Goal: Transaction & Acquisition: Purchase product/service

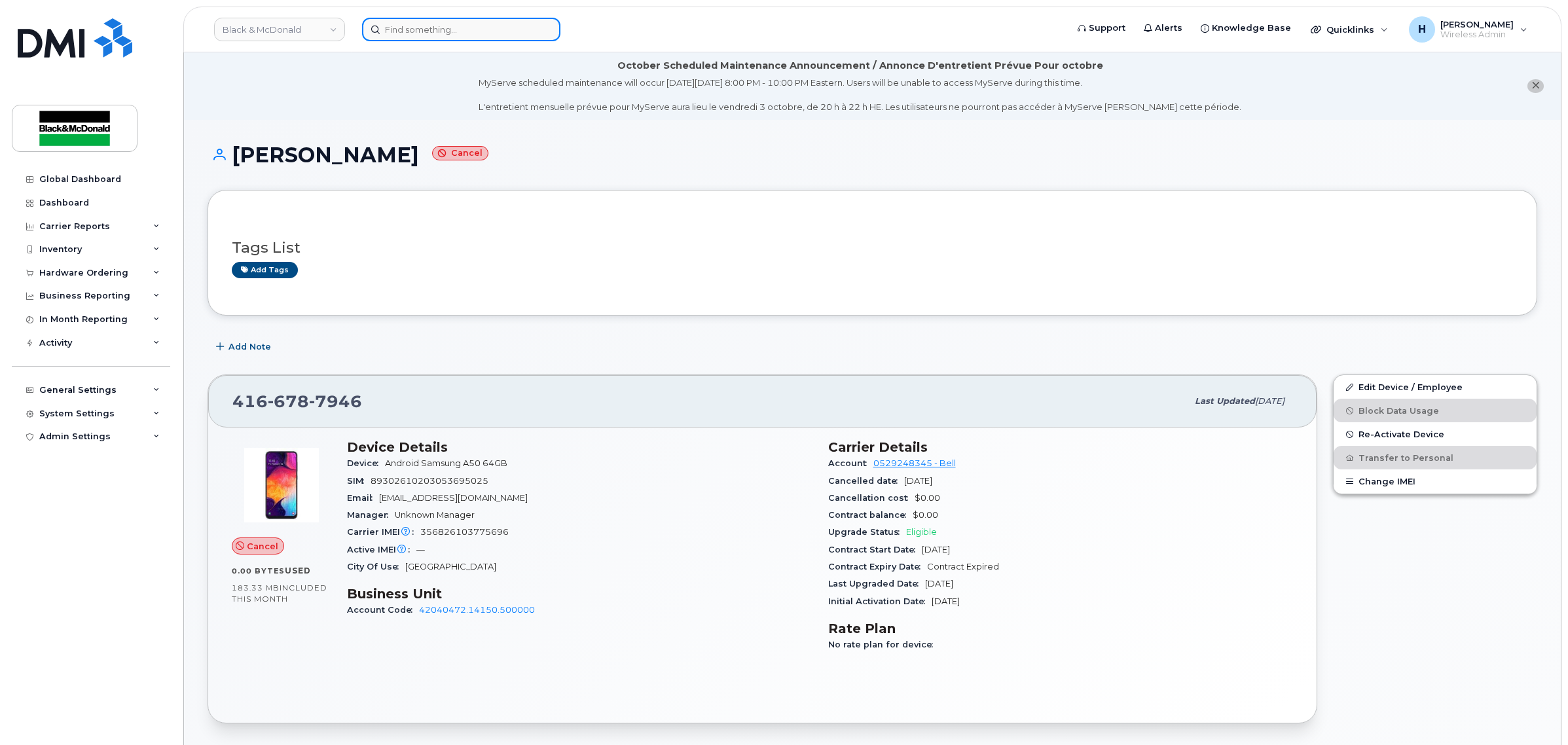
click at [478, 28] on input at bounding box center [461, 29] width 198 height 23
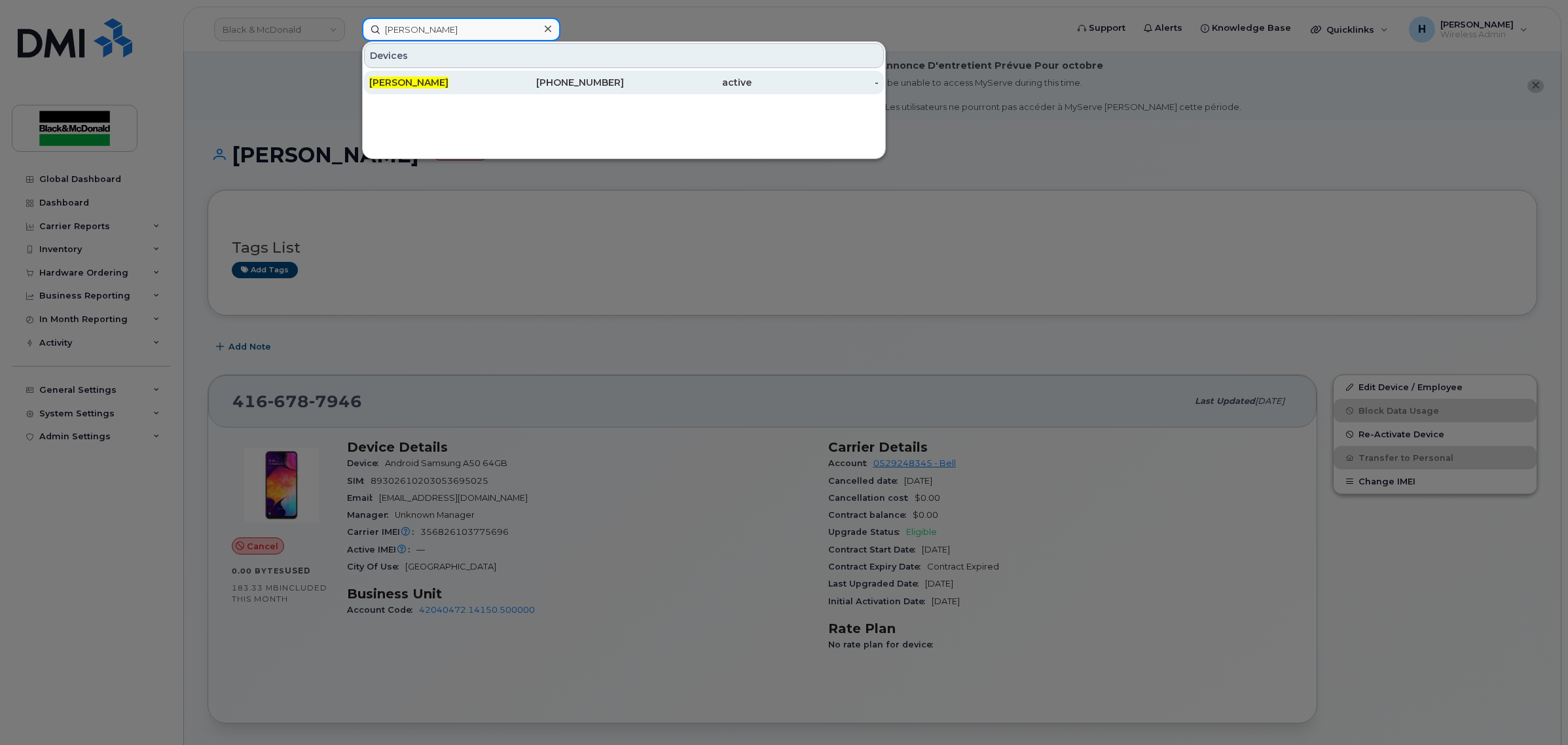
type input "deena rogers"
click at [455, 84] on div "Deena Rogers" at bounding box center [433, 82] width 128 height 13
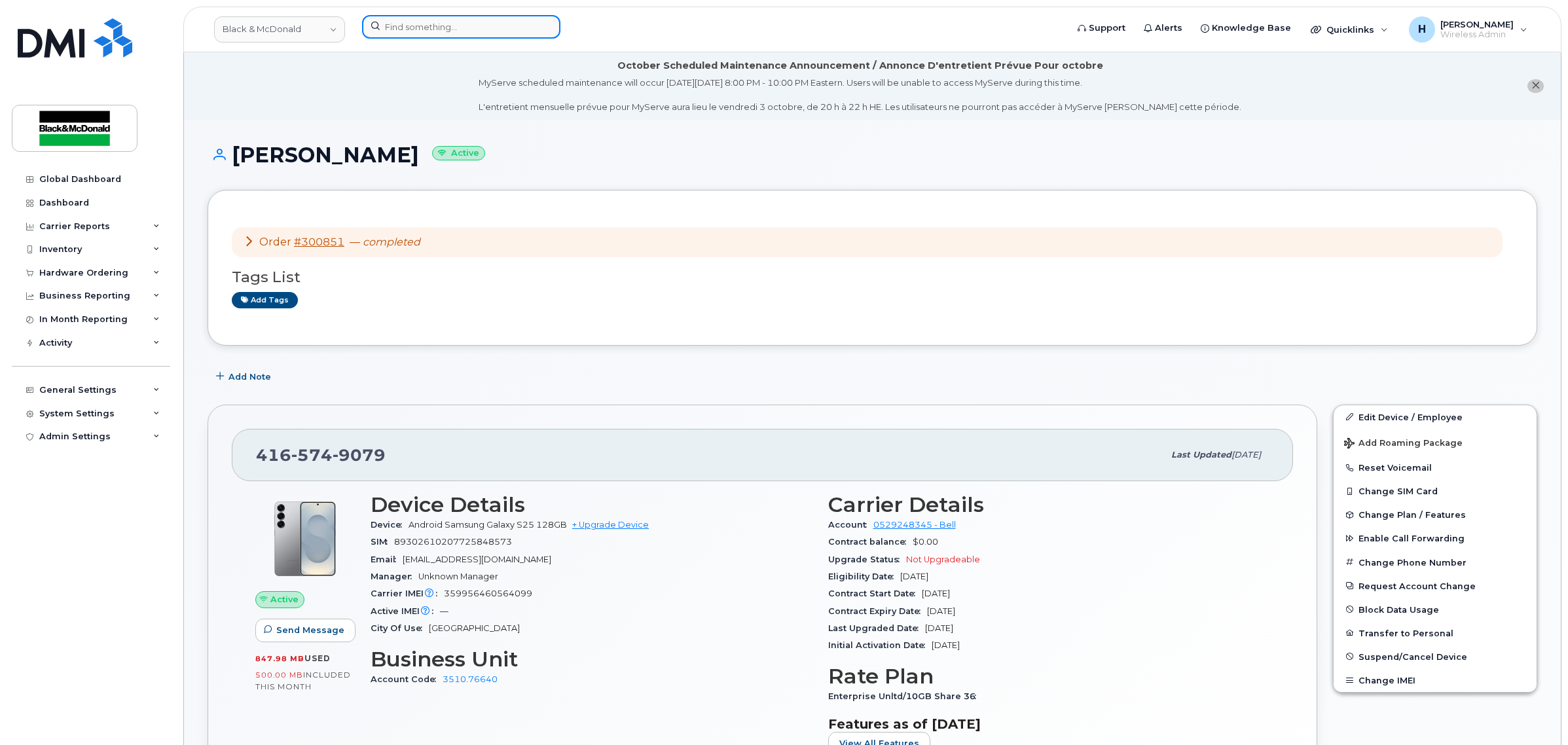
click at [473, 25] on input at bounding box center [461, 27] width 198 height 23
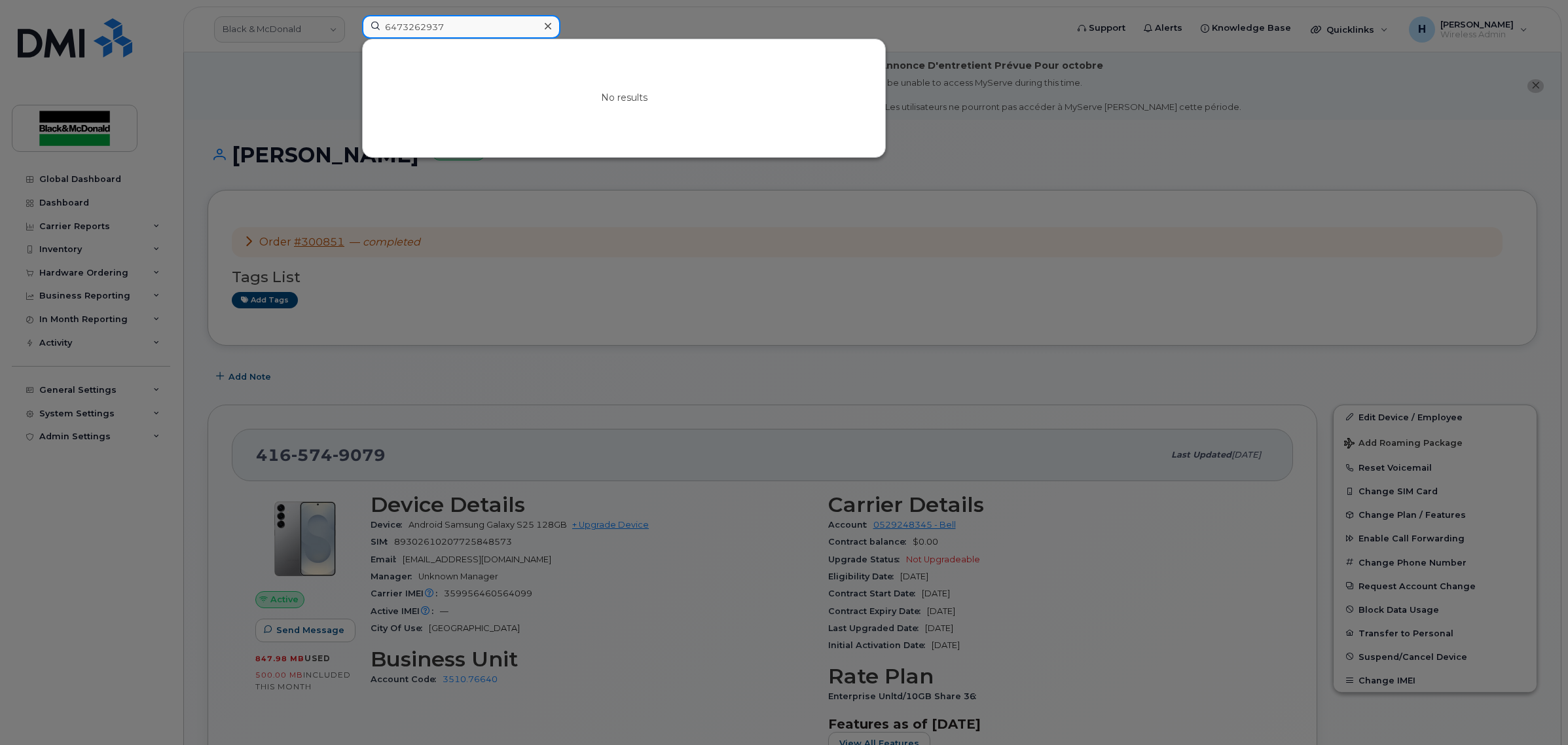
click at [471, 25] on input "6473262937" at bounding box center [461, 27] width 198 height 23
click at [603, 28] on div at bounding box center [784, 372] width 1568 height 745
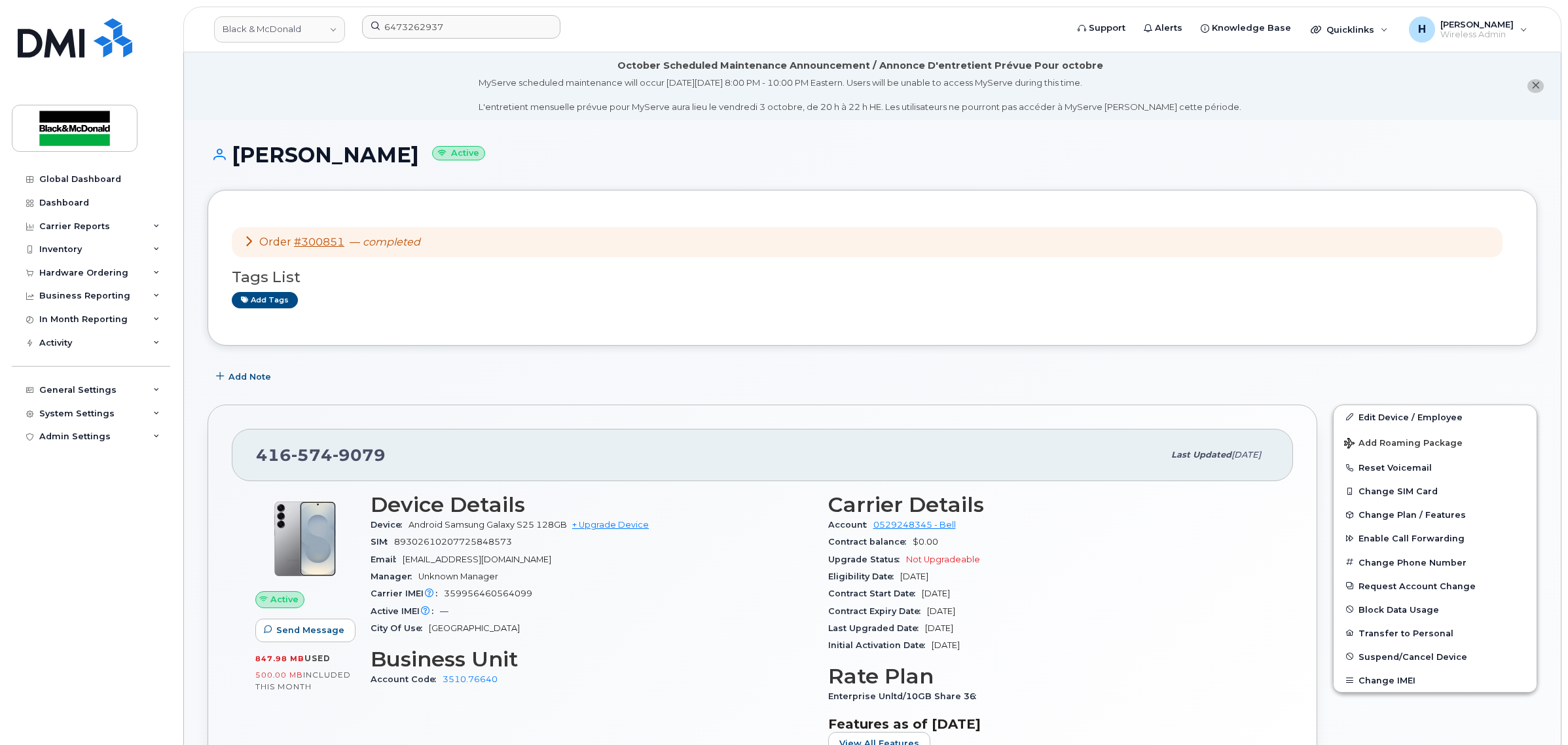
click at [404, 380] on div "Add Note" at bounding box center [872, 377] width 1330 height 23
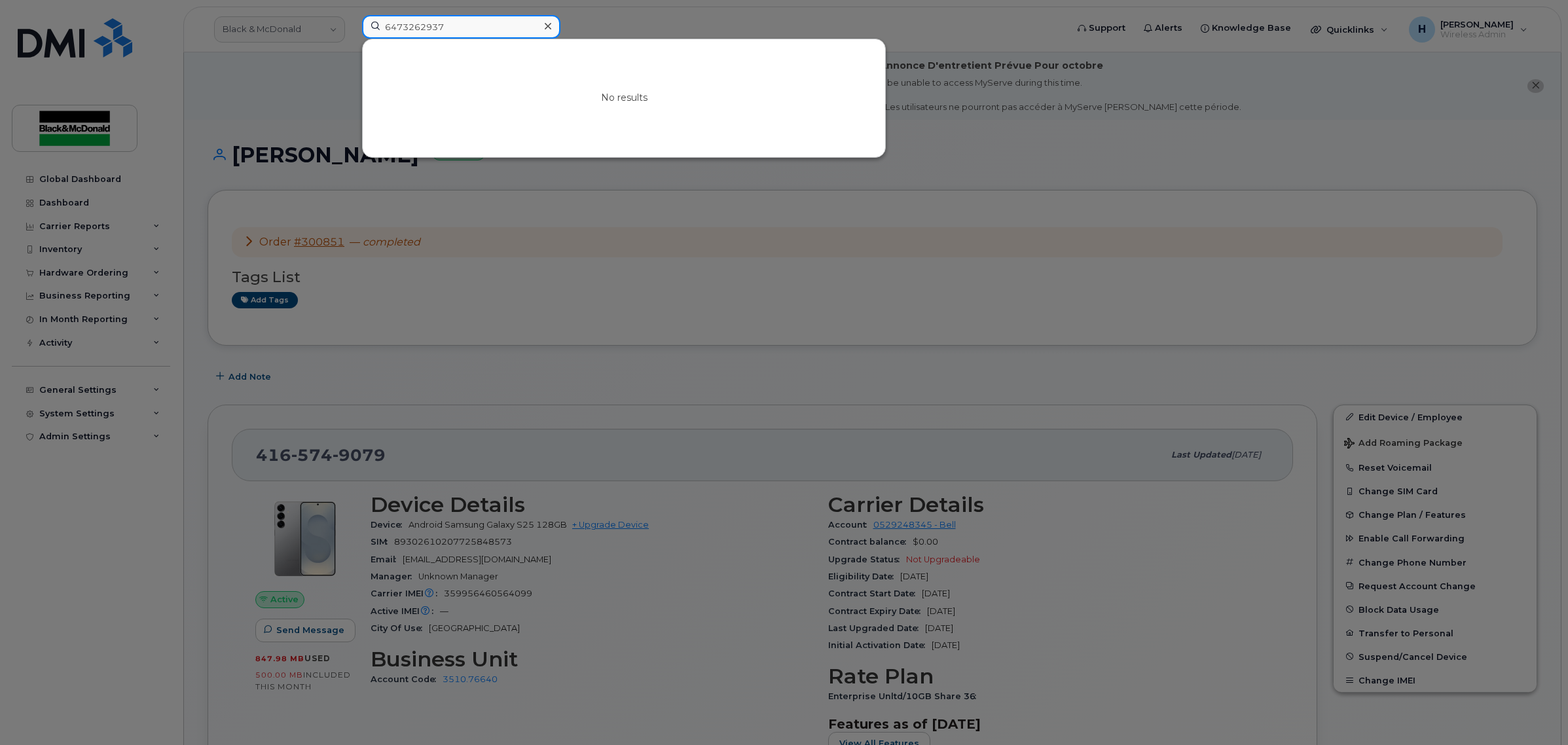
drag, startPoint x: 485, startPoint y: 27, endPoint x: 347, endPoint y: 41, distance: 138.7
click at [352, 41] on div "6473262937 No results" at bounding box center [710, 29] width 717 height 29
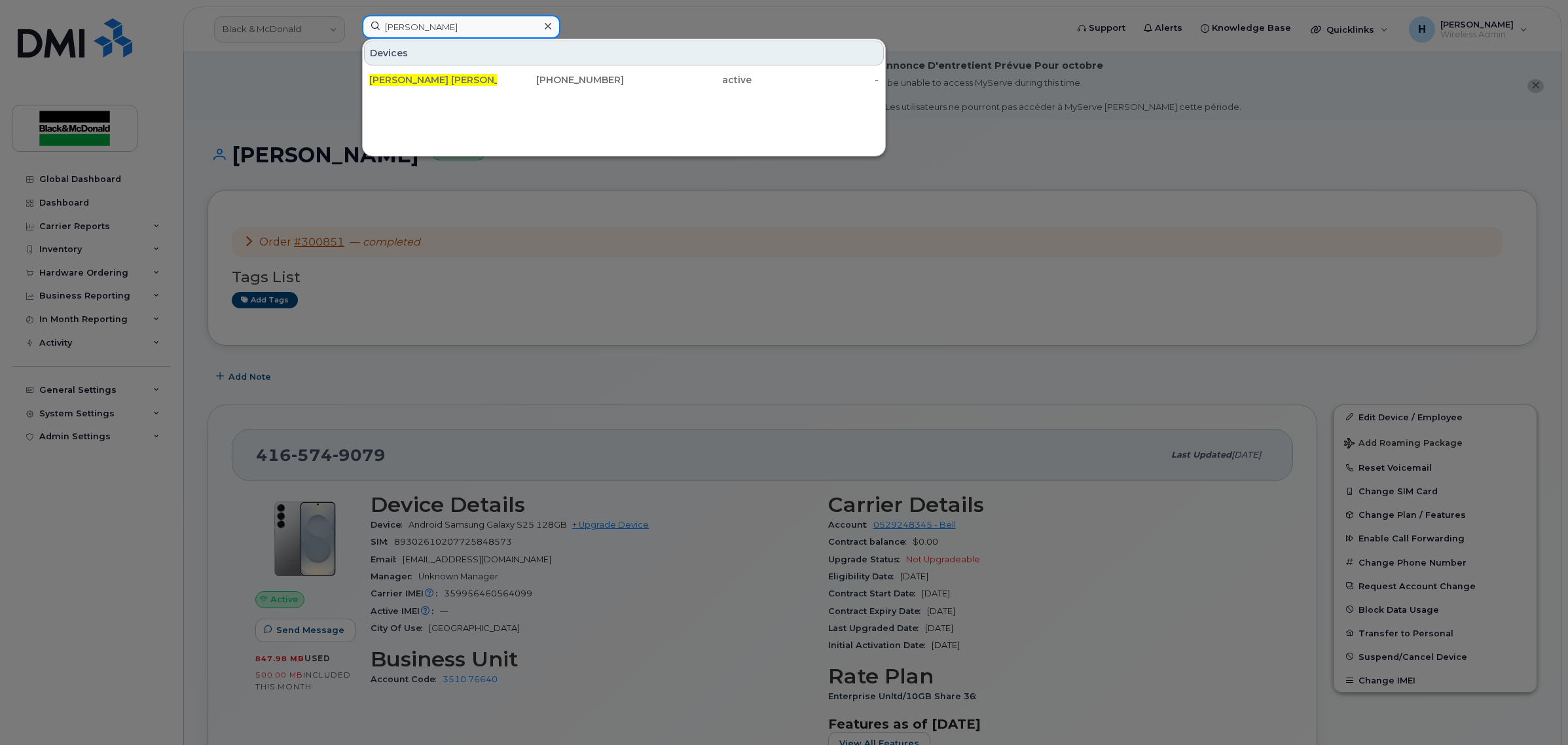
type input "deena rogers"
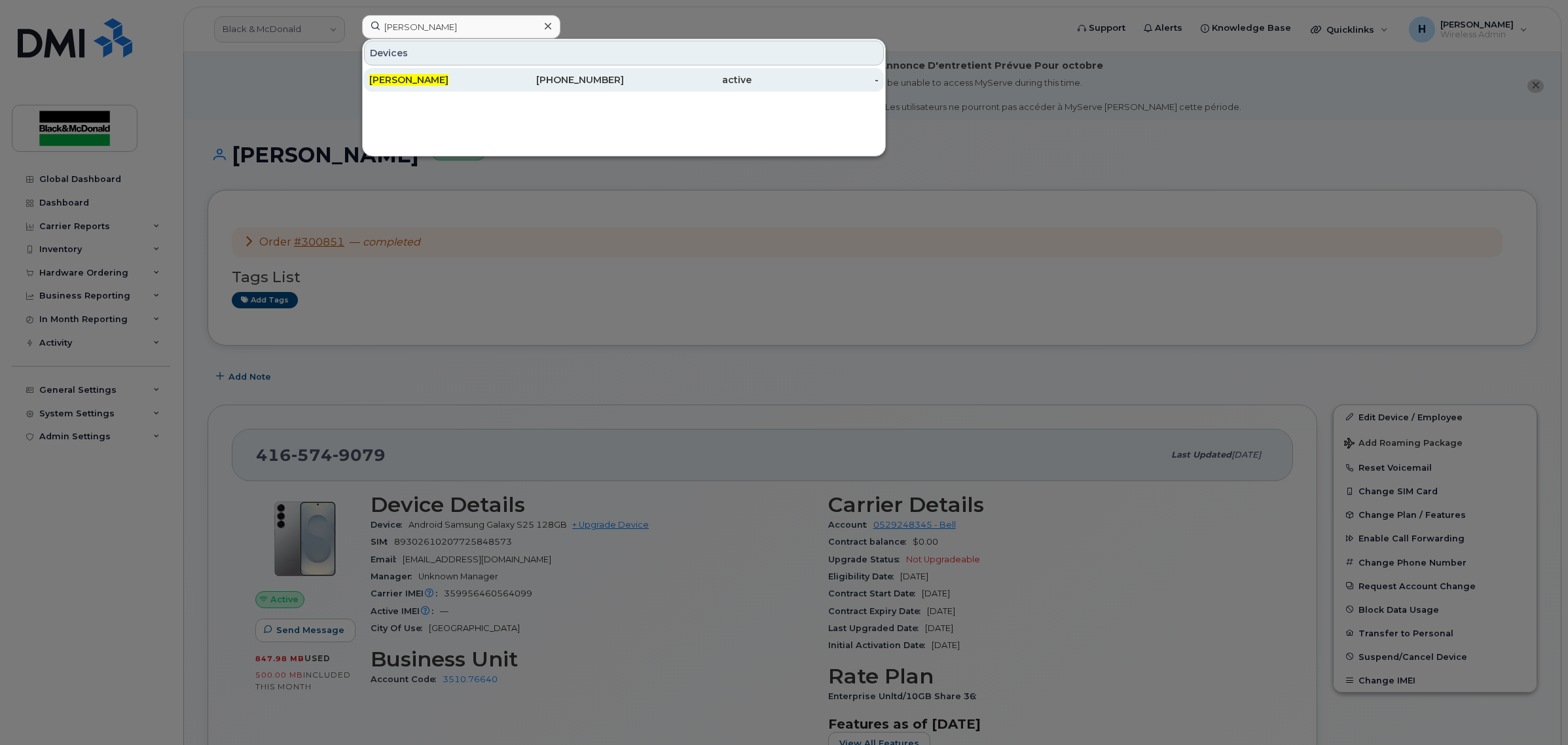
click at [403, 74] on div "Deena Rogers" at bounding box center [433, 80] width 128 height 13
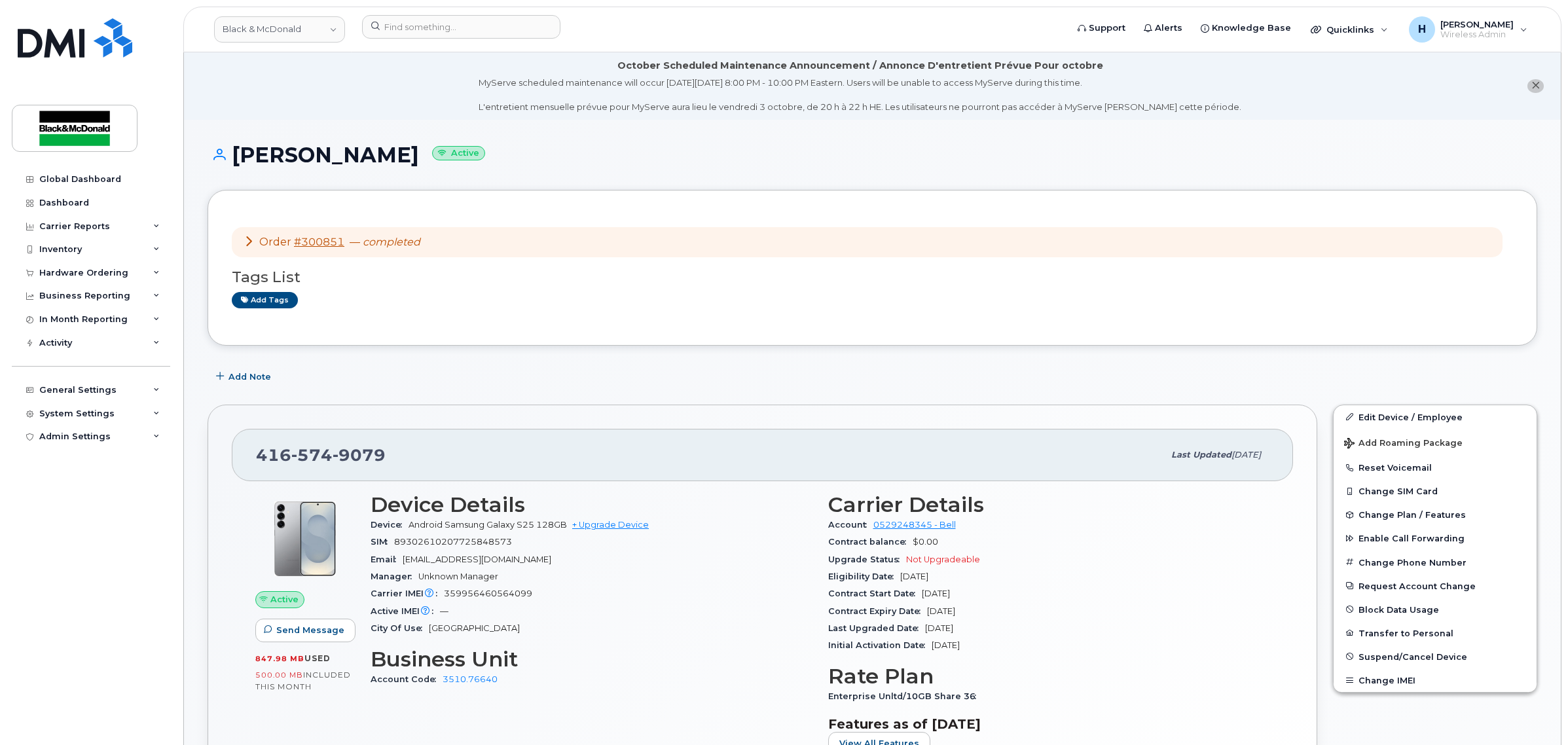
click at [427, 288] on div "Tags List Add tags" at bounding box center [872, 282] width 1281 height 50
click at [250, 242] on icon at bounding box center [248, 241] width 11 height 11
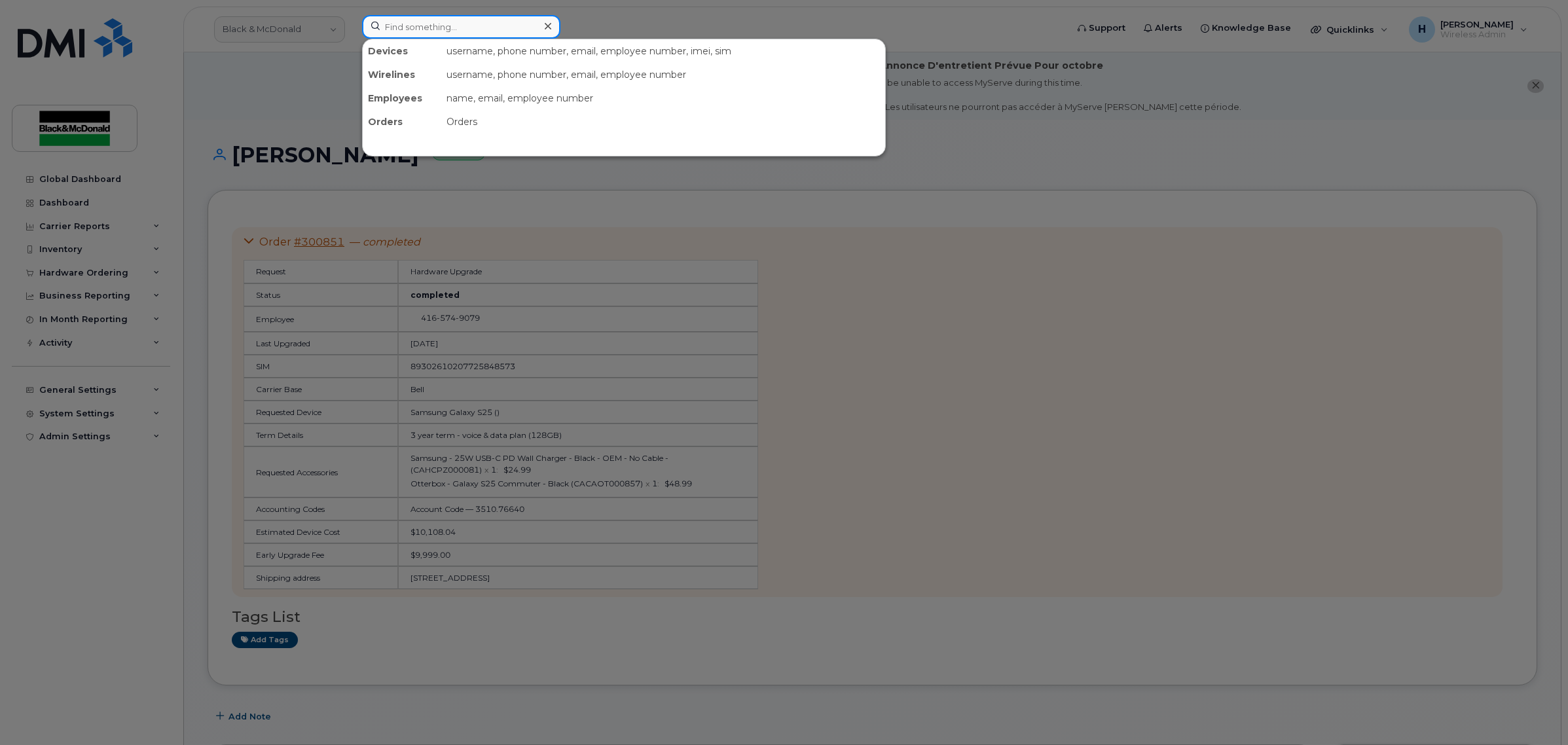
click at [413, 32] on input at bounding box center [461, 27] width 198 height 23
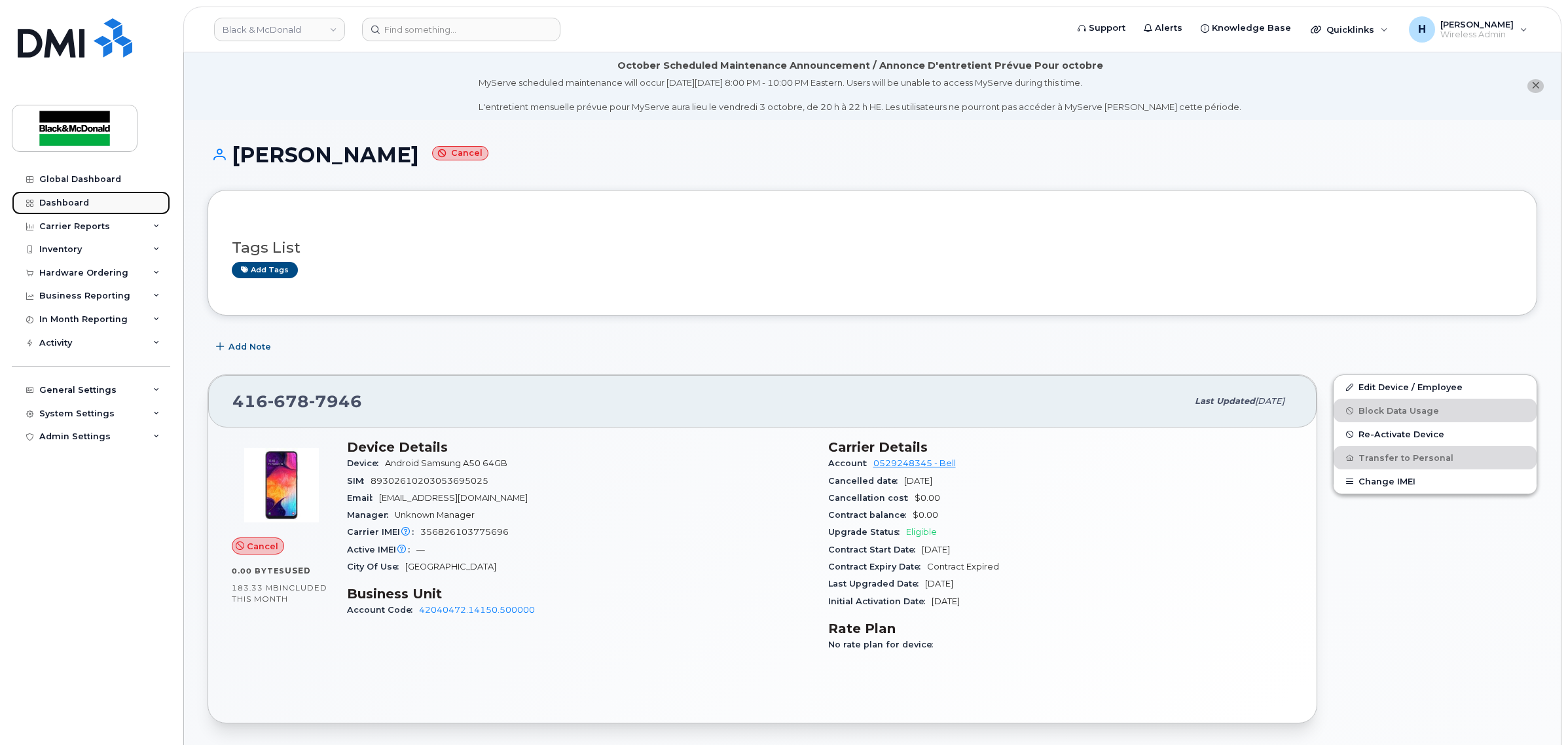
click at [103, 198] on link "Dashboard" at bounding box center [91, 202] width 158 height 23
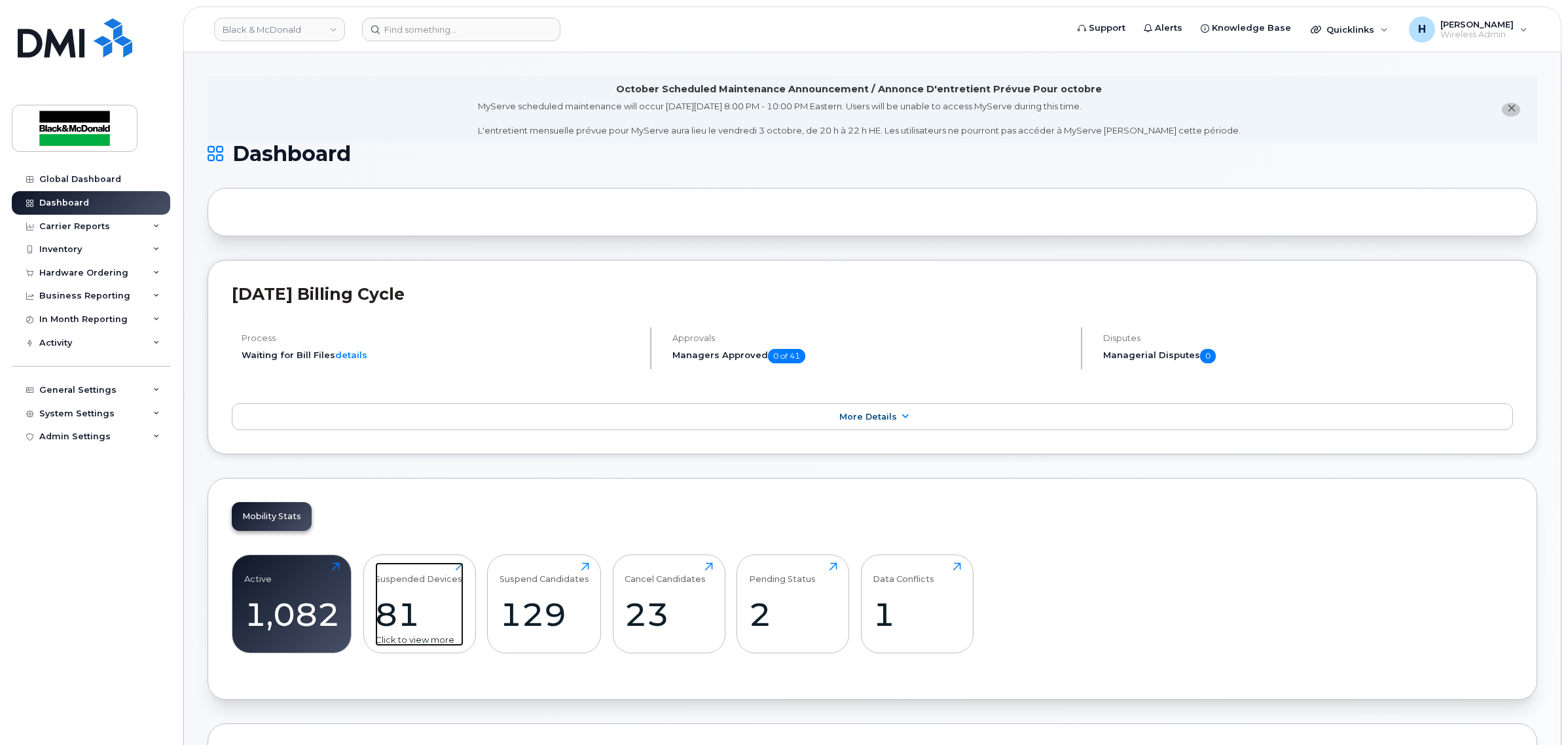
click at [411, 608] on div "81" at bounding box center [419, 614] width 88 height 38
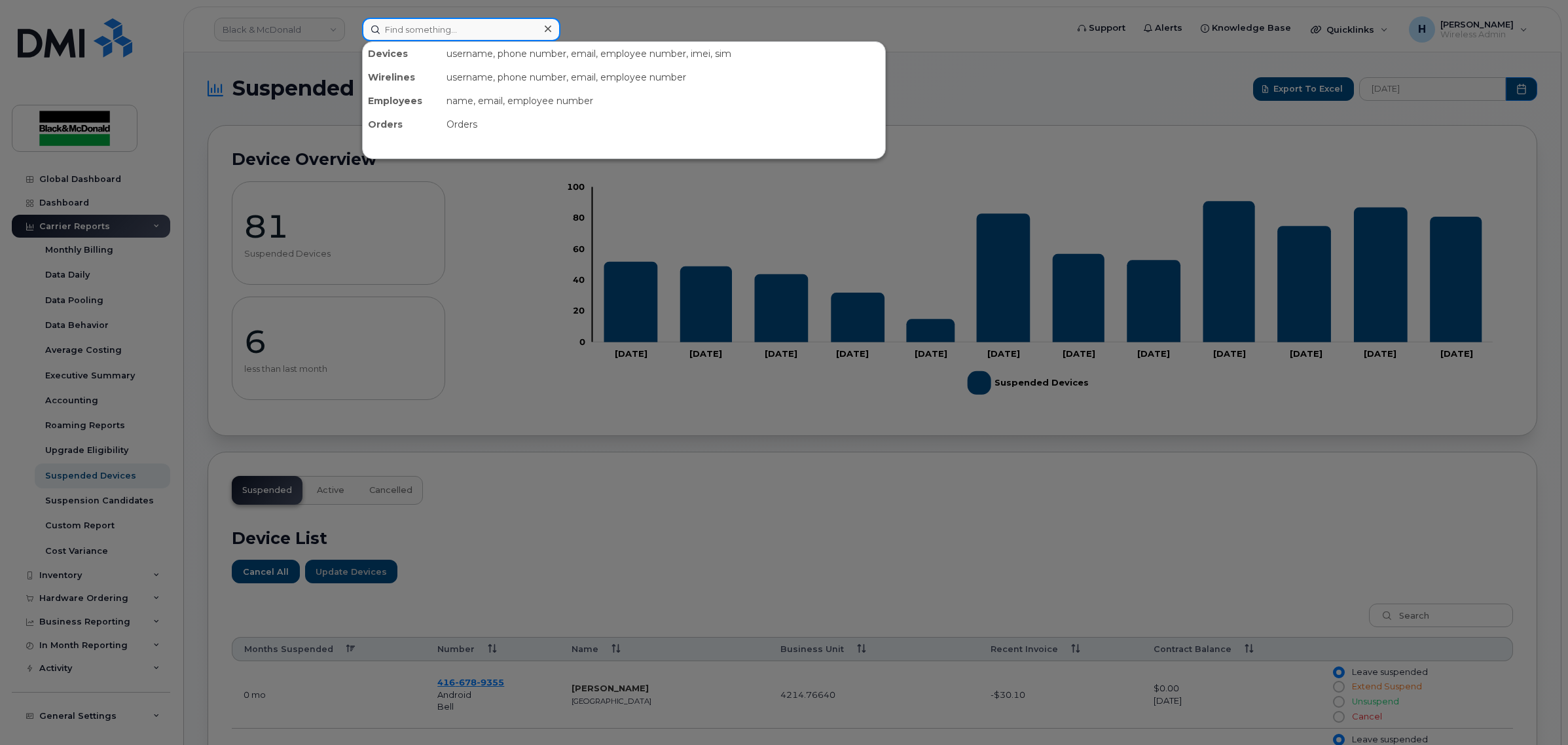
click at [413, 31] on input at bounding box center [461, 29] width 198 height 23
click at [617, 23] on div at bounding box center [784, 372] width 1568 height 745
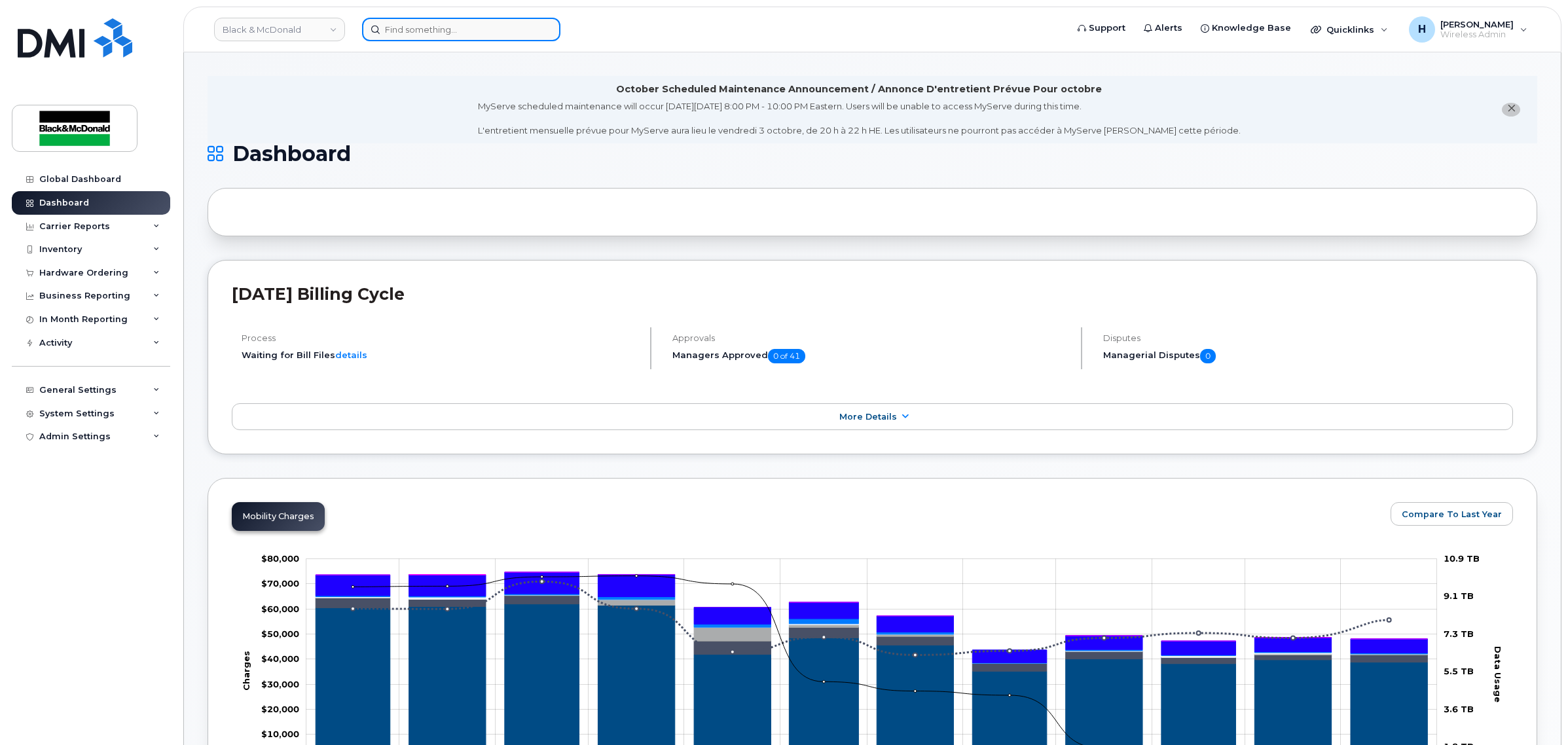
click at [473, 28] on input at bounding box center [461, 29] width 198 height 23
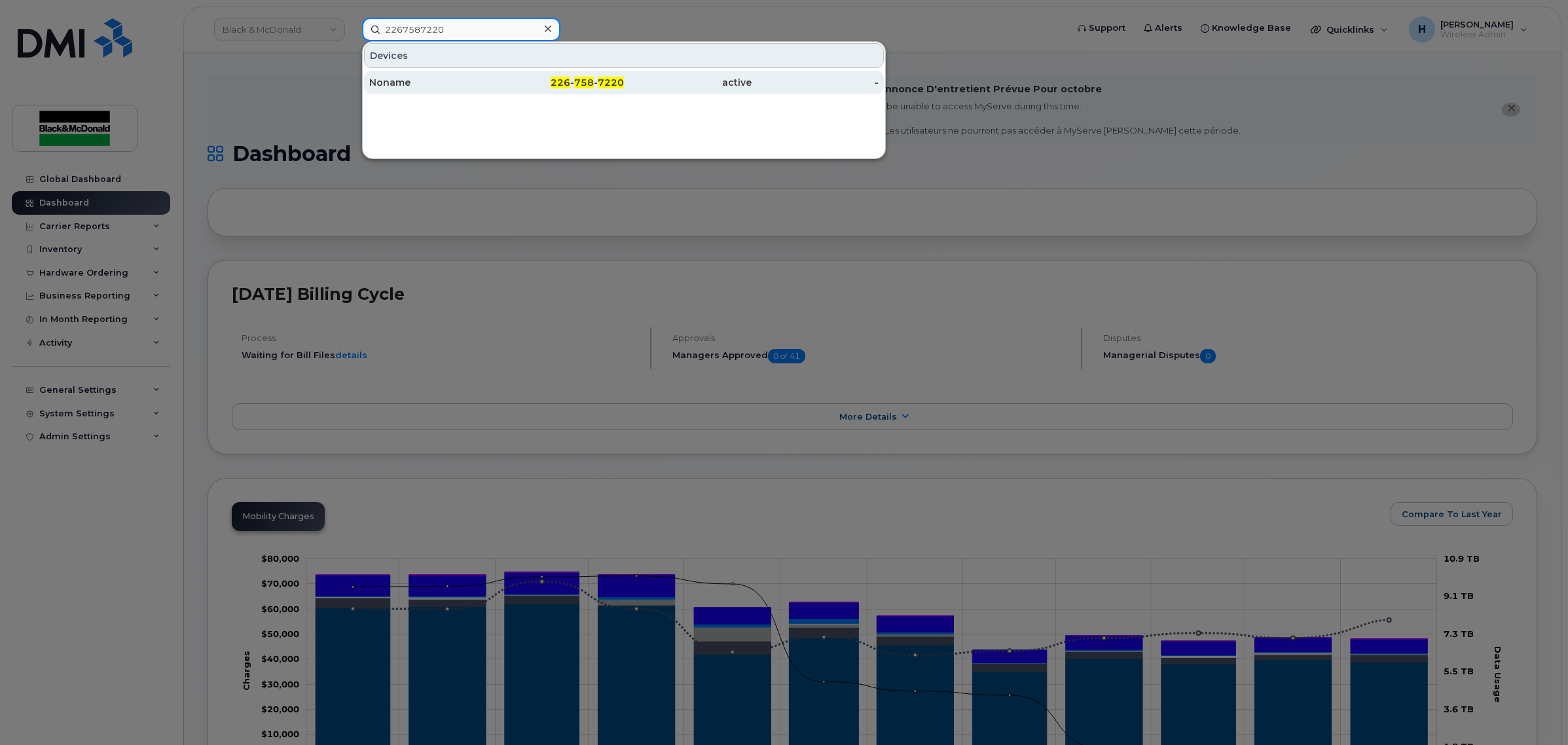
type input "2267587220"
click at [468, 86] on div "Noname" at bounding box center [433, 82] width 128 height 13
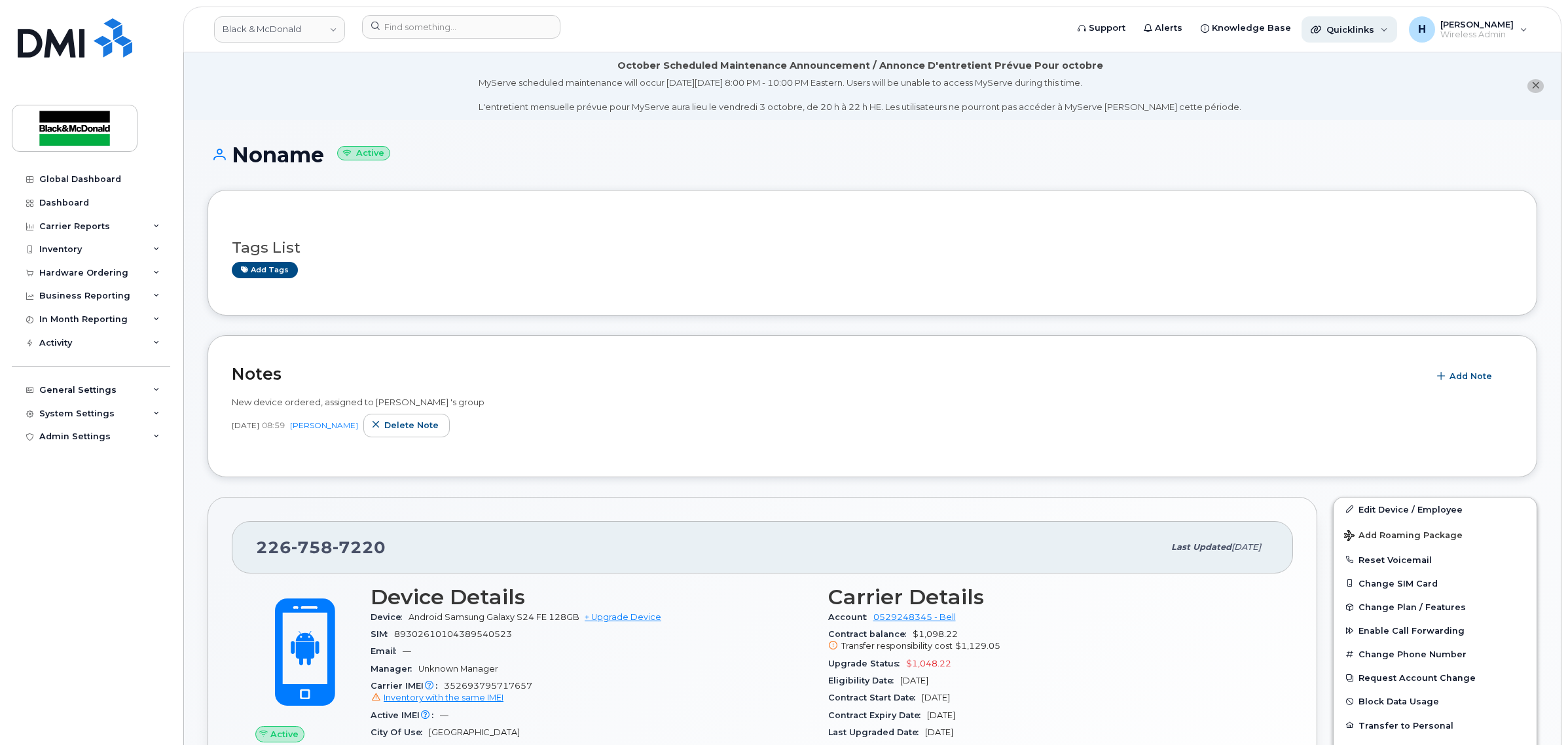
click at [1393, 32] on div "Quicklinks" at bounding box center [1349, 29] width 96 height 26
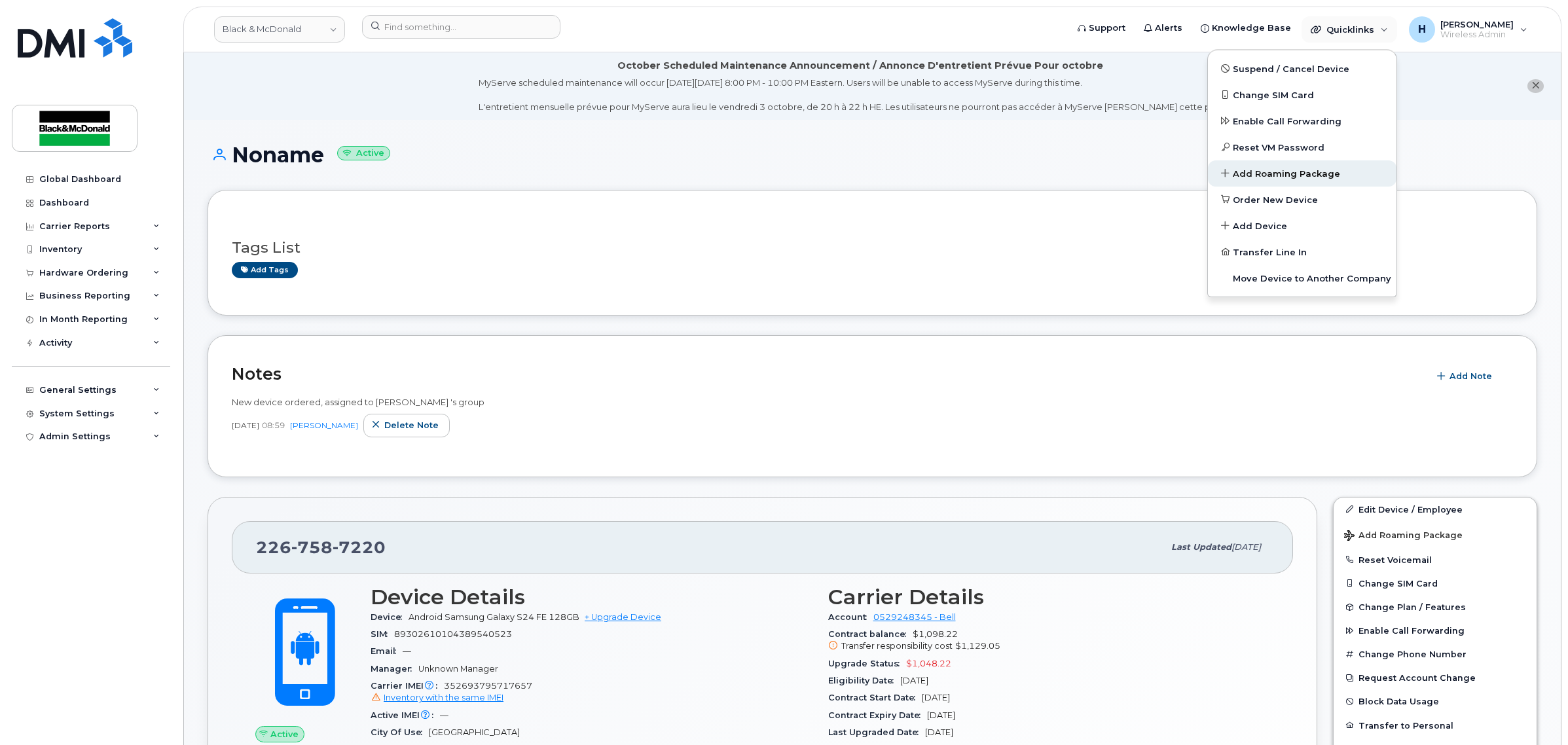
click at [1316, 168] on span "Add Roaming Package" at bounding box center [1286, 174] width 108 height 13
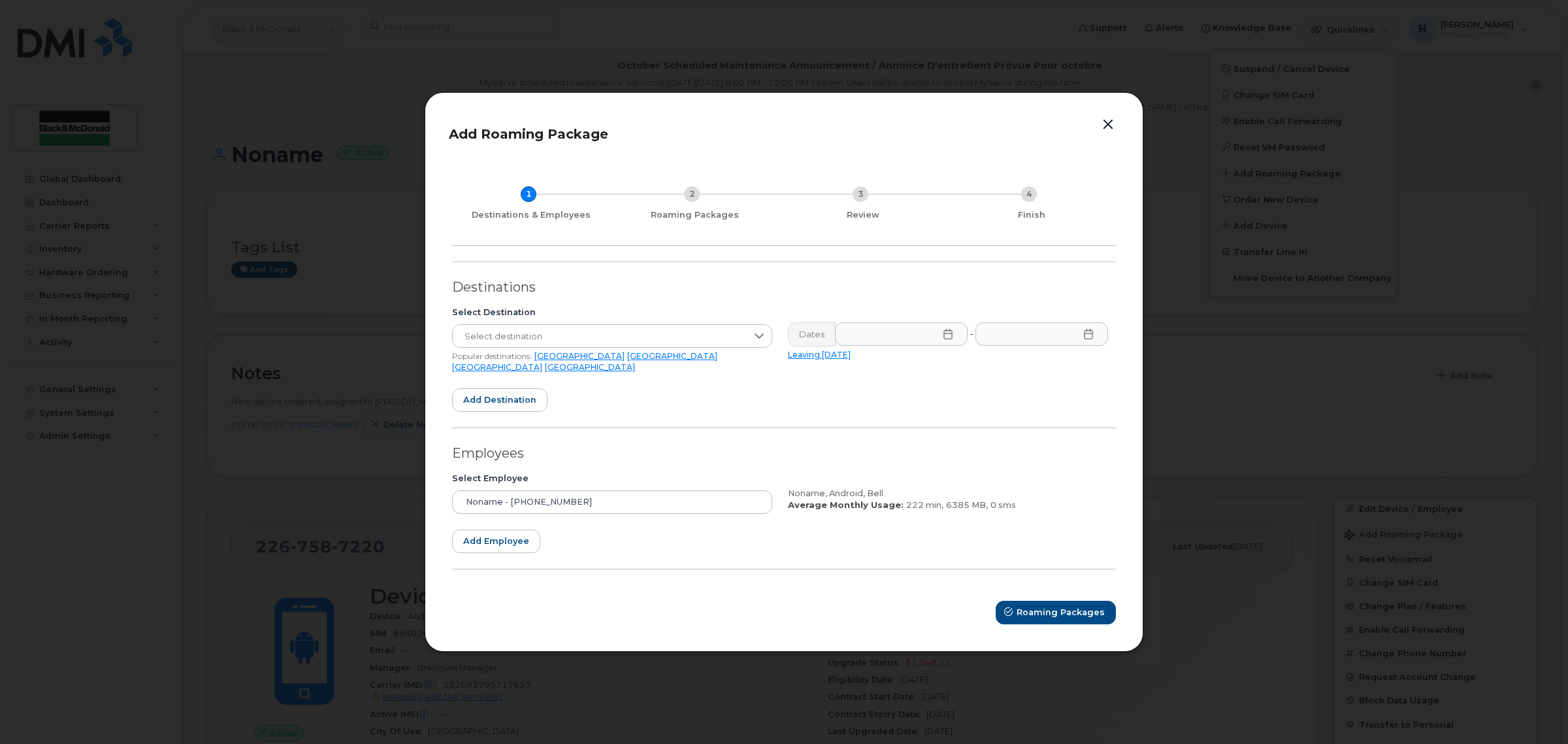
click at [1112, 127] on button "button" at bounding box center [1108, 125] width 20 height 18
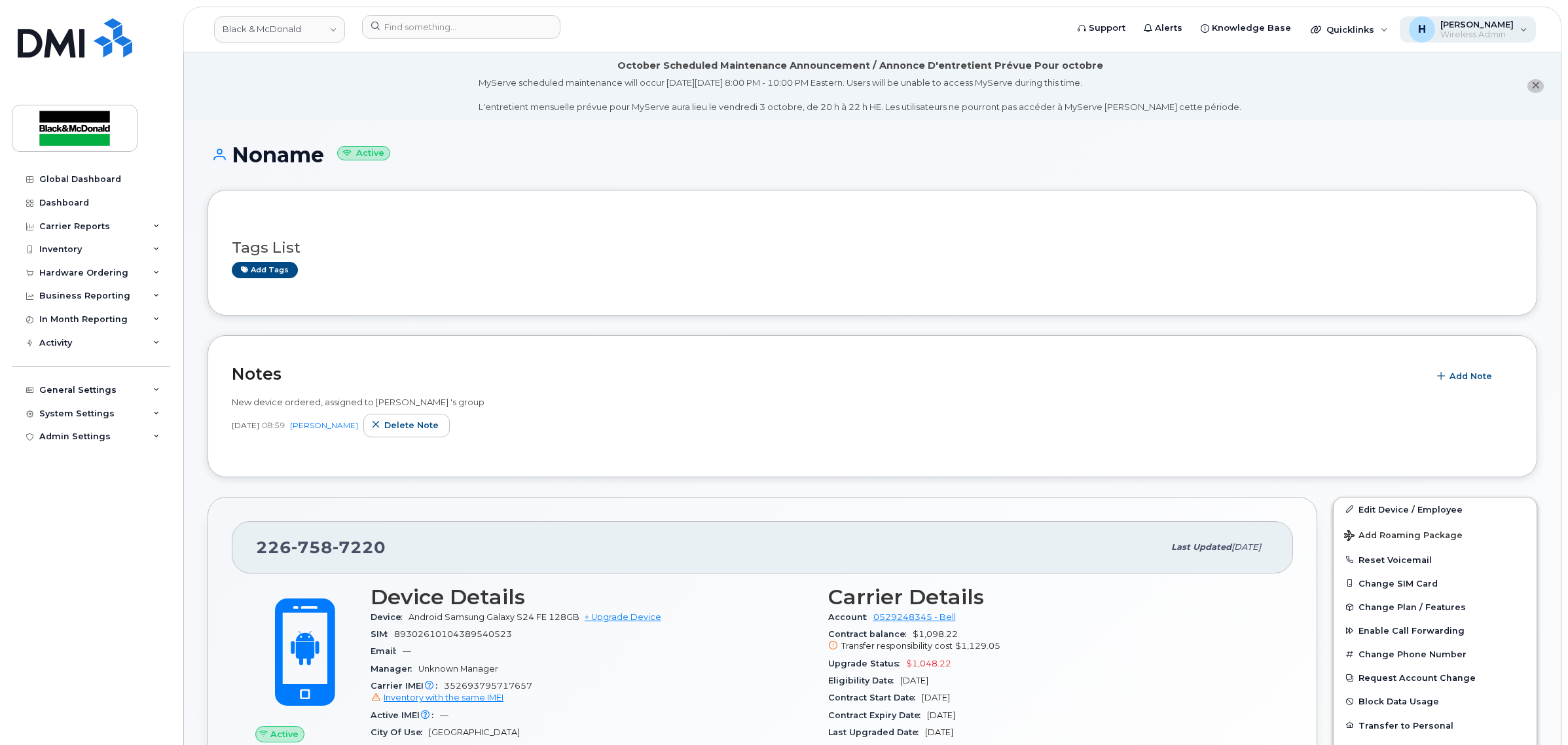
click at [1465, 22] on span "[PERSON_NAME]" at bounding box center [1477, 24] width 73 height 11
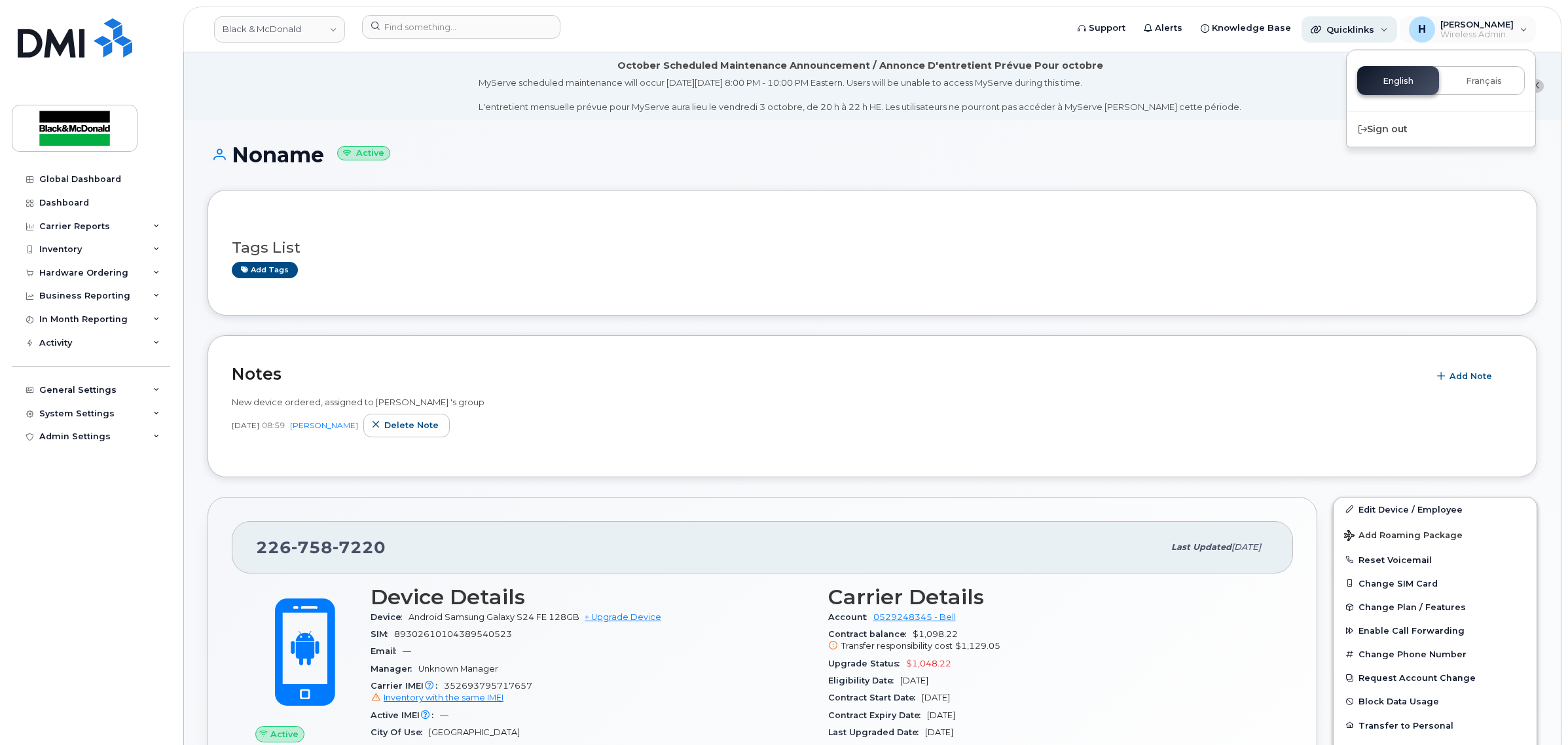
click at [1333, 24] on div "Quicklinks" at bounding box center [1348, 29] width 53 height 11
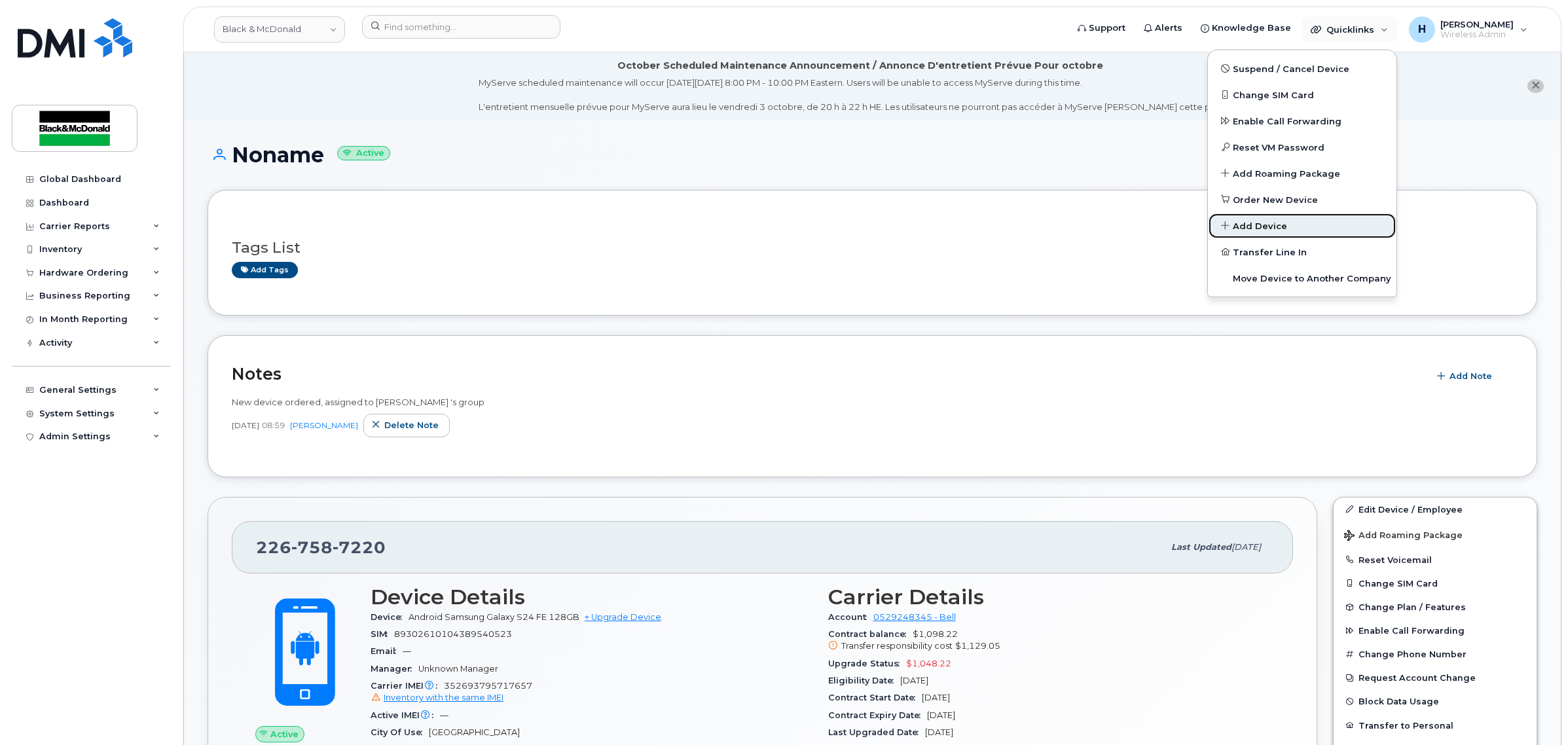
click at [1295, 222] on link "Add Device" at bounding box center [1302, 225] width 188 height 26
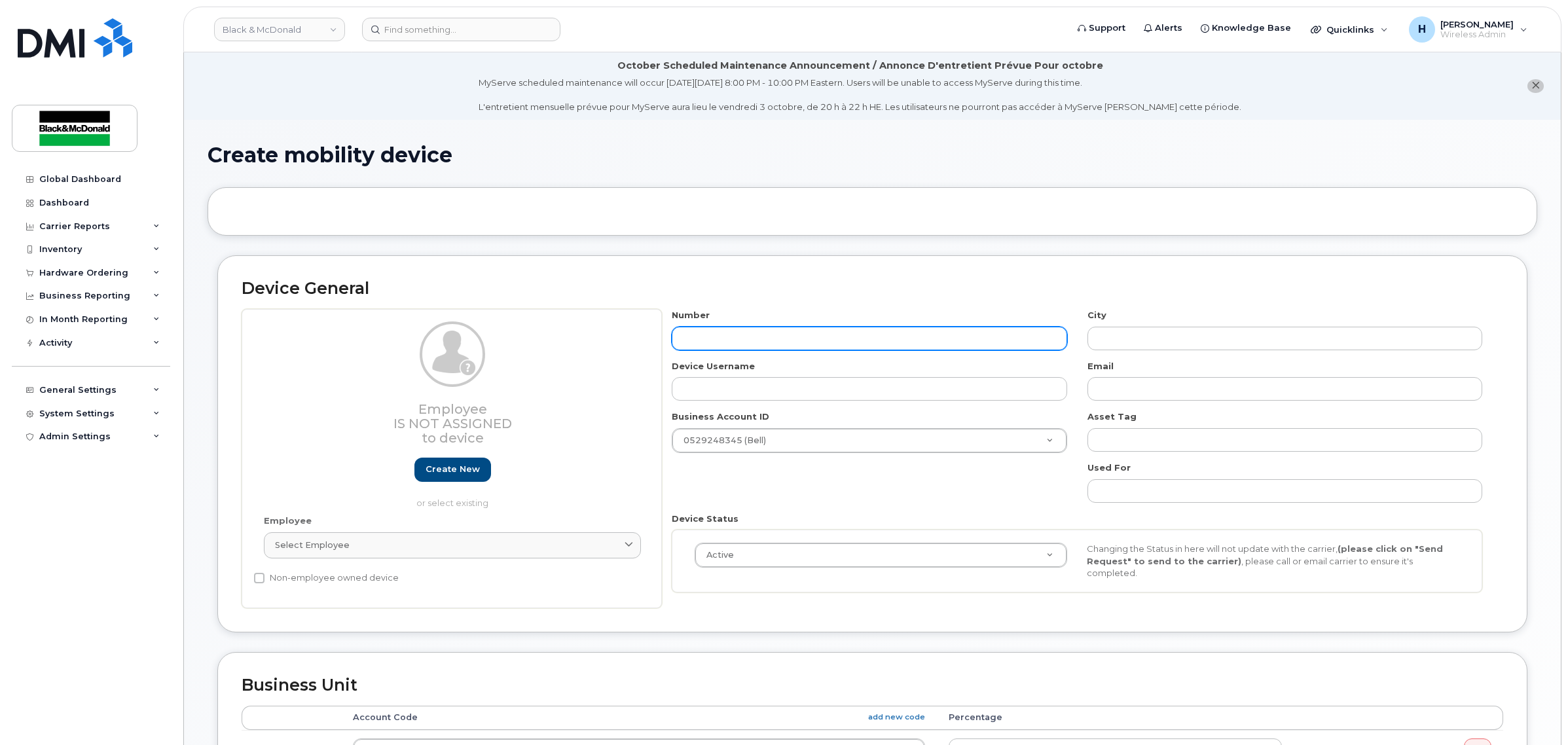
click at [798, 328] on input "text" at bounding box center [869, 338] width 395 height 23
click at [804, 302] on div "Device General Employee Is not assigned to device Create new or select existing…" at bounding box center [873, 443] width 1310 height 377
click at [1289, 87] on li "October Scheduled Maintenance Announcement / Annonce D'entretient Prévue Pour o…" at bounding box center [873, 86] width 1377 height 68
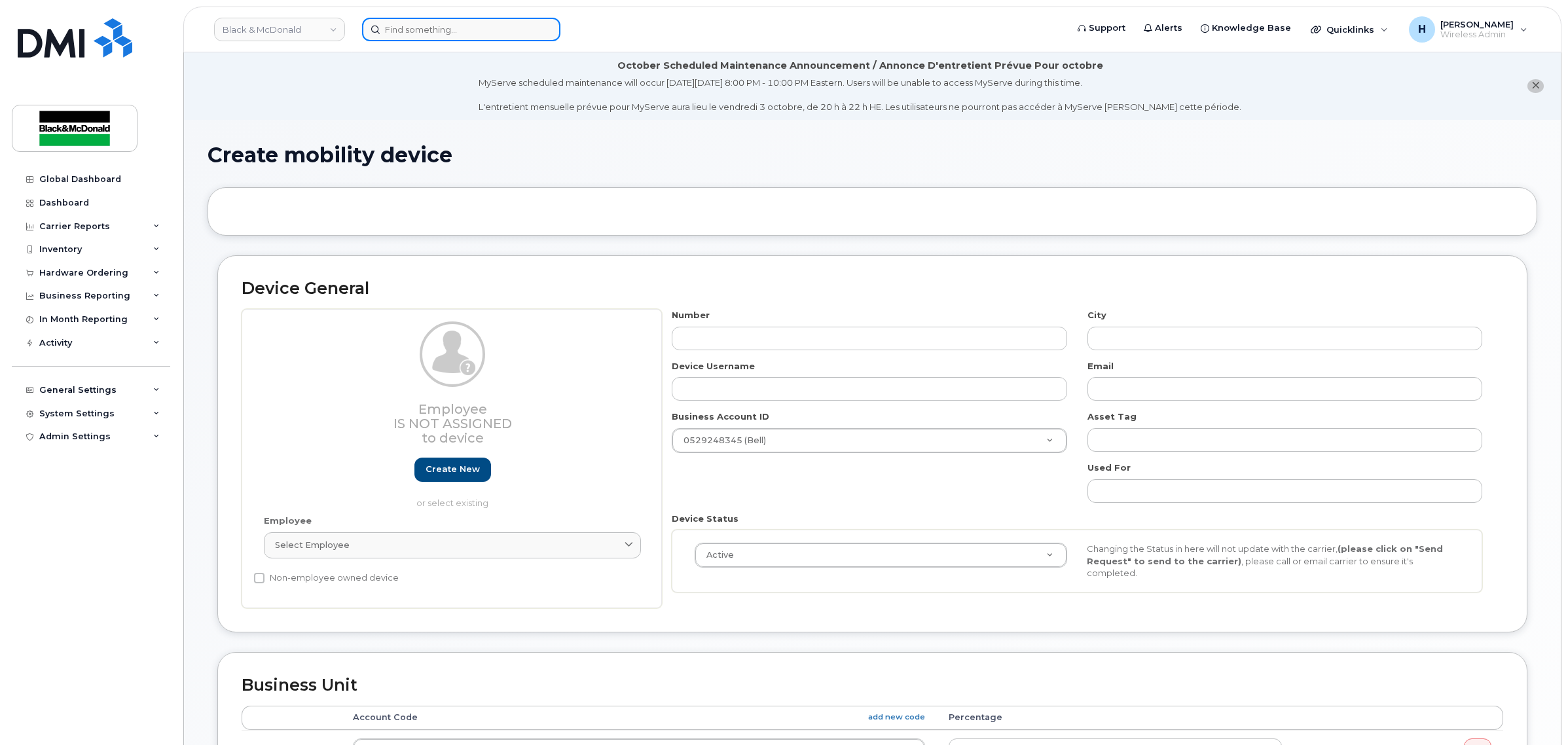
click at [423, 32] on input at bounding box center [461, 29] width 198 height 23
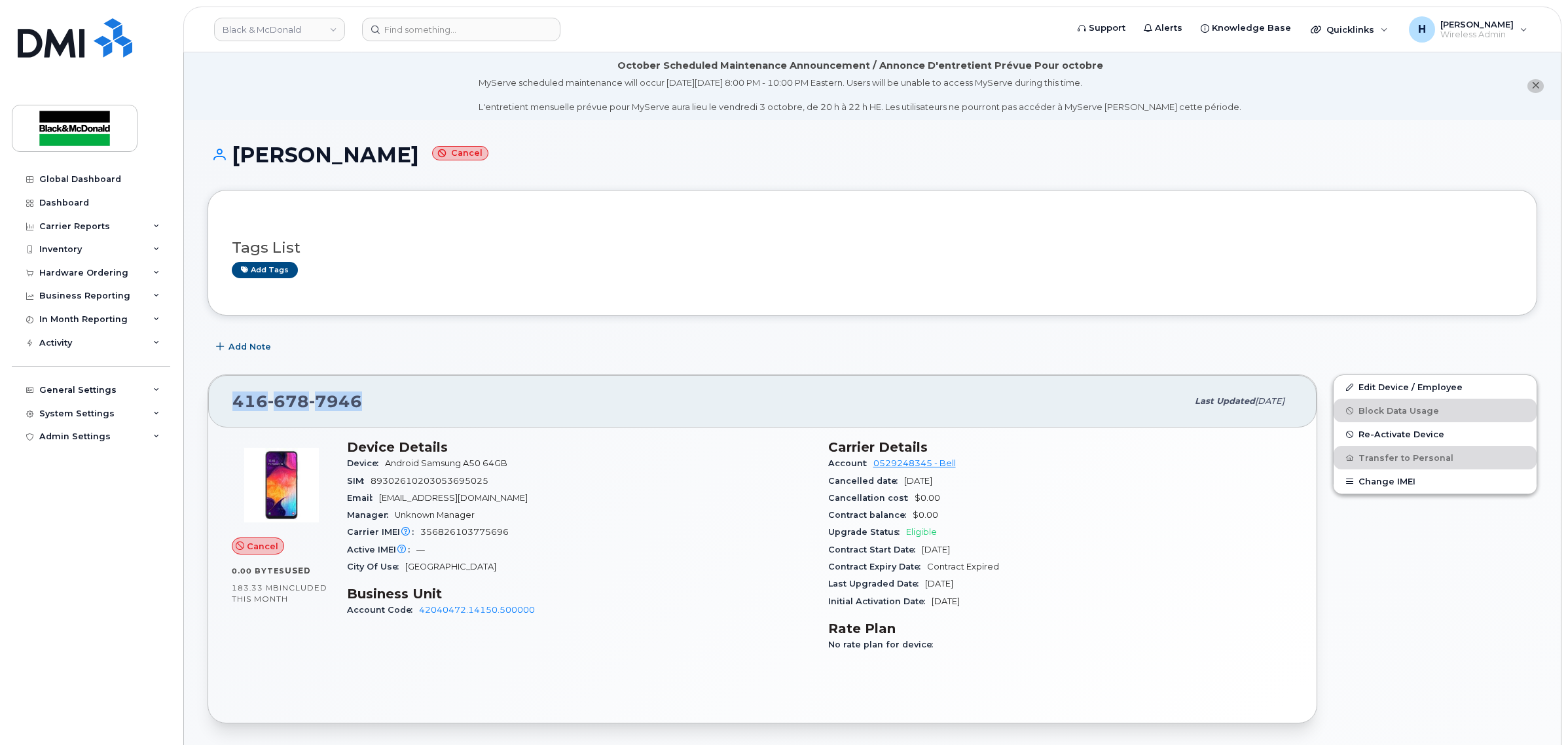
drag, startPoint x: 363, startPoint y: 394, endPoint x: 237, endPoint y: 396, distance: 126.0
click at [237, 396] on div "[PHONE_NUMBER]" at bounding box center [709, 401] width 954 height 28
copy span "[PHONE_NUMBER]"
click at [529, 33] on input at bounding box center [461, 29] width 198 height 23
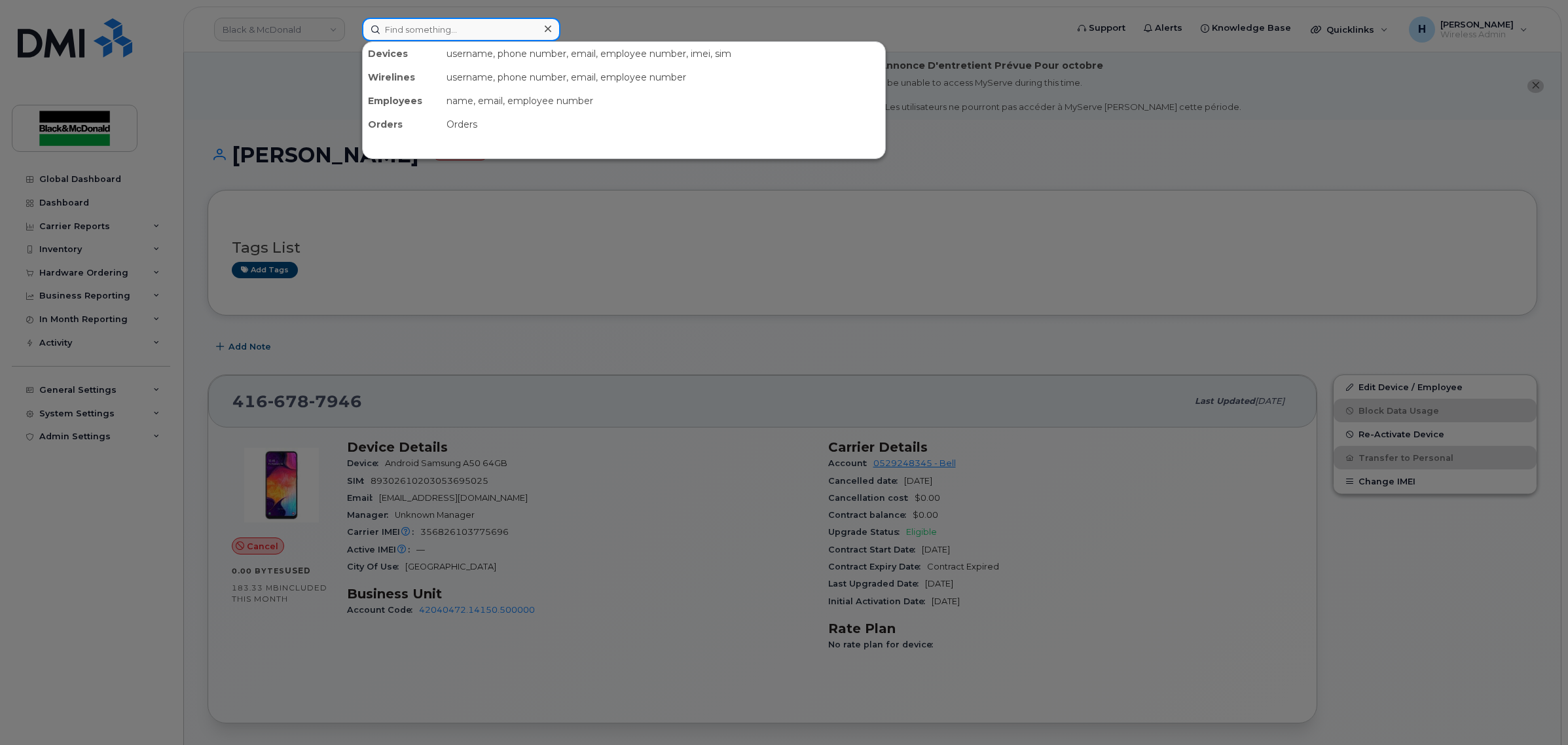
paste input "4166787946"
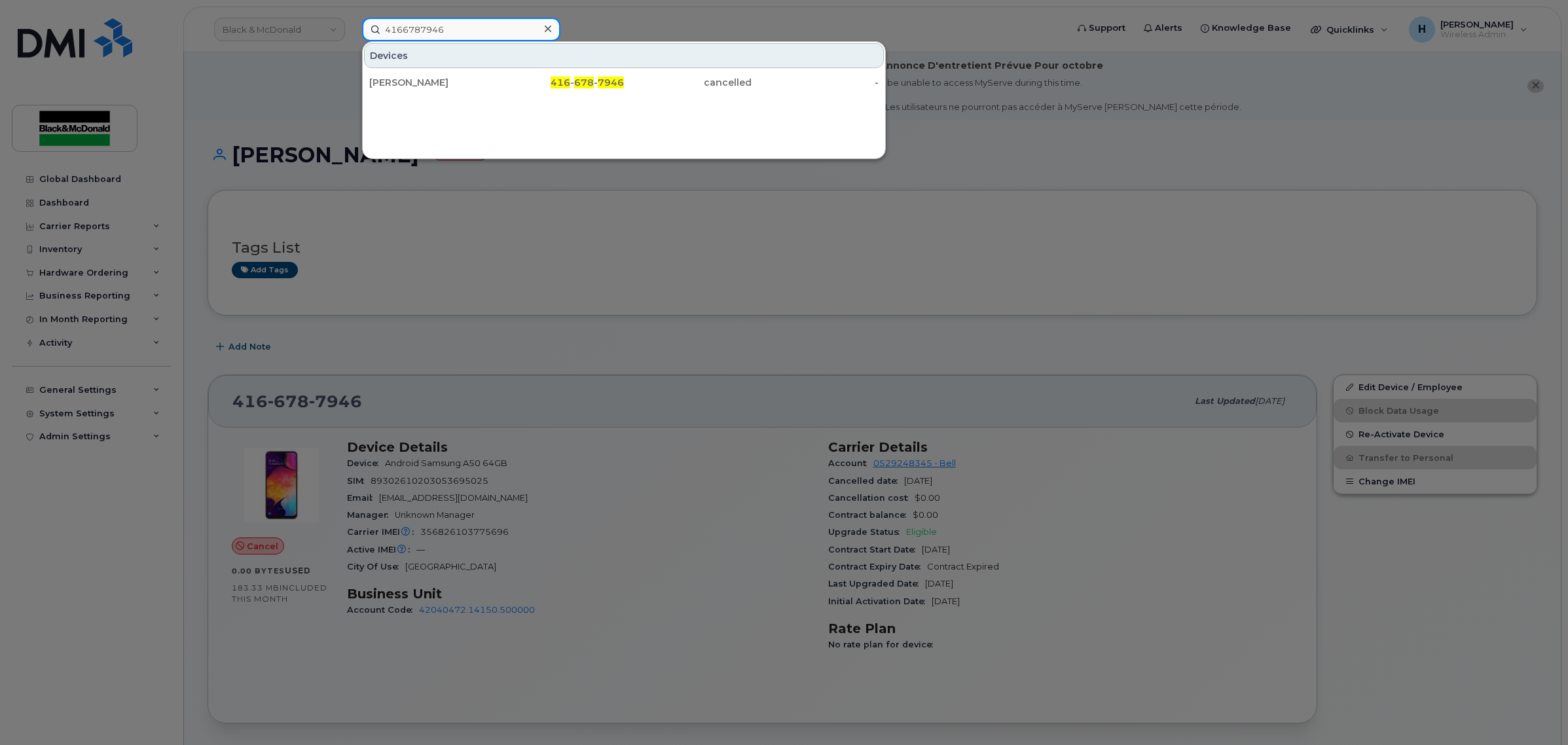
drag, startPoint x: 496, startPoint y: 35, endPoint x: 265, endPoint y: 28, distance: 231.1
click at [352, 28] on div "4166787946 Devices [PERSON_NAME] 416 - 678 - 7946 cancelled -" at bounding box center [710, 29] width 717 height 23
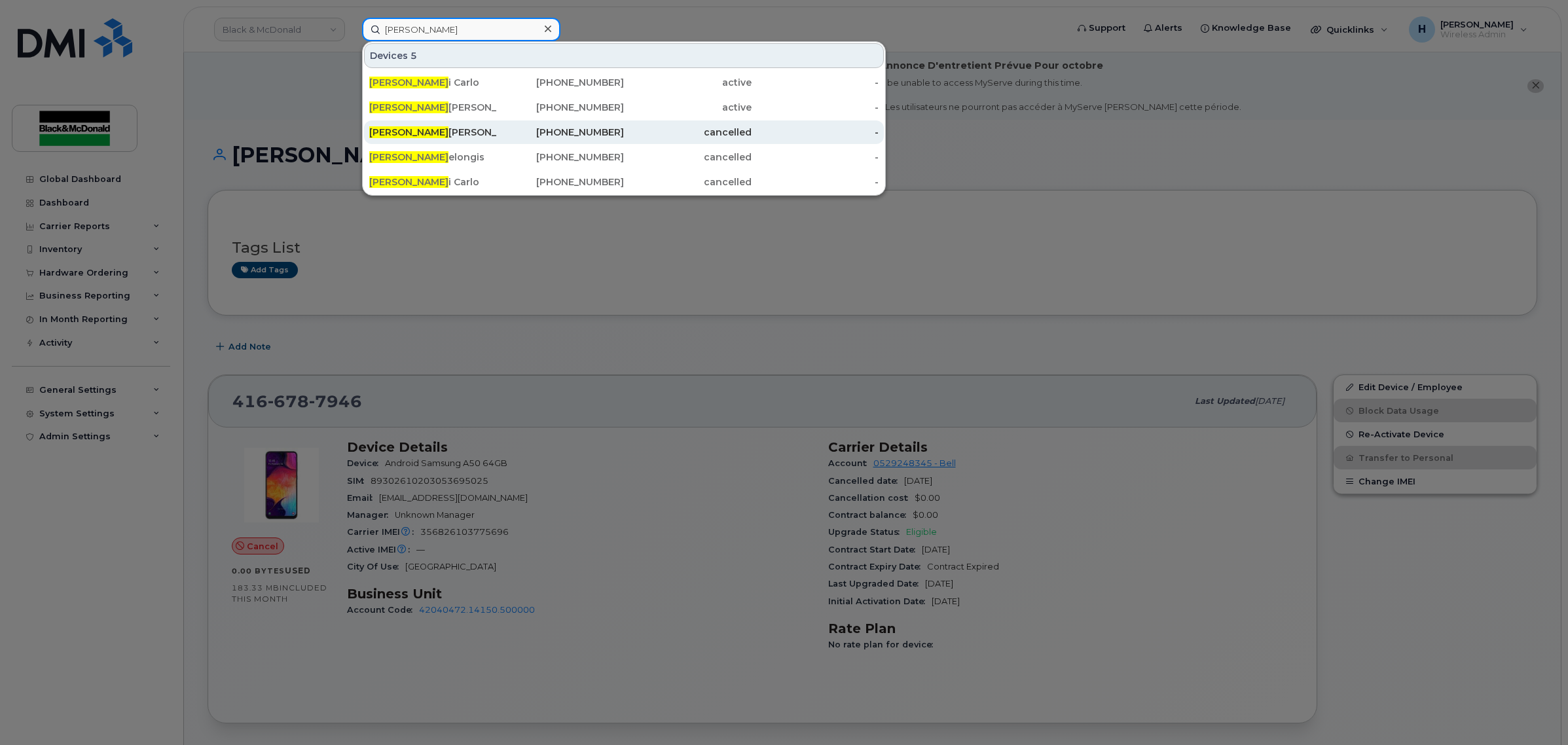
type input "[PERSON_NAME]"
click at [505, 122] on div "[PHONE_NUMBER]" at bounding box center [560, 132] width 128 height 23
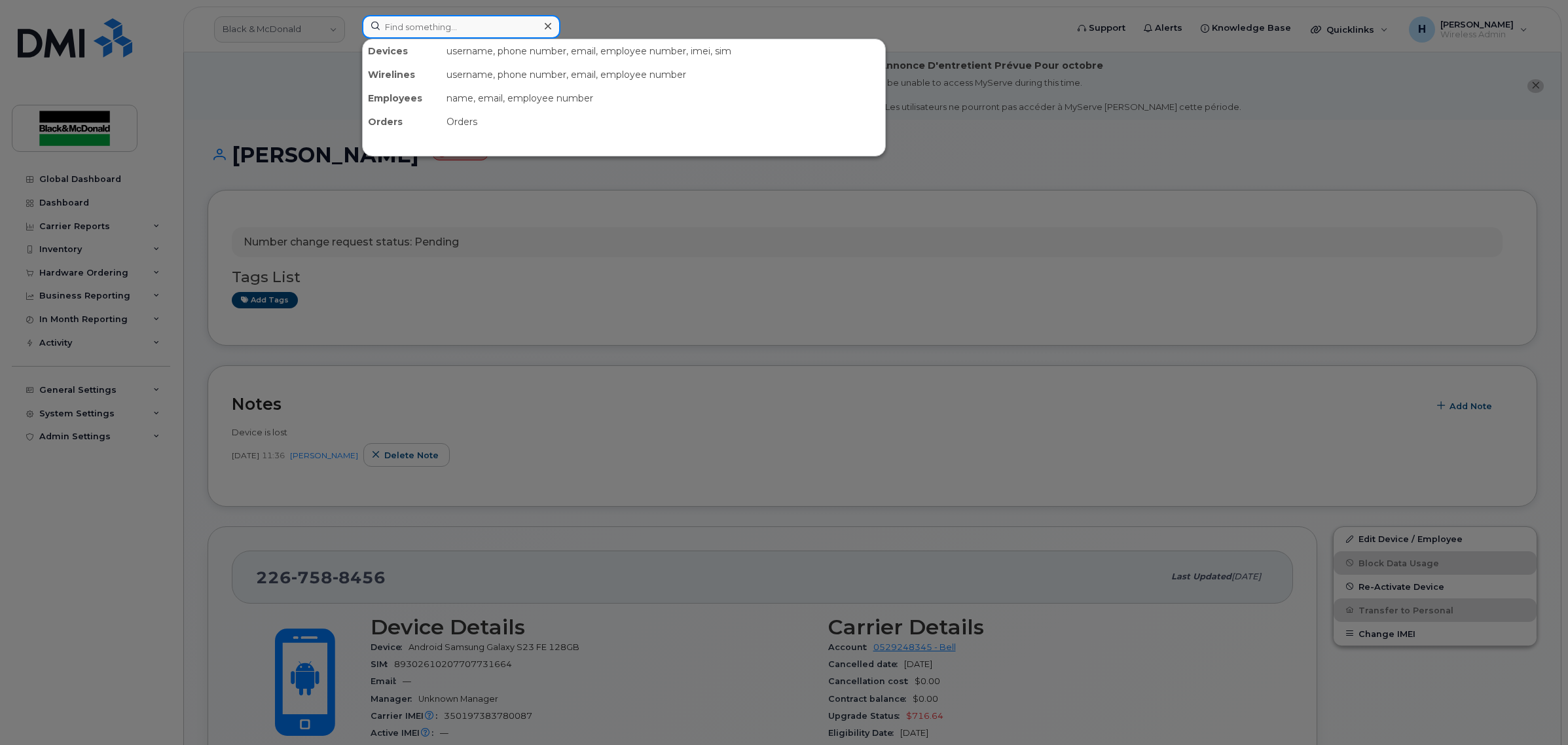
click at [433, 28] on input at bounding box center [461, 27] width 198 height 23
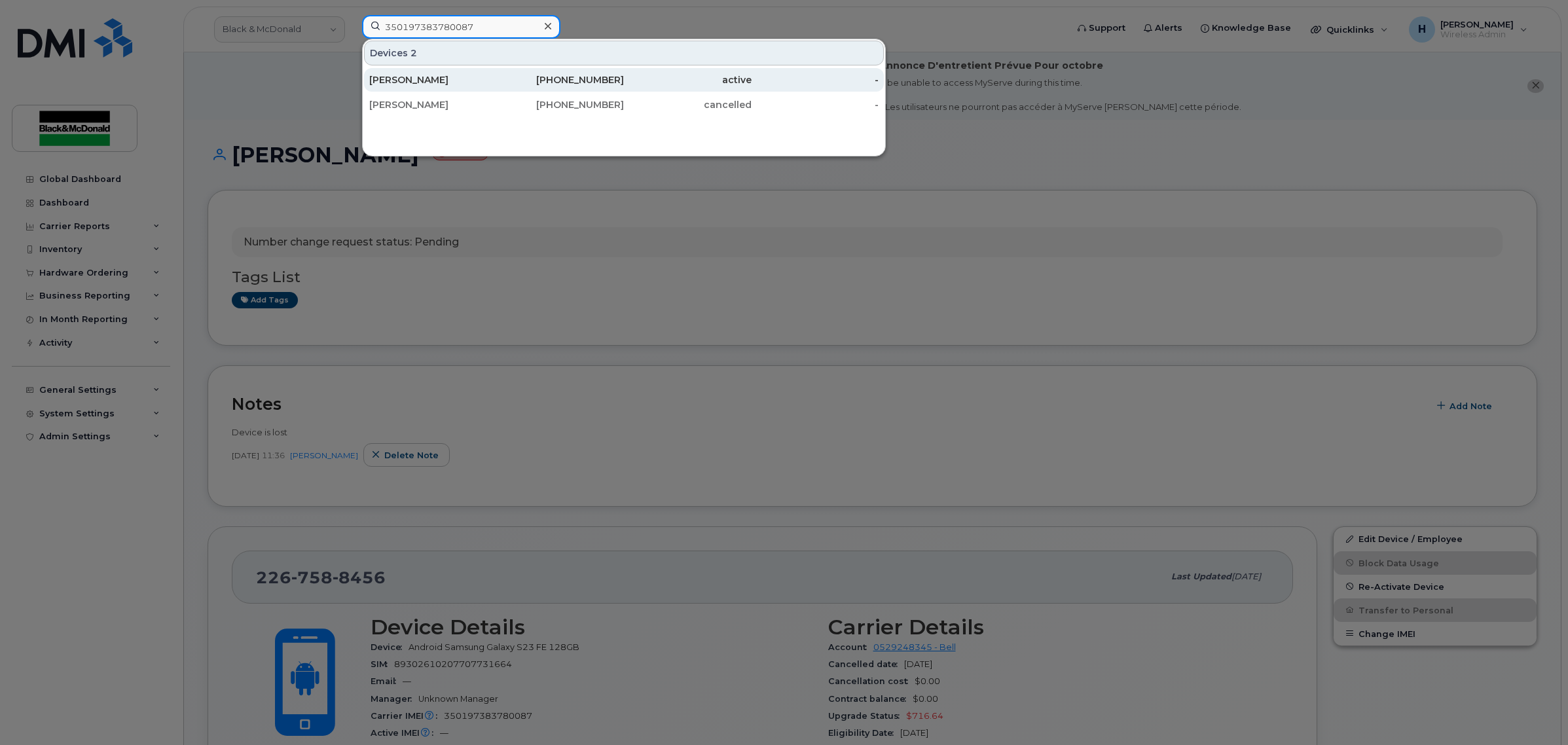
type input "350197383780087"
drag, startPoint x: 448, startPoint y: 82, endPoint x: 447, endPoint y: 69, distance: 13.0
click at [448, 82] on div "[PERSON_NAME]" at bounding box center [433, 80] width 128 height 13
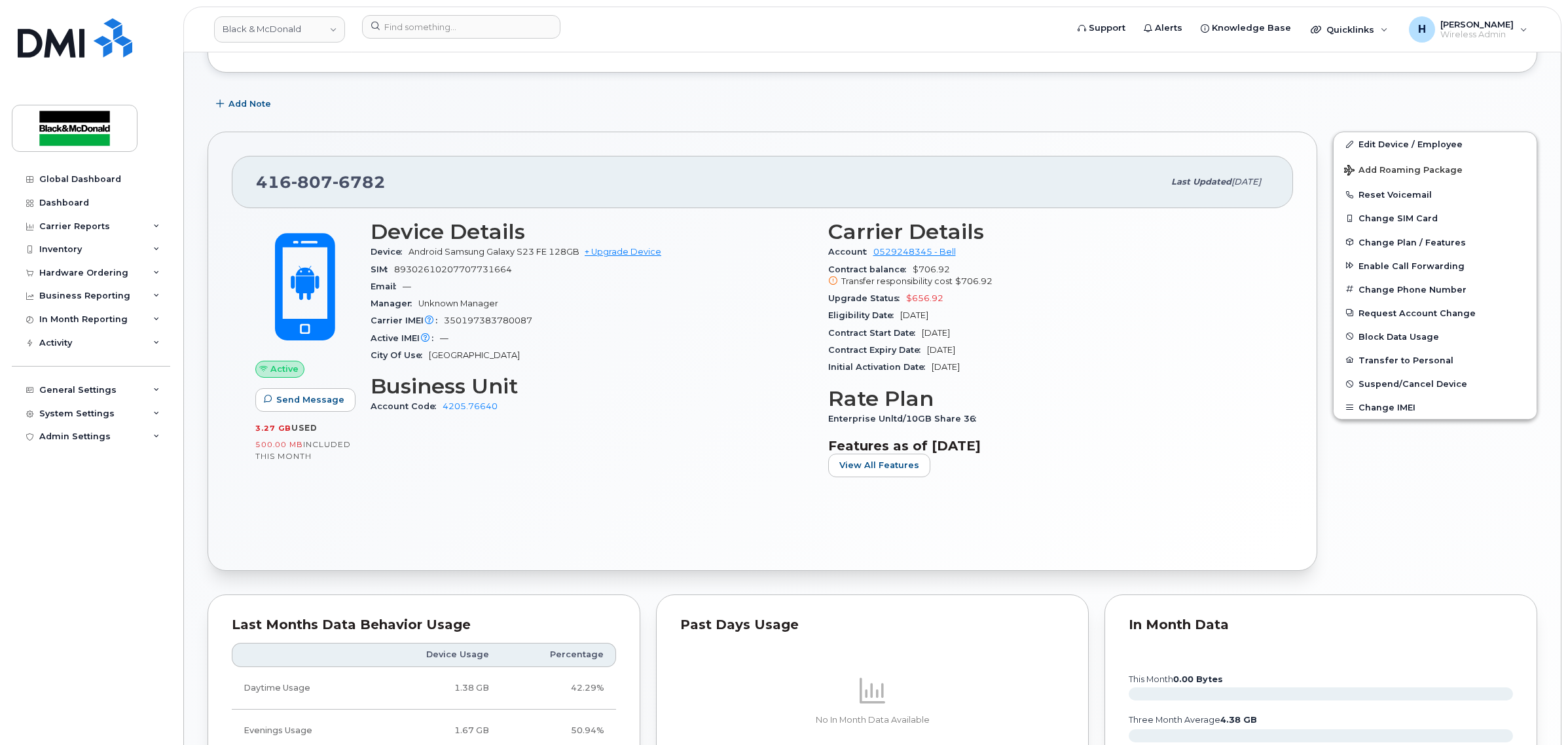
scroll to position [218, 0]
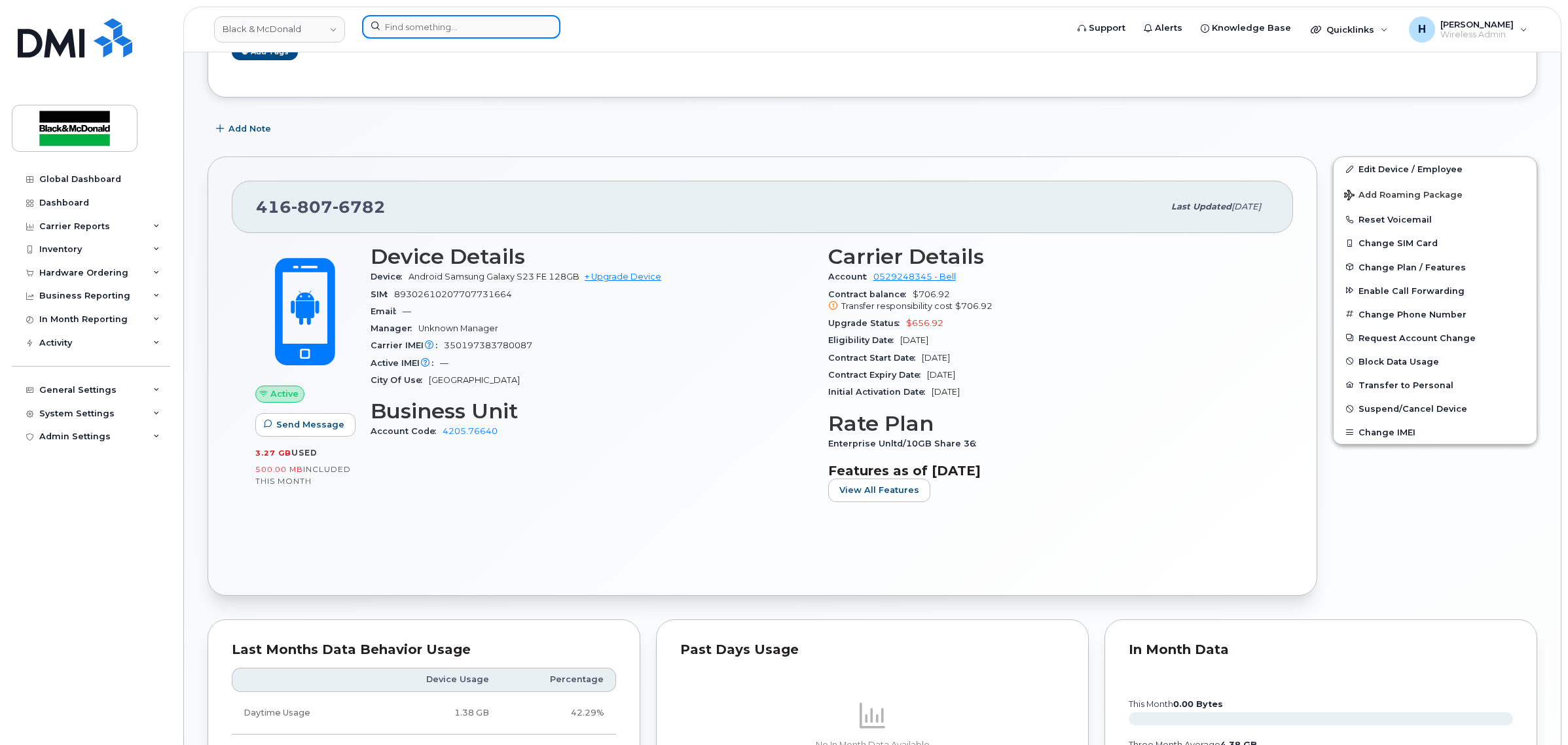
click at [445, 25] on input at bounding box center [461, 27] width 198 height 23
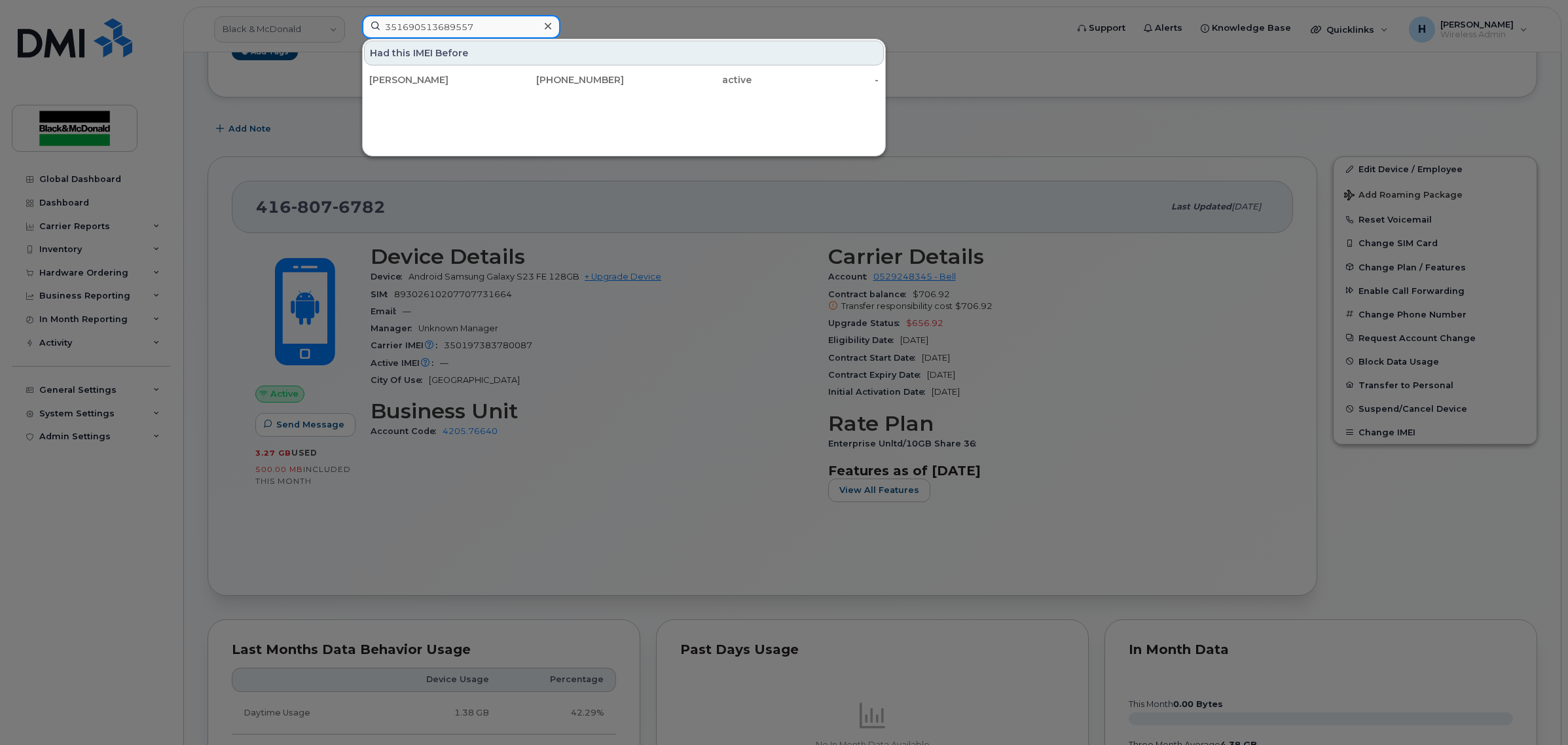
type input "351690513689557"
click at [450, 57] on div "Had this IMEI Before" at bounding box center [624, 53] width 520 height 25
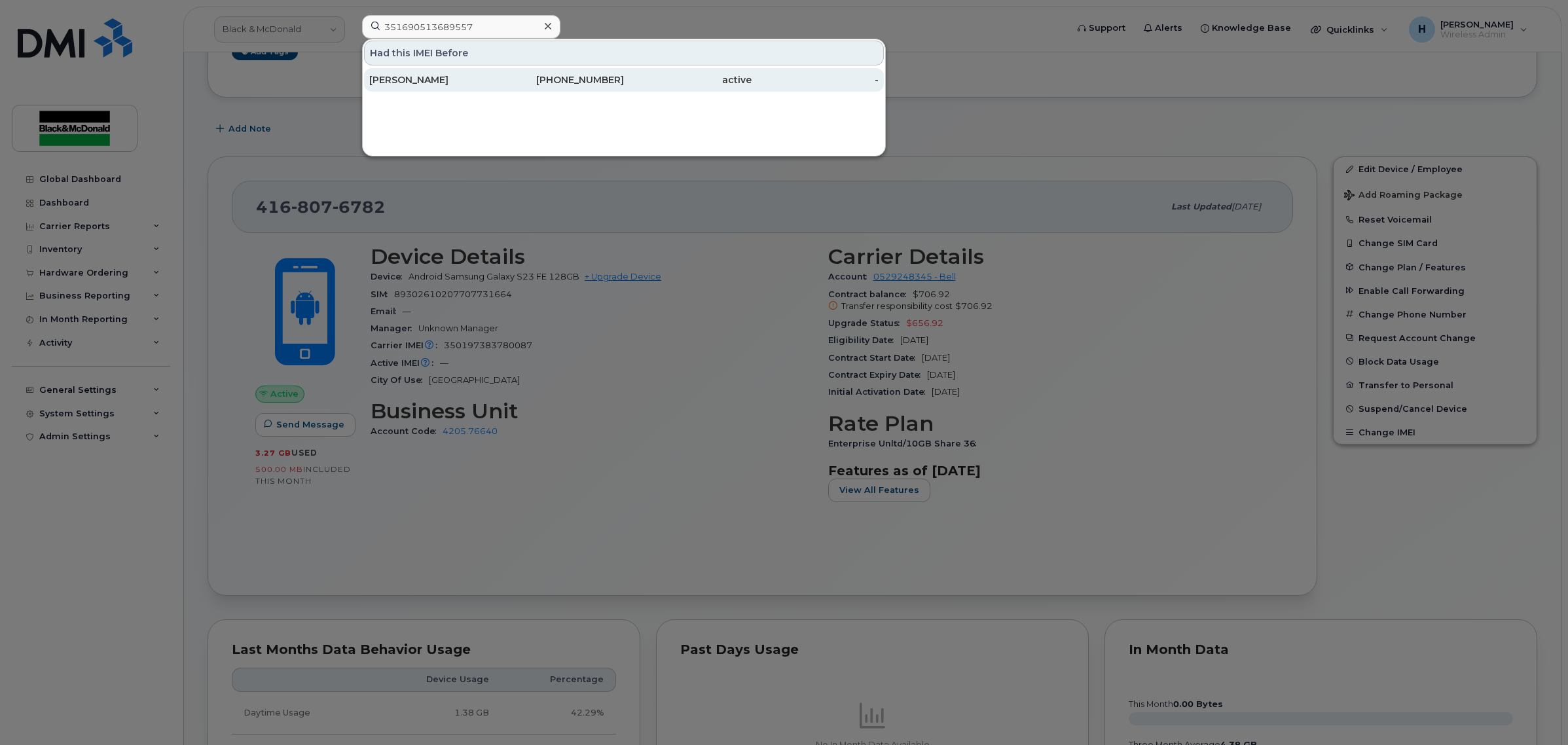
click at [401, 81] on div "[PERSON_NAME]" at bounding box center [433, 80] width 128 height 13
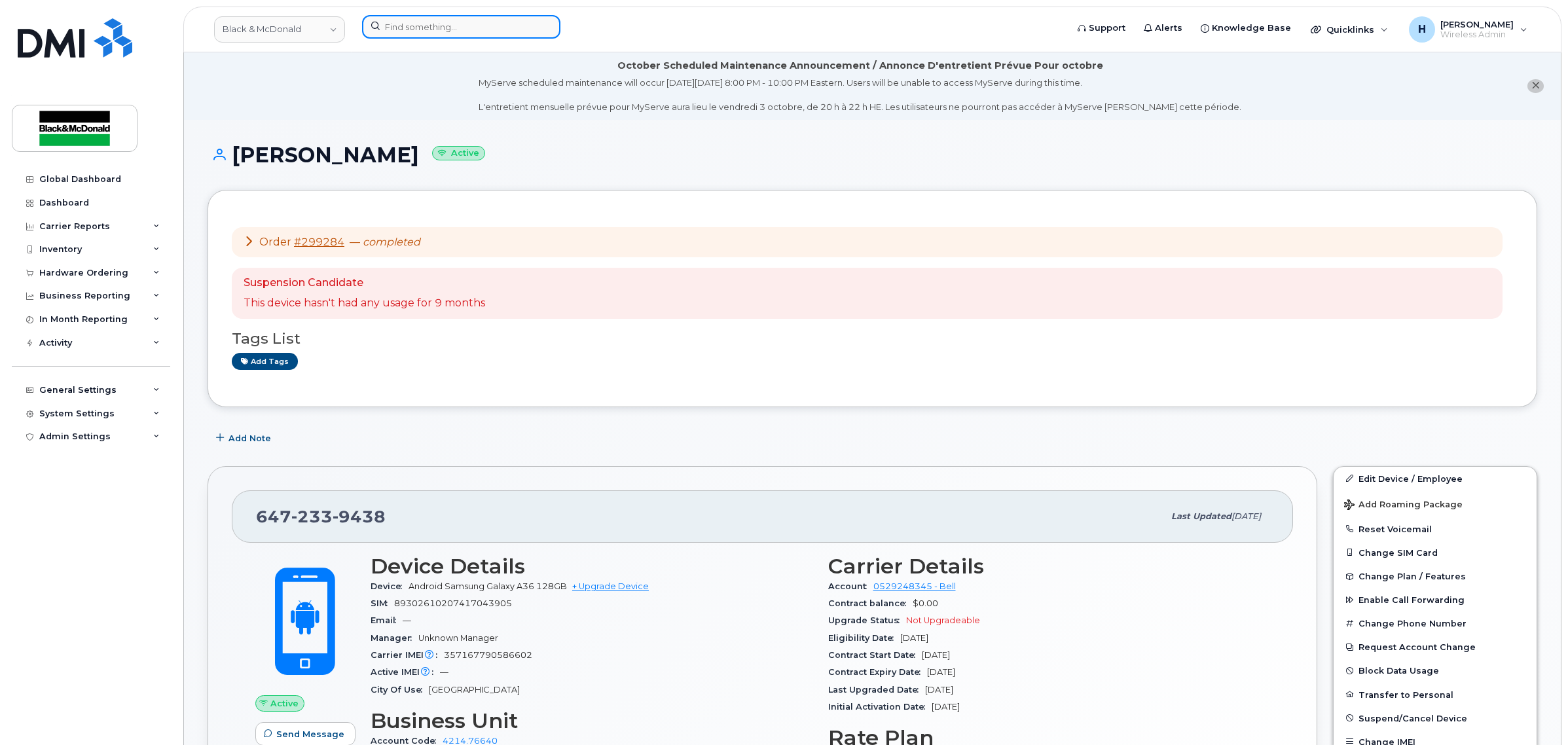
click at [416, 29] on input at bounding box center [461, 27] width 198 height 23
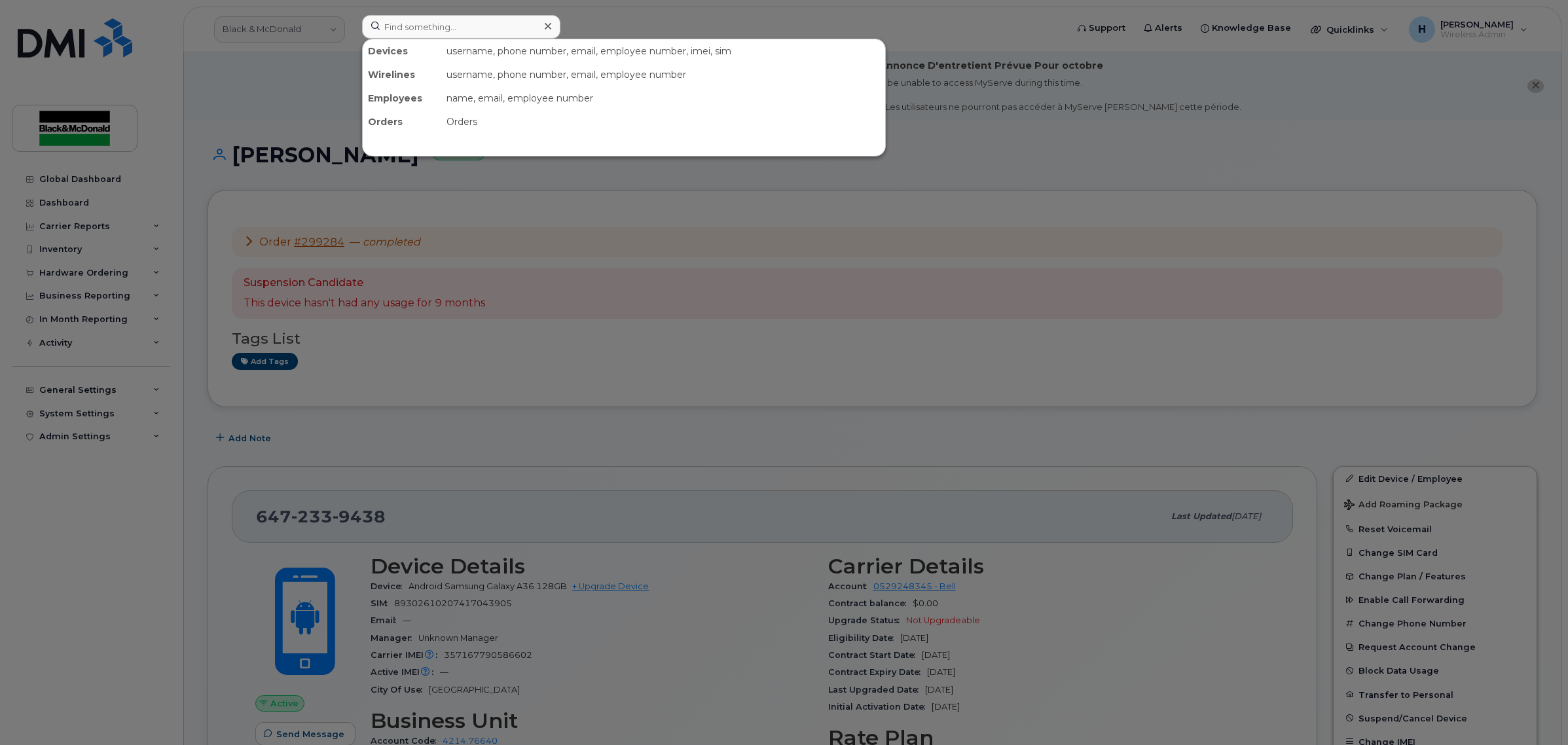
click at [1408, 152] on div at bounding box center [784, 372] width 1568 height 745
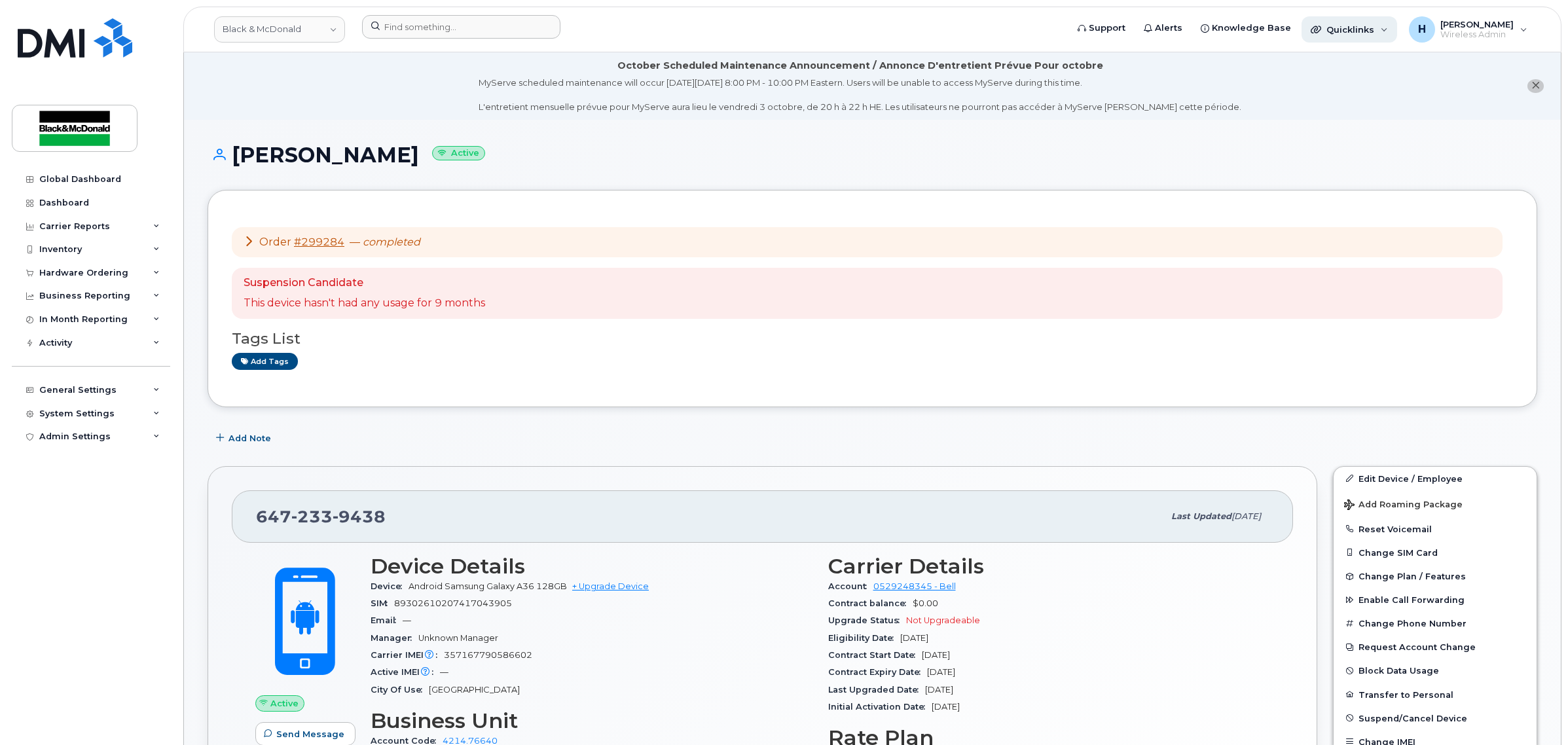
click at [1389, 24] on div "Quicklinks" at bounding box center [1349, 29] width 96 height 26
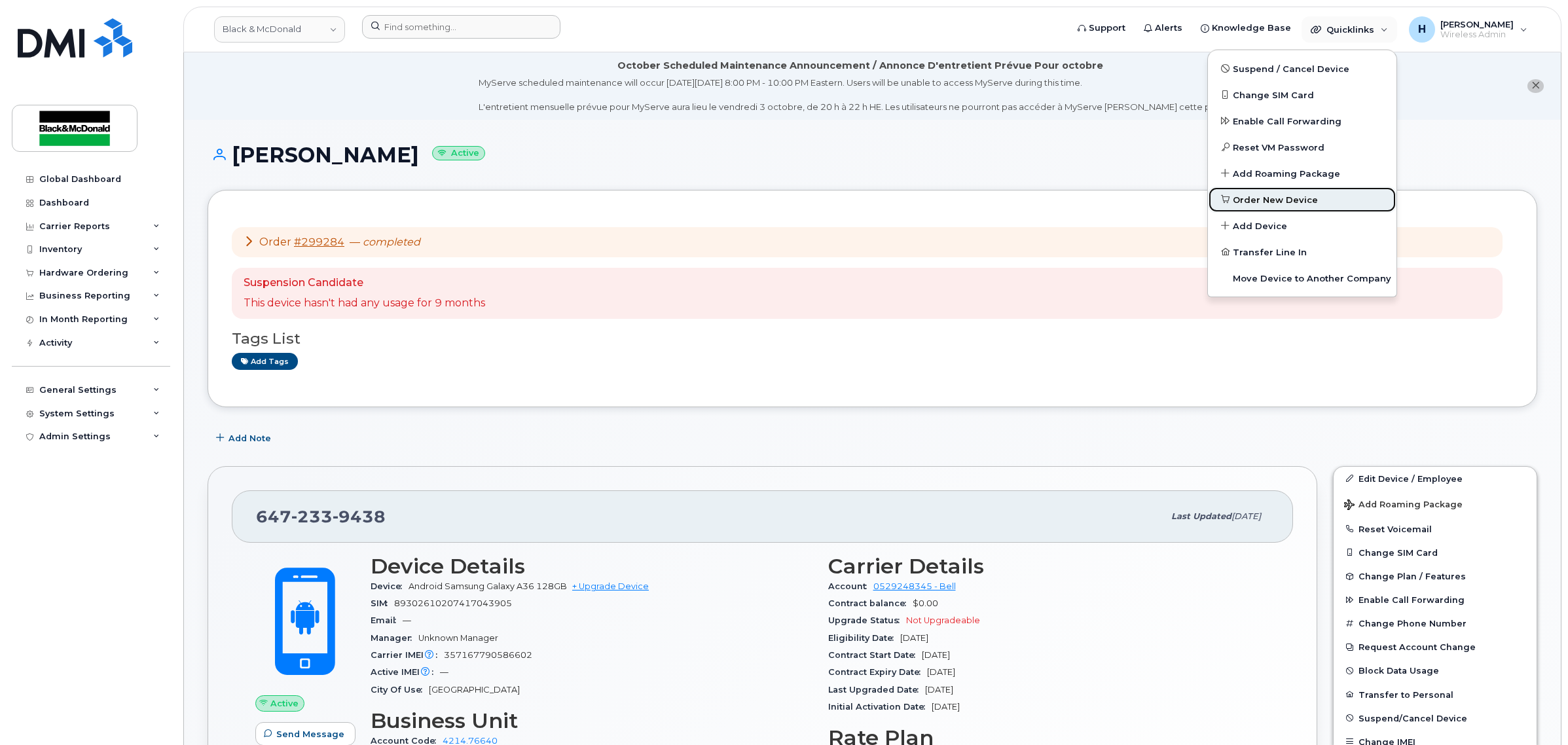
click at [1249, 194] on span "Order New Device" at bounding box center [1275, 200] width 85 height 13
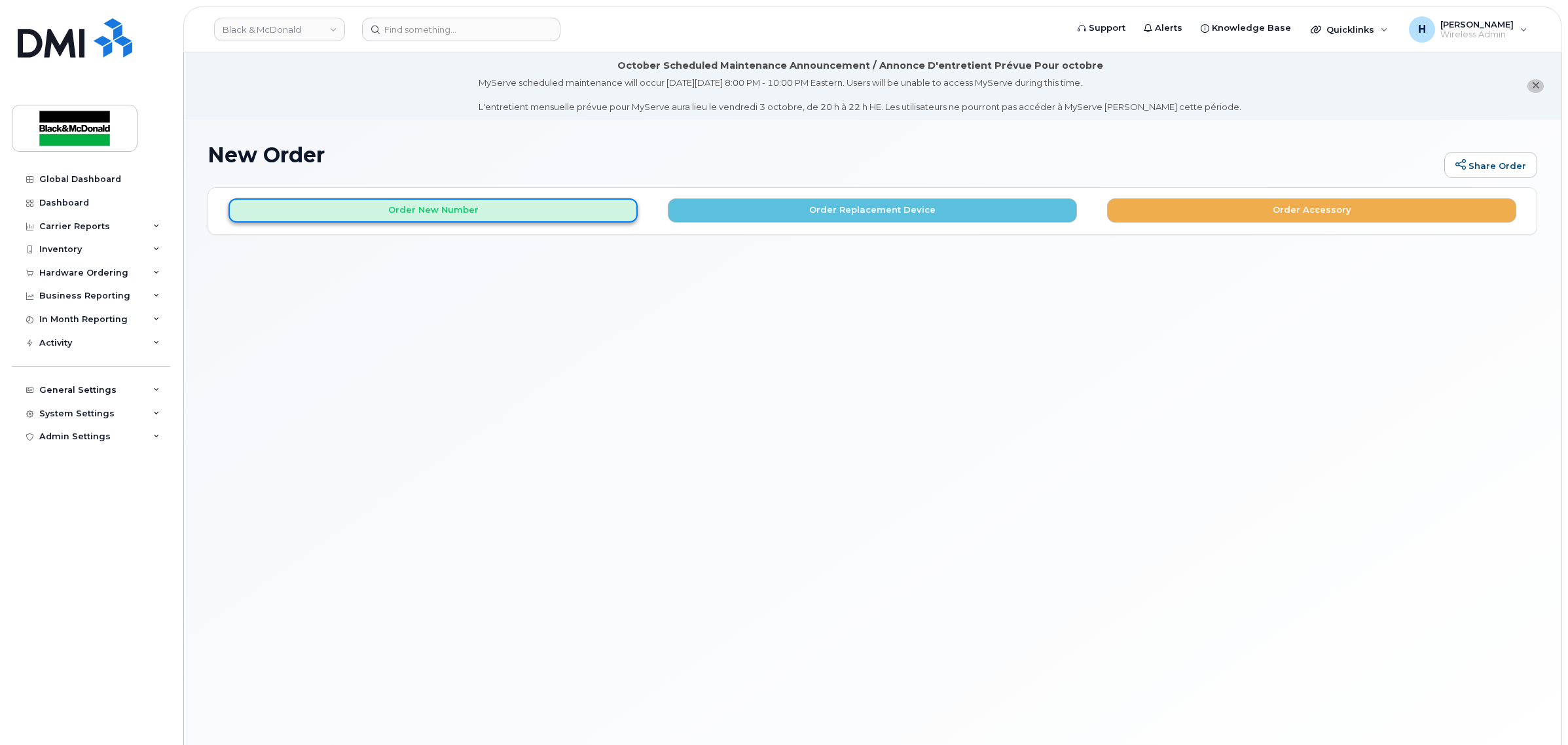
click at [428, 208] on button "Order New Number" at bounding box center [433, 210] width 409 height 24
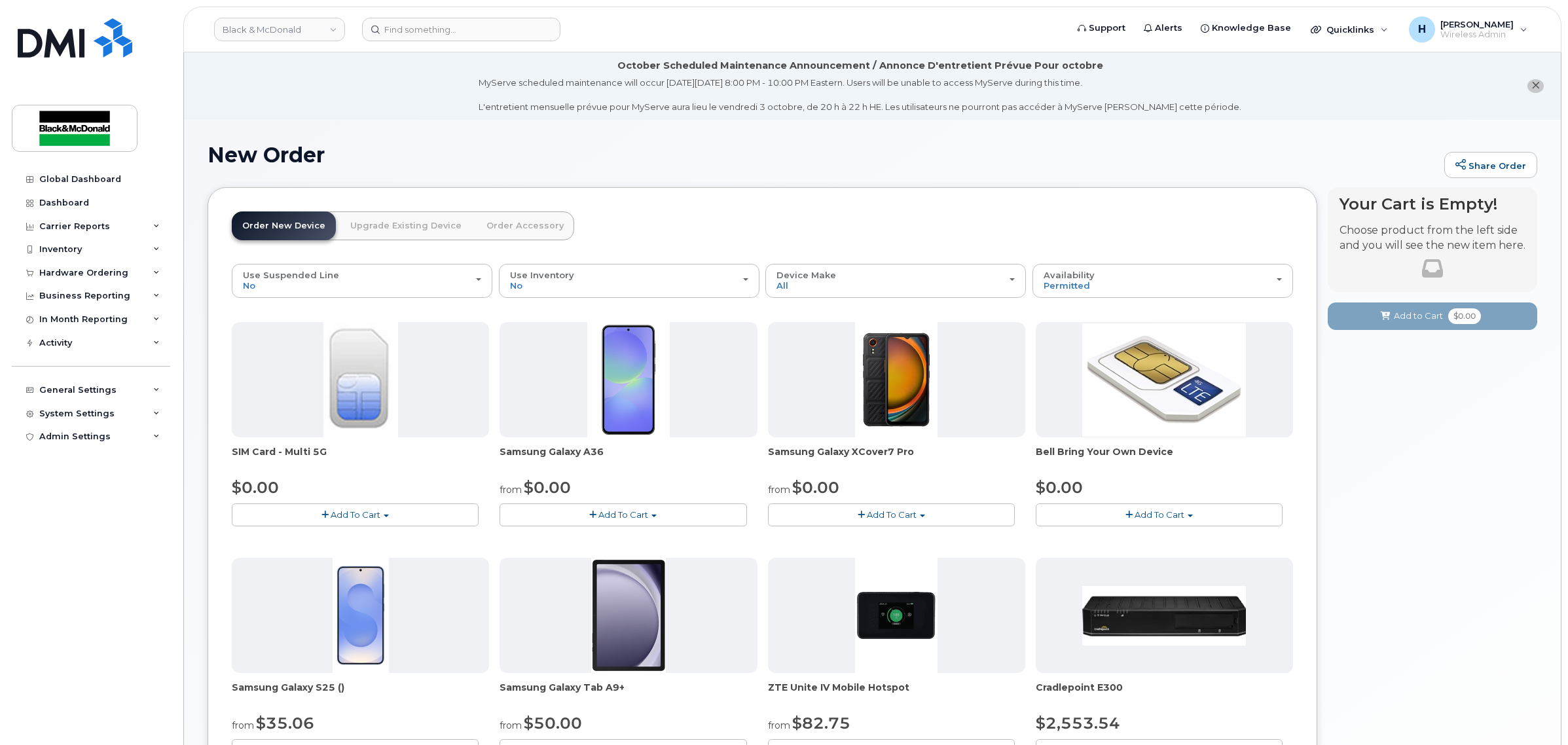
click at [375, 230] on link "Upgrade Existing Device" at bounding box center [406, 226] width 133 height 29
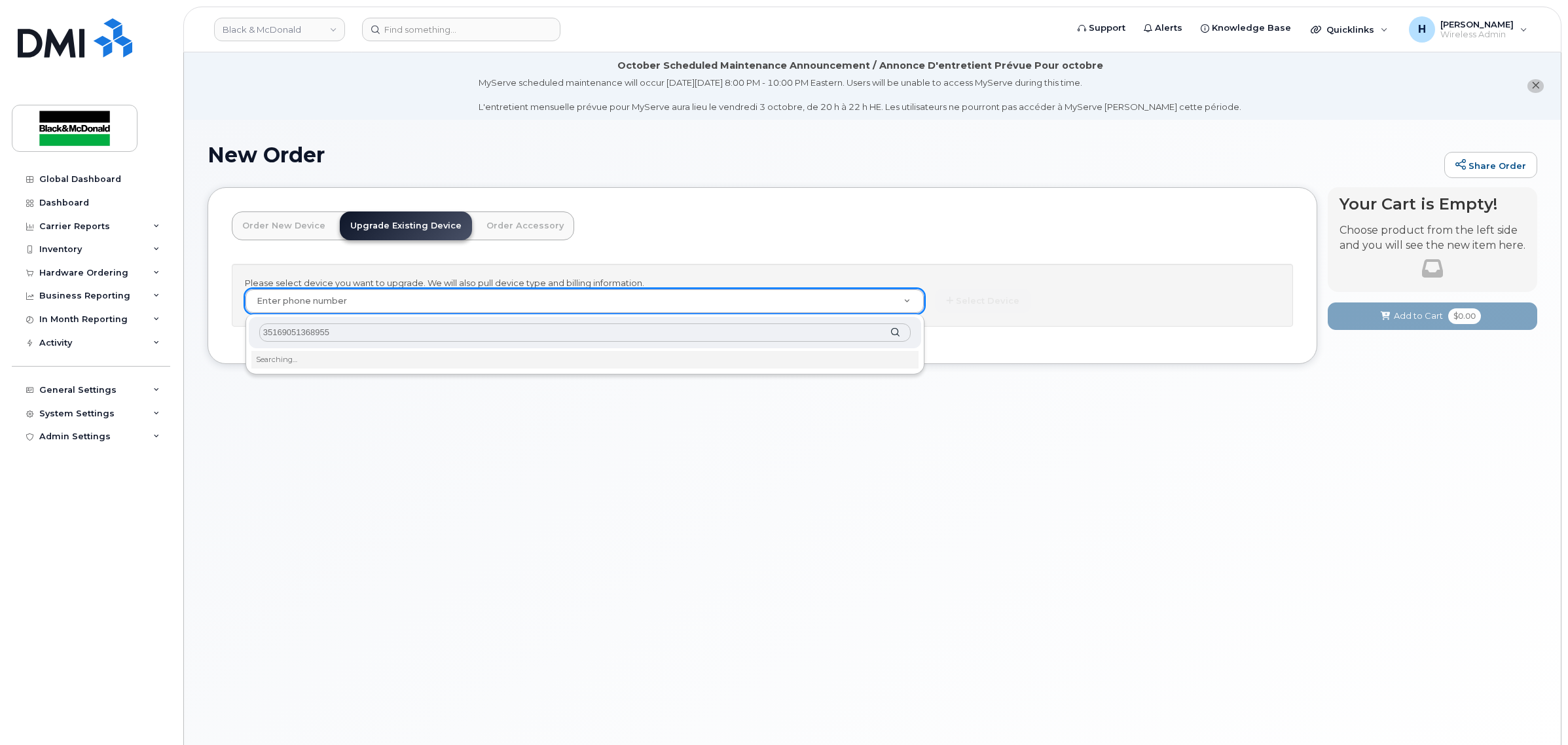
type input "351690513689557"
drag, startPoint x: 385, startPoint y: 325, endPoint x: 57, endPoint y: 298, distance: 329.1
click at [57, 298] on body "Black & [PERSON_NAME] Support Alerts Knowledge Base Quicklinks Suspend / Cancel…" at bounding box center [784, 409] width 1568 height 819
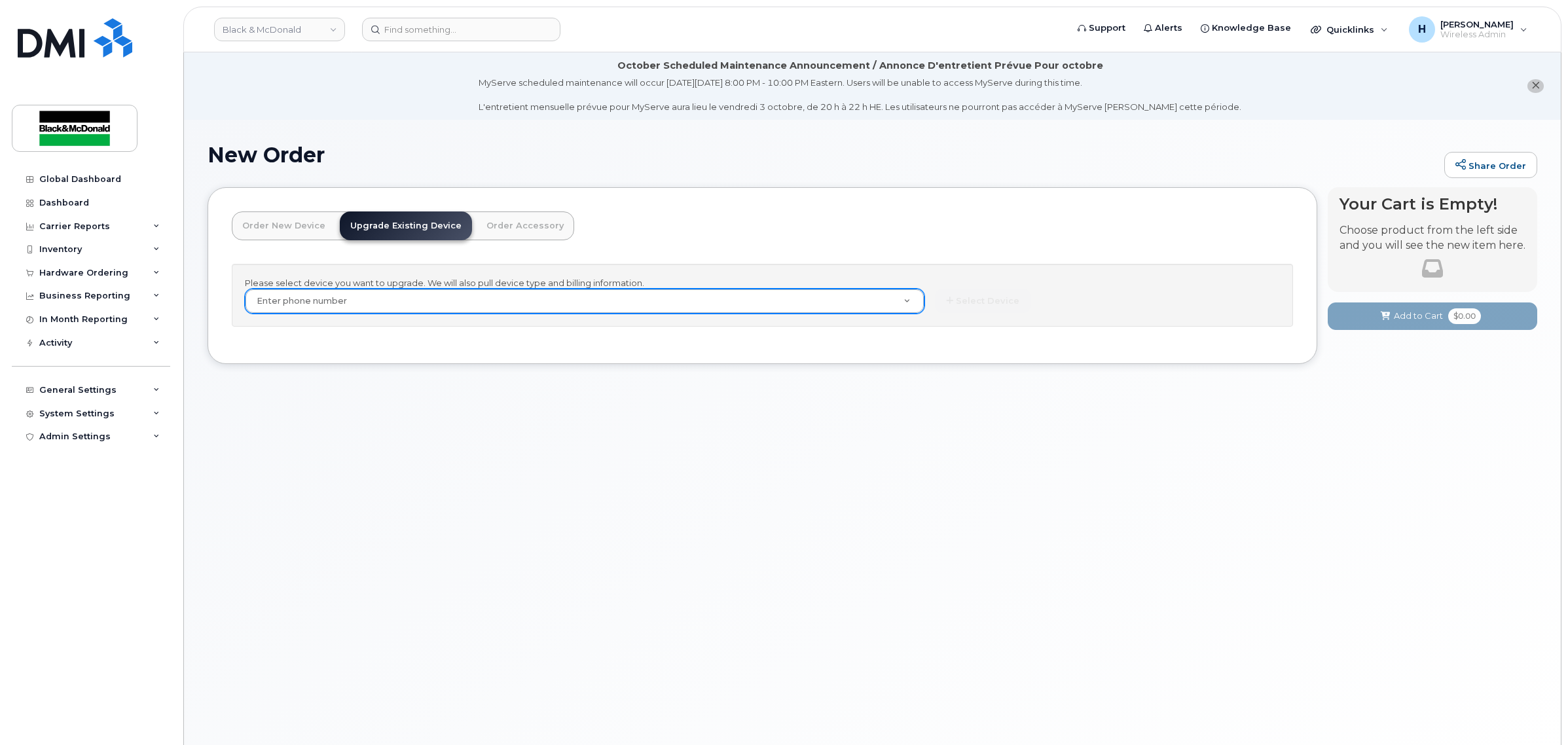
click at [463, 17] on header "Black & [PERSON_NAME] Support Alerts Knowledge Base Quicklinks Suspend / Cancel…" at bounding box center [872, 29] width 1378 height 46
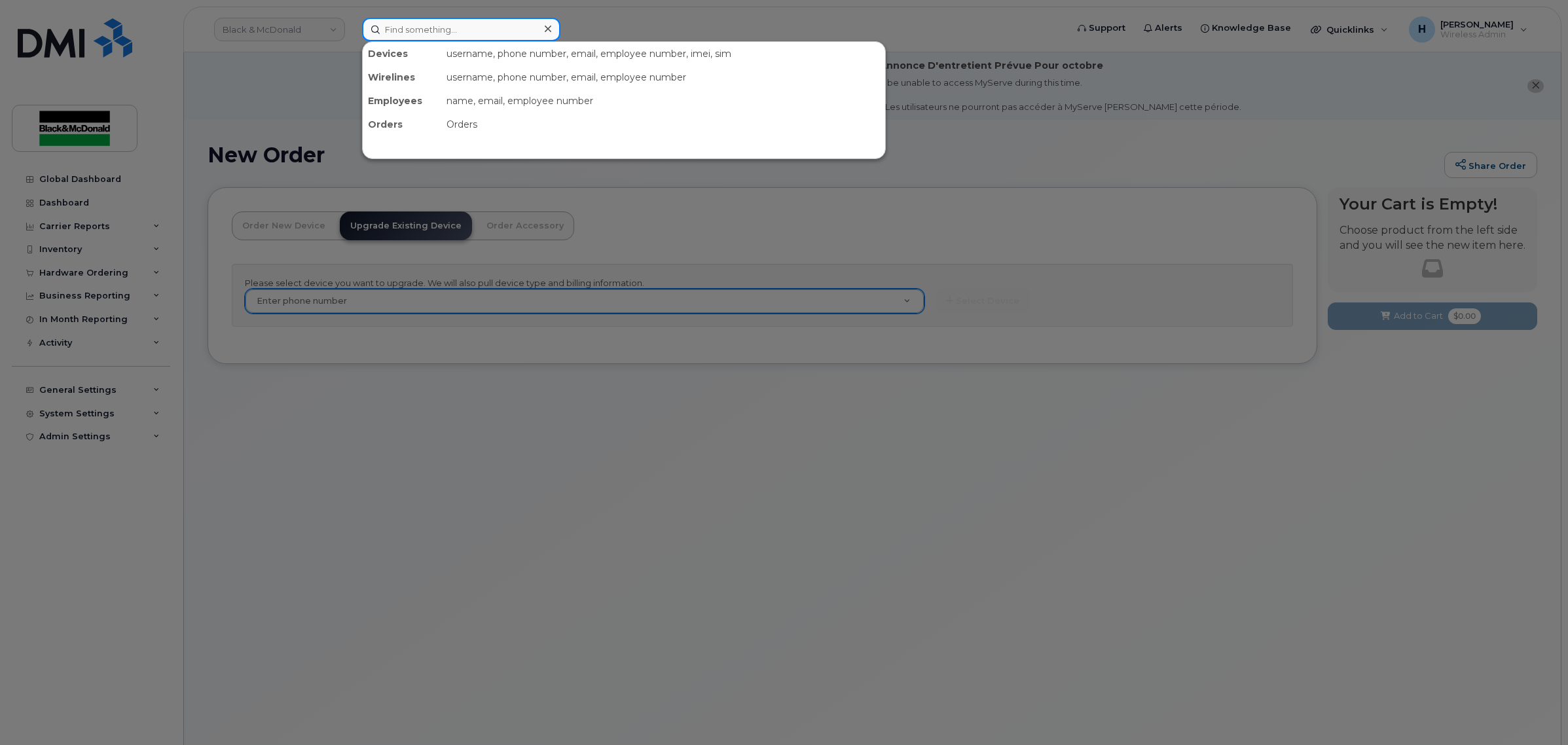
click at [465, 28] on input at bounding box center [461, 29] width 198 height 23
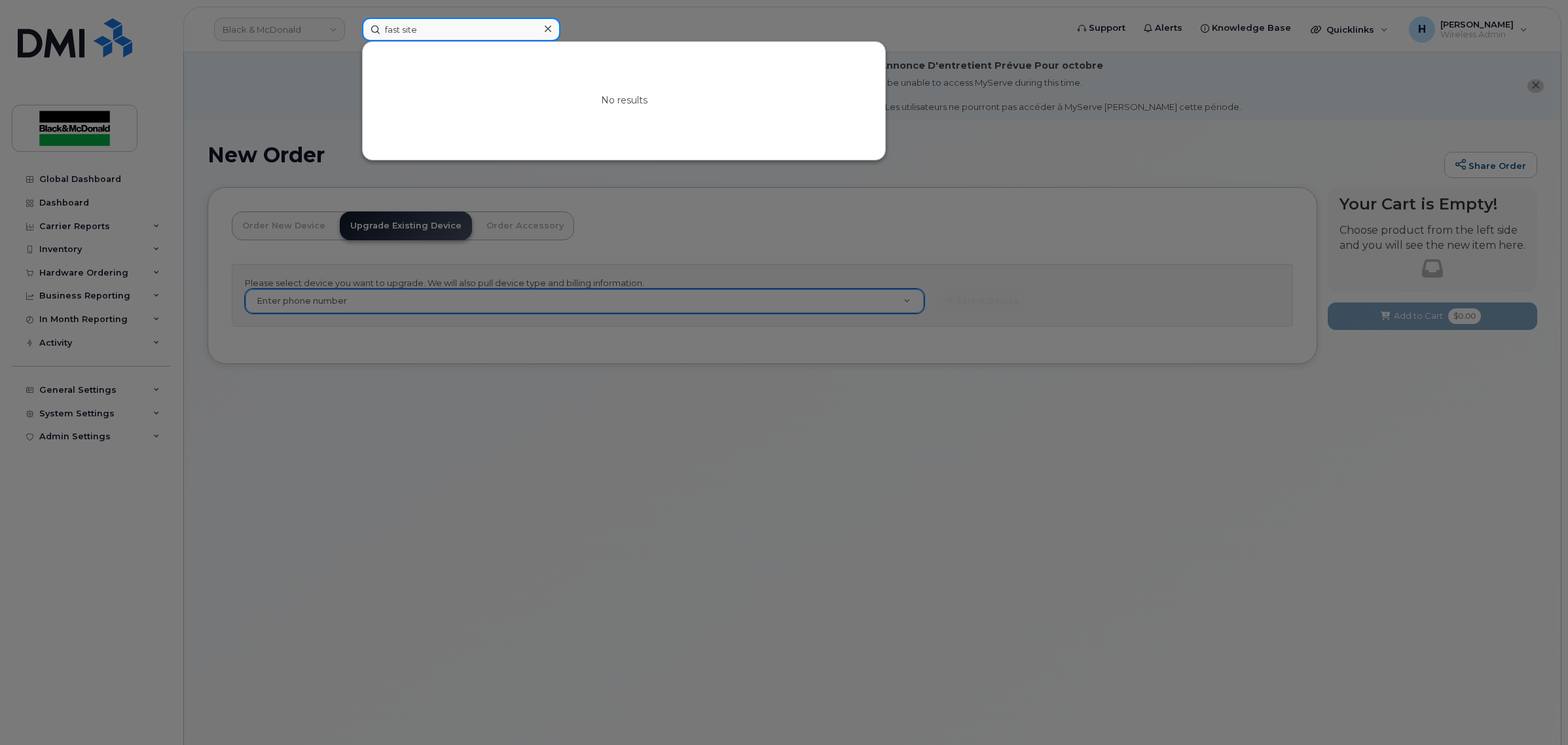
type input "fast site"
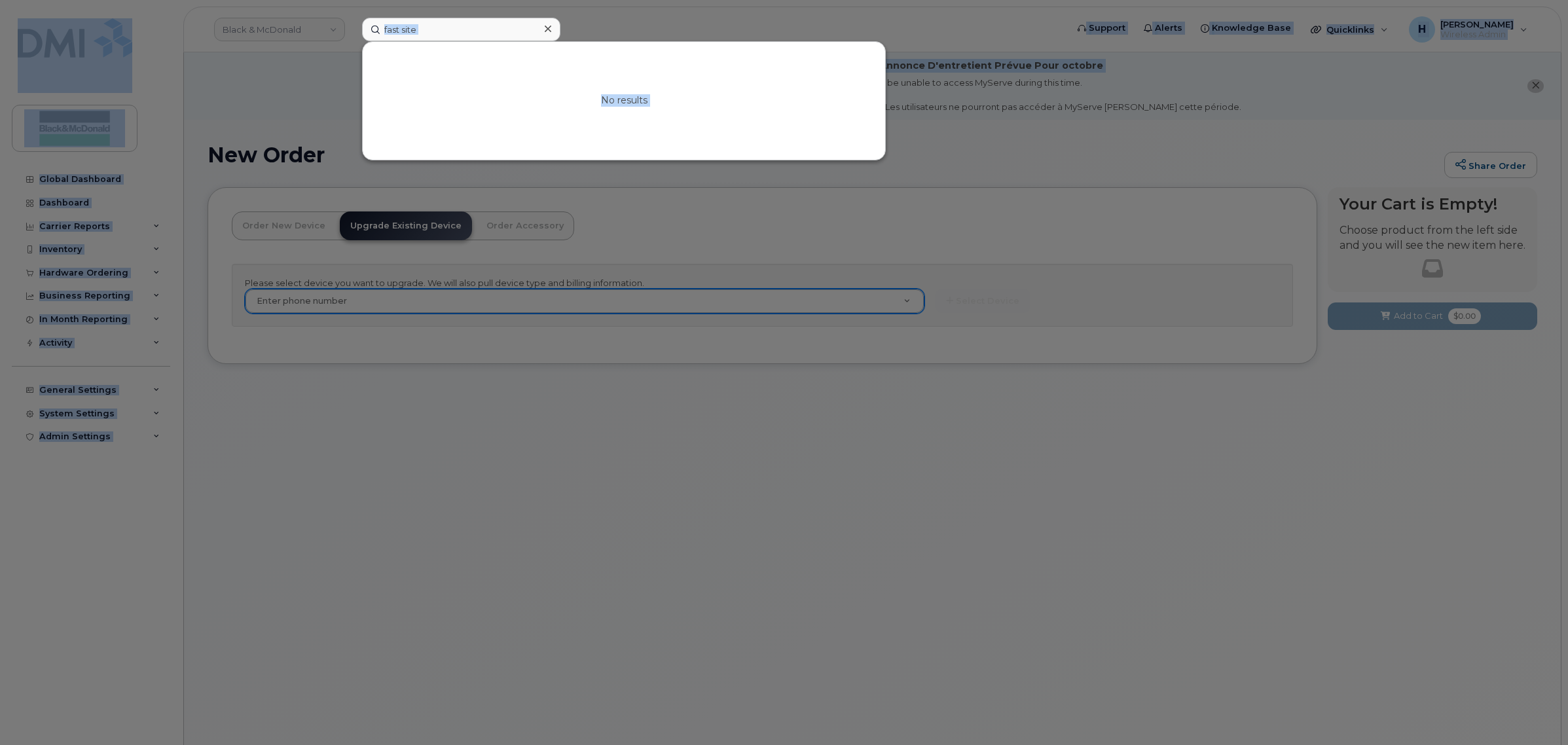
drag, startPoint x: 448, startPoint y: 17, endPoint x: 63, endPoint y: -9, distance: 385.9
click at [63, 0] on html "Black & McDonald fast site No results Support Alerts Knowledge Base Quicklinks …" at bounding box center [784, 409] width 1568 height 819
click at [493, 25] on input "fast site" at bounding box center [461, 29] width 198 height 23
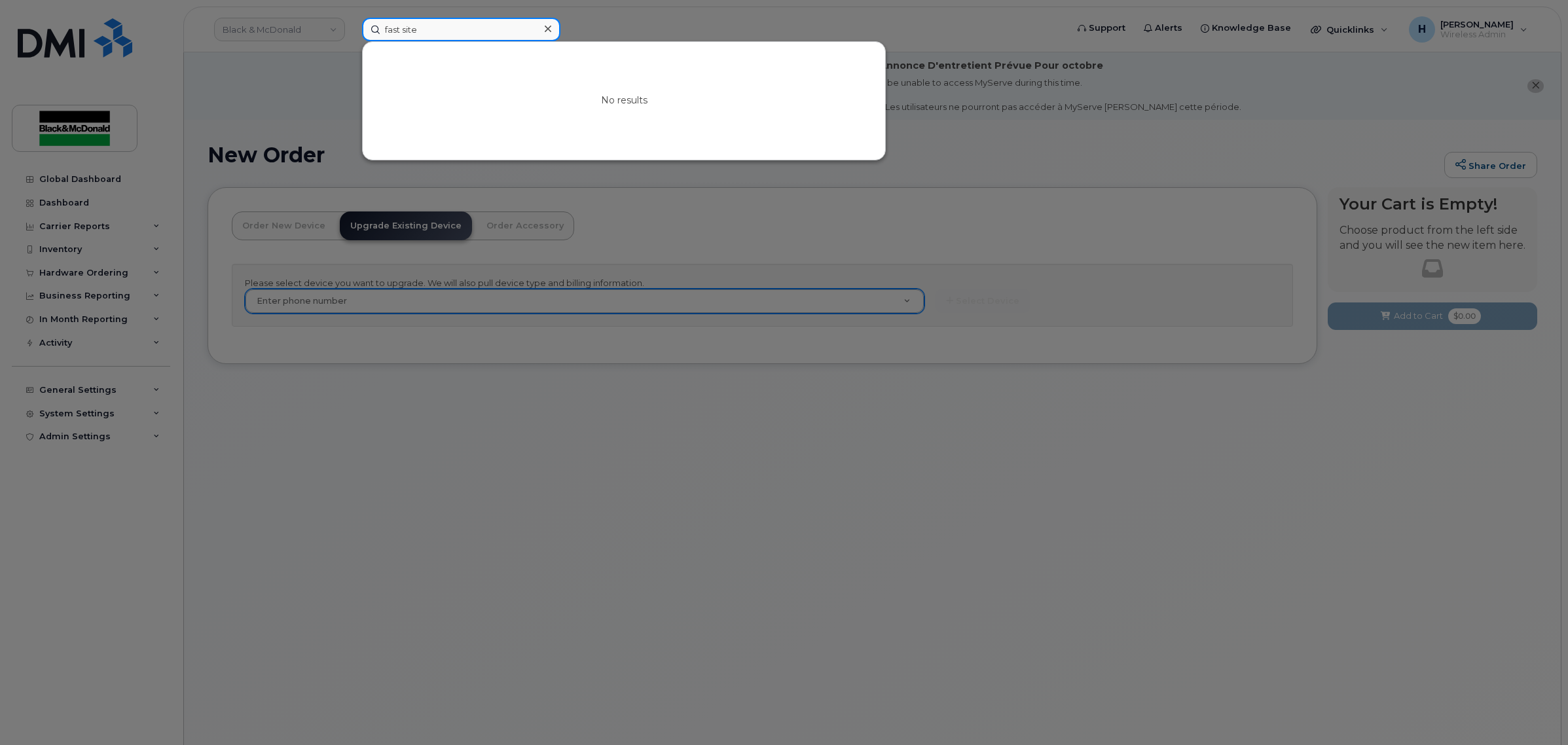
drag, startPoint x: 477, startPoint y: 29, endPoint x: 383, endPoint y: 27, distance: 94.0
click at [383, 27] on input "fast site" at bounding box center [461, 29] width 198 height 23
type input "fst site"
click at [498, 27] on input "fst site" at bounding box center [461, 29] width 198 height 23
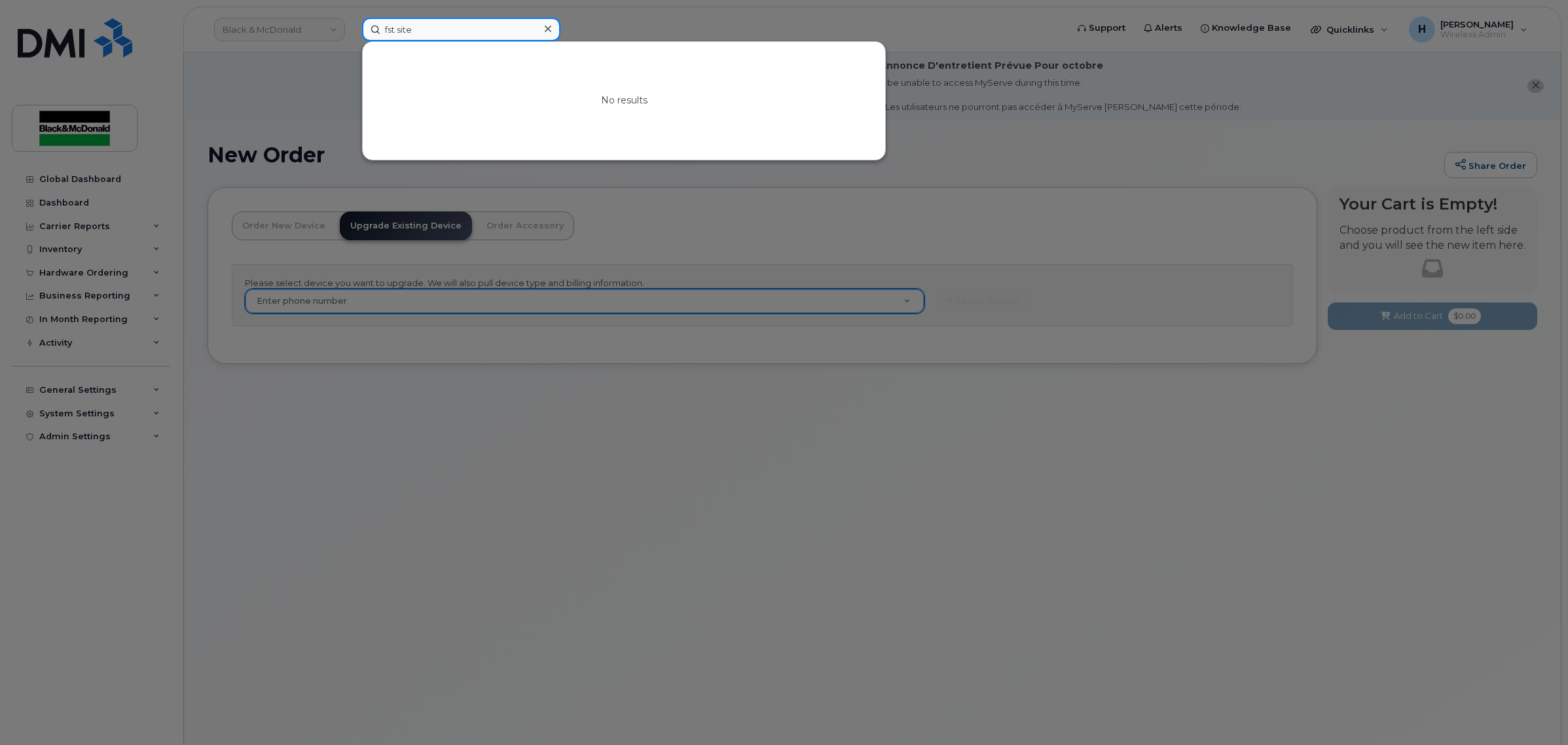
click at [498, 27] on input "fst site" at bounding box center [461, 29] width 198 height 23
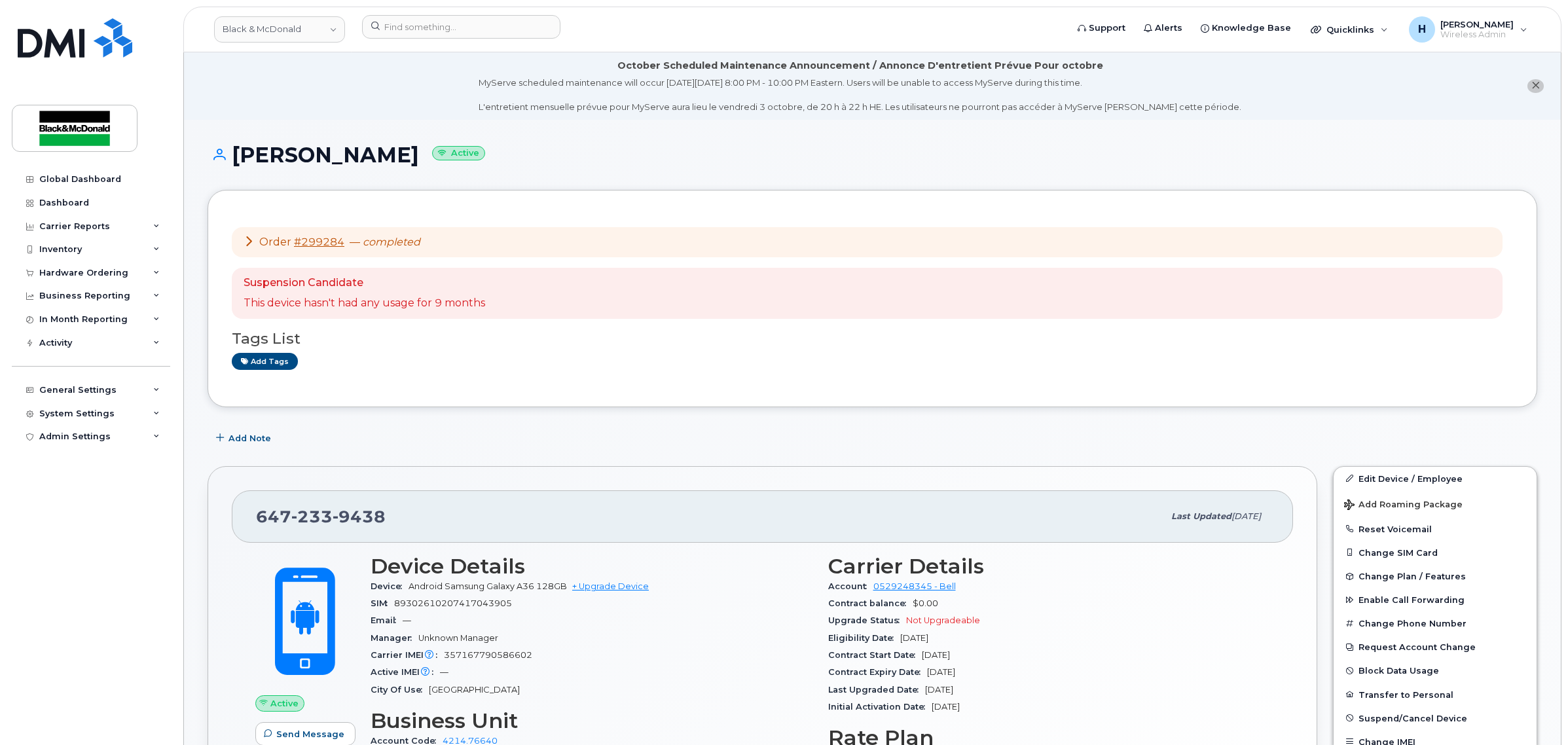
click at [249, 237] on icon at bounding box center [248, 241] width 11 height 11
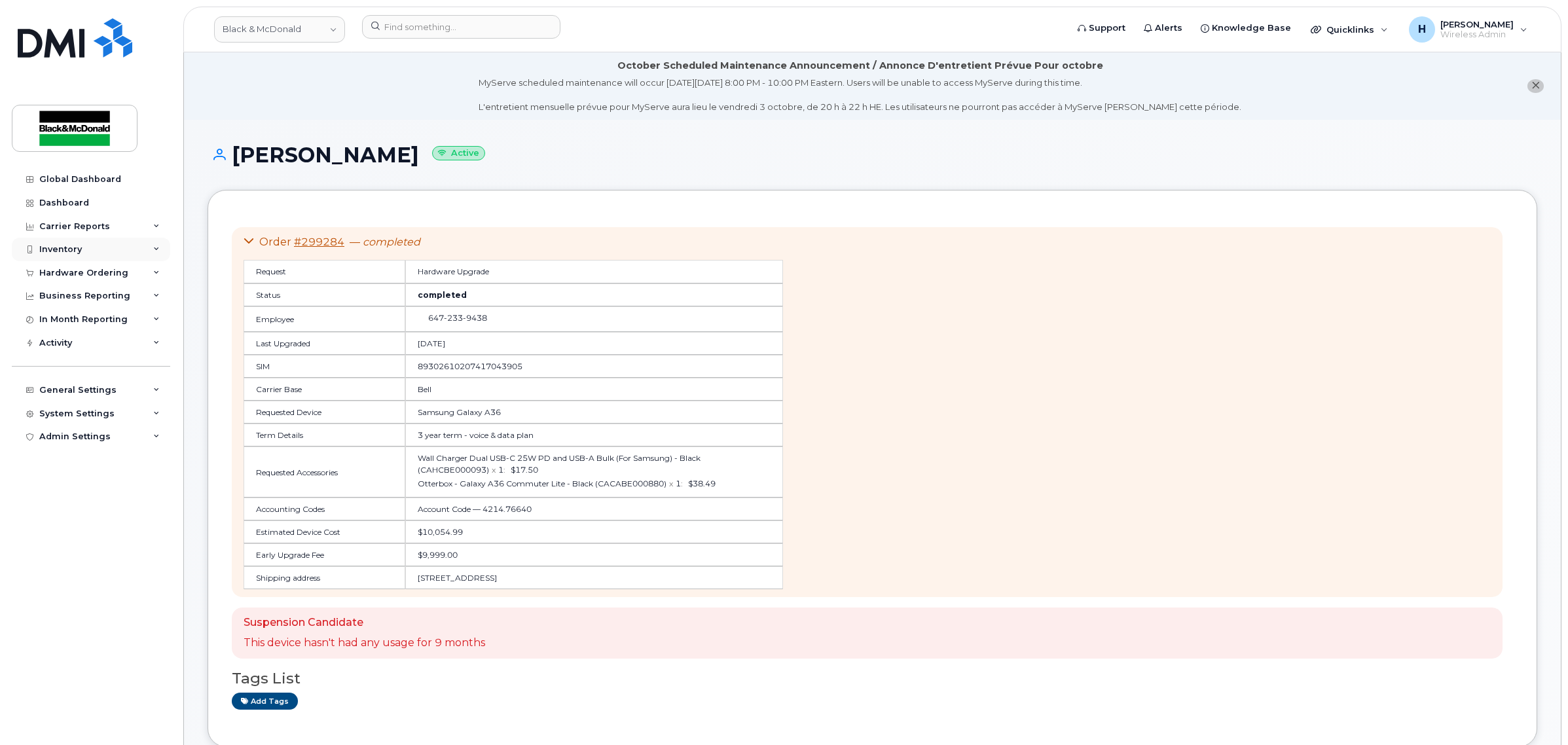
click at [102, 246] on div "Inventory" at bounding box center [91, 249] width 158 height 23
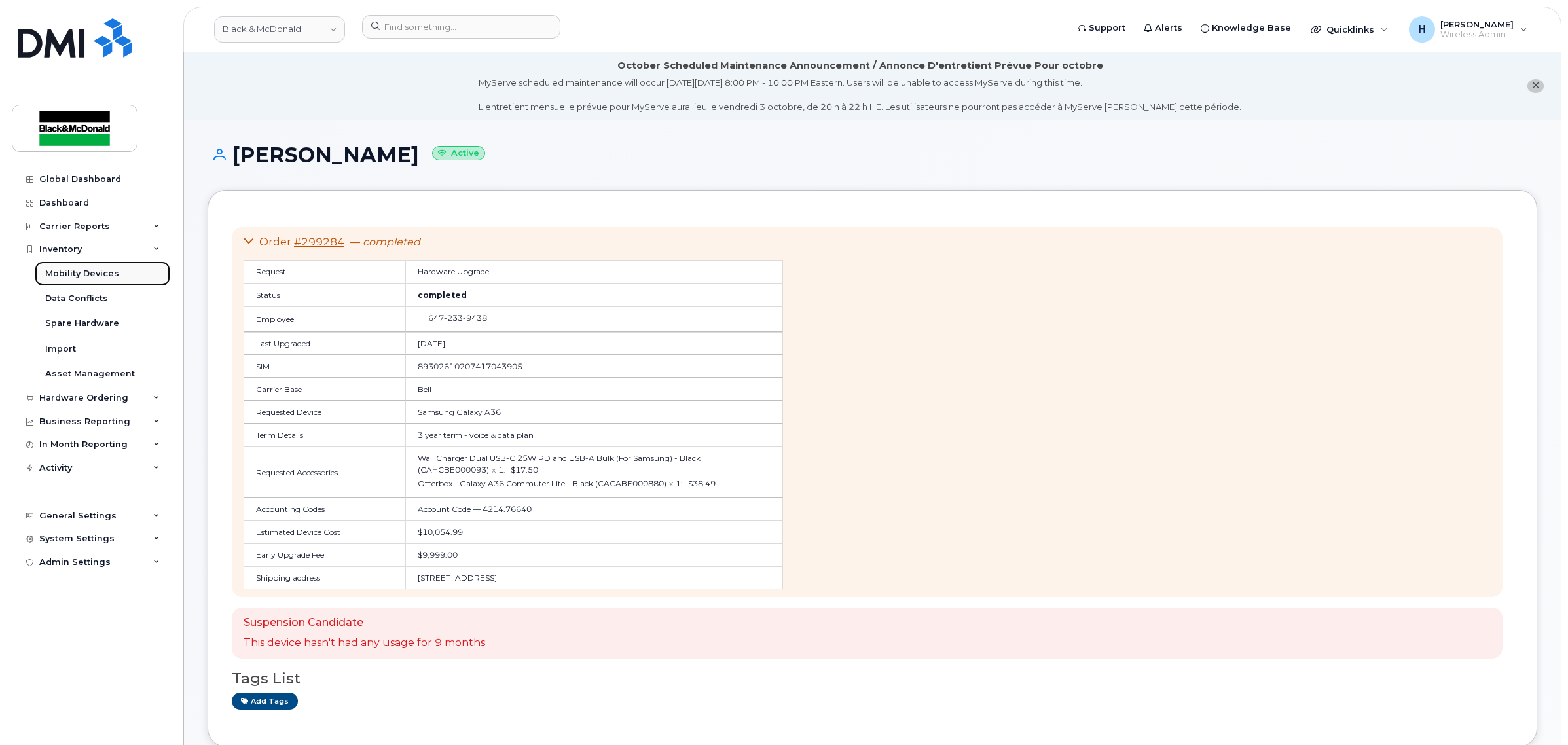
click at [92, 273] on div "Mobility Devices" at bounding box center [82, 273] width 74 height 12
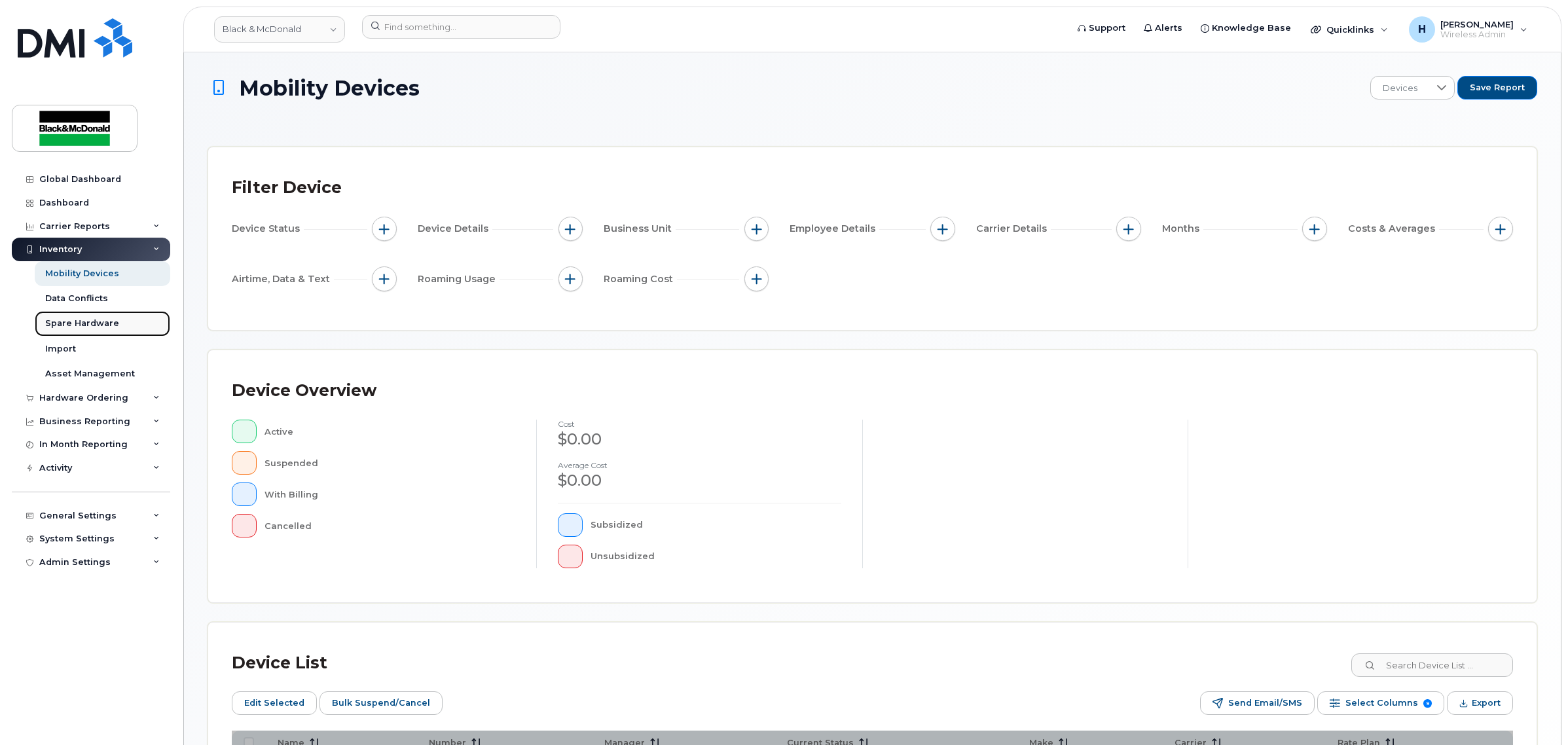
click at [108, 322] on div "Spare Hardware" at bounding box center [82, 323] width 74 height 12
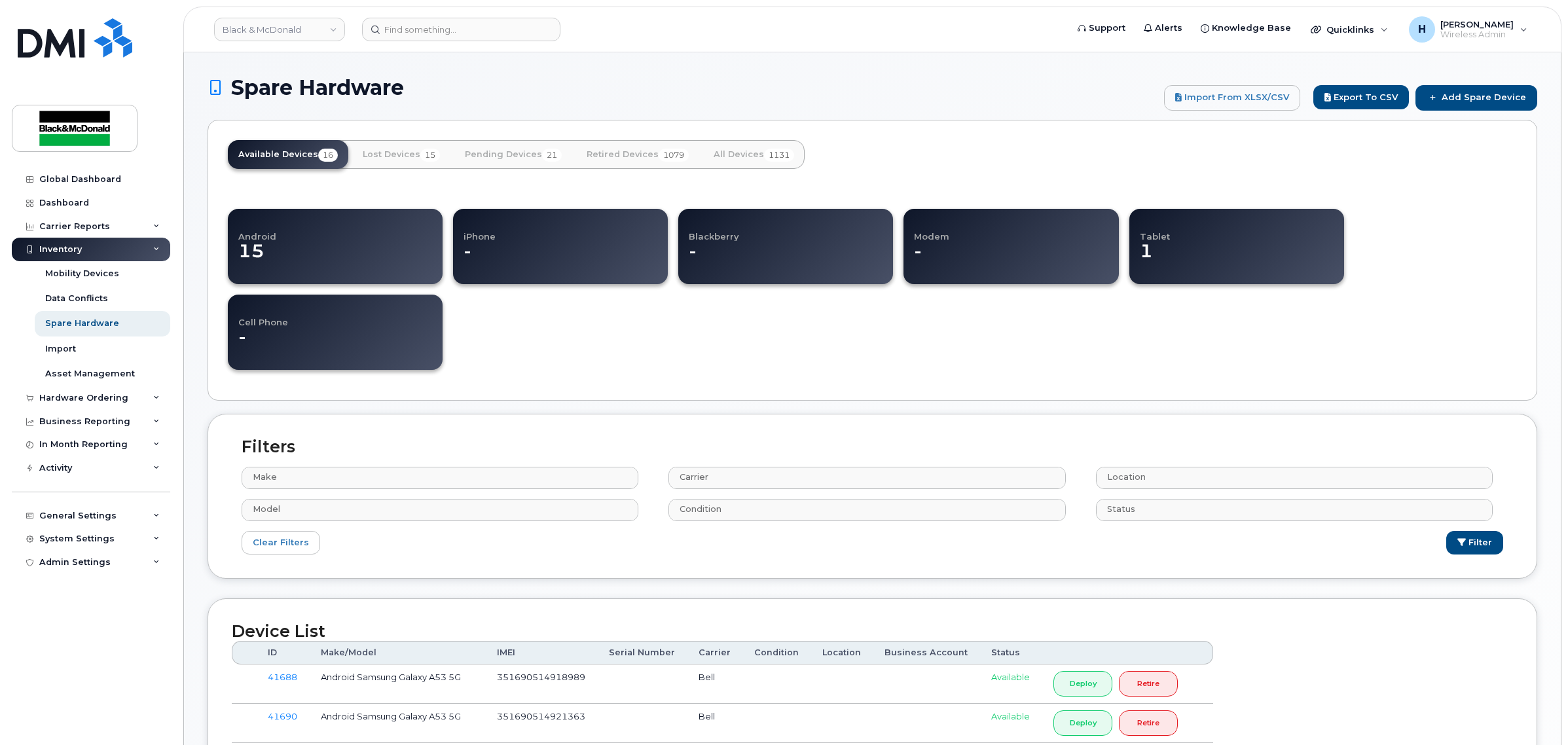
select select
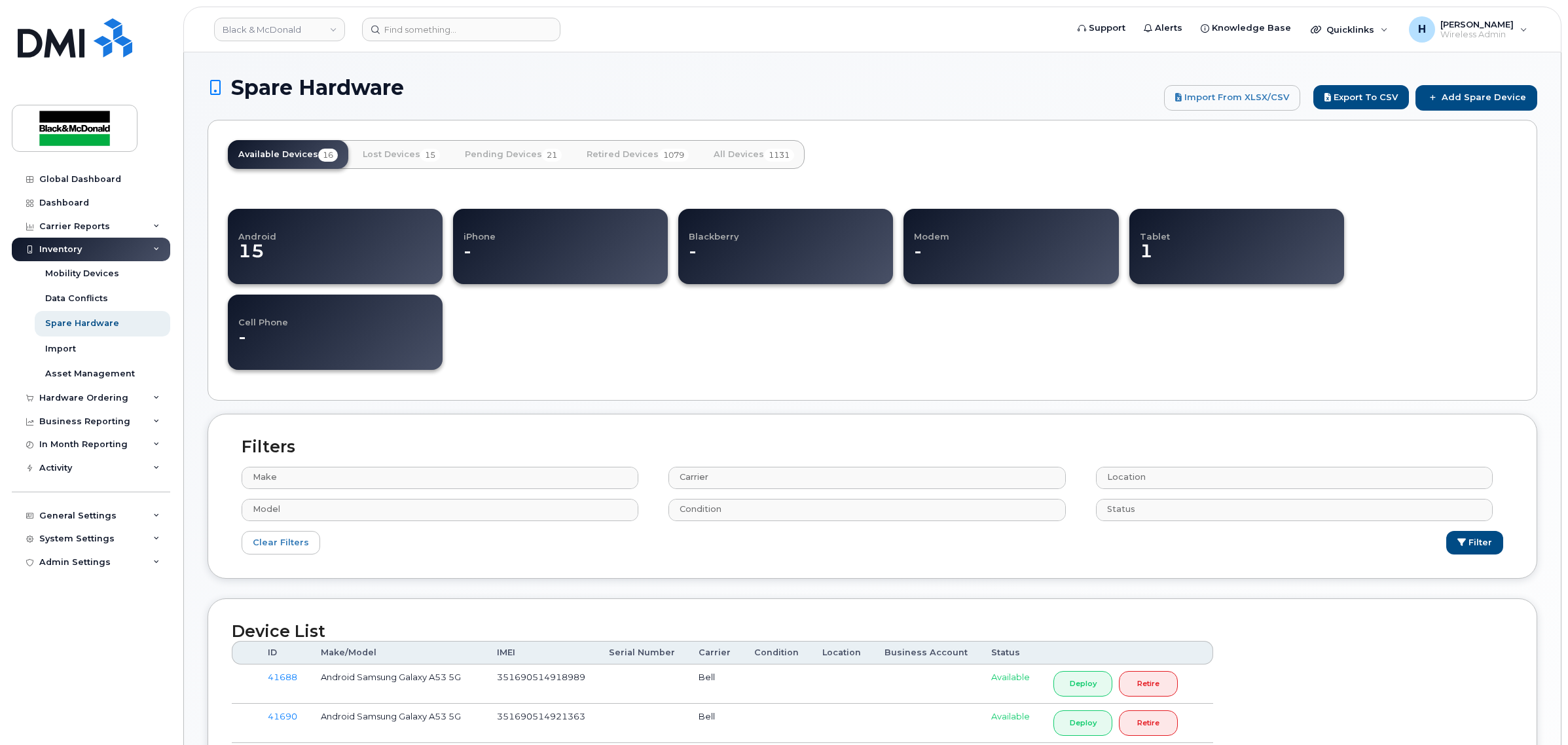
select select
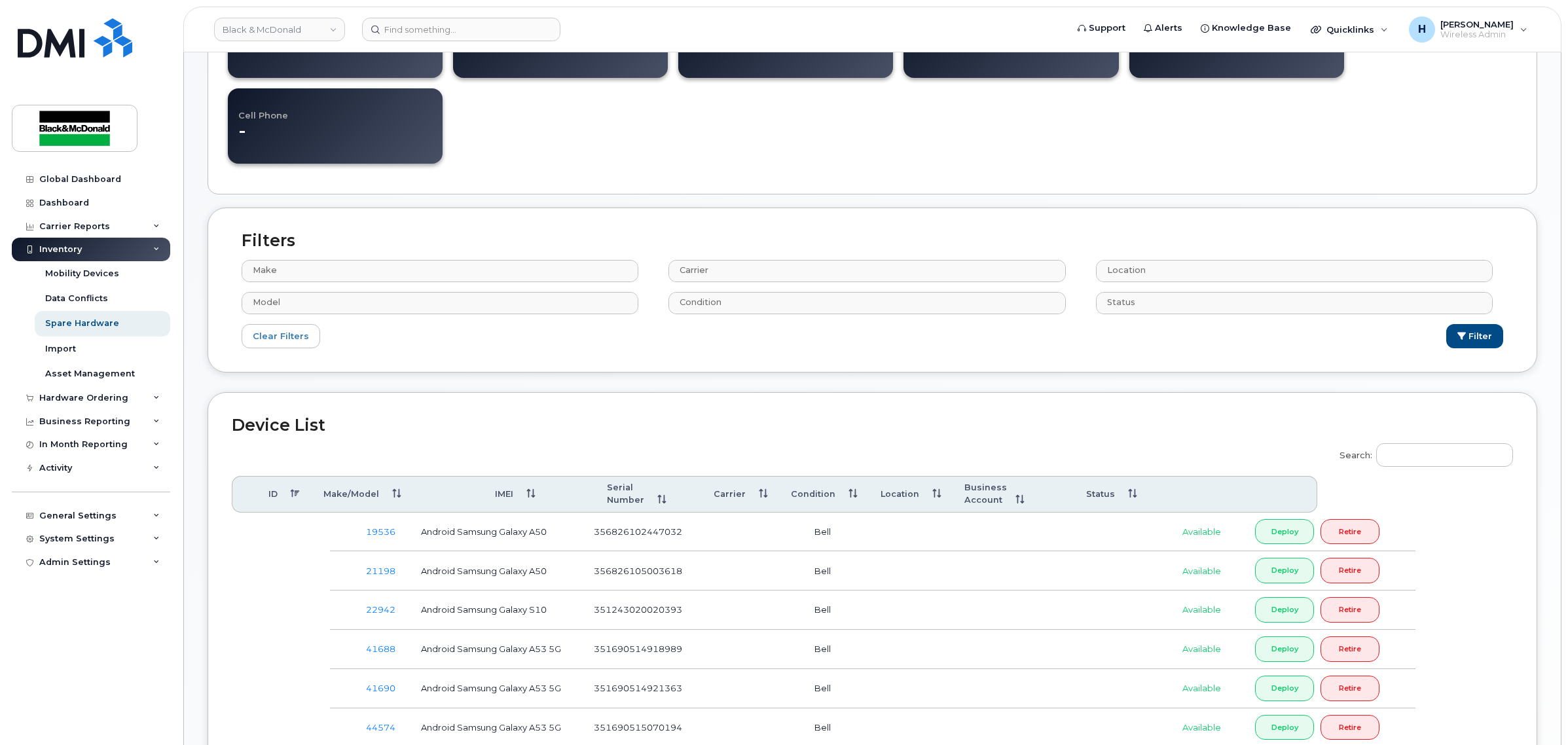
scroll to position [272, 0]
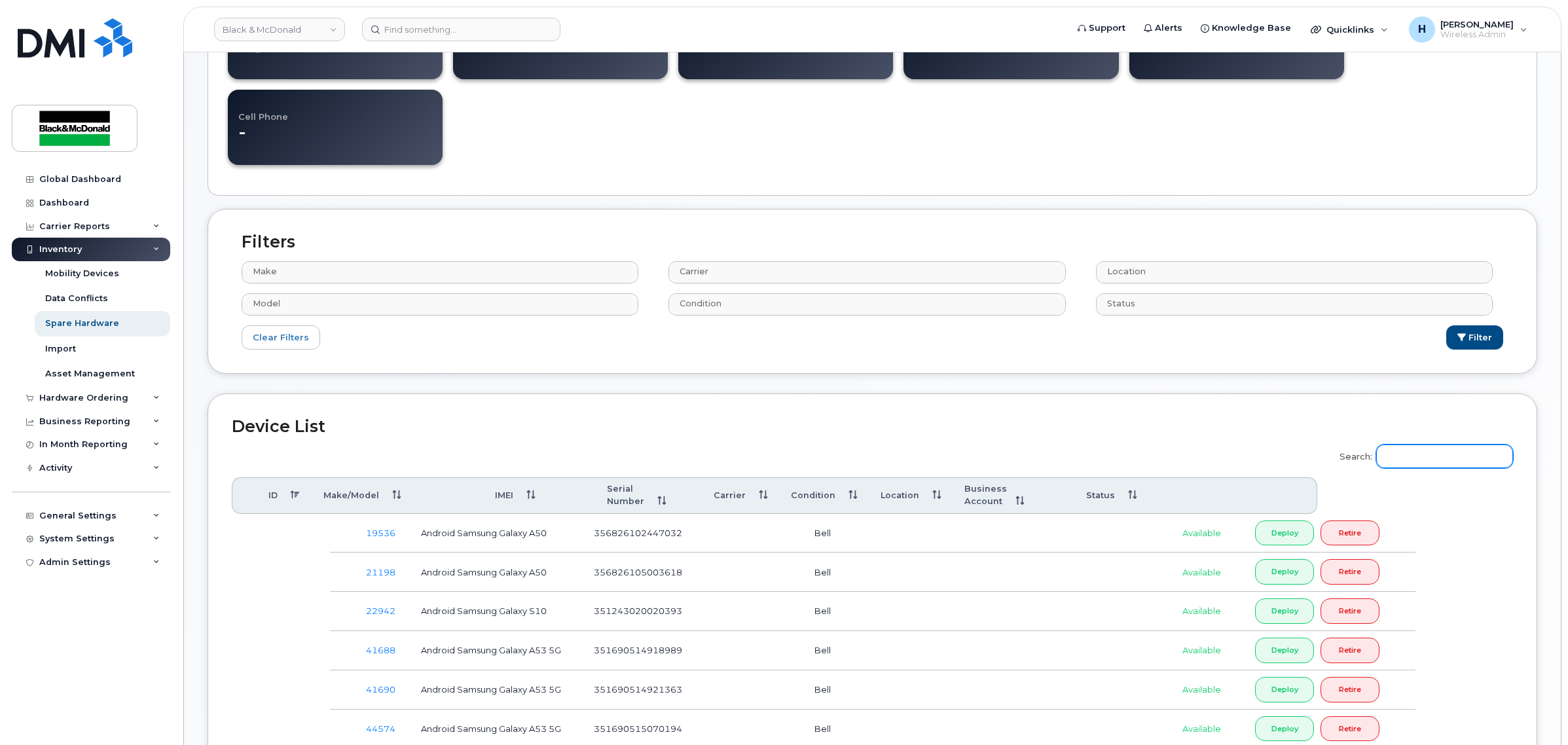
click at [1393, 456] on input "Search:" at bounding box center [1445, 456] width 137 height 23
click at [1410, 453] on input "Search:" at bounding box center [1445, 456] width 137 height 23
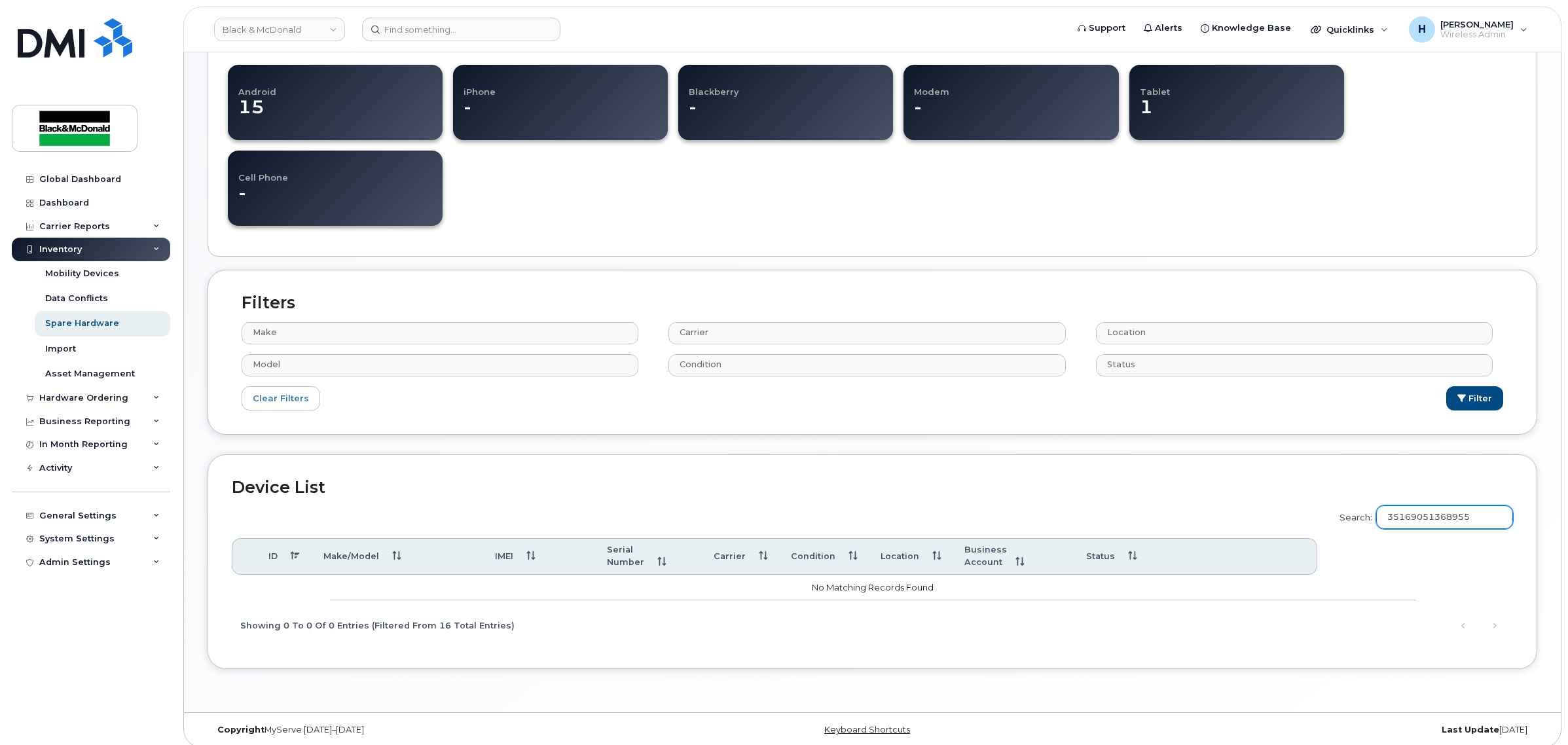
type input "351690513689557"
drag, startPoint x: 1493, startPoint y: 522, endPoint x: 1275, endPoint y: 518, distance: 218.0
click at [1275, 518] on div "Search: 351690513689557 ID Make/Model IMEI Serial Number Carrier Condition Loca…" at bounding box center [872, 571] width 1281 height 148
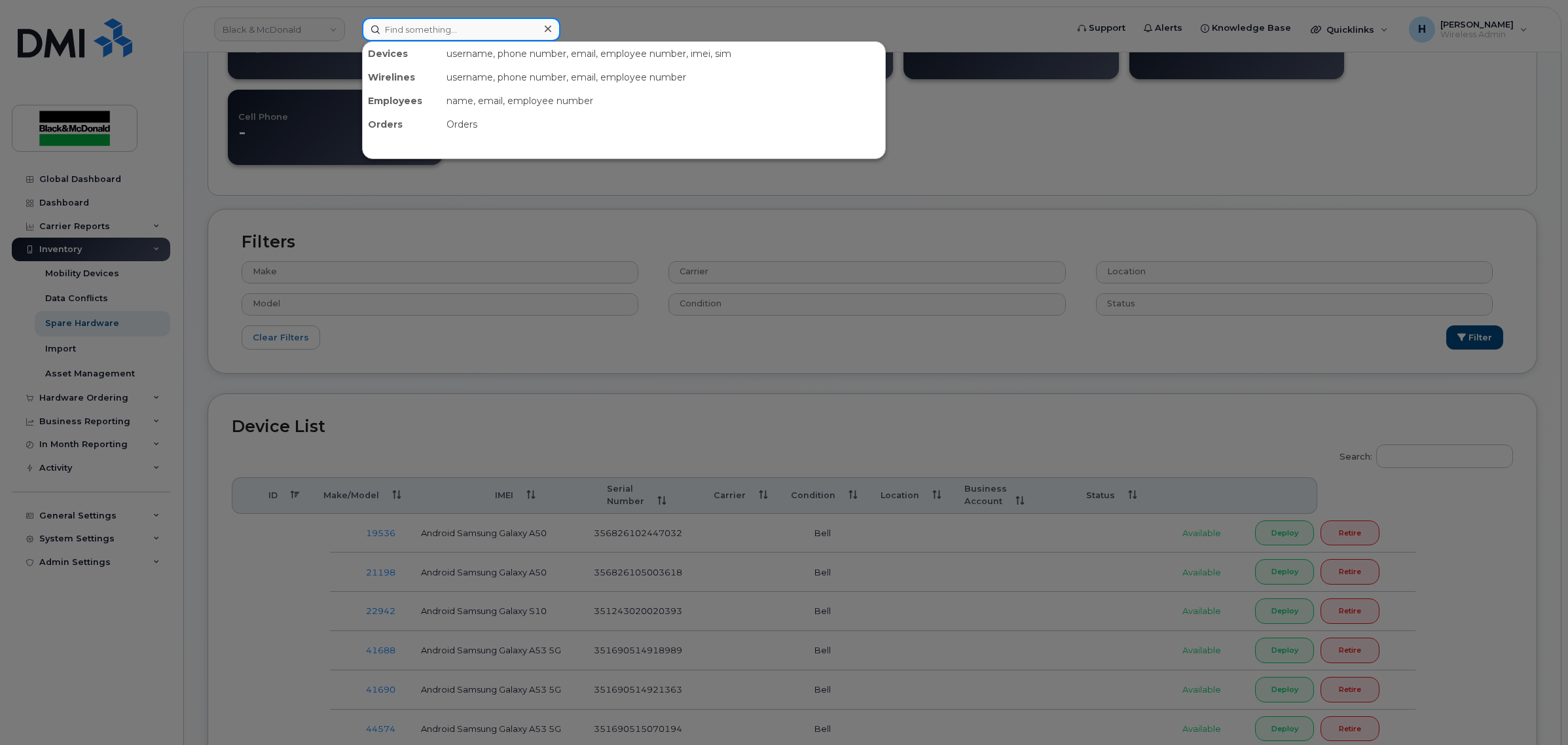
click at [508, 28] on input at bounding box center [461, 29] width 198 height 23
click at [1468, 450] on div at bounding box center [784, 372] width 1568 height 745
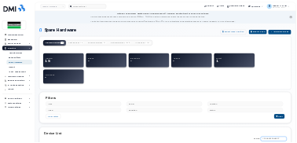
scroll to position [0, 0]
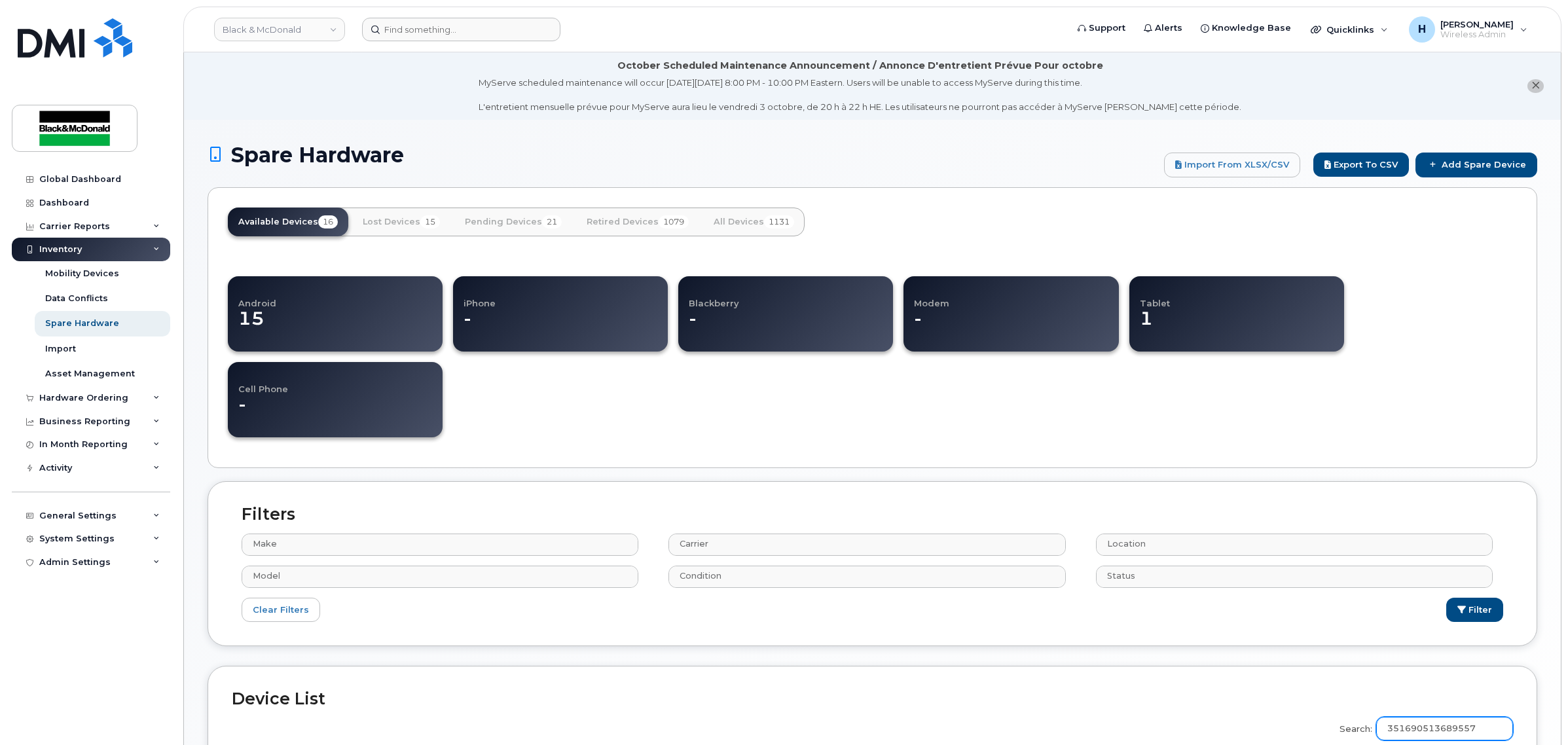
type input "351690513689557"
click at [466, 34] on input at bounding box center [461, 29] width 198 height 23
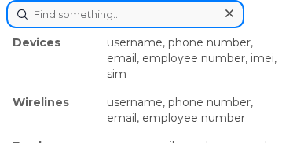
paste input "351690513689557"
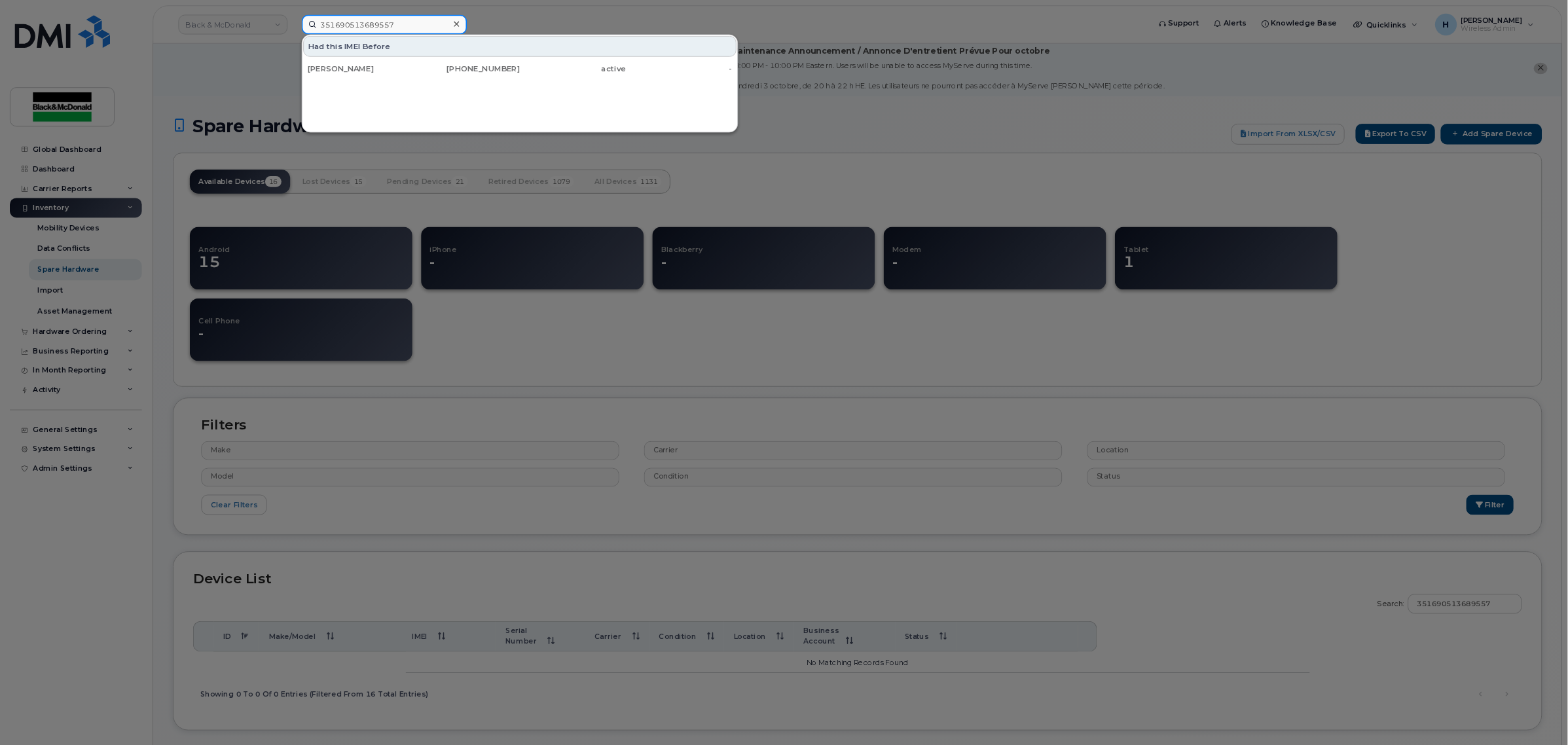
scroll to position [4, 0]
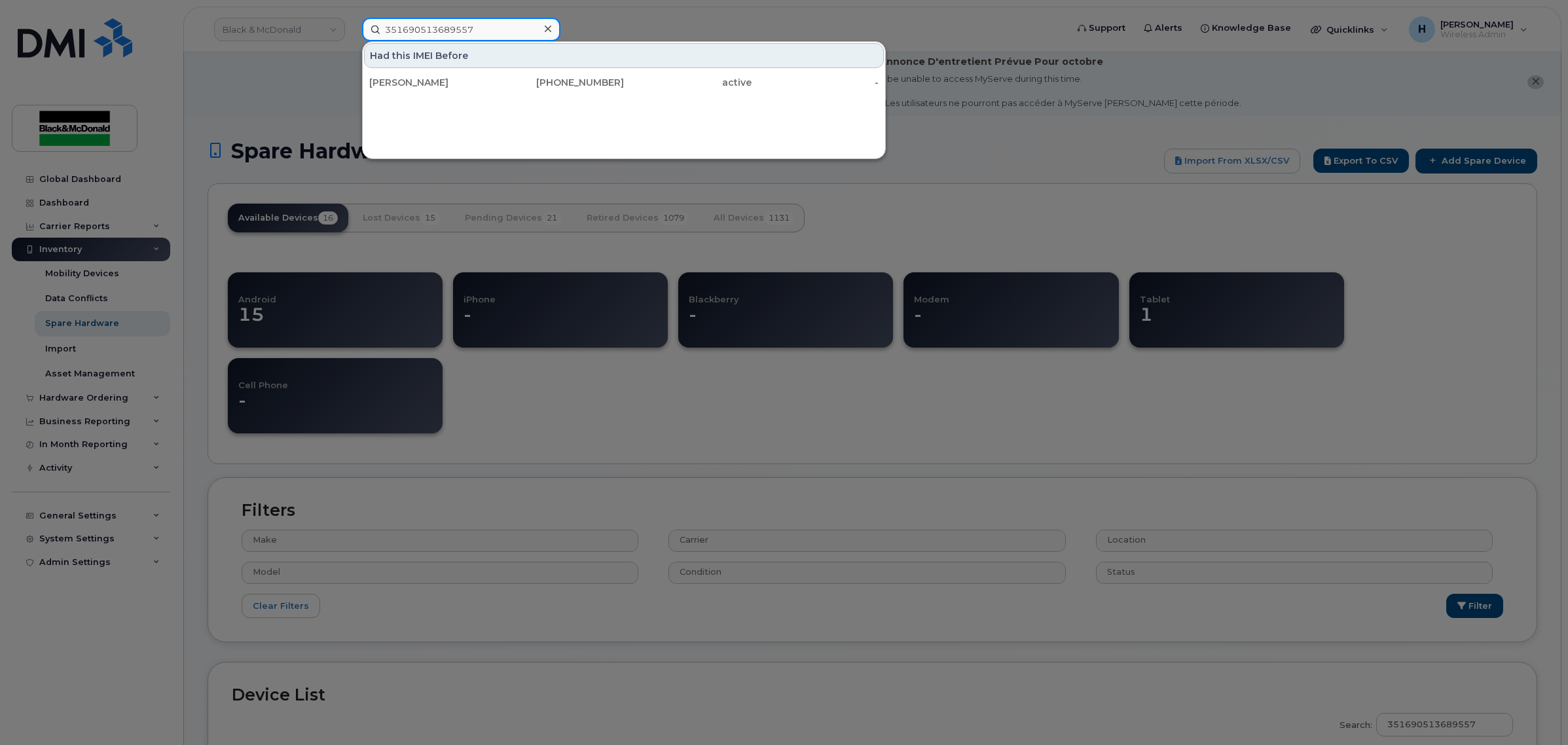
type input "351690513689557"
click at [423, 58] on div "Had this IMEI Before" at bounding box center [624, 56] width 520 height 25
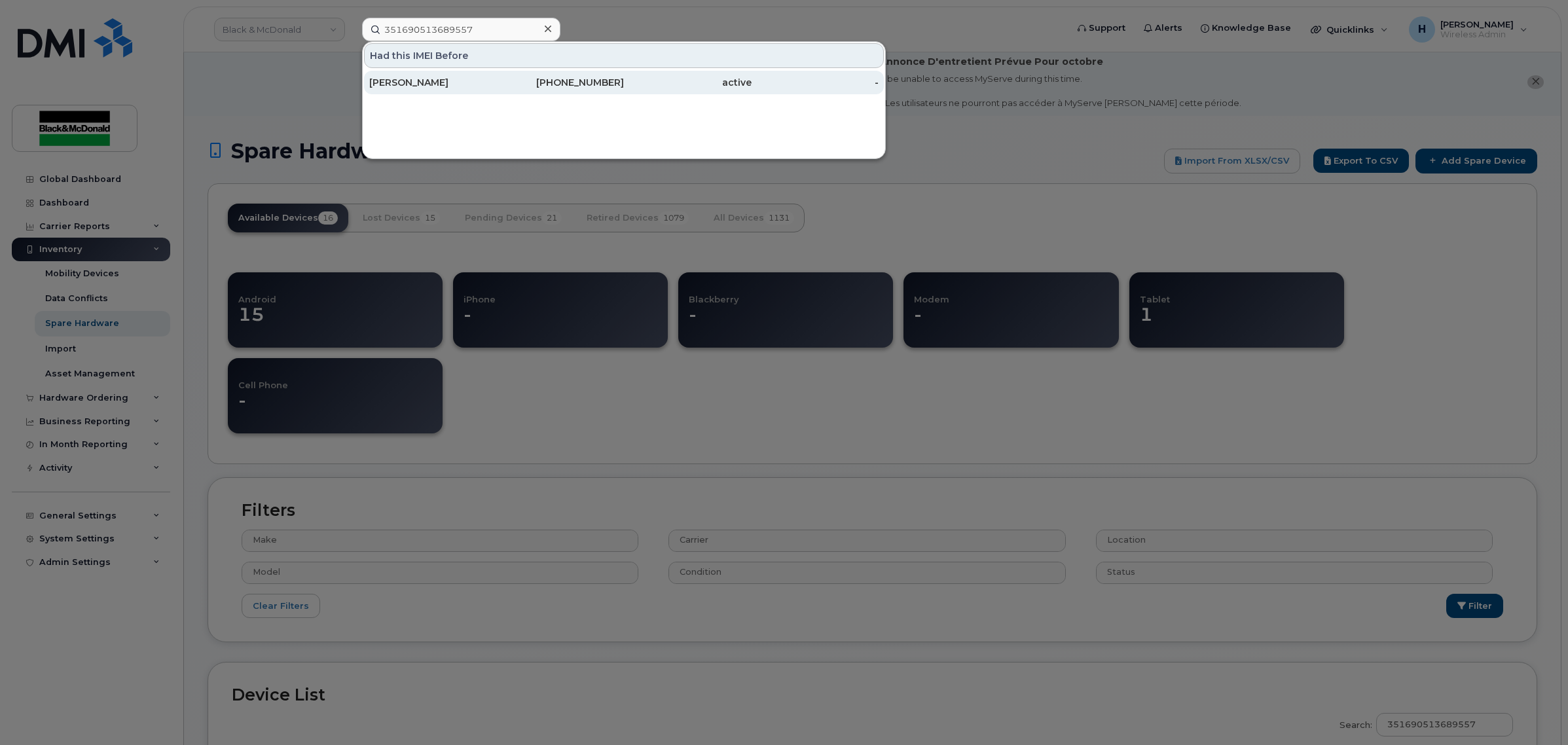
click at [419, 81] on div "[PERSON_NAME]" at bounding box center [433, 82] width 128 height 13
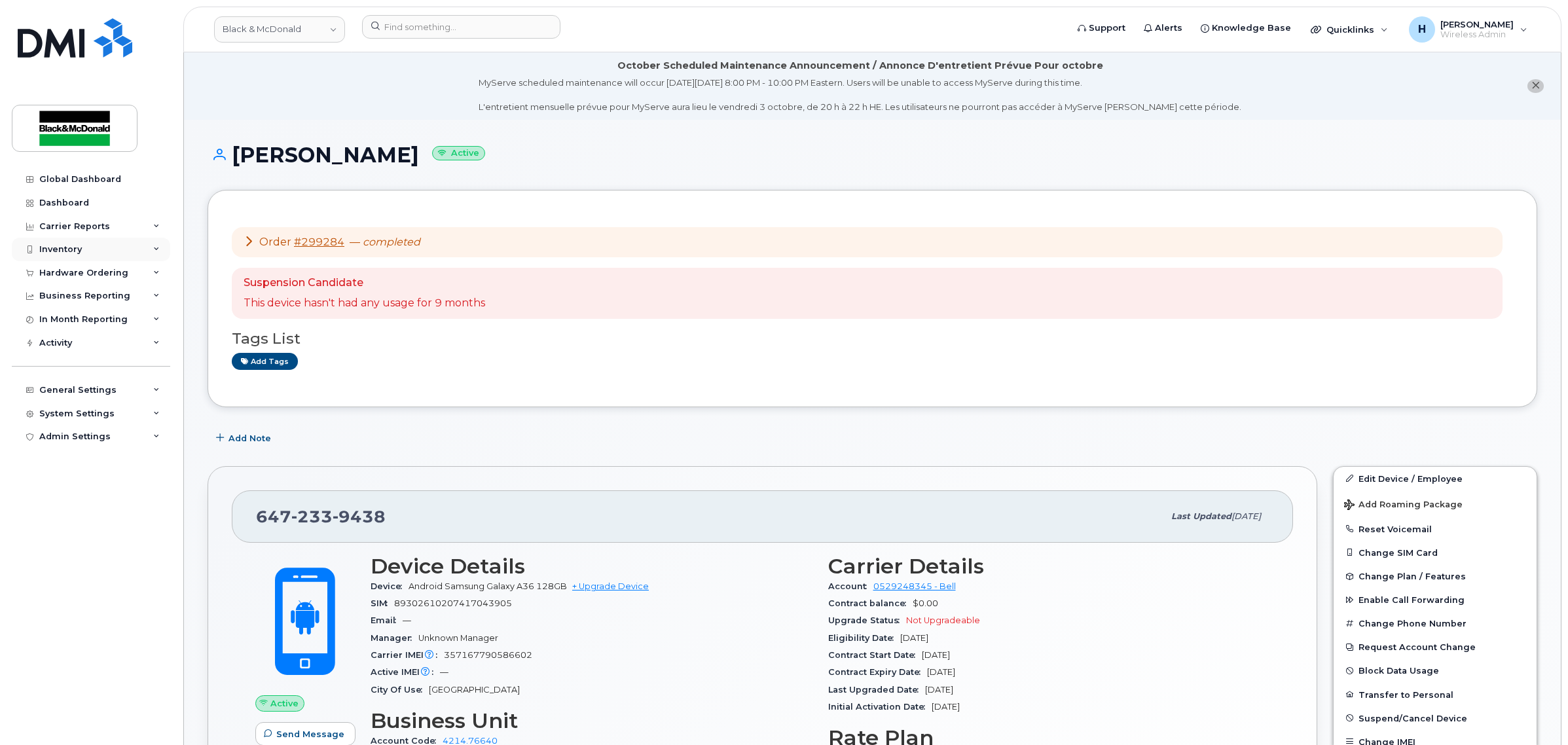
click at [105, 252] on div "Inventory" at bounding box center [91, 249] width 158 height 23
click at [108, 246] on div "Inventory" at bounding box center [91, 249] width 158 height 23
click at [99, 273] on div "Hardware Ordering" at bounding box center [83, 272] width 89 height 11
click at [96, 276] on div "Hardware Ordering" at bounding box center [83, 272] width 89 height 11
click at [66, 178] on div "Global Dashboard" at bounding box center [80, 179] width 82 height 11
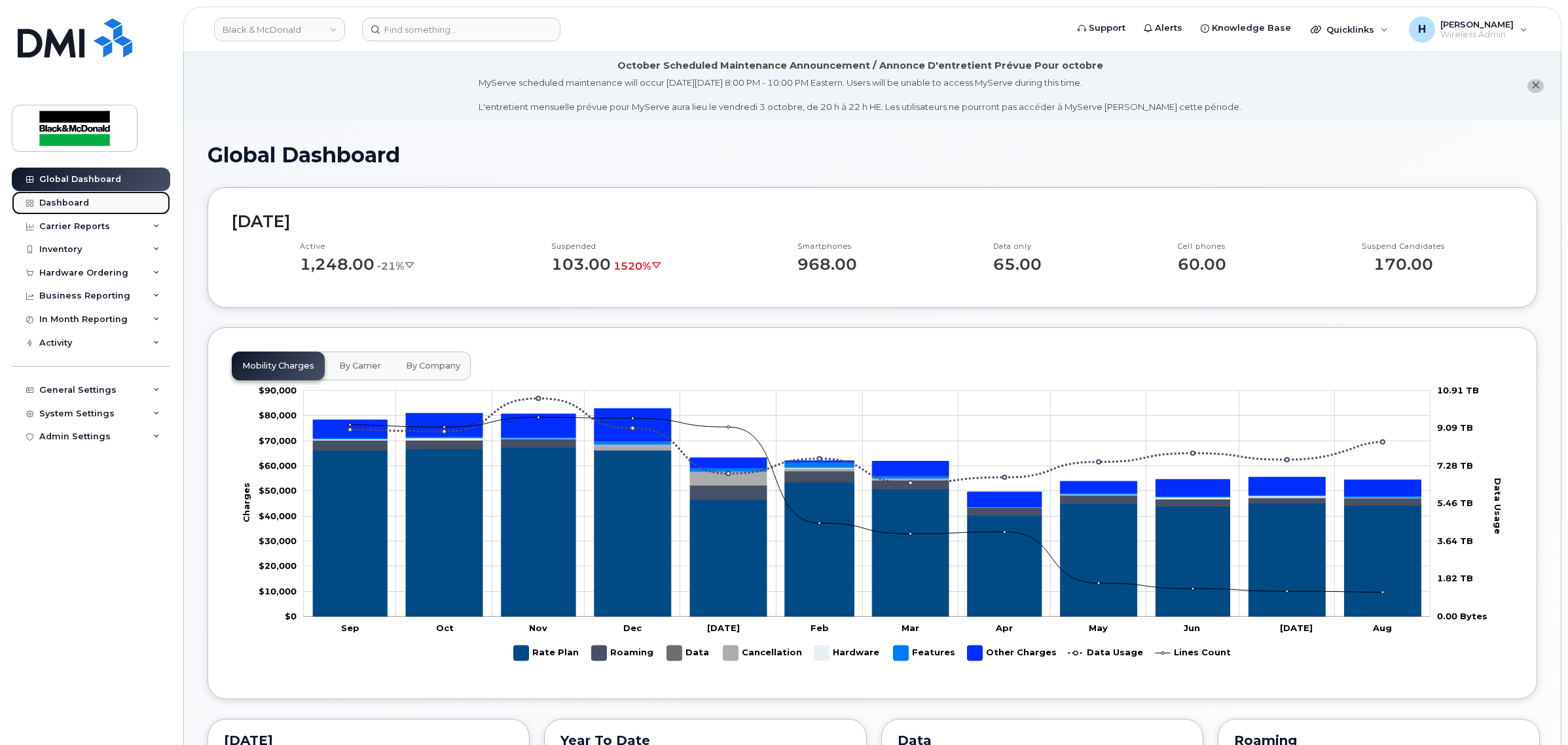
click at [81, 192] on link "Dashboard" at bounding box center [91, 202] width 158 height 23
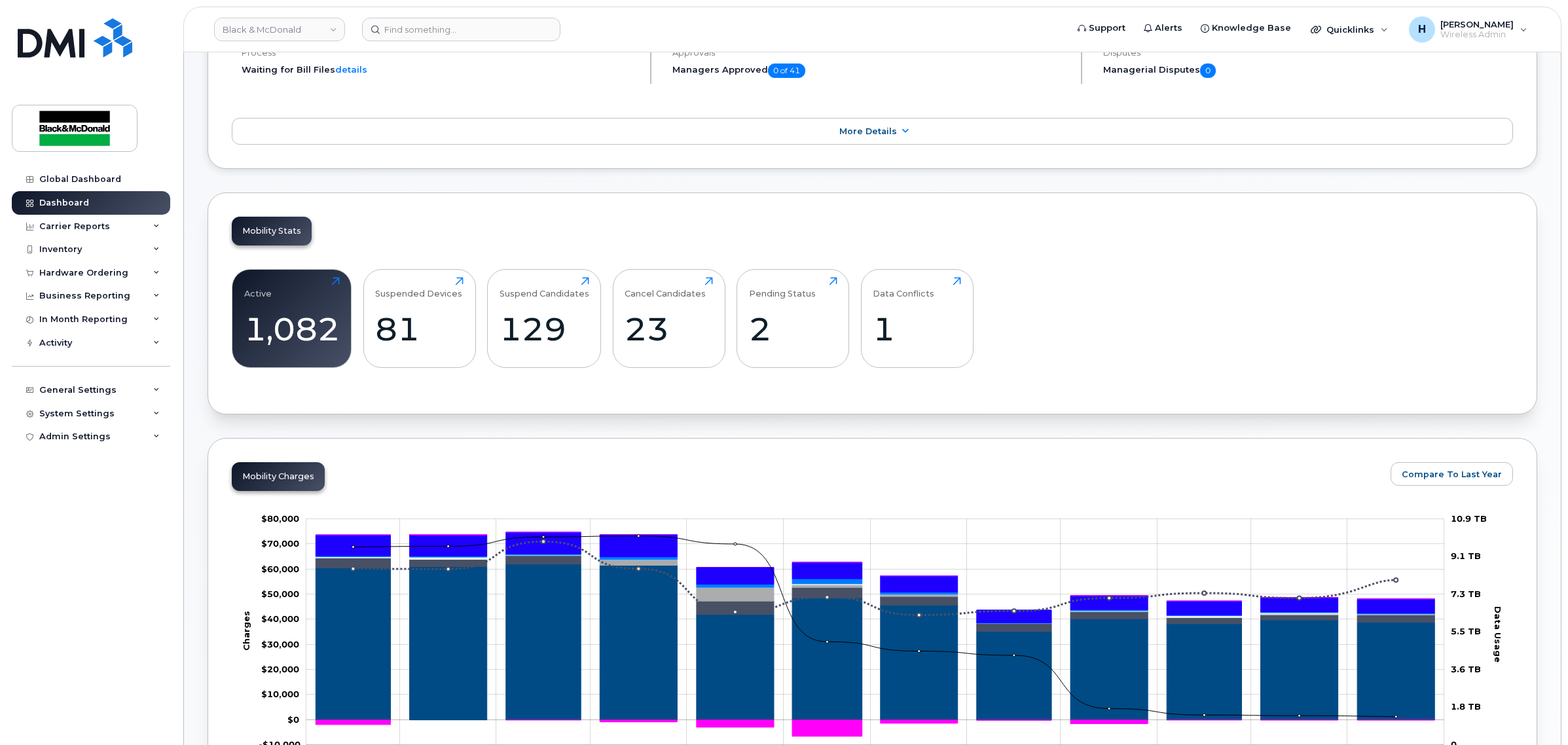
scroll to position [300, 0]
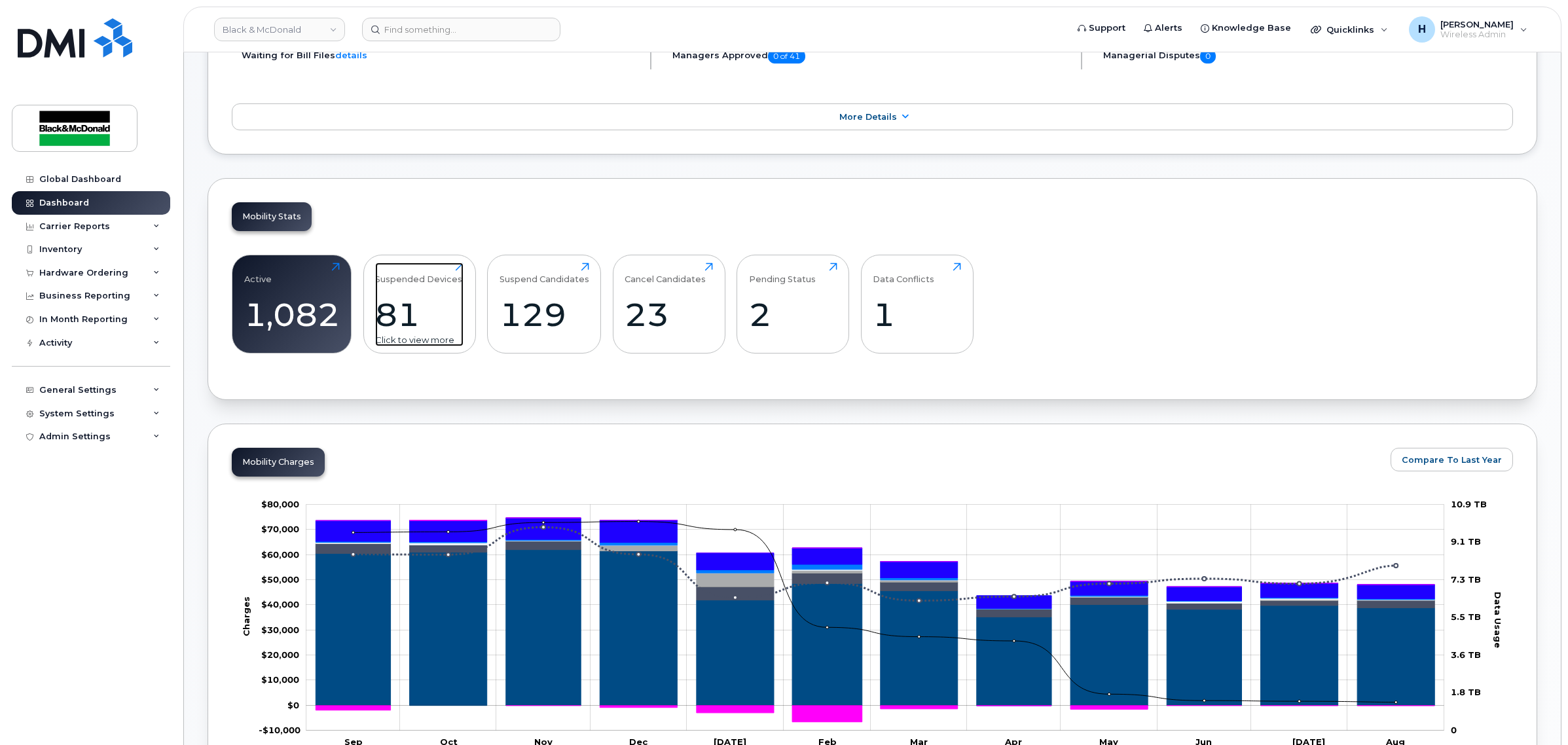
click at [383, 319] on div "81" at bounding box center [419, 314] width 88 height 38
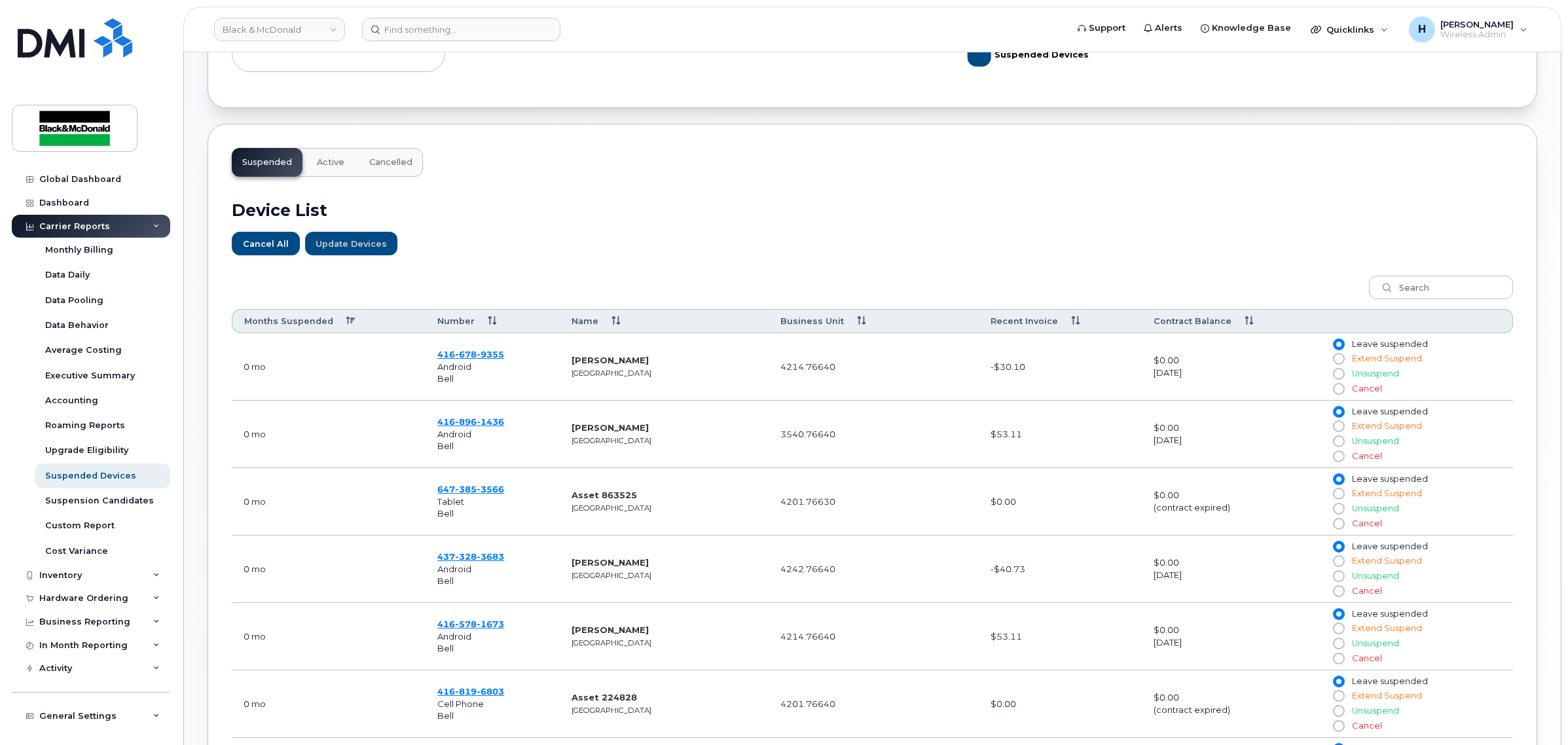
scroll to position [328, 0]
click at [853, 322] on th "Business Unit" at bounding box center [874, 321] width 210 height 24
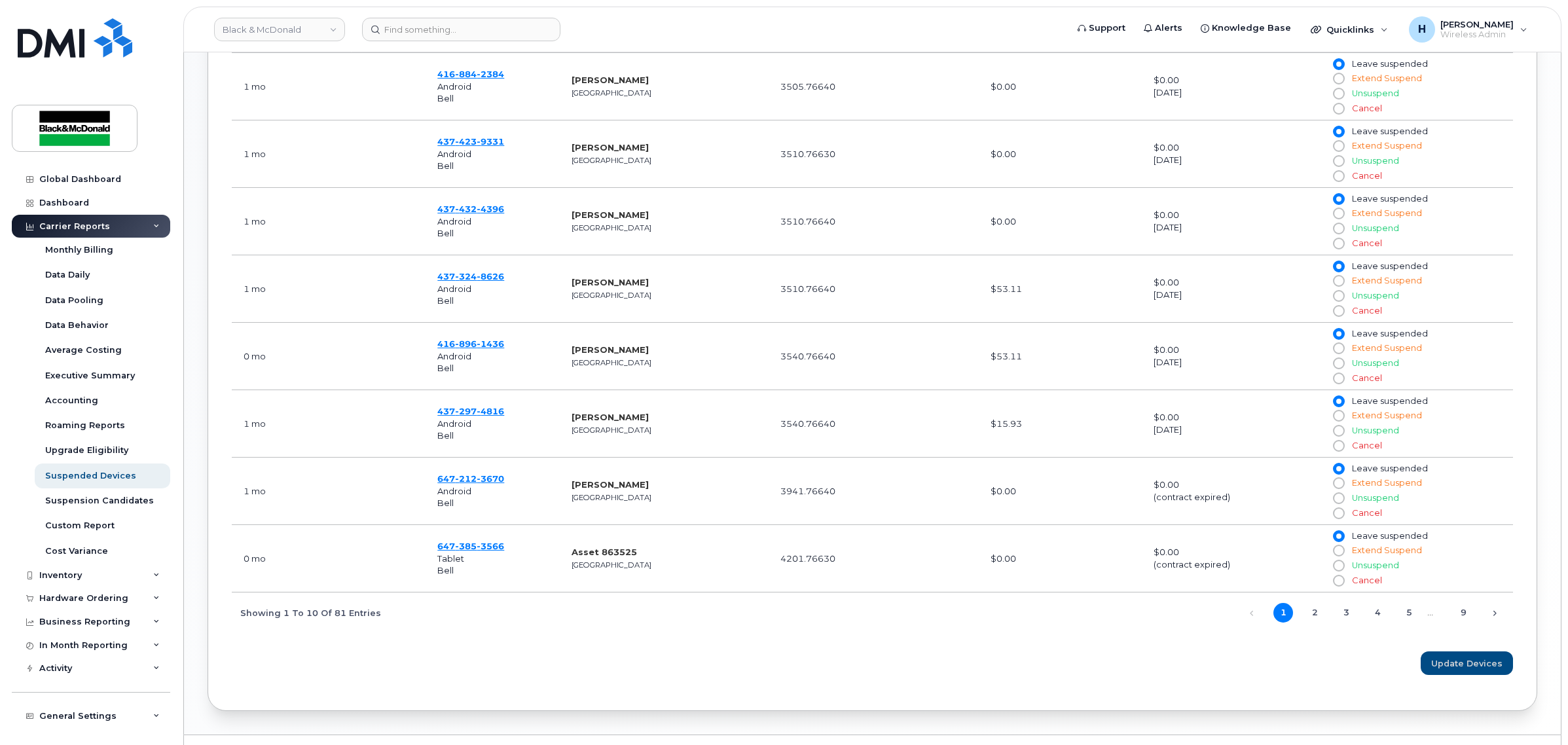
scroll to position [801, 0]
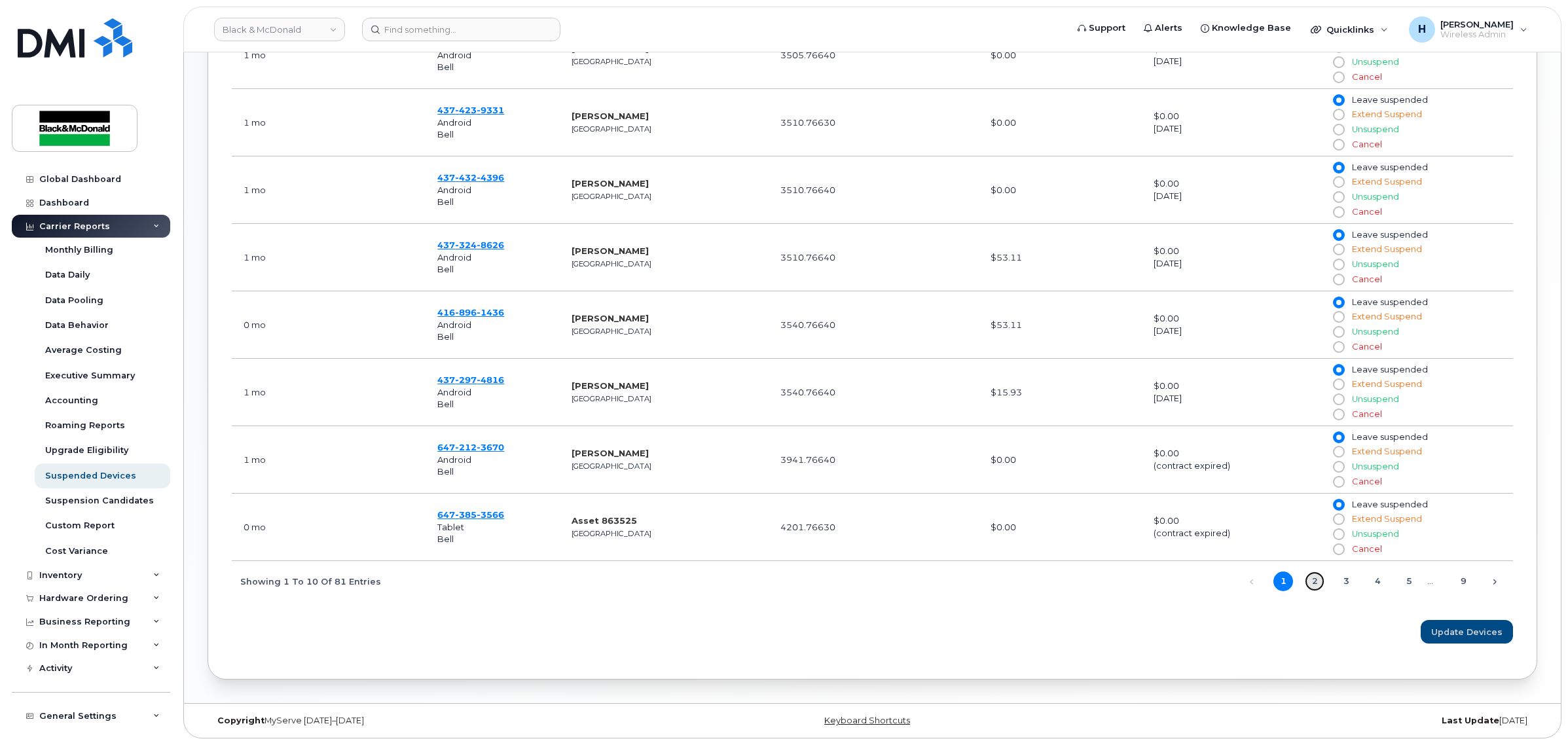
click at [1318, 575] on link "2" at bounding box center [1315, 582] width 20 height 20
click at [475, 374] on span "333" at bounding box center [466, 379] width 22 height 11
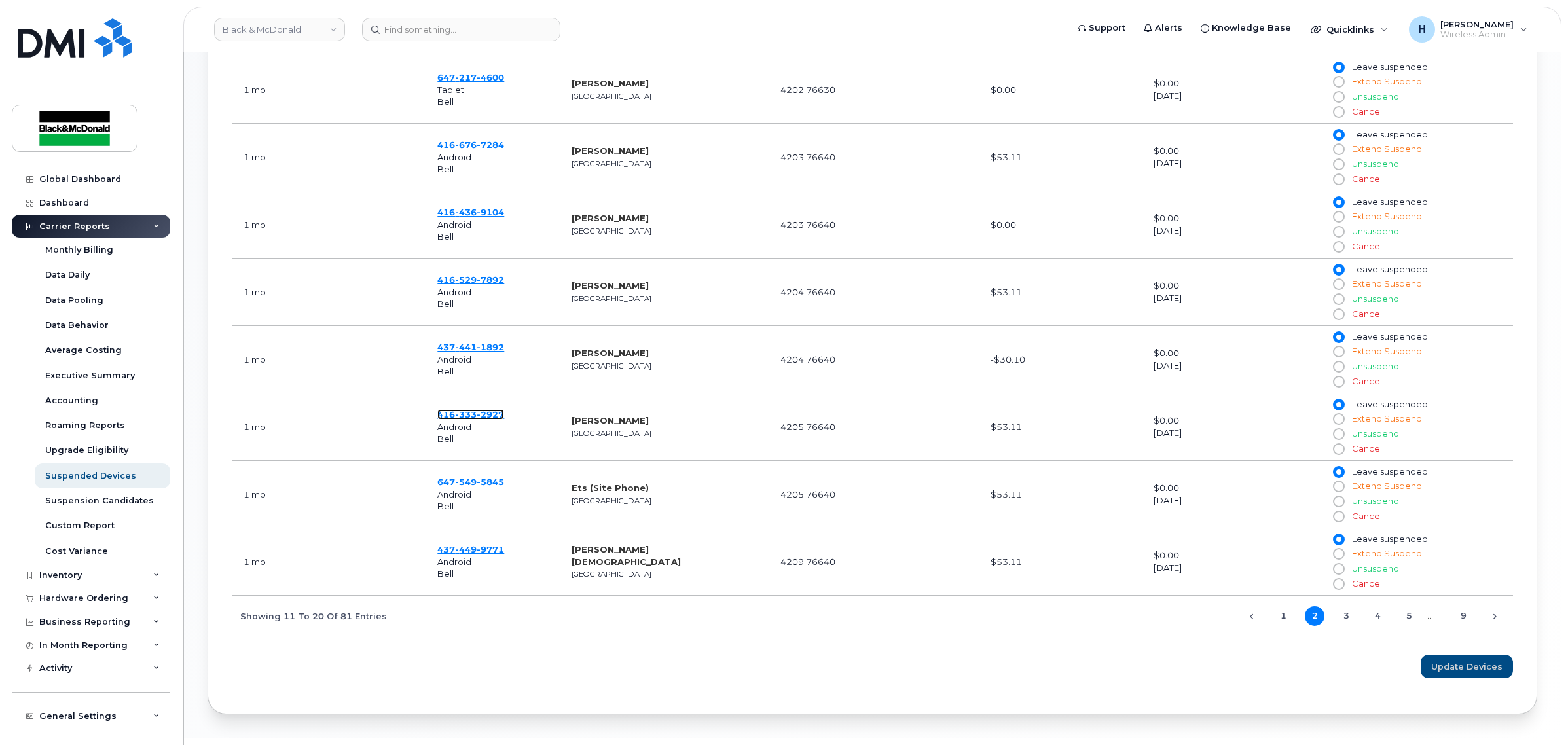
scroll to position [718, 0]
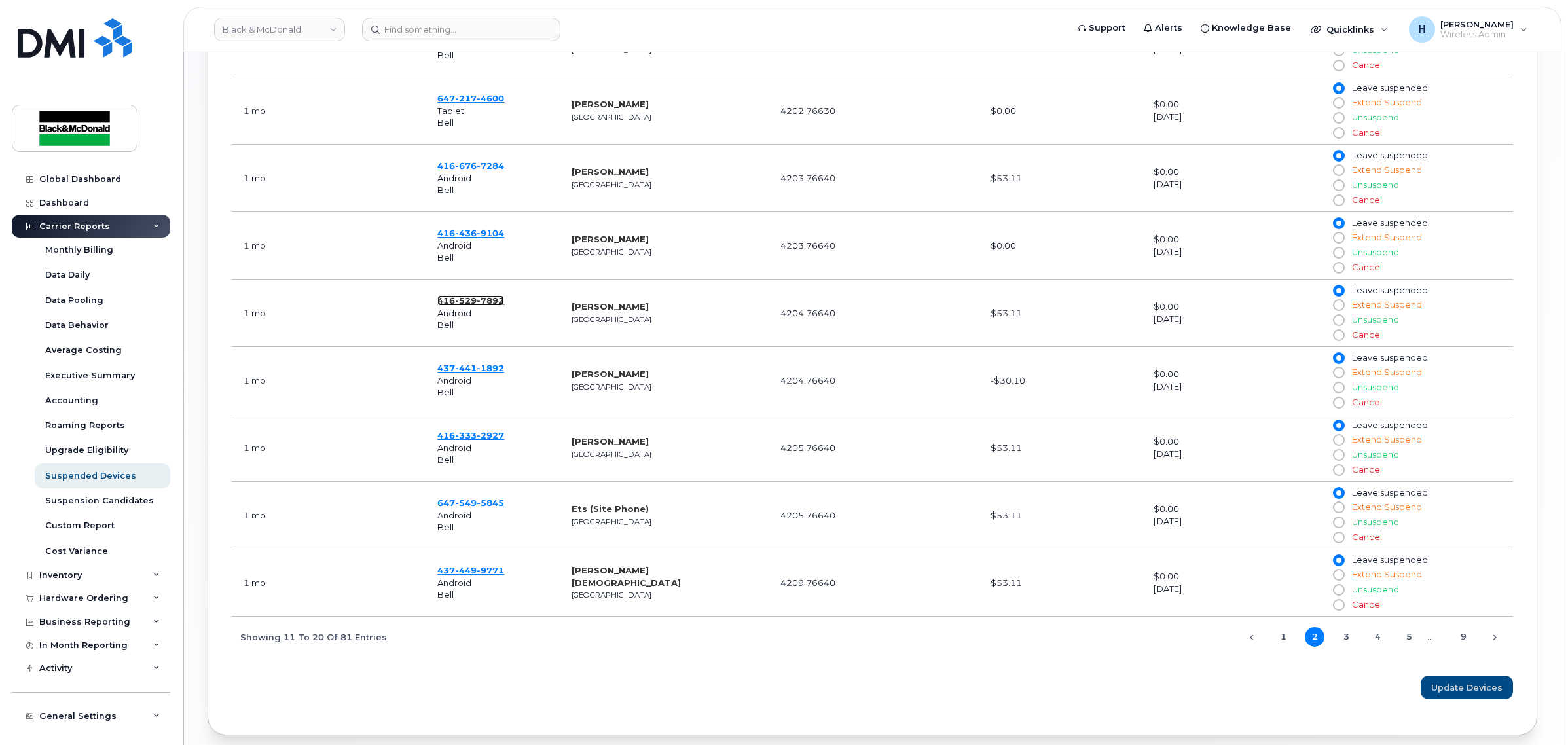
click at [440, 306] on span "[PHONE_NUMBER]" at bounding box center [471, 300] width 67 height 11
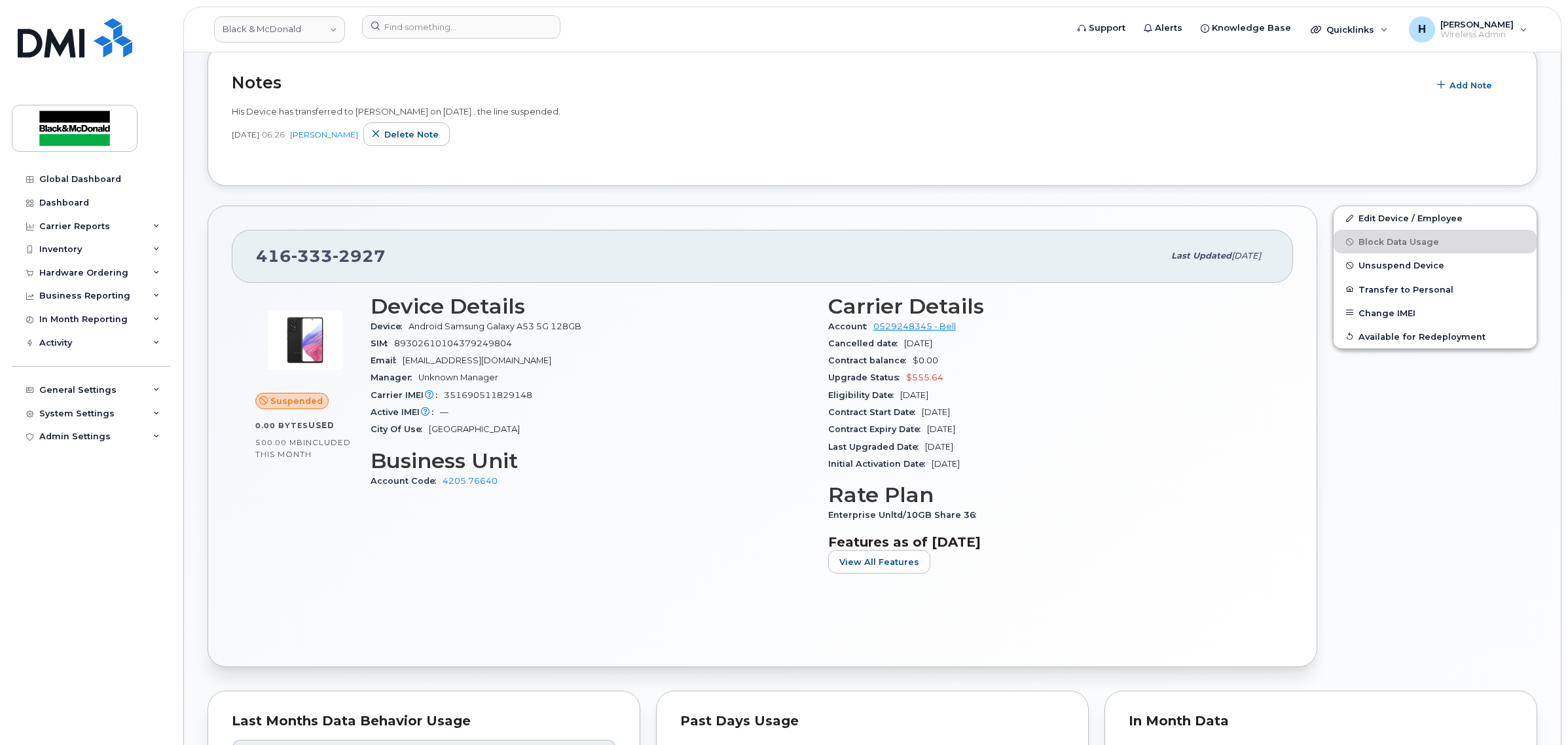
scroll to position [300, 0]
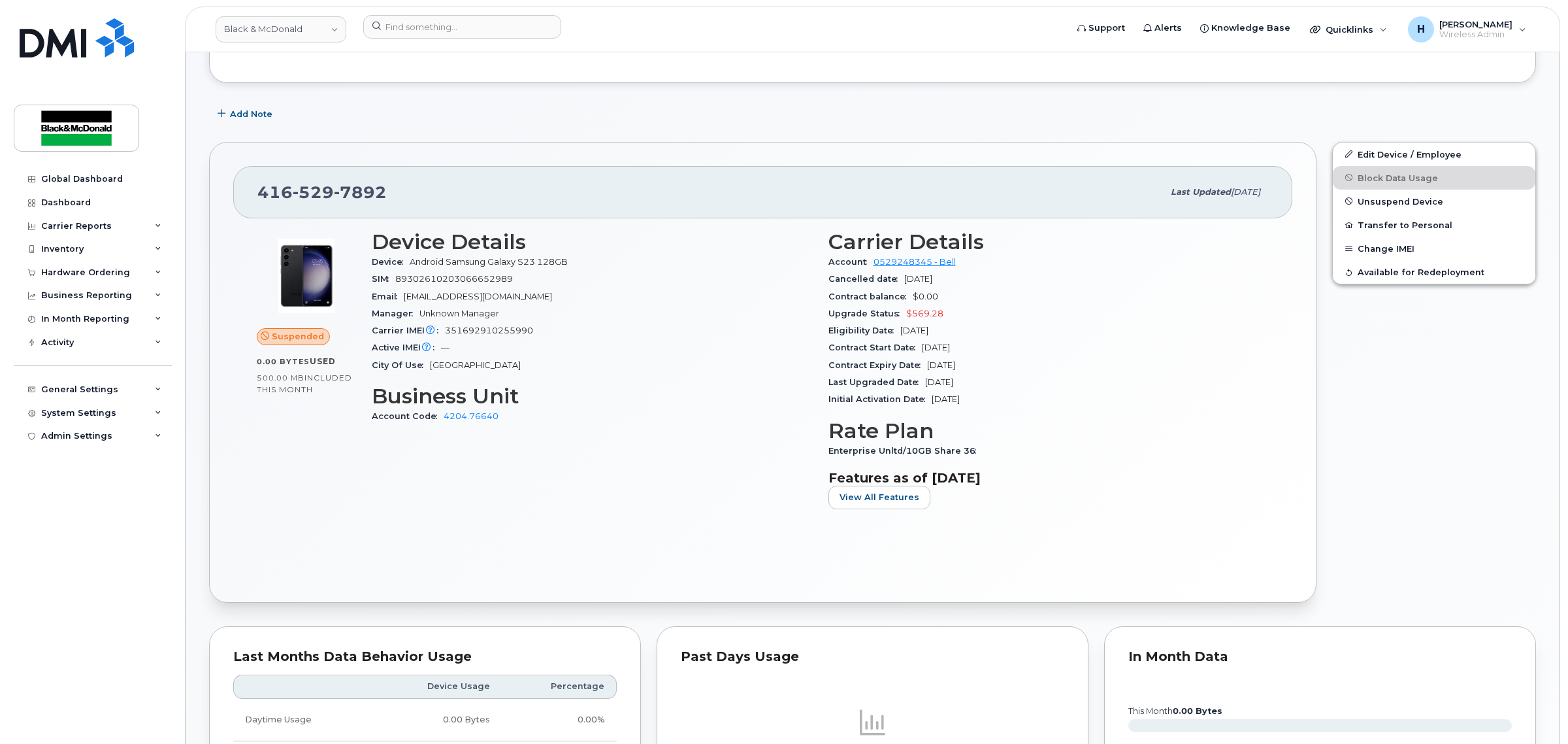
scroll to position [272, 0]
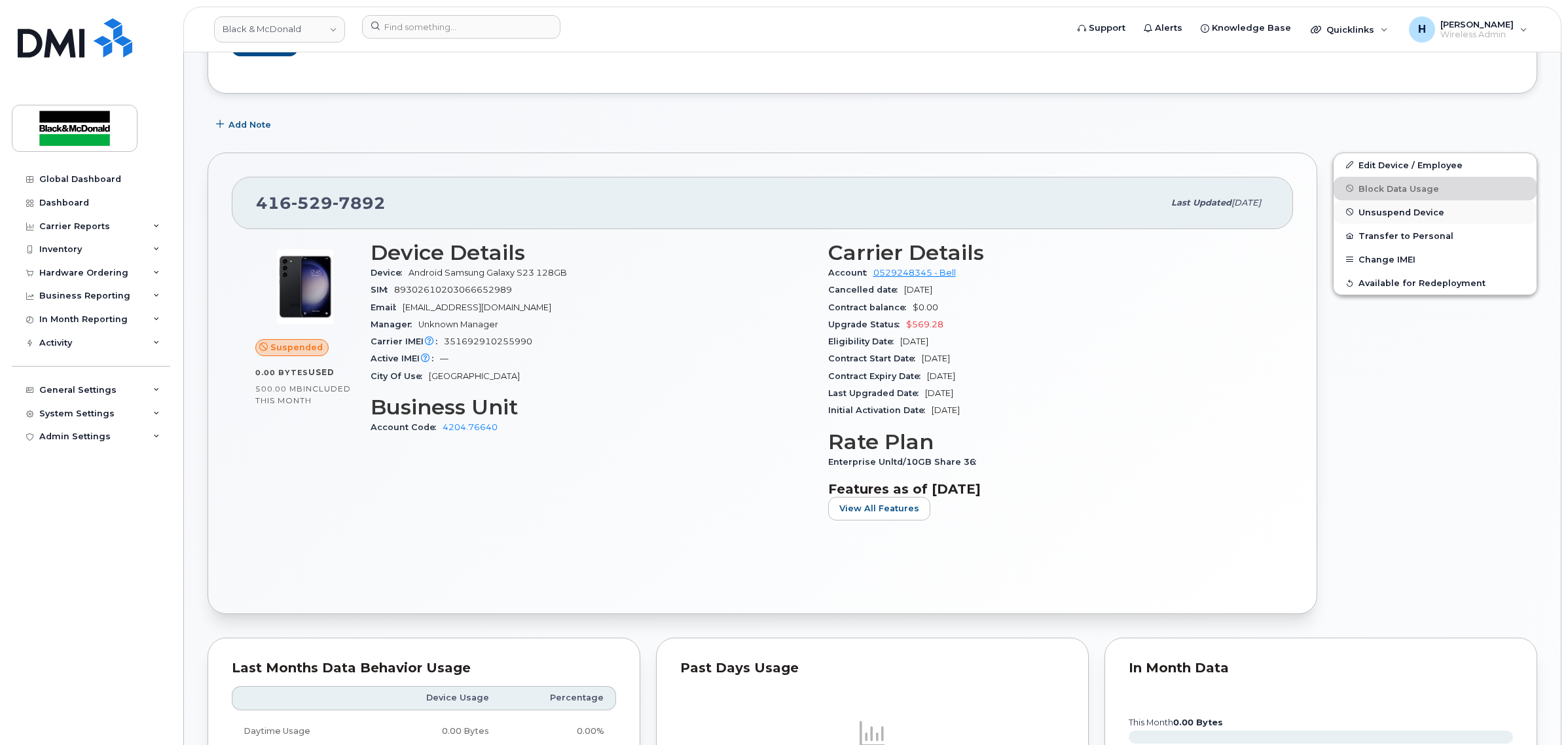
click at [1429, 212] on span "Unsuspend Device" at bounding box center [1401, 212] width 86 height 10
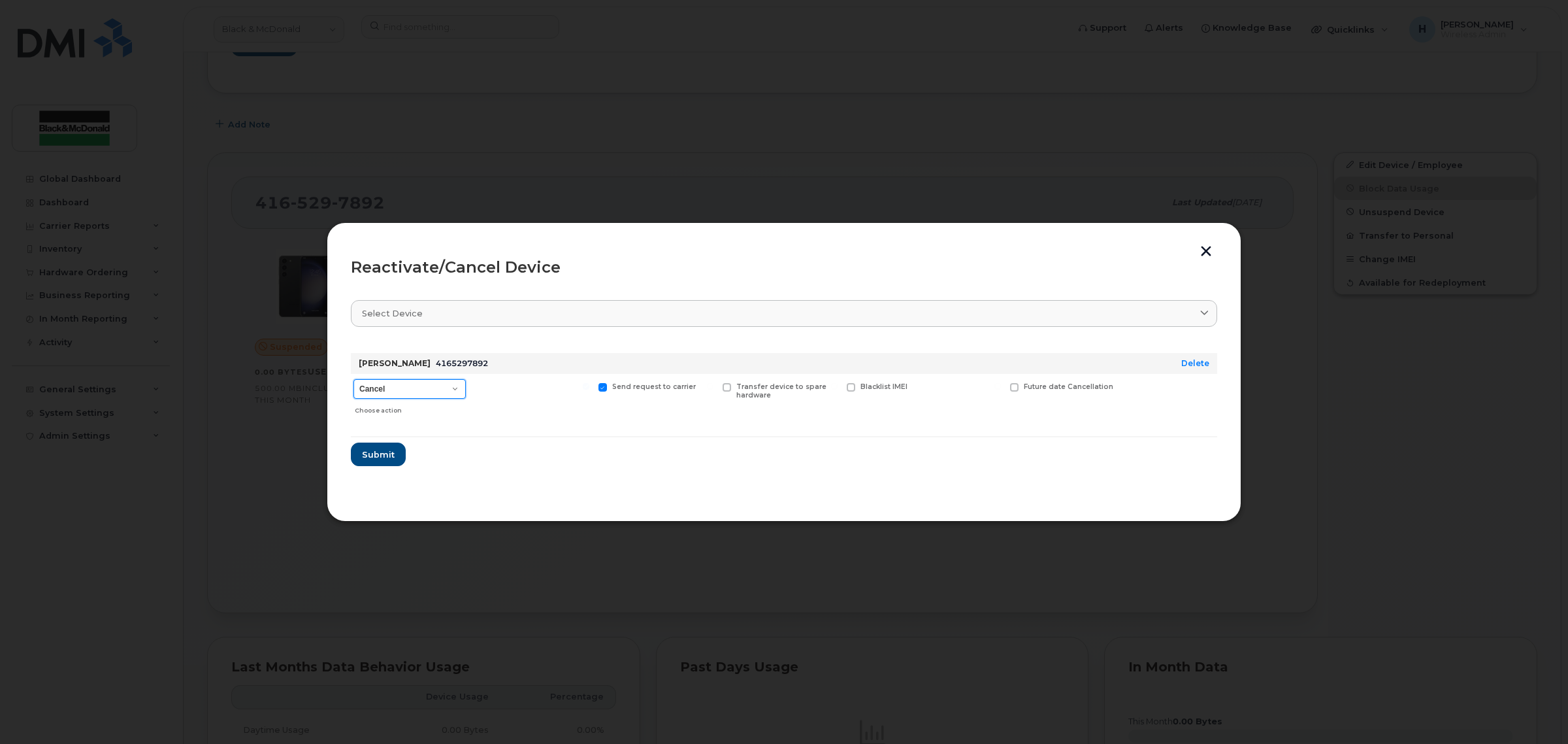
click at [398, 388] on select "Cancel Suspend - Extend Suspension Reactivate" at bounding box center [409, 389] width 112 height 20
select select "[object Object]"
click at [354, 379] on select "Cancel Suspend - Extend Suspension Reactivate" at bounding box center [409, 389] width 112 height 20
click at [933, 387] on span at bounding box center [932, 387] width 8 height 8
click at [919, 387] on input "New Username" at bounding box center [916, 386] width 7 height 7
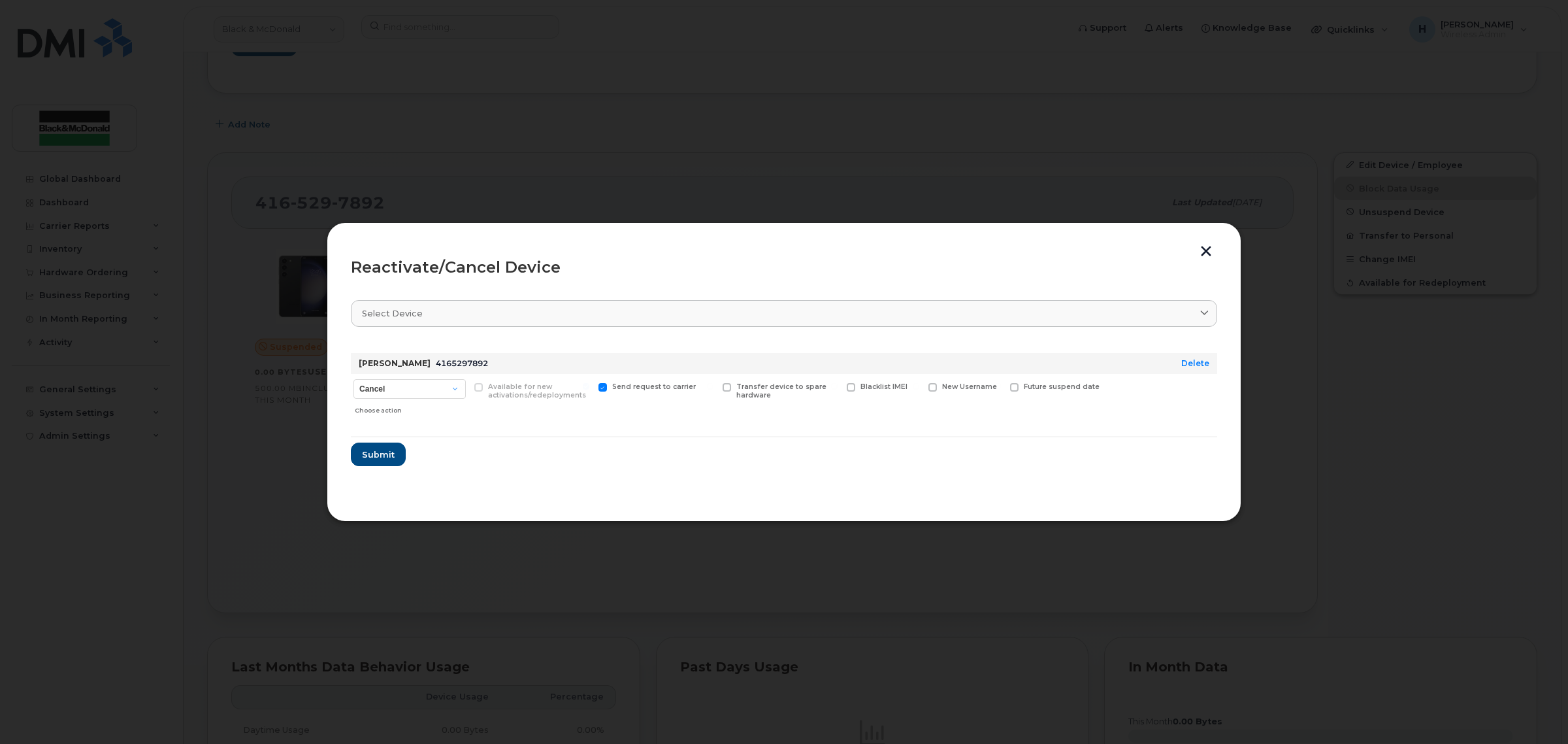
checkbox input "true"
click at [981, 412] on input "text" at bounding box center [965, 407] width 73 height 23
click at [977, 412] on input "text" at bounding box center [965, 407] width 73 height 23
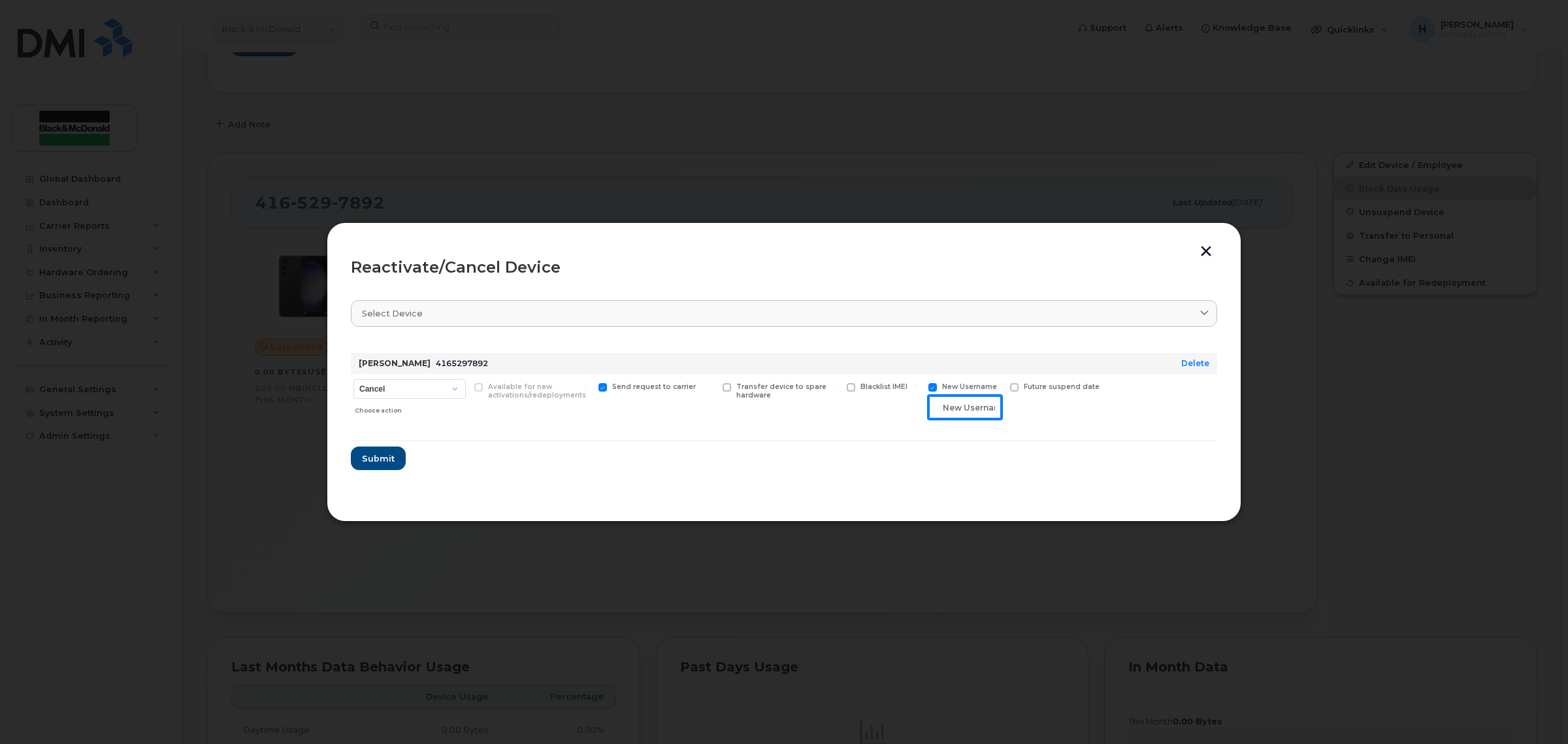
paste input "Shreyas Bhashyam"
type input "Shreyas Bhashyam"
click at [366, 461] on span "Submit" at bounding box center [377, 458] width 32 height 12
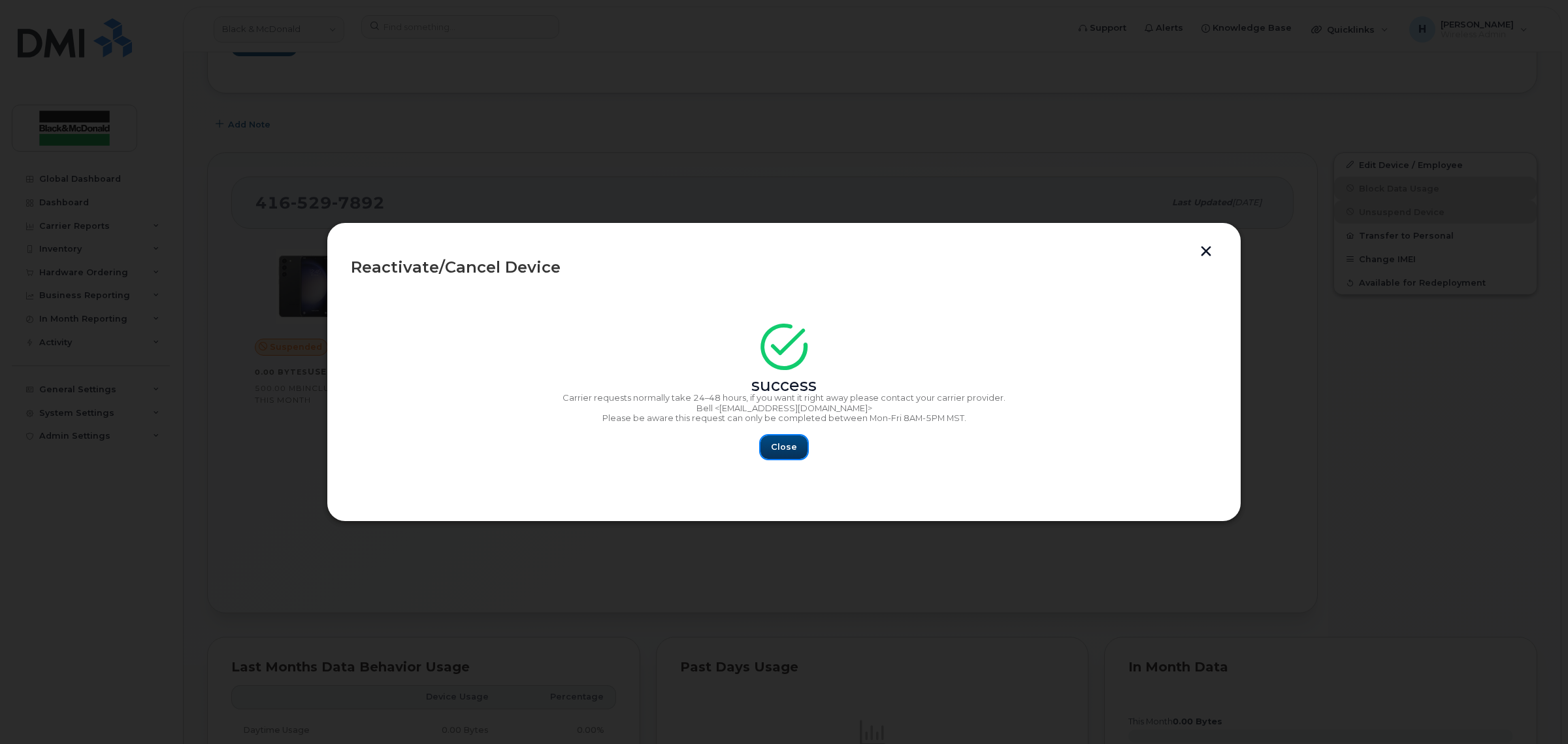
click at [776, 458] on button "Close" at bounding box center [784, 447] width 47 height 23
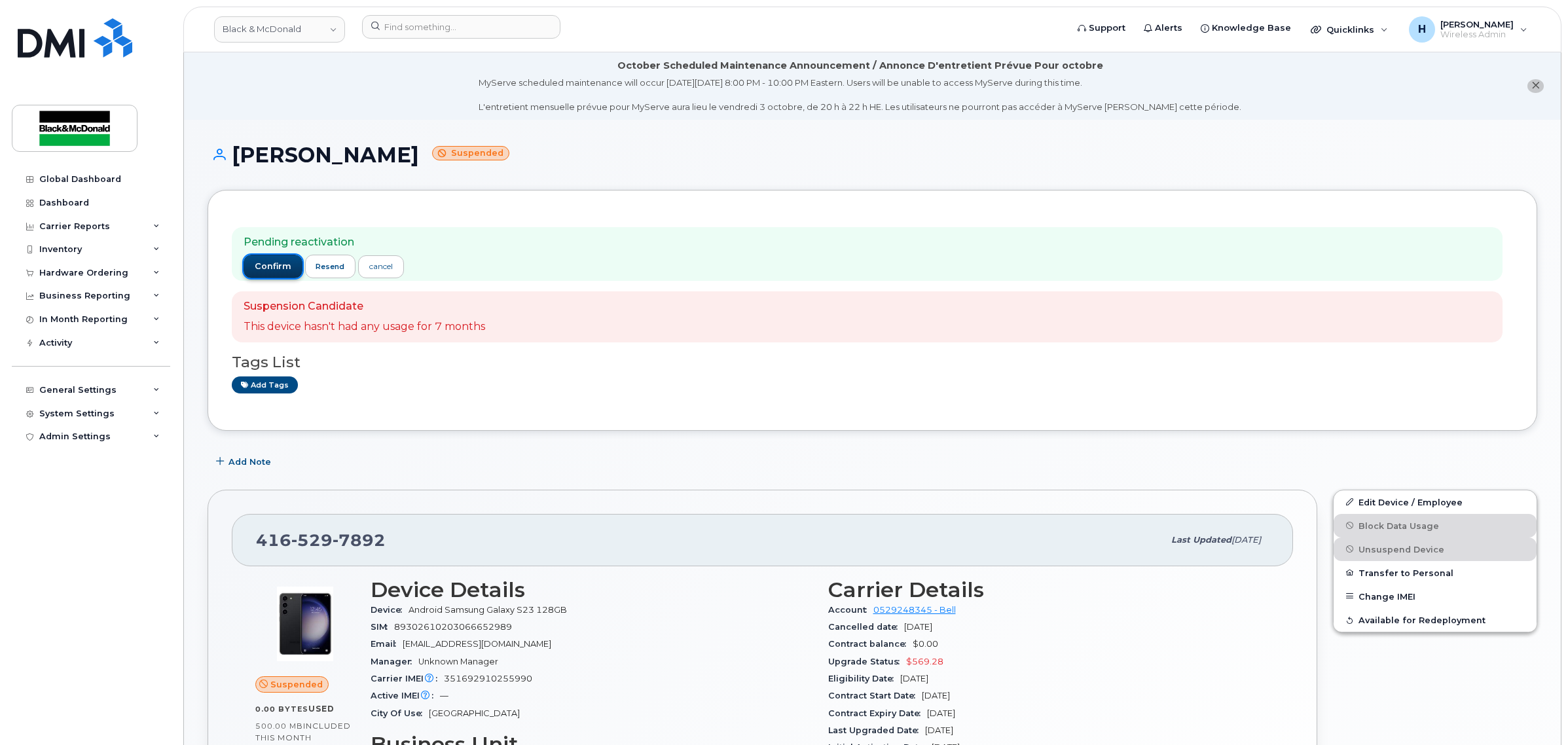
click at [279, 273] on button "confirm" at bounding box center [273, 267] width 59 height 23
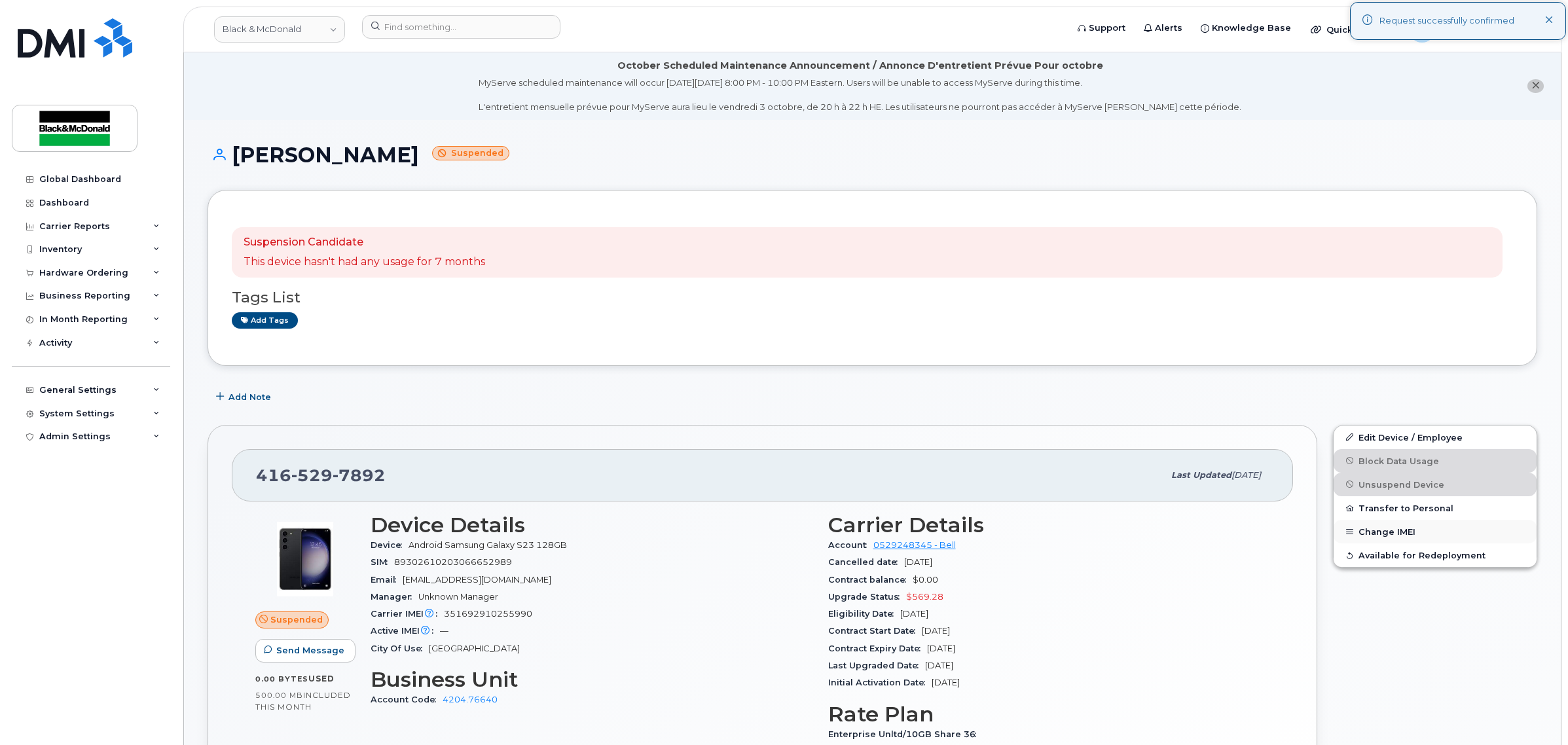
click at [1389, 525] on button "Change IMEI" at bounding box center [1435, 532] width 203 height 23
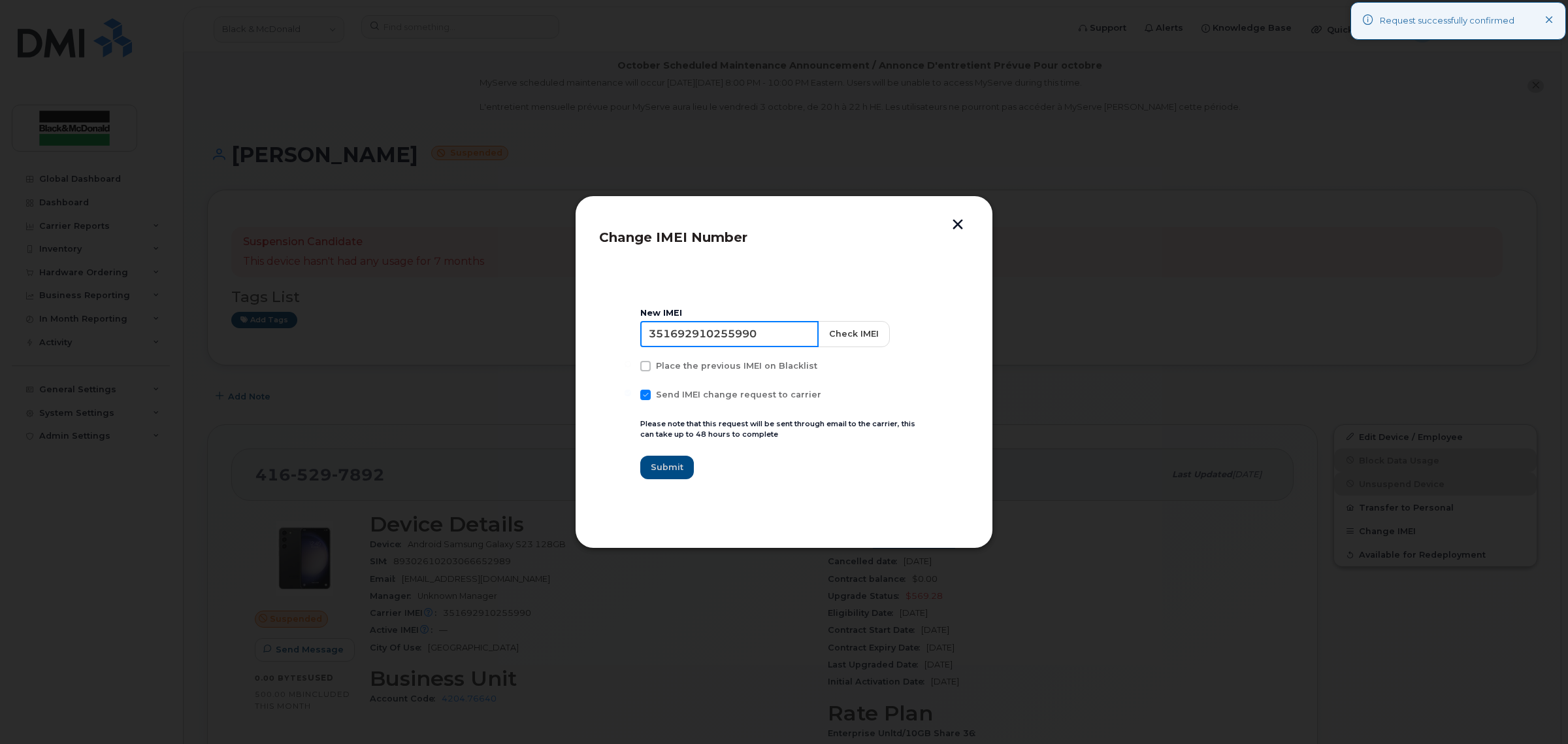
drag, startPoint x: 769, startPoint y: 334, endPoint x: 726, endPoint y: 315, distance: 47.0
click at [655, 330] on input "351692910255990" at bounding box center [730, 334] width 178 height 26
type input "3"
paste input "Shreyas Bhashyam"
type input "Shreyas Bhashyam"
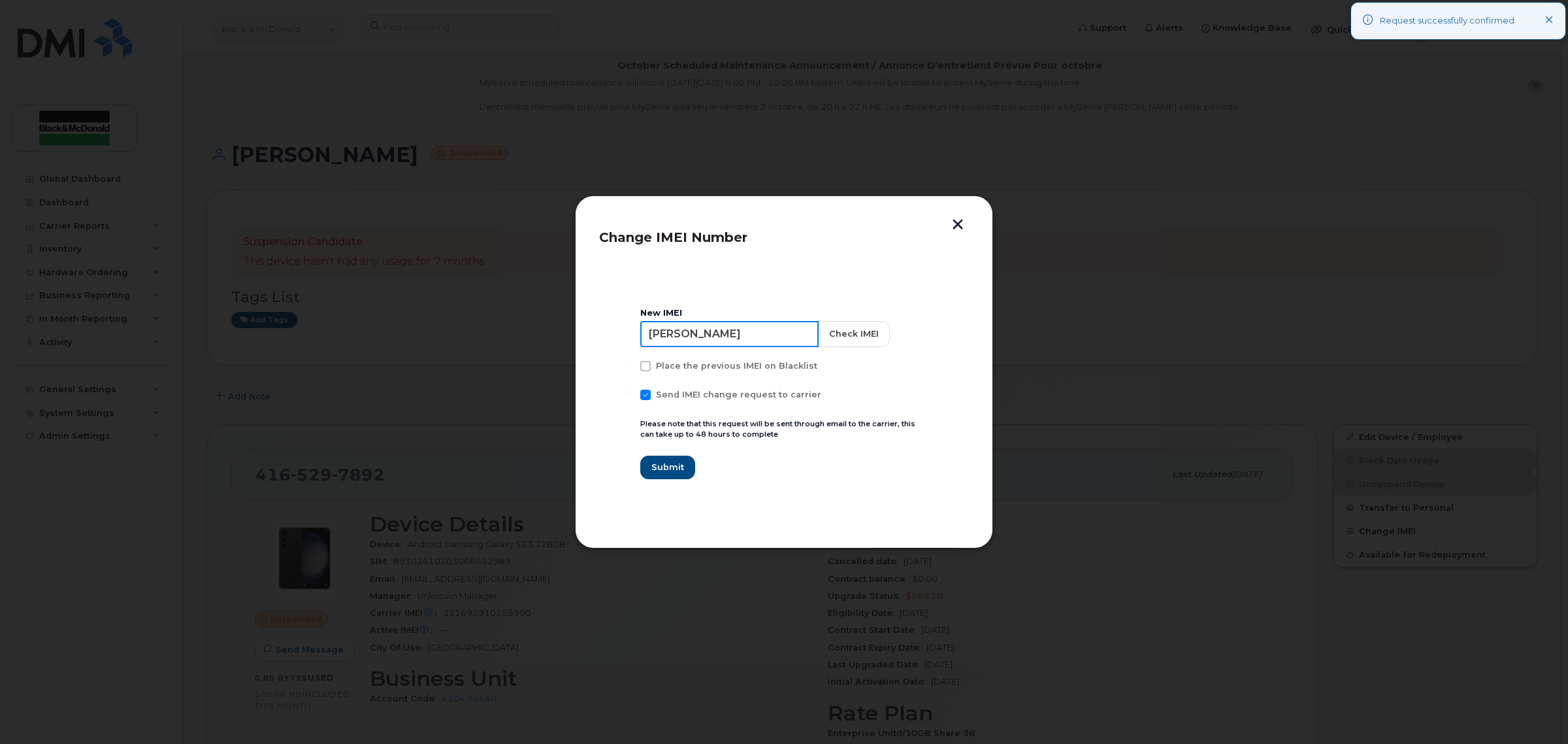
drag, startPoint x: 772, startPoint y: 334, endPoint x: 383, endPoint y: 295, distance: 391.0
click at [383, 295] on div "Change IMEI Number New IMEI Shreyas Bhashyam Check IMEI Place the previous IMEI…" at bounding box center [784, 372] width 1568 height 744
type input "351690513689557"
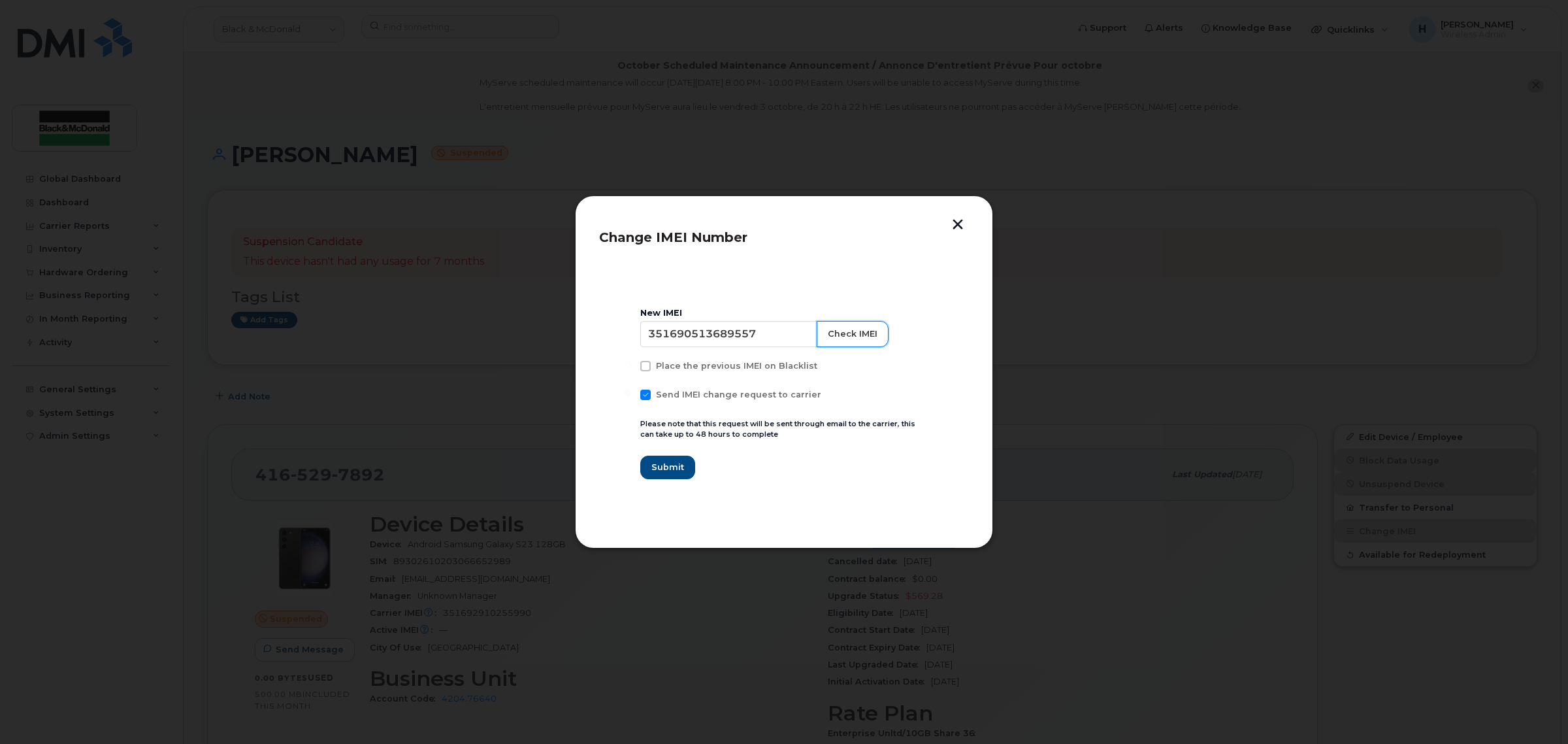
click at [847, 334] on button "Check IMEI" at bounding box center [853, 334] width 72 height 26
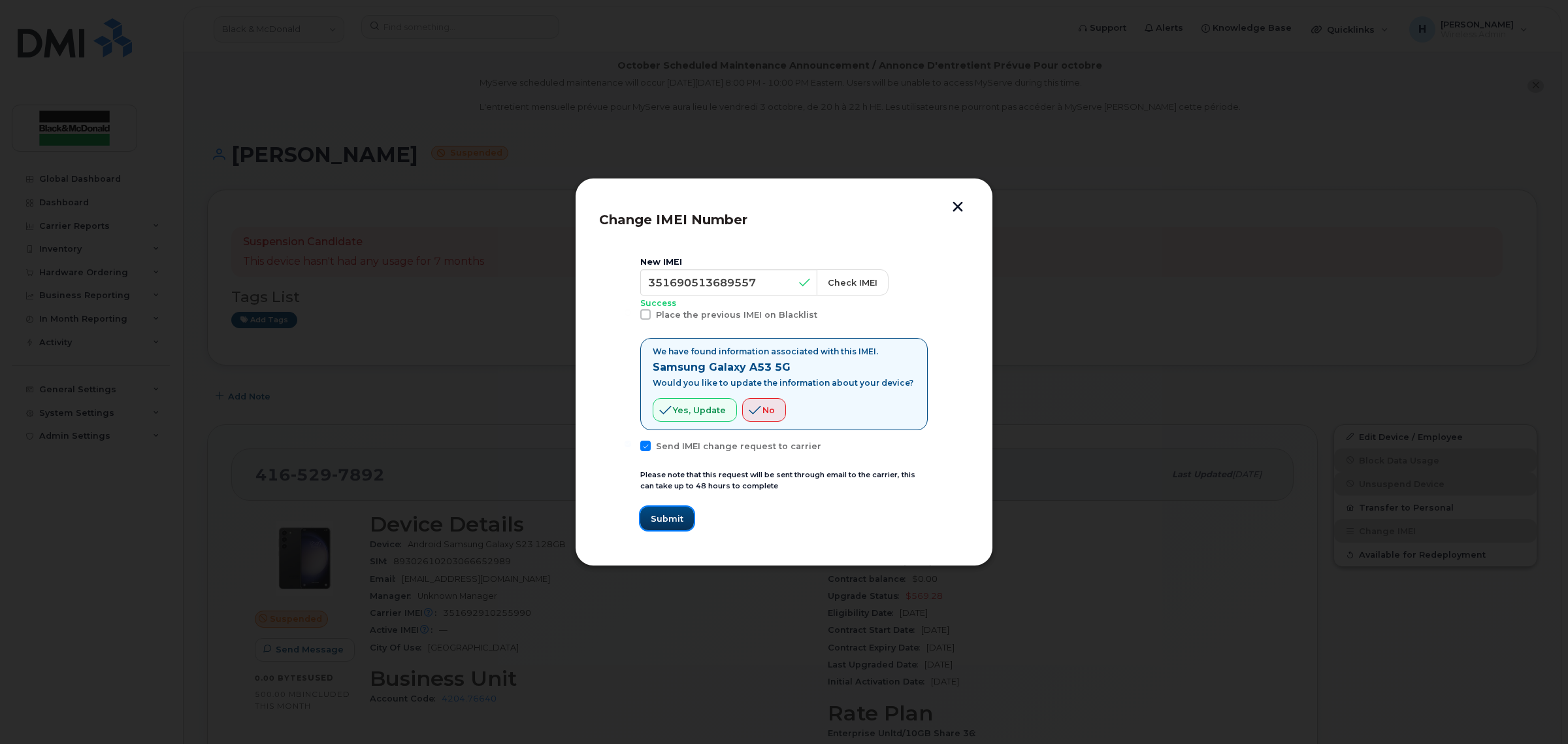
click at [668, 519] on span "Submit" at bounding box center [666, 518] width 32 height 12
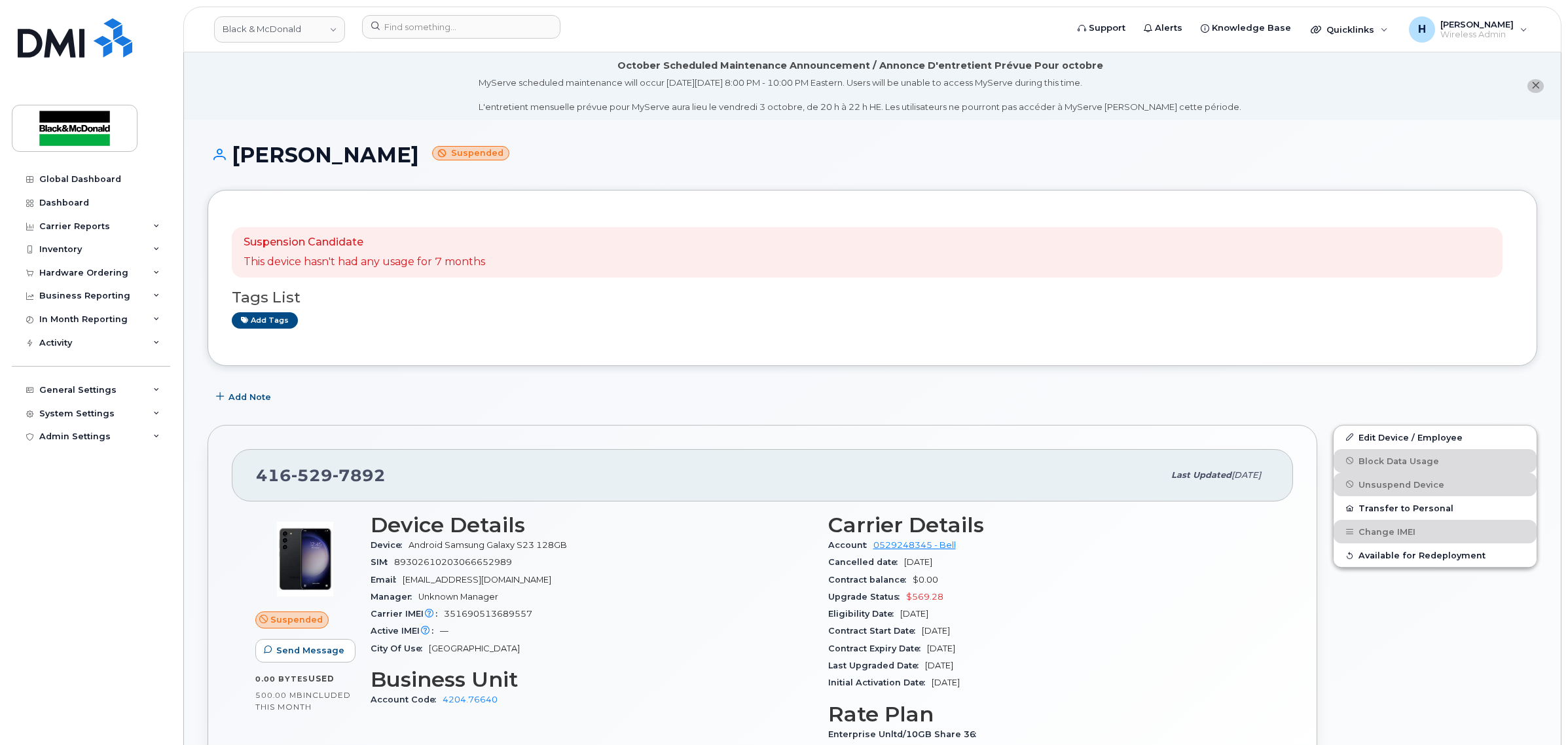
click at [511, 332] on div "Pending reactivation confirm resend cancel Suspension Candidate This device has…" at bounding box center [872, 278] width 1281 height 128
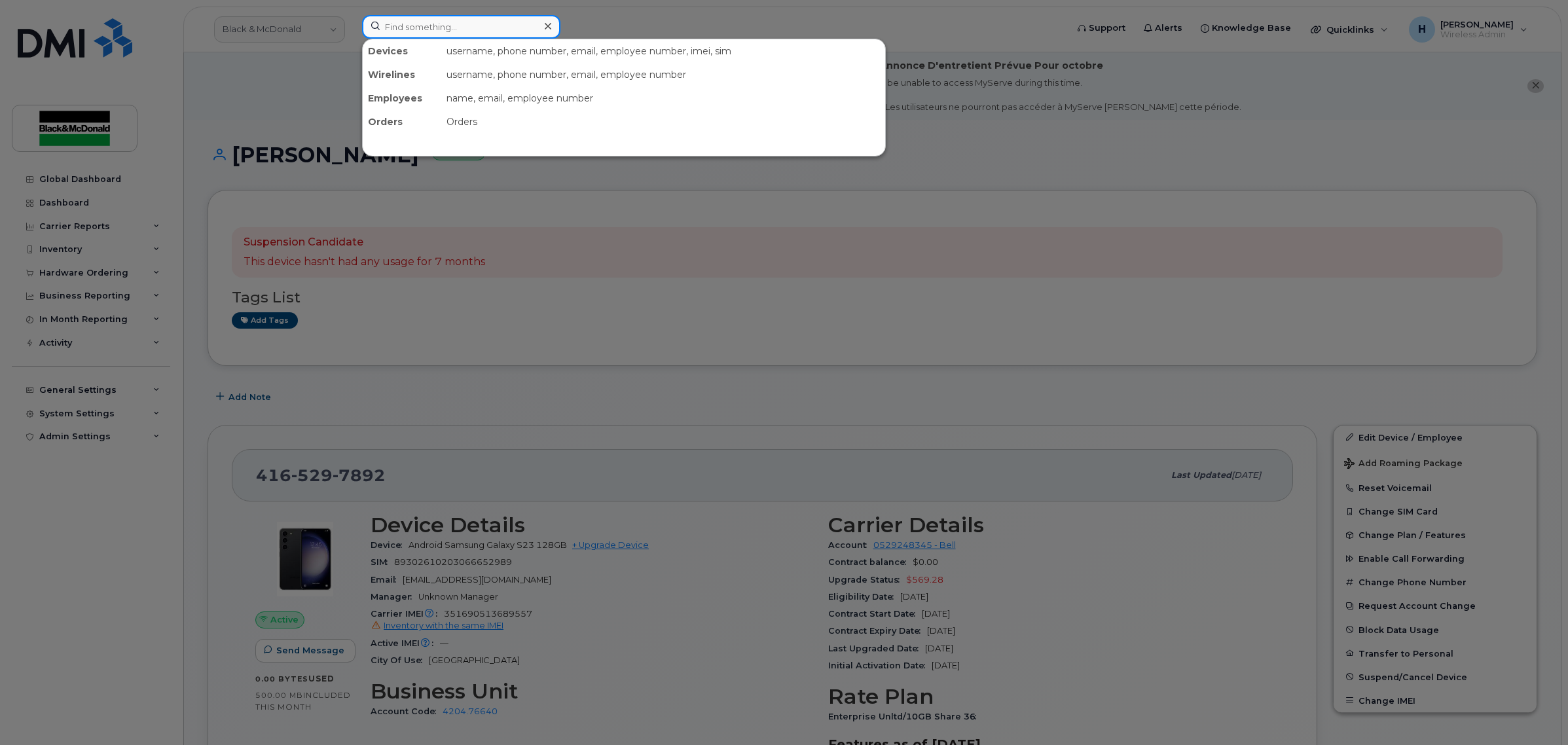
click at [493, 29] on input at bounding box center [461, 27] width 198 height 23
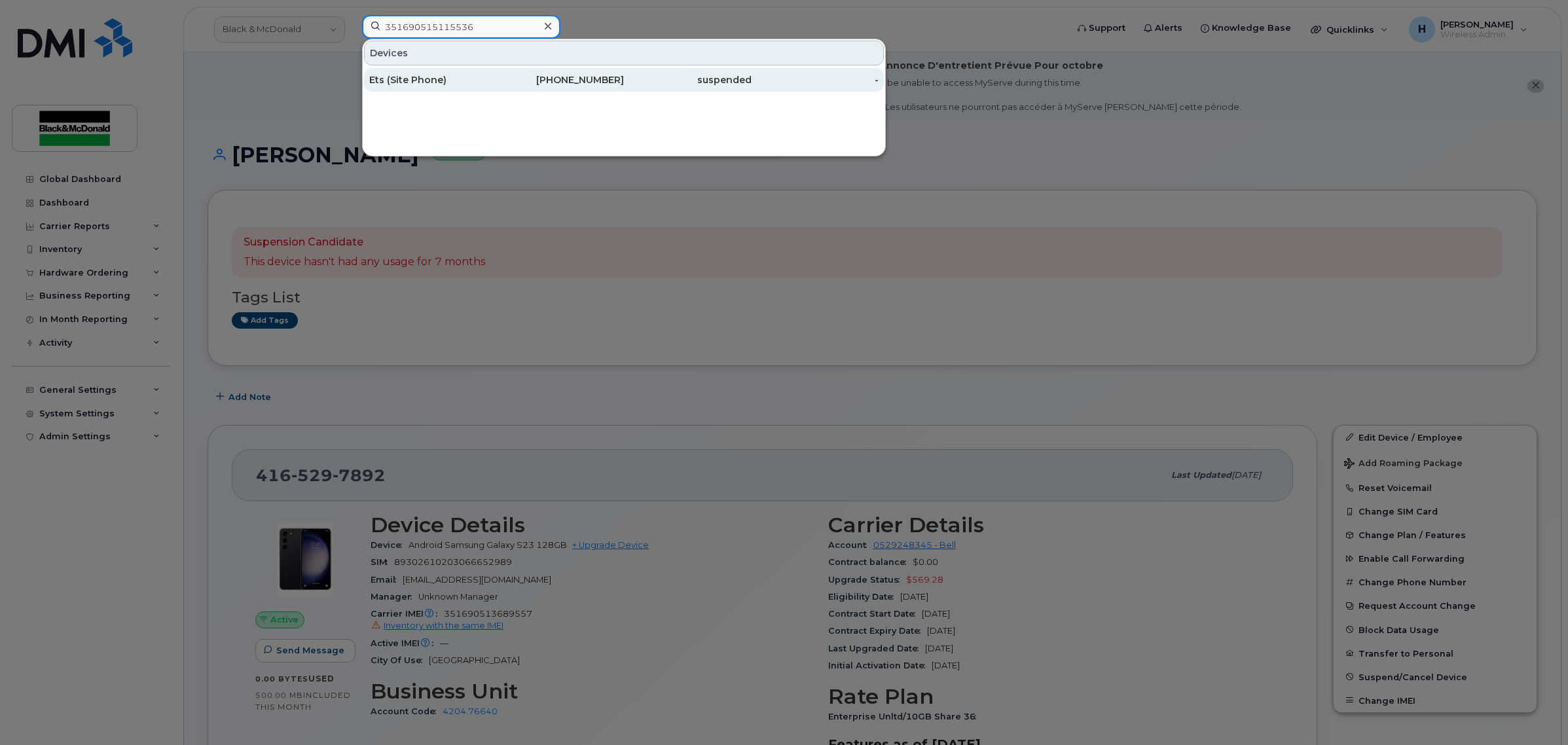
type input "351690515115536"
click at [447, 69] on div "Ets (Site Phone)" at bounding box center [433, 80] width 128 height 23
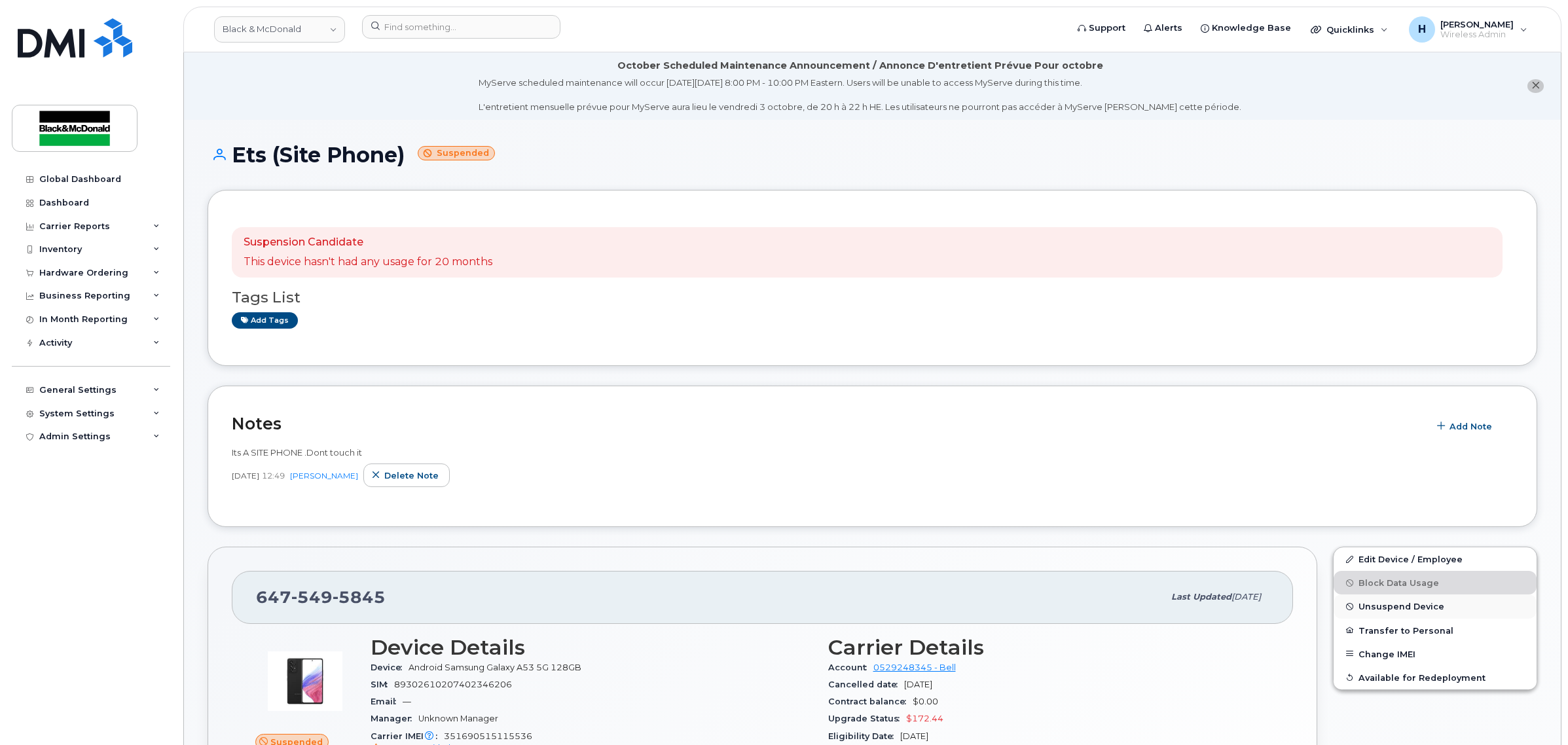
click at [1393, 602] on span "Unsuspend Device" at bounding box center [1401, 607] width 86 height 10
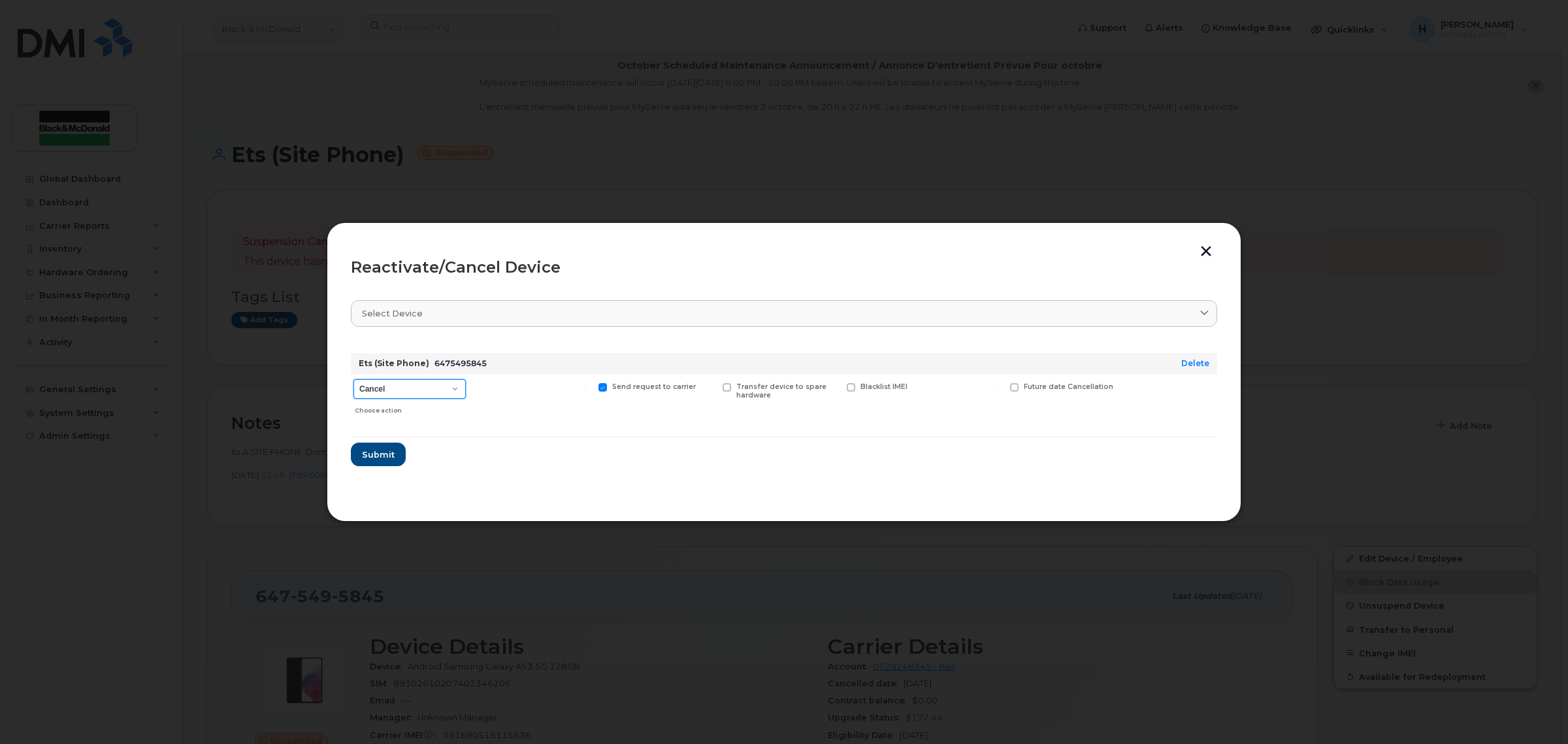
drag, startPoint x: 379, startPoint y: 383, endPoint x: 381, endPoint y: 394, distance: 11.2
click at [379, 383] on select "Cancel Suspend - Extend Suspension Reactivate" at bounding box center [409, 389] width 112 height 20
select select "[object Object]"
click at [354, 379] on select "Cancel Suspend - Extend Suspension Reactivate" at bounding box center [409, 389] width 112 height 20
click at [930, 386] on span at bounding box center [932, 387] width 8 height 8
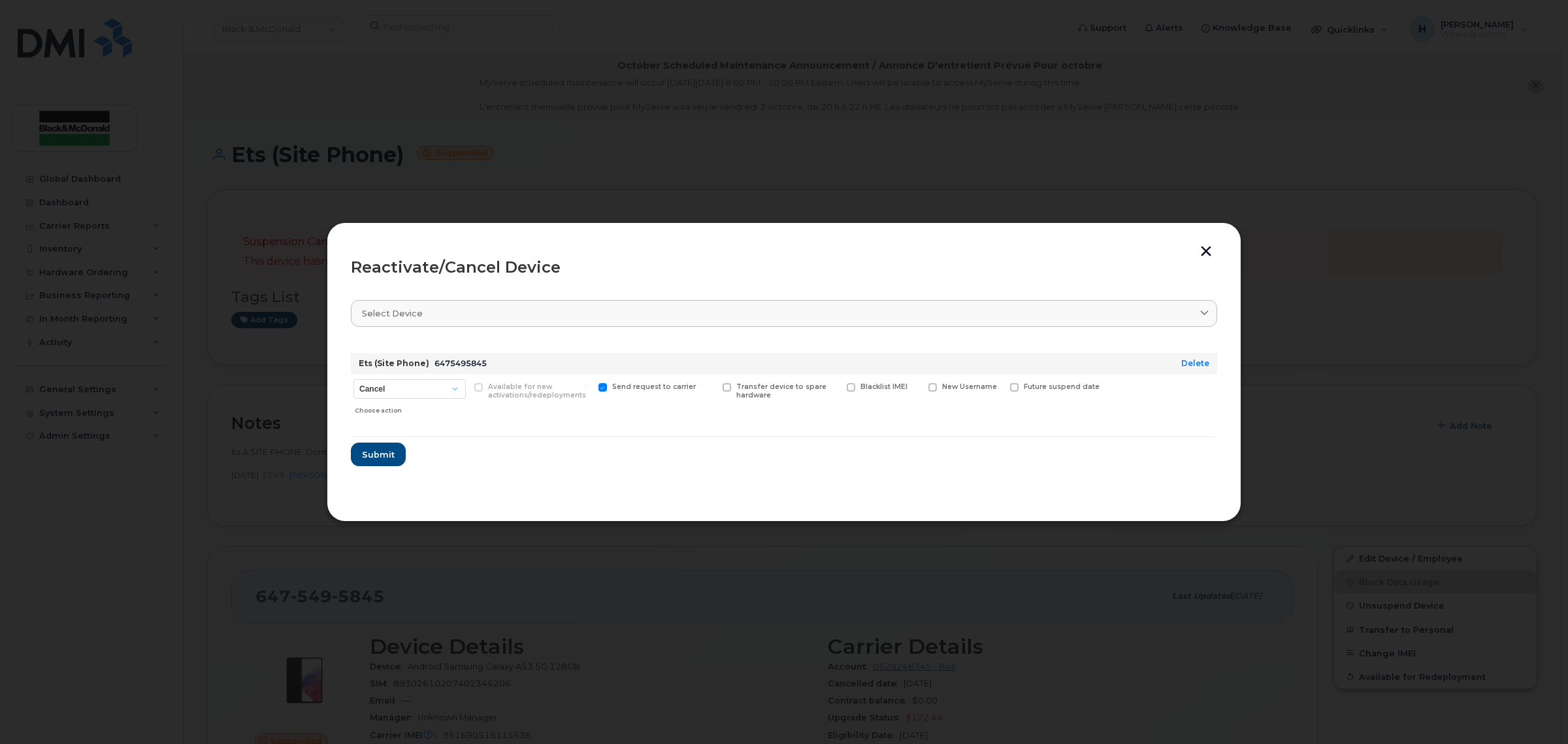
click at [919, 386] on input "New Username" at bounding box center [916, 386] width 7 height 7
checkbox input "true"
click at [973, 413] on input "text" at bounding box center [965, 407] width 73 height 23
paste input "[PERSON_NAME]"
type input "Tilak Patel"
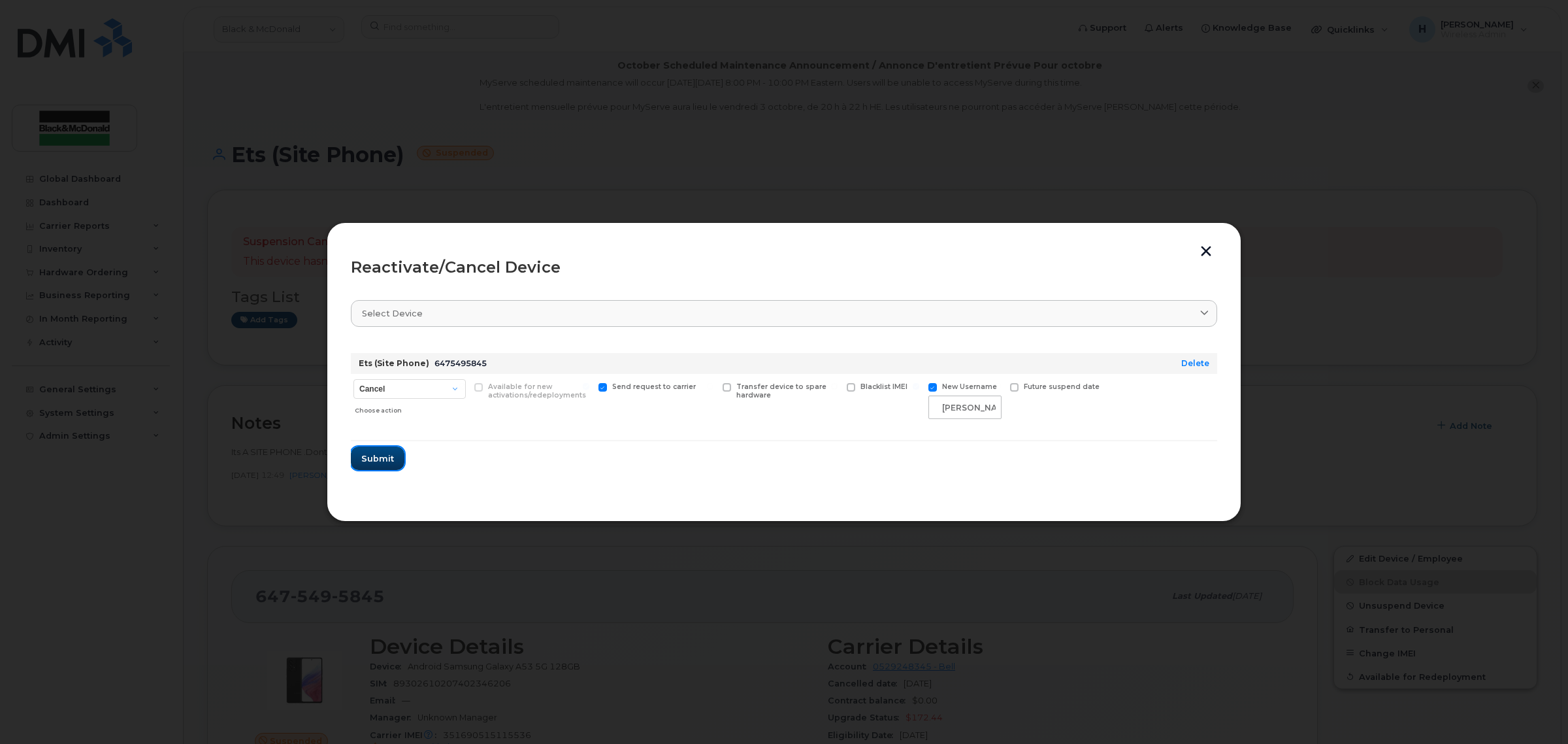
click at [367, 458] on span "Submit" at bounding box center [377, 458] width 32 height 12
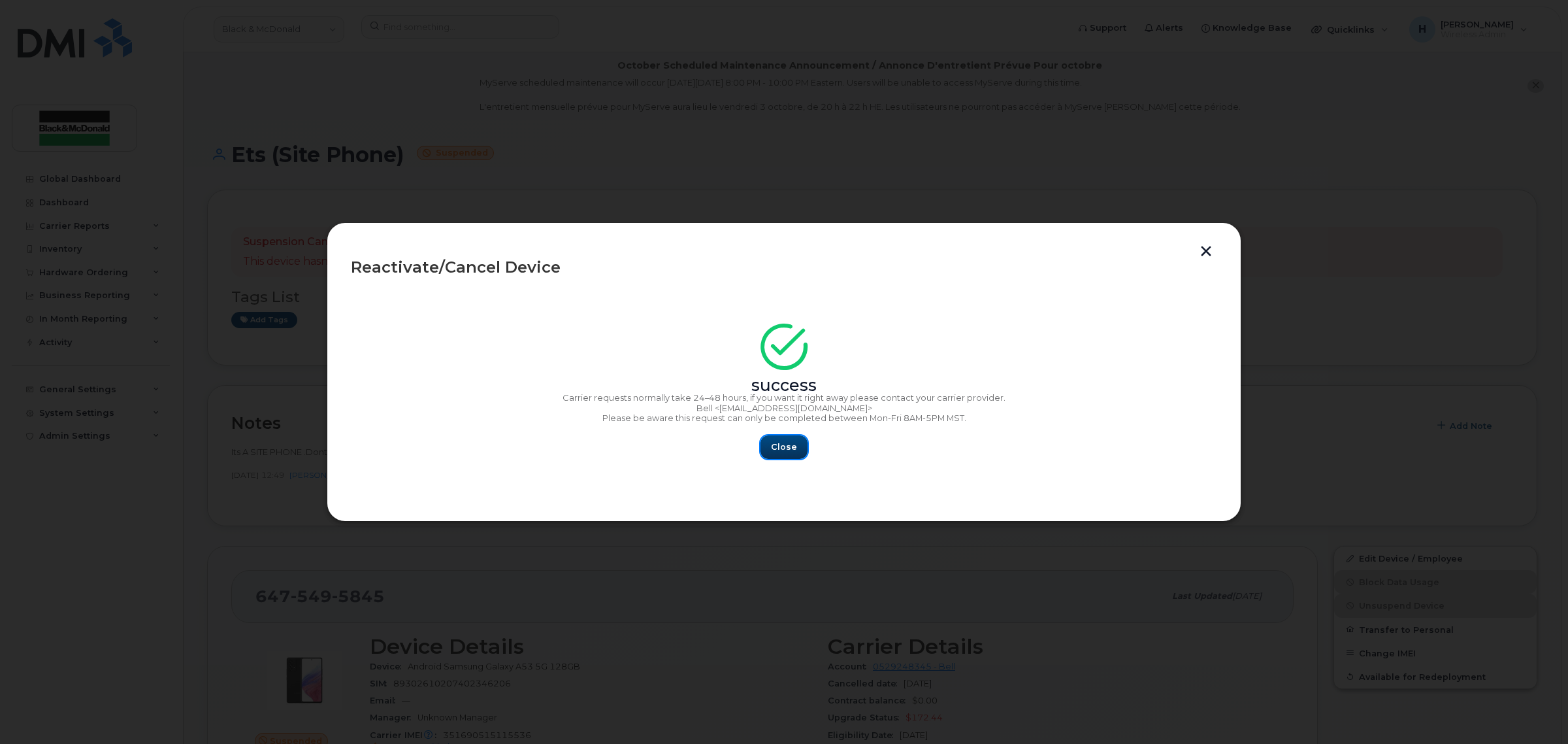
click at [779, 446] on span "Close" at bounding box center [784, 446] width 26 height 12
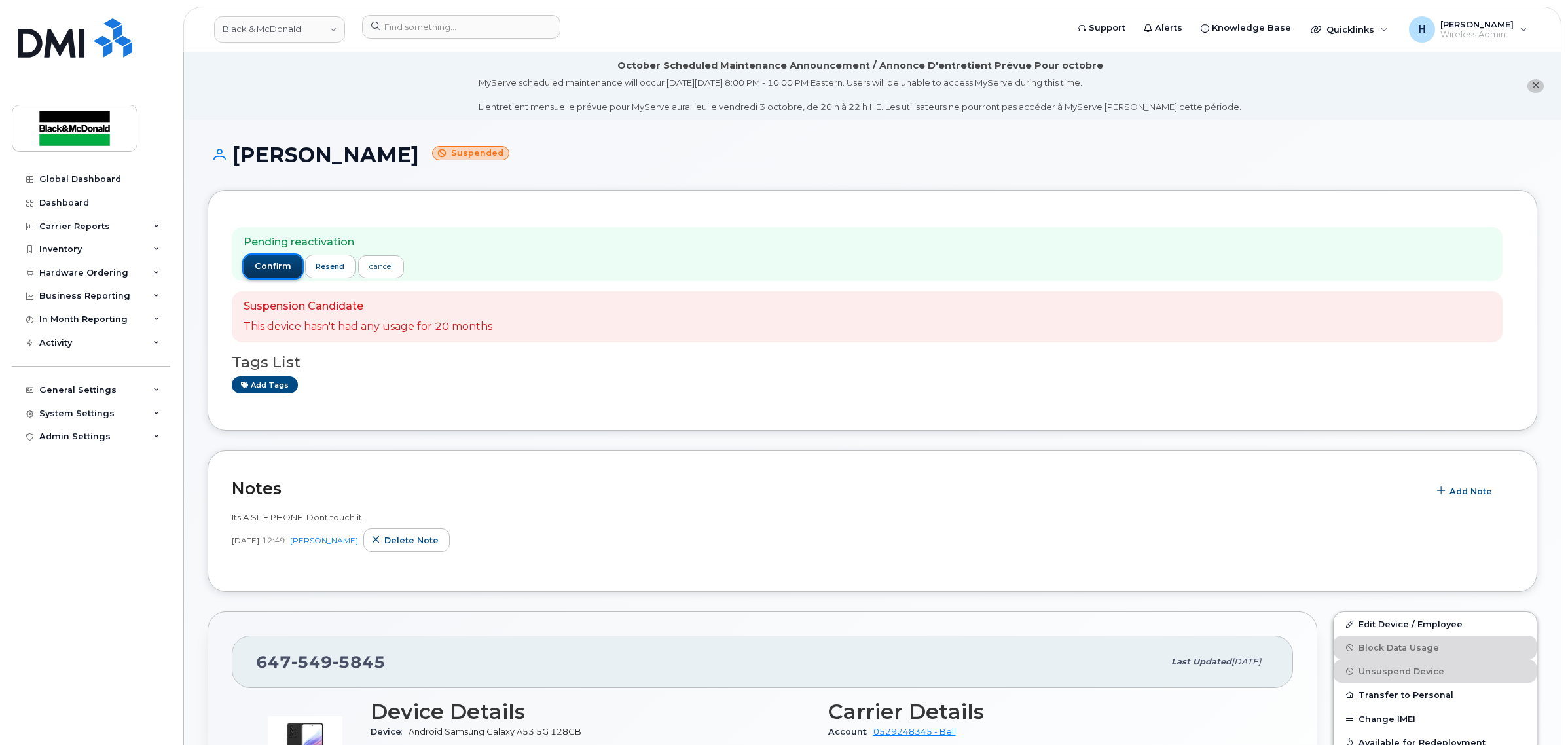
click at [278, 256] on button "confirm" at bounding box center [273, 267] width 59 height 23
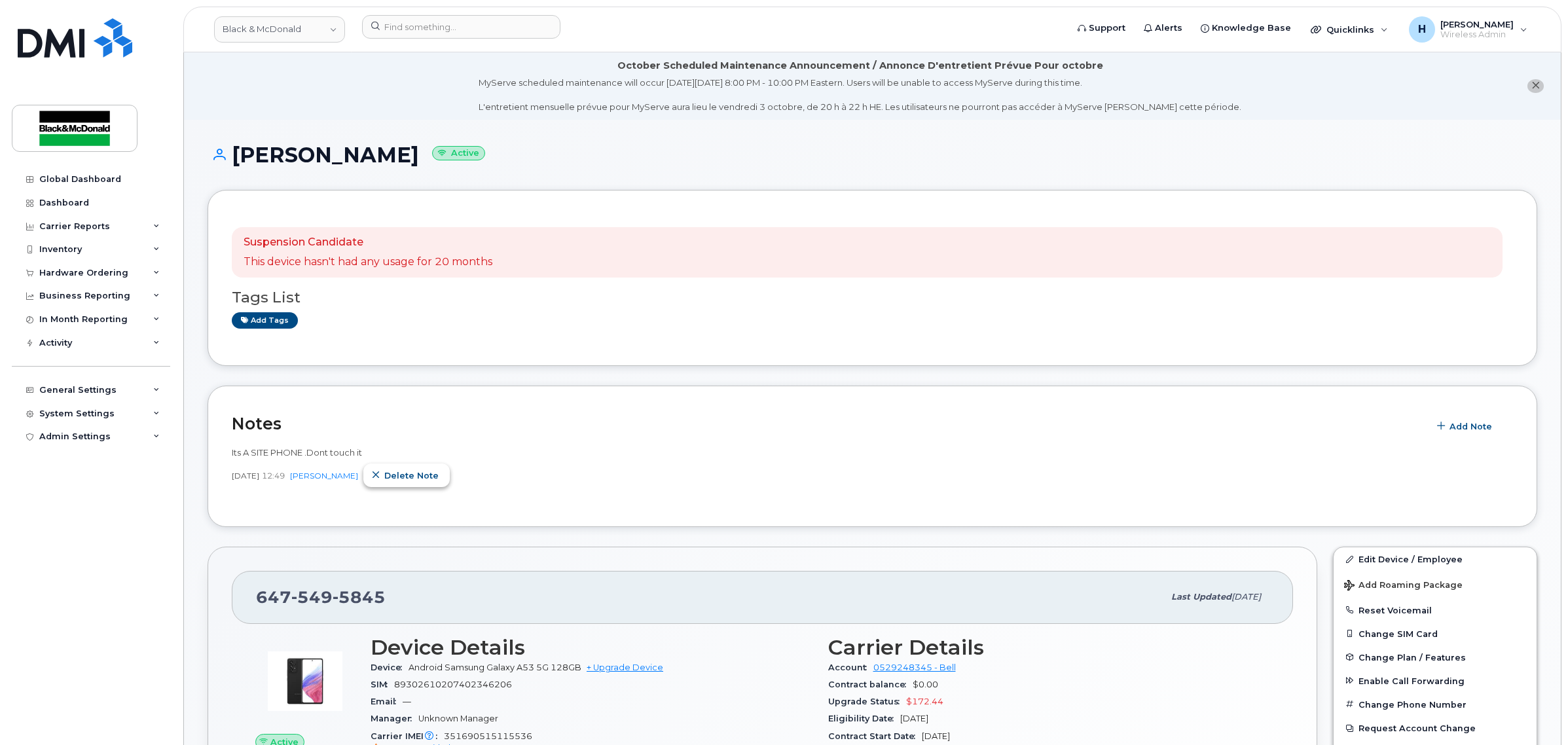
click at [431, 466] on button "Delete note" at bounding box center [407, 475] width 87 height 23
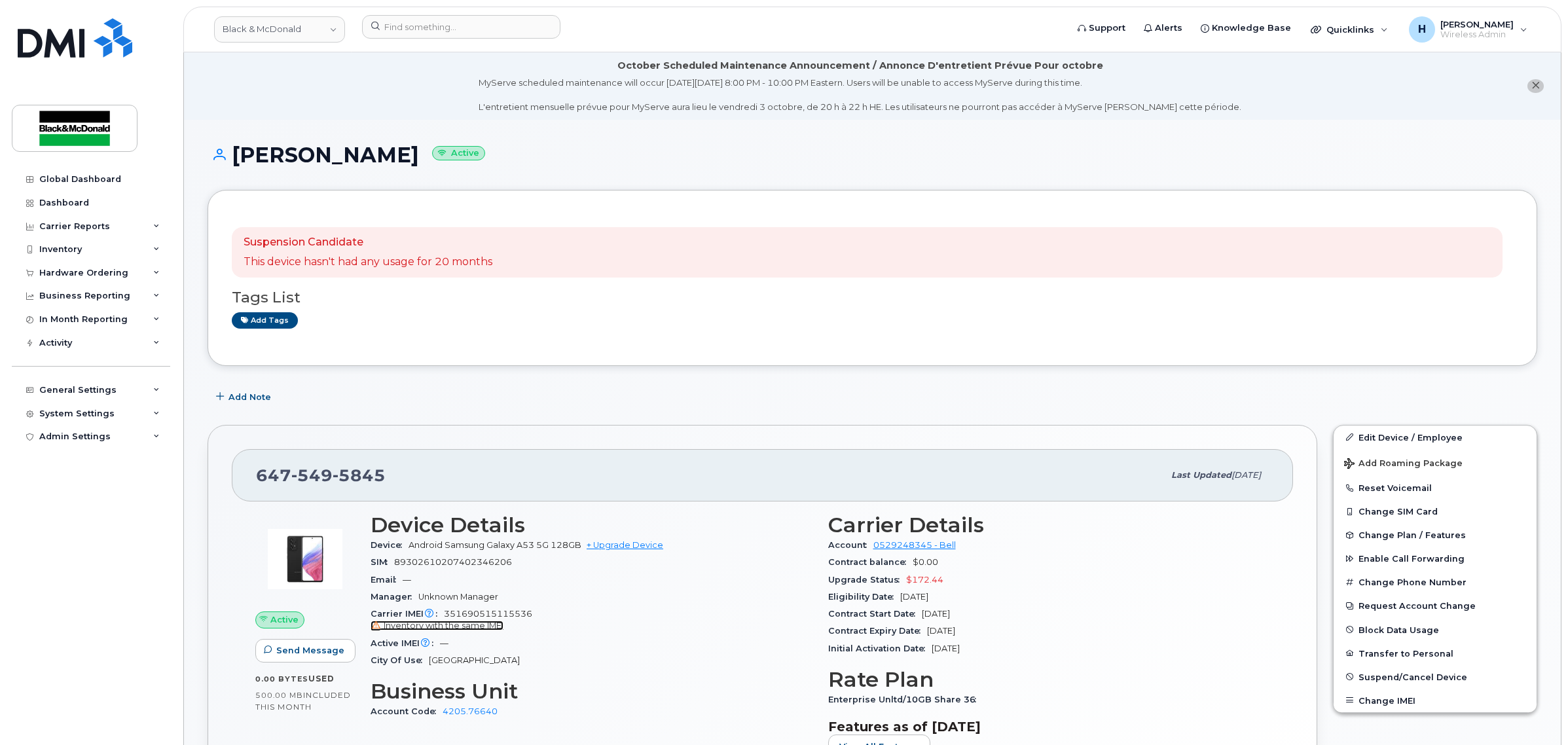
click at [498, 627] on span "Inventory with the same IMEI" at bounding box center [443, 626] width 120 height 10
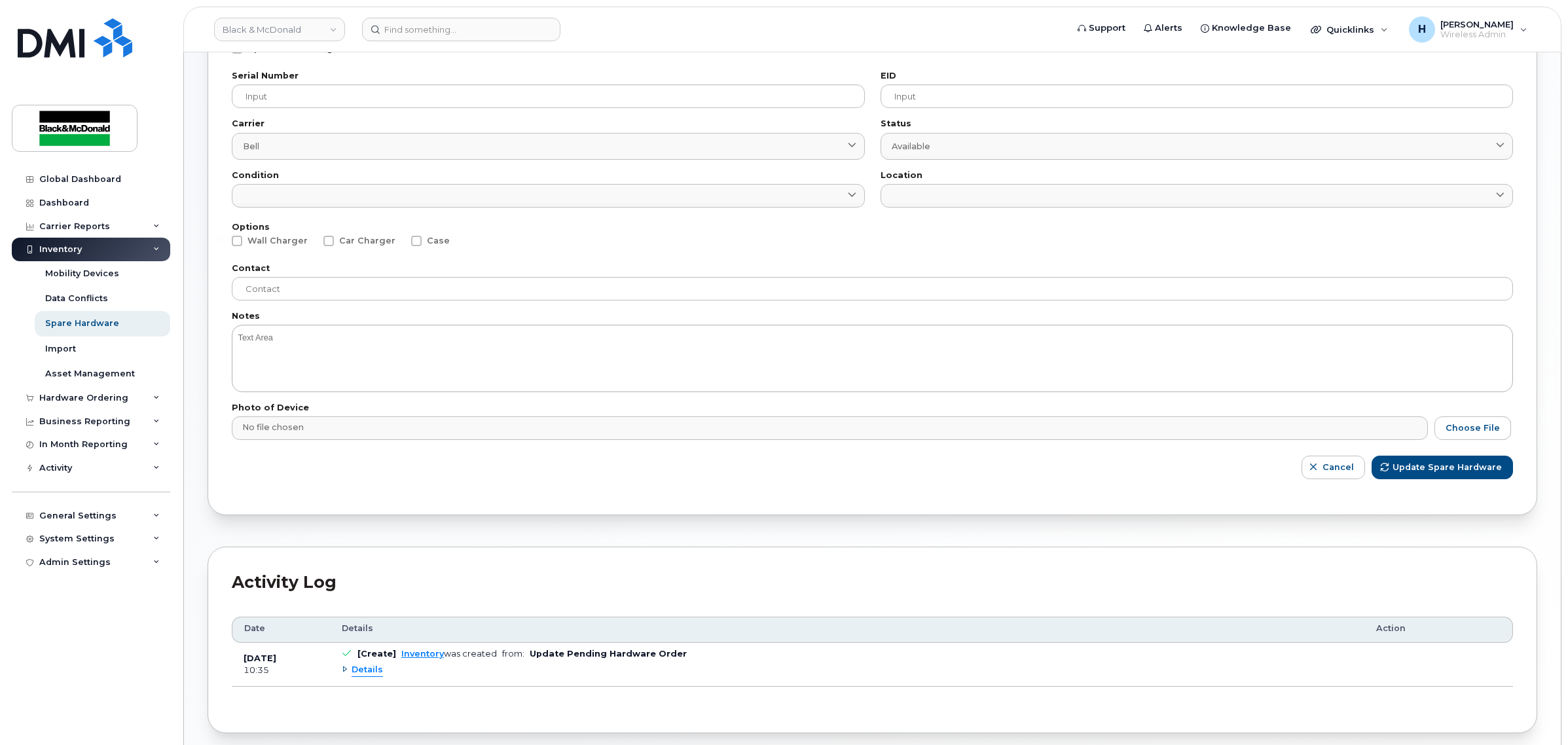
scroll to position [286, 0]
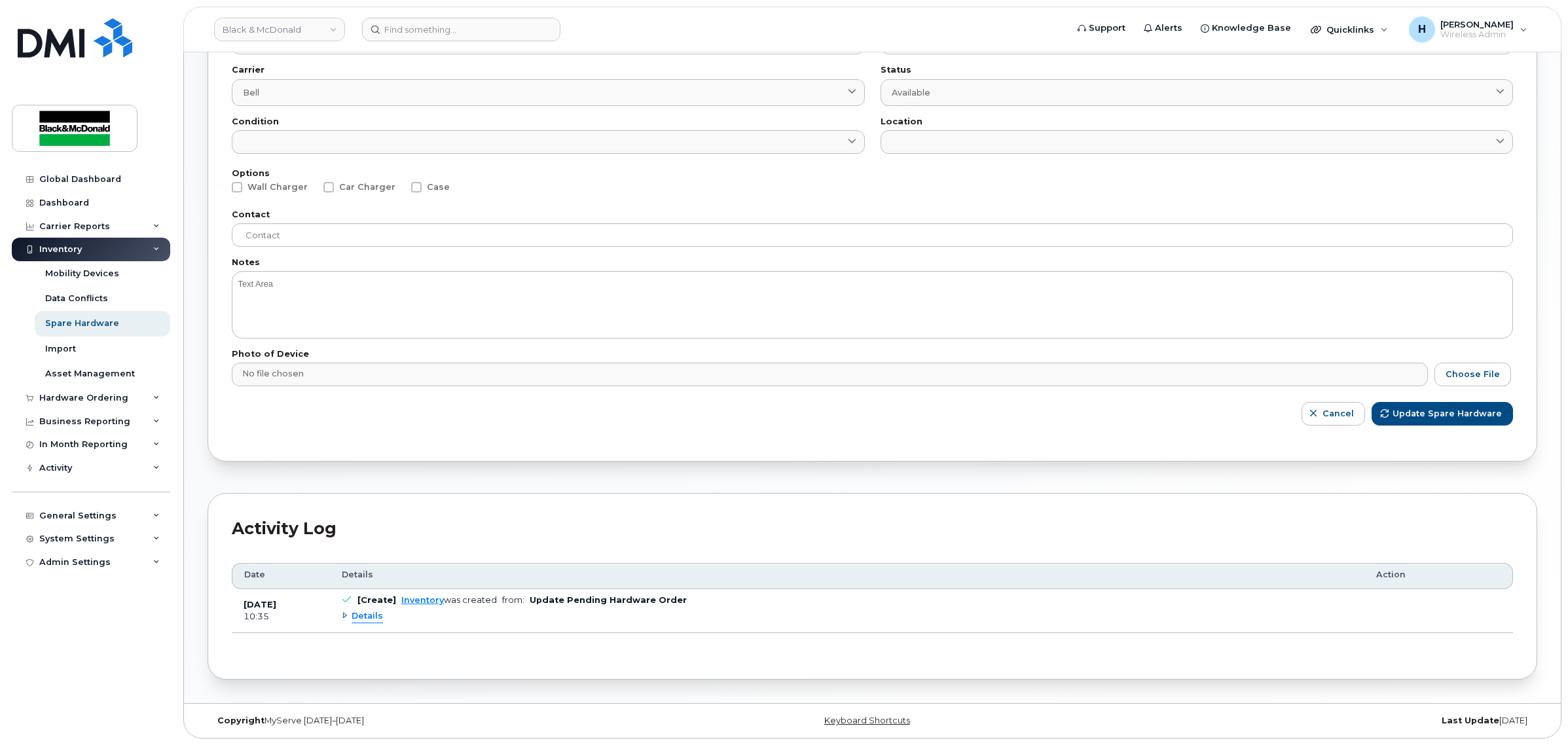
click at [370, 613] on span "Details" at bounding box center [368, 616] width 32 height 12
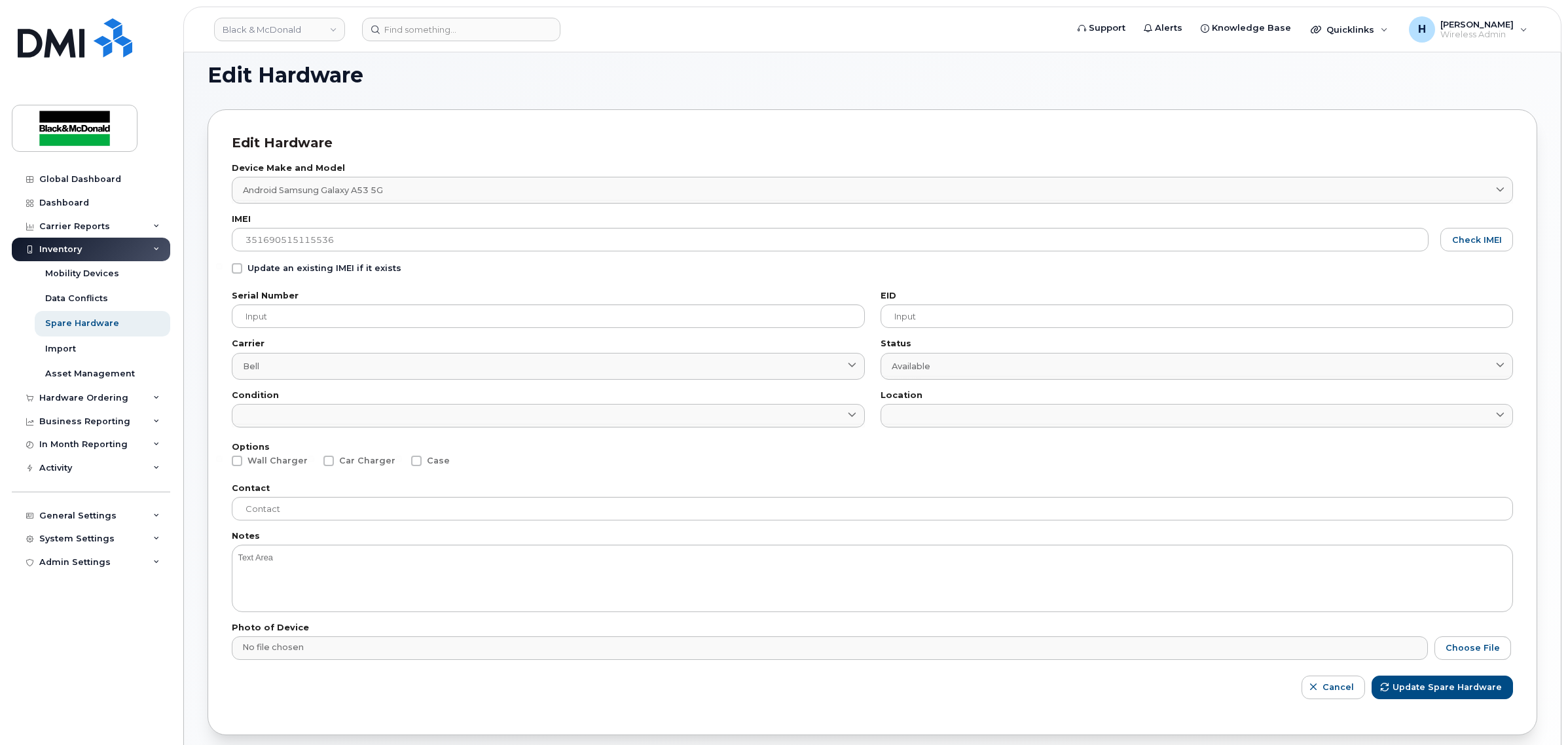
scroll to position [0, 0]
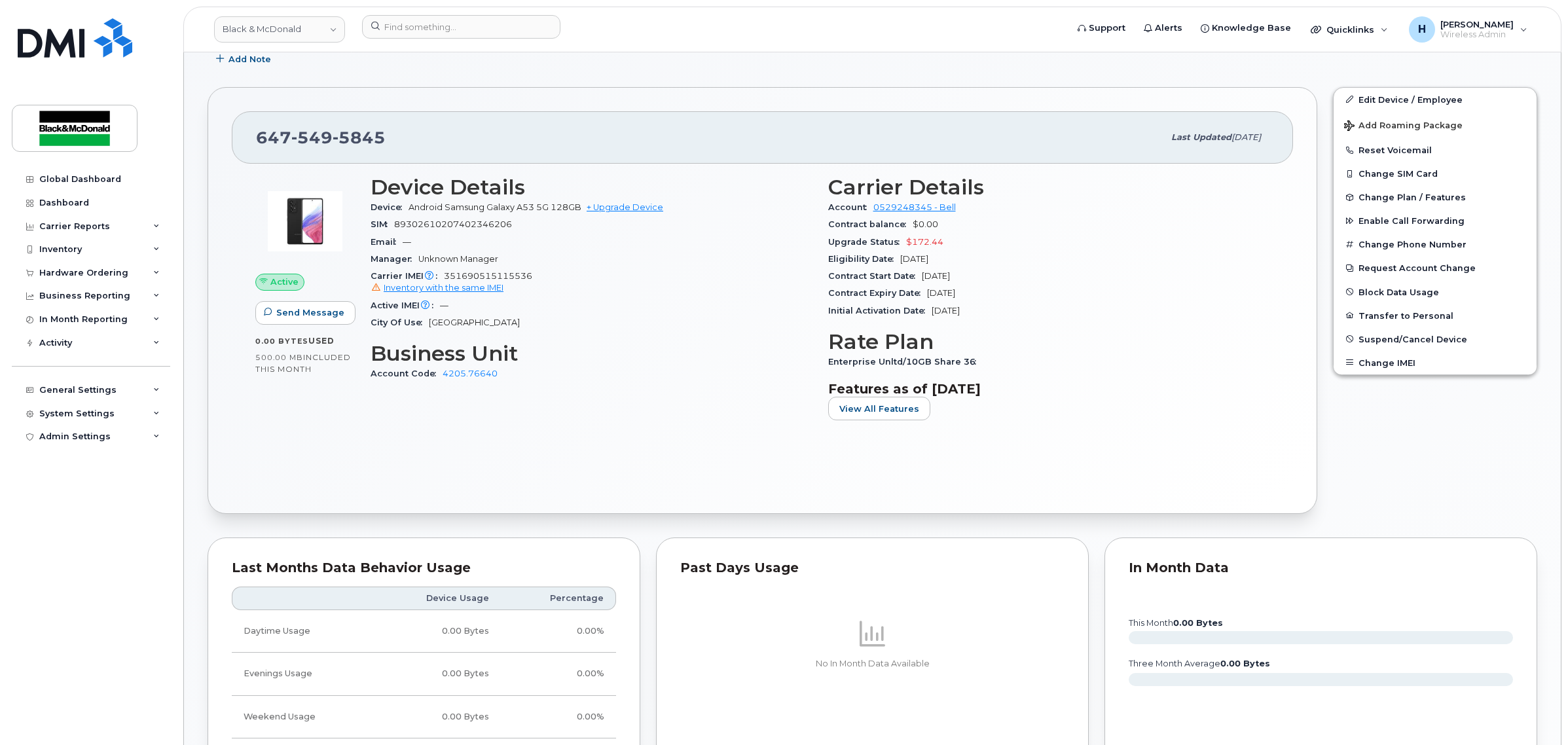
scroll to position [354, 0]
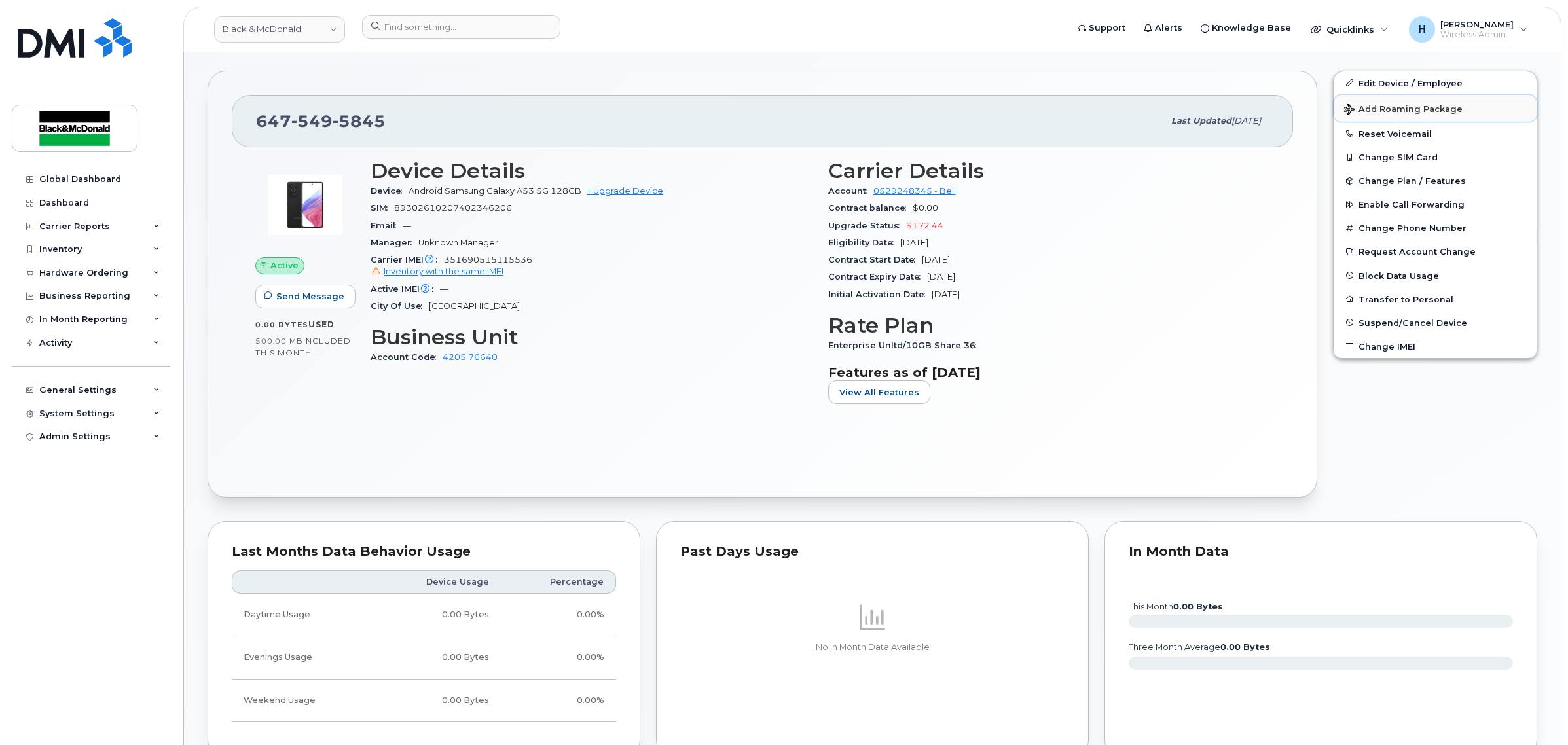
click at [1395, 119] on button "Add Roaming Package" at bounding box center [1435, 108] width 203 height 27
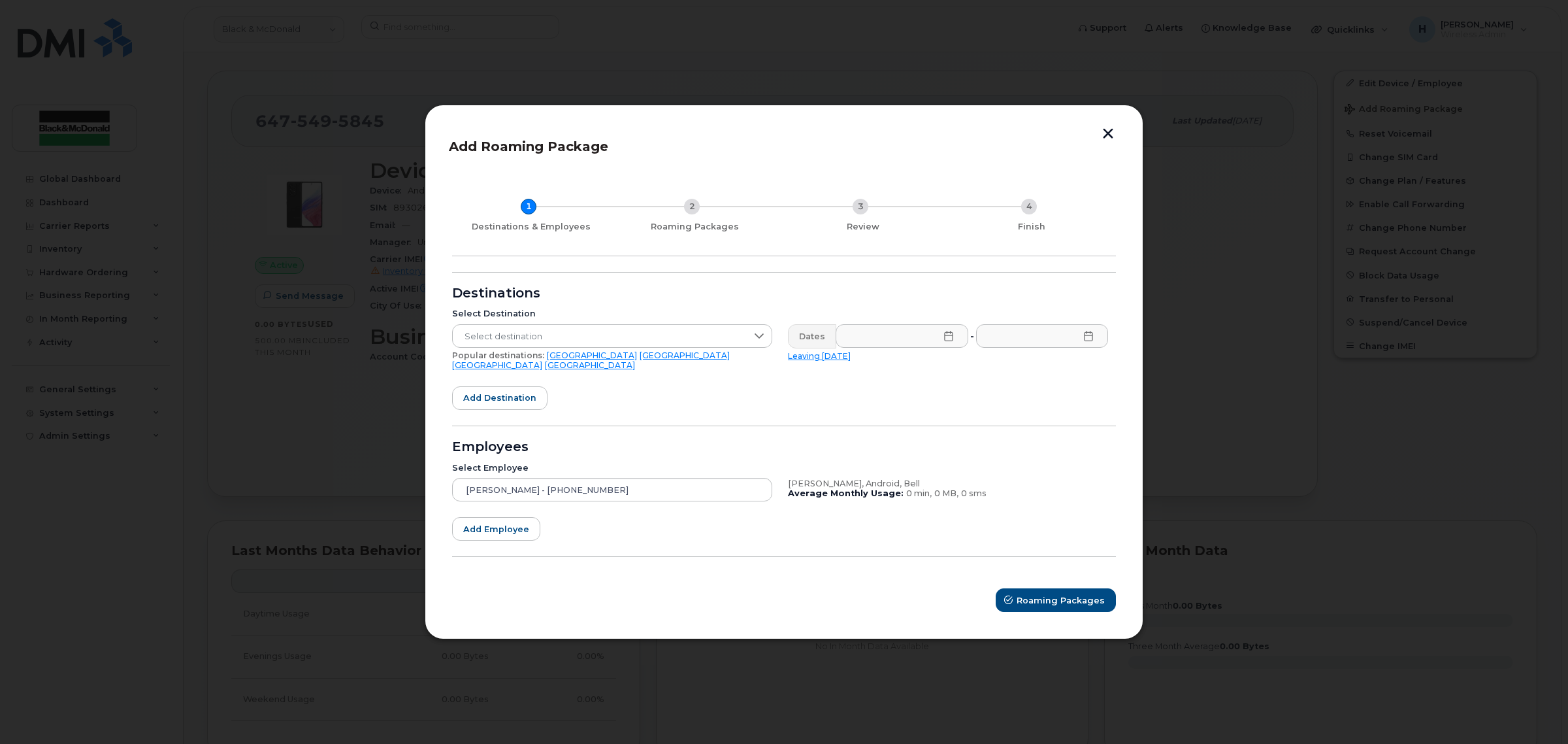
drag, startPoint x: 1100, startPoint y: 132, endPoint x: 1140, endPoint y: 135, distance: 40.1
click at [1100, 132] on button "button" at bounding box center [1108, 135] width 20 height 13
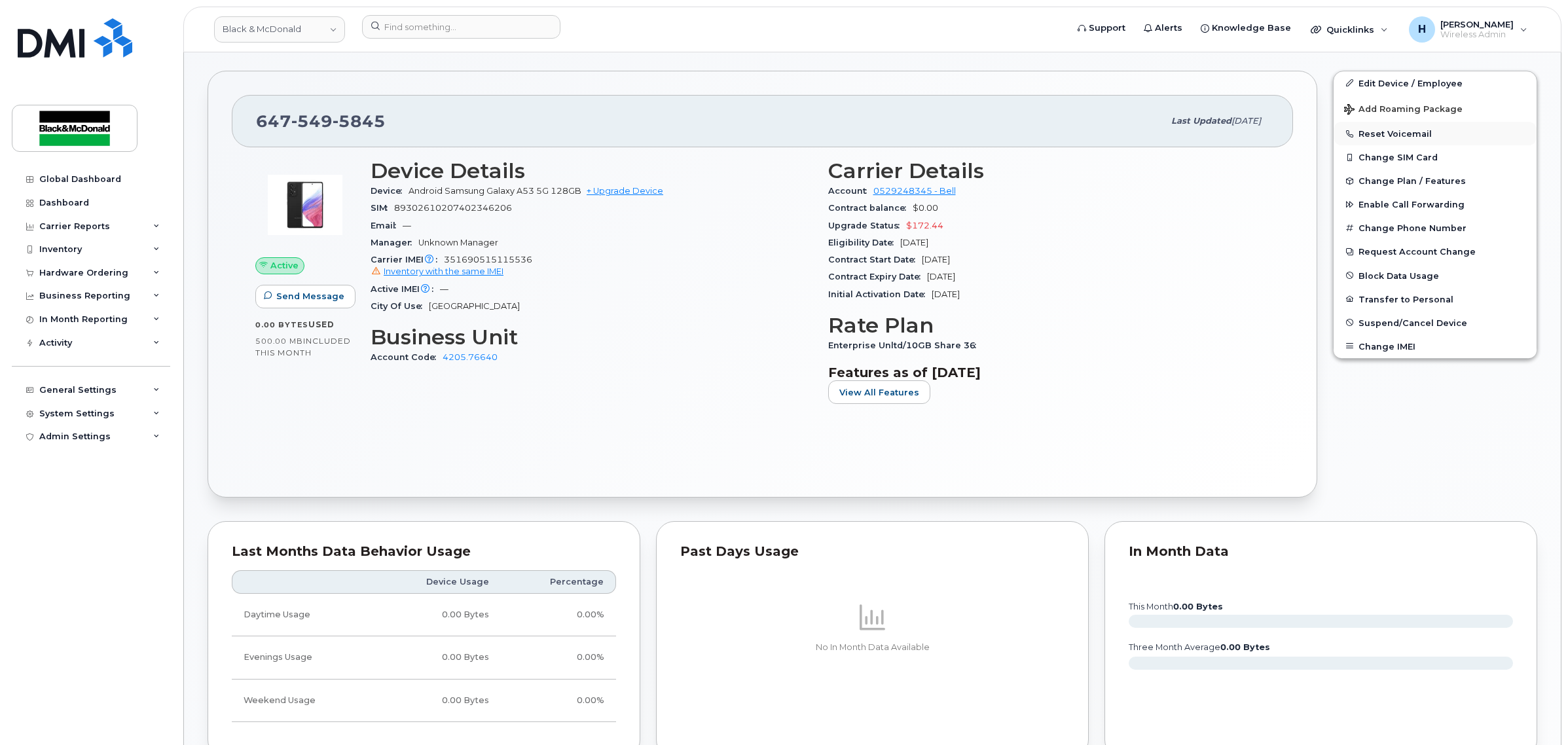
click at [1385, 128] on button "Reset Voicemail" at bounding box center [1435, 133] width 203 height 23
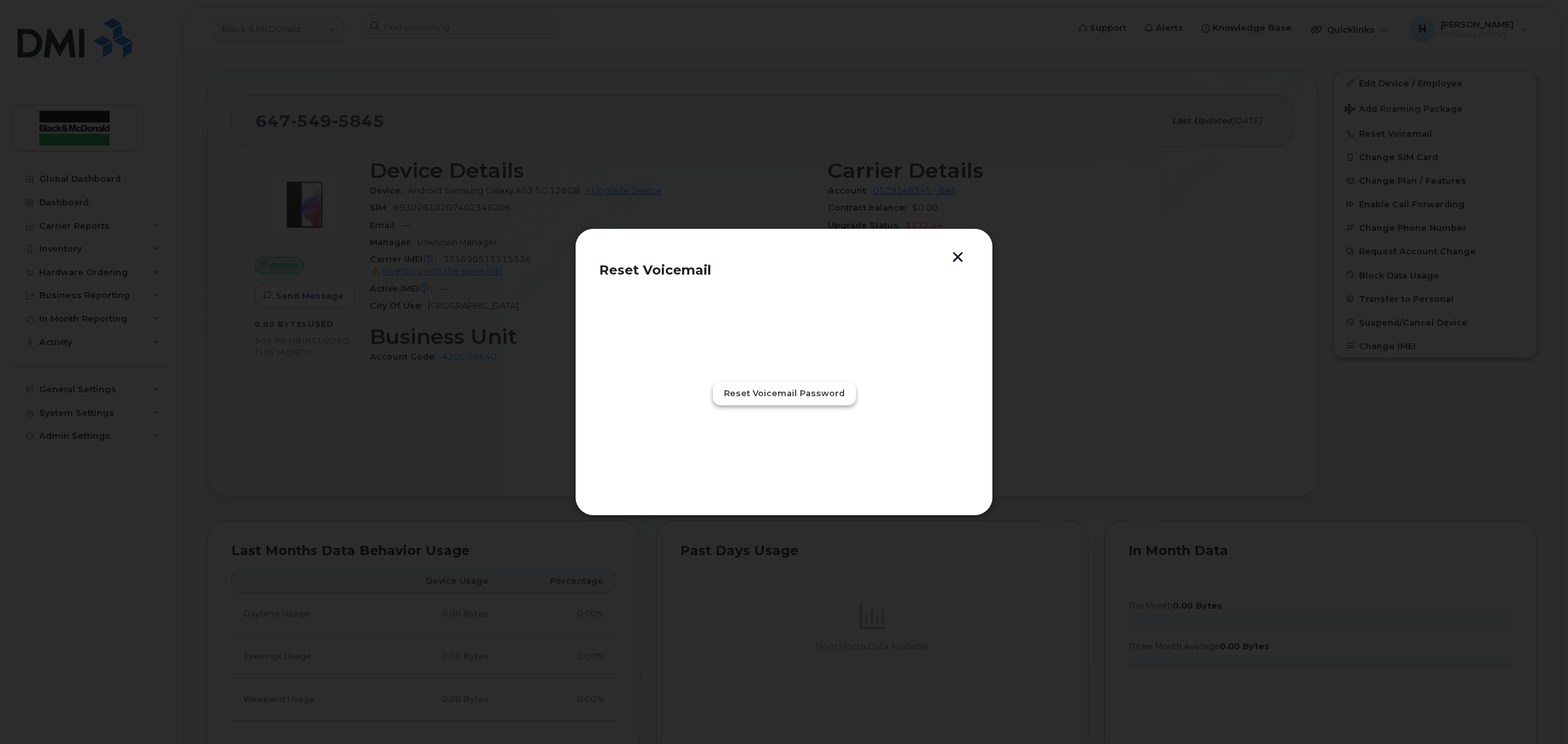
click at [820, 399] on span "Reset Voicemail Password" at bounding box center [784, 393] width 121 height 12
click at [772, 454] on span "Close" at bounding box center [784, 450] width 26 height 12
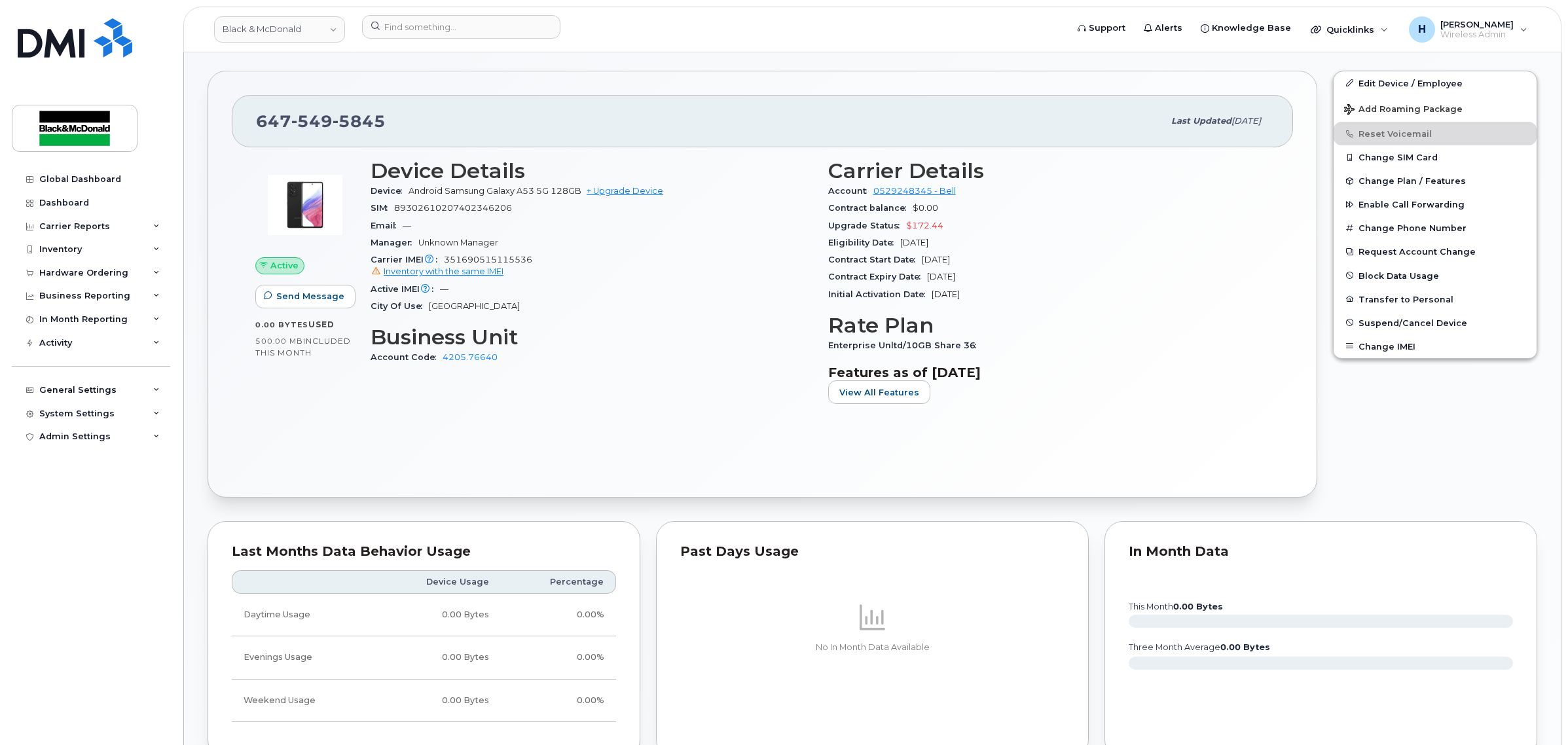
click at [669, 120] on div "647 549 5845" at bounding box center [709, 121] width 908 height 28
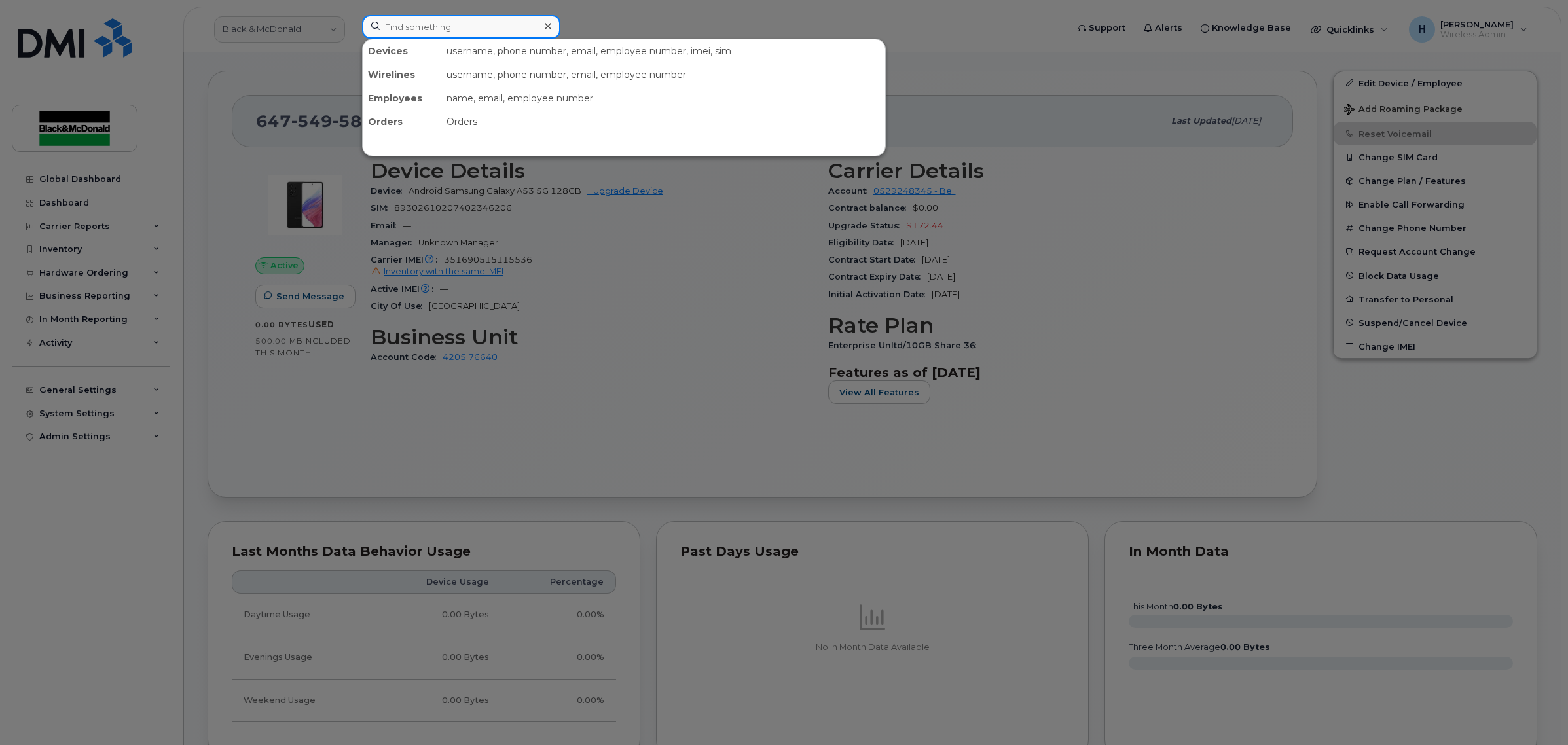
click at [531, 29] on input at bounding box center [461, 27] width 198 height 23
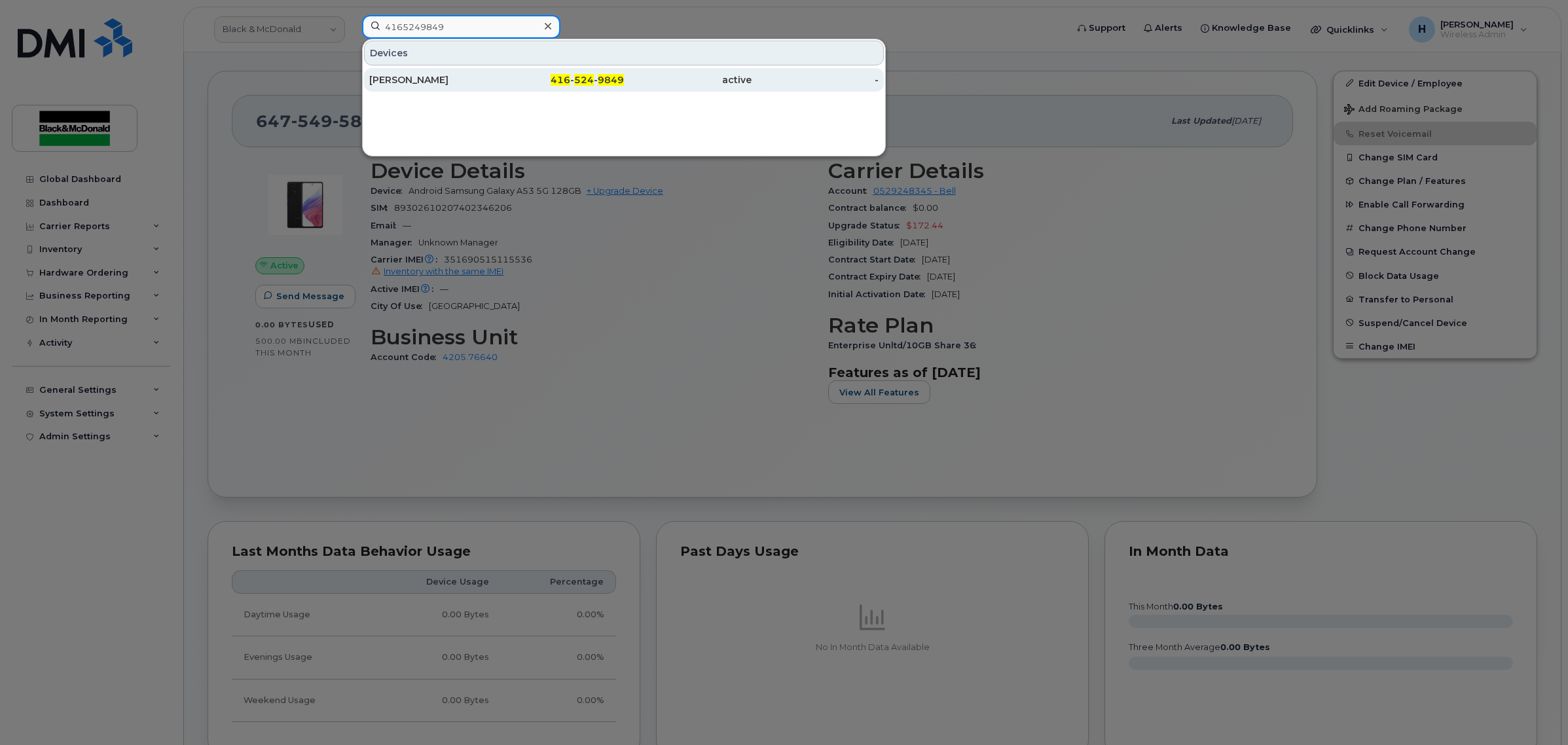
type input "4165249849"
click at [504, 69] on div "416 - 524 - 9849" at bounding box center [560, 80] width 128 height 23
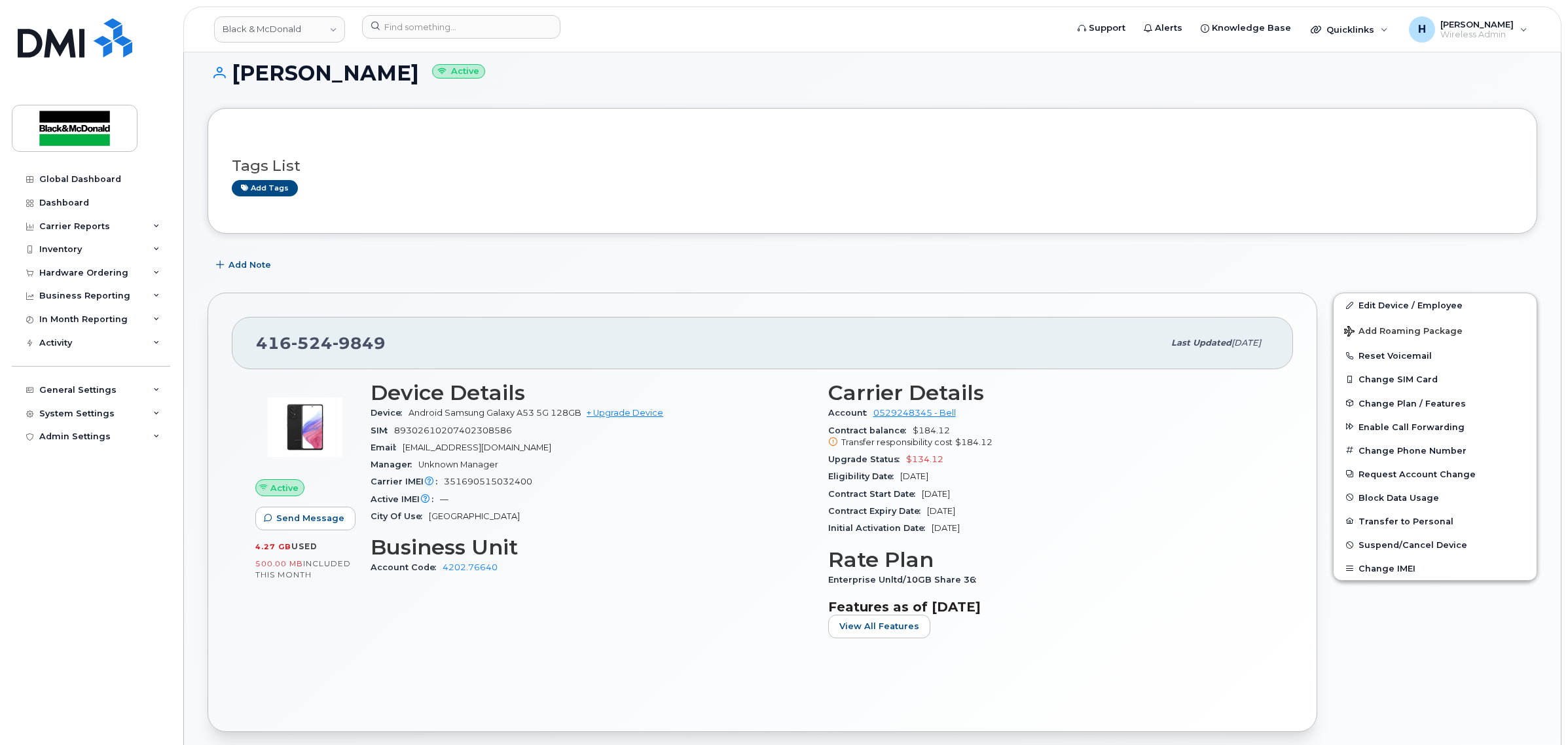
scroll to position [108, 0]
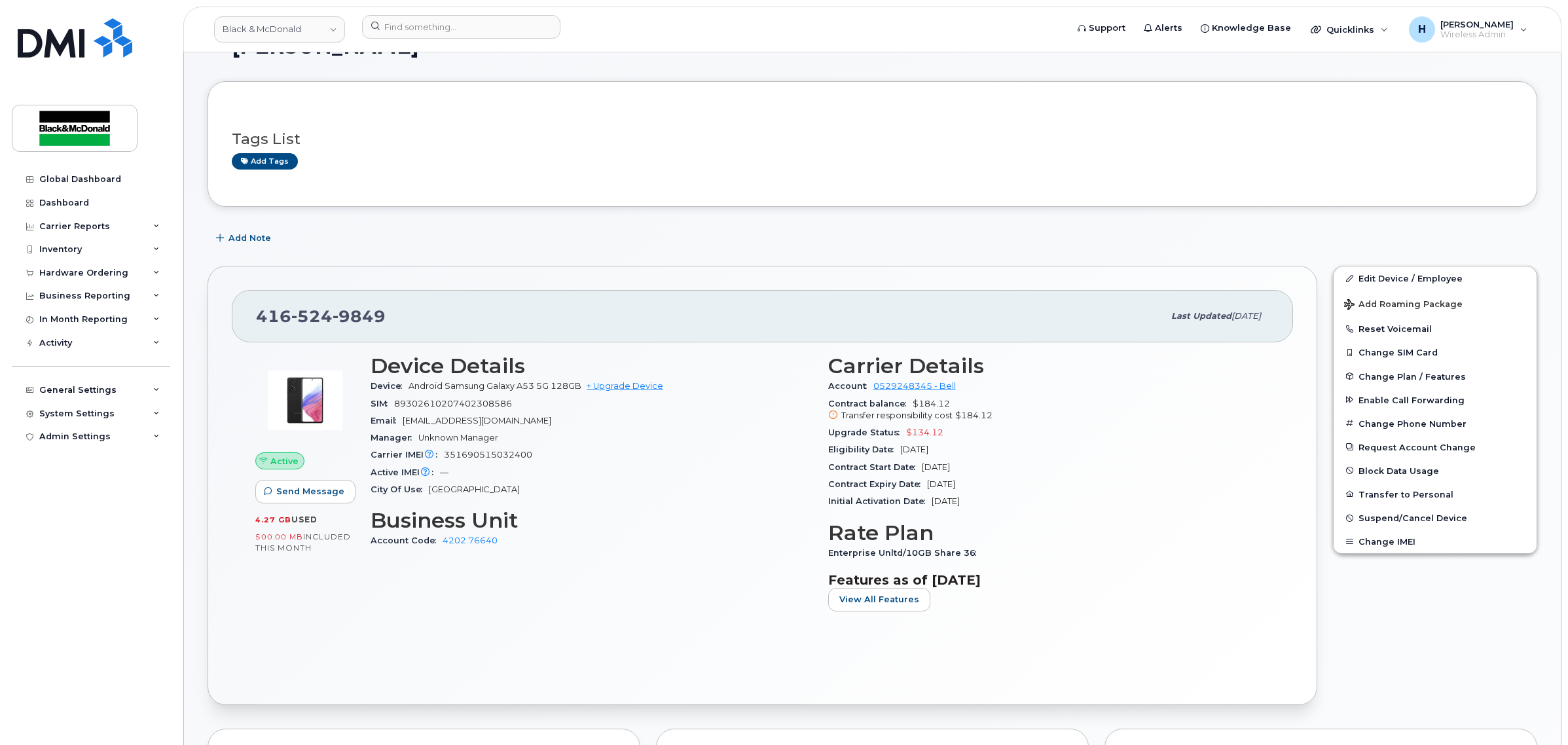
click at [938, 434] on span "$134.12" at bounding box center [924, 432] width 38 height 10
click at [1078, 447] on div "Eligibility Date Apr 12, 2026" at bounding box center [1050, 449] width 442 height 17
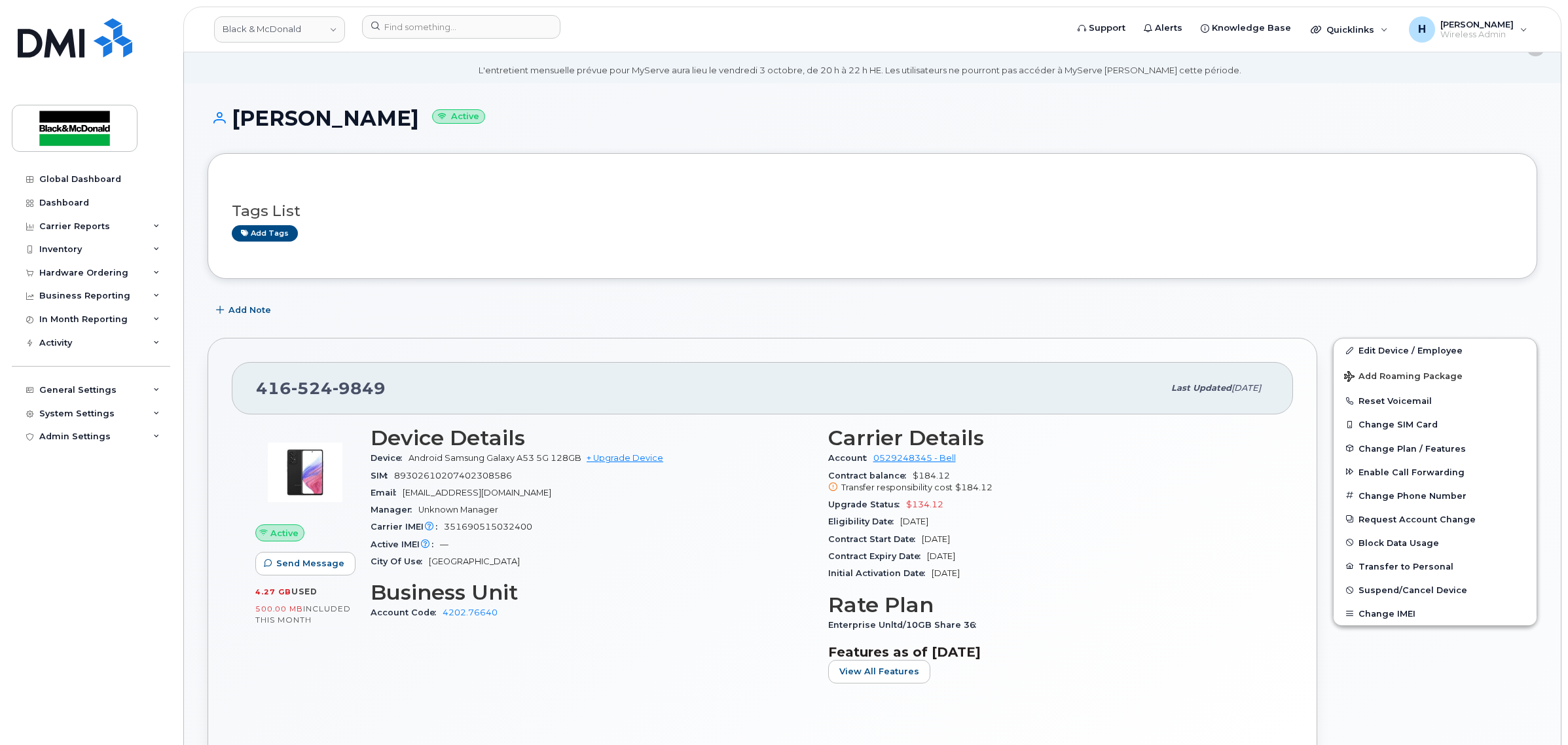
scroll to position [27, 0]
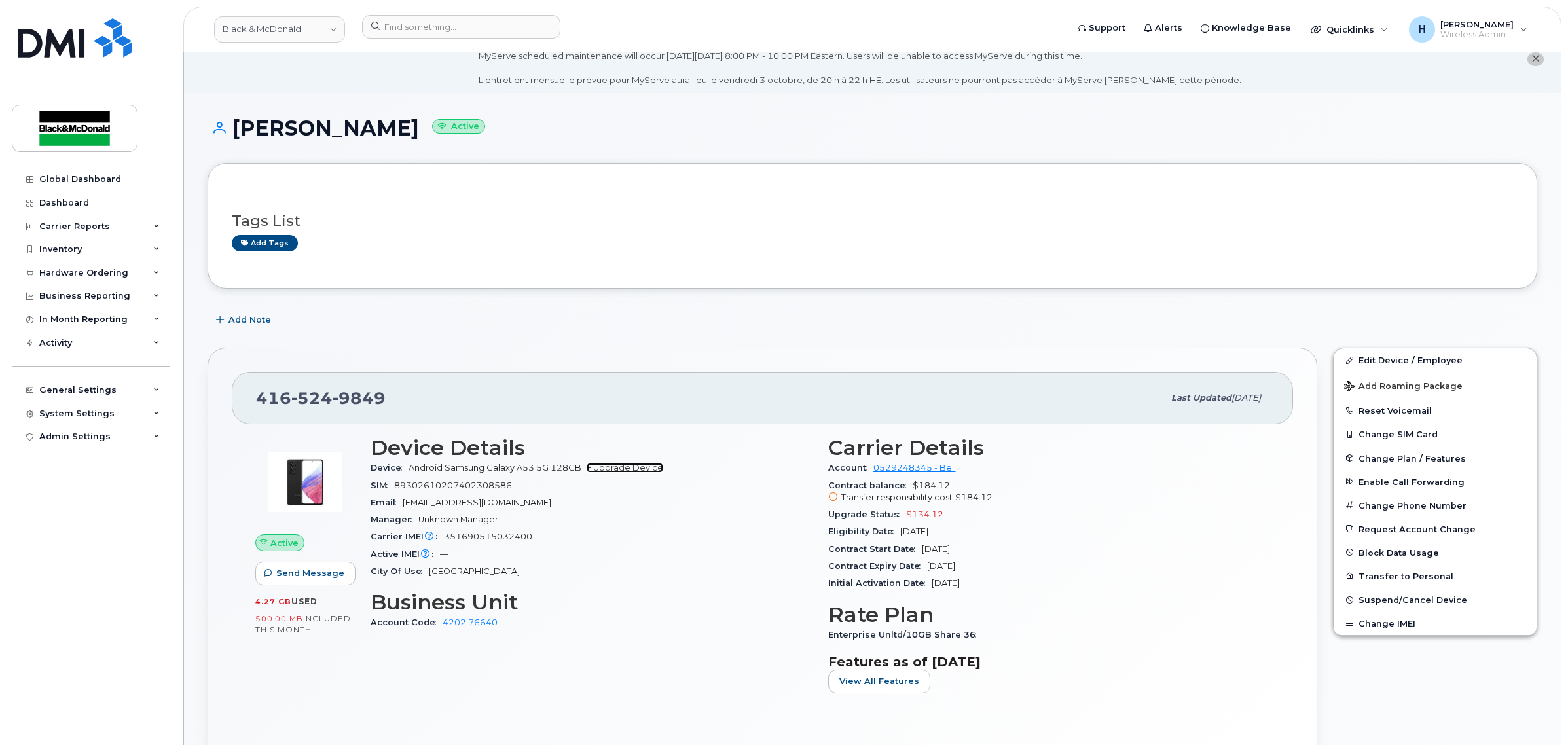
click at [642, 465] on link "+ Upgrade Device" at bounding box center [625, 468] width 77 height 10
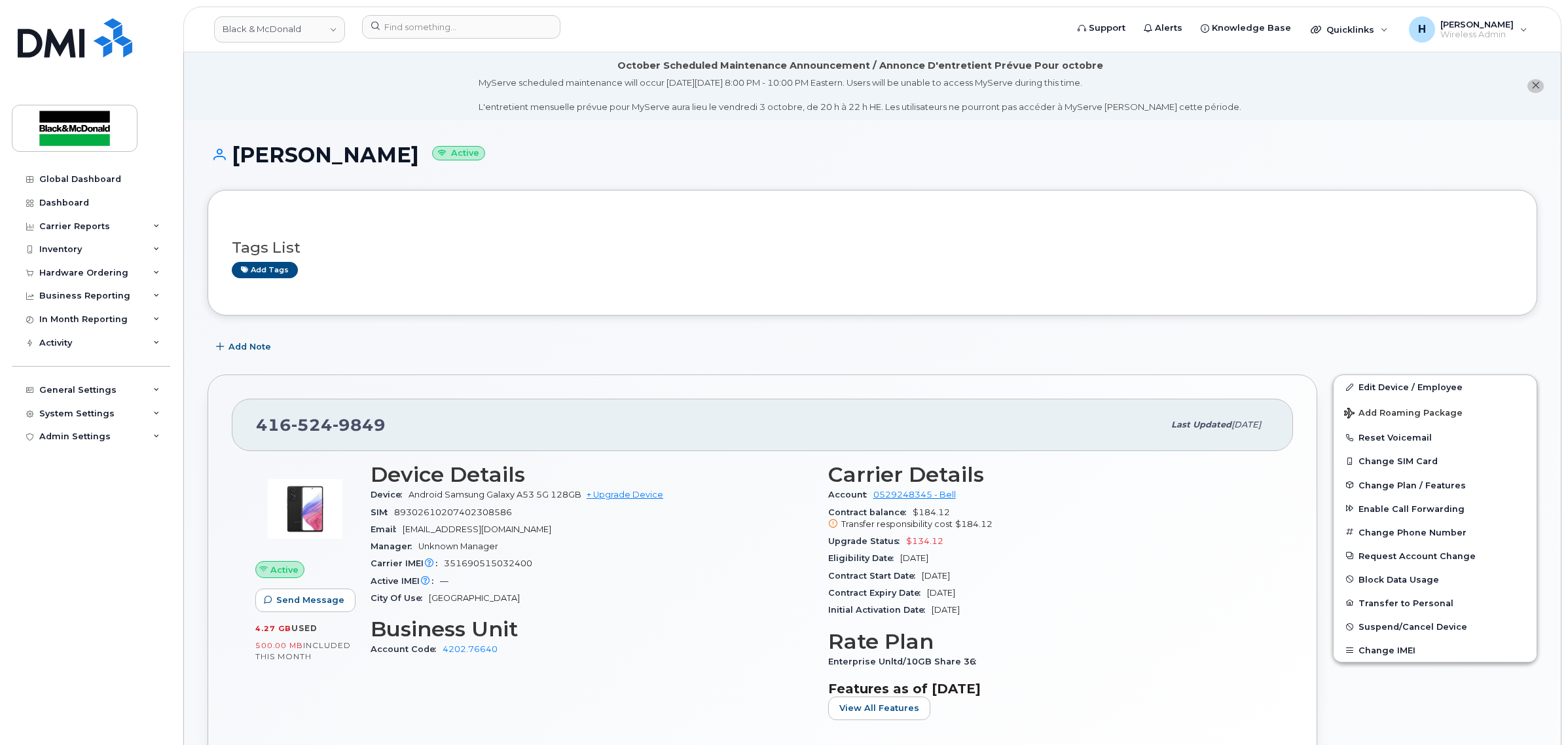
click at [473, 272] on div "Add tags" at bounding box center [867, 270] width 1270 height 17
click at [645, 492] on link "+ Upgrade Device" at bounding box center [625, 494] width 77 height 10
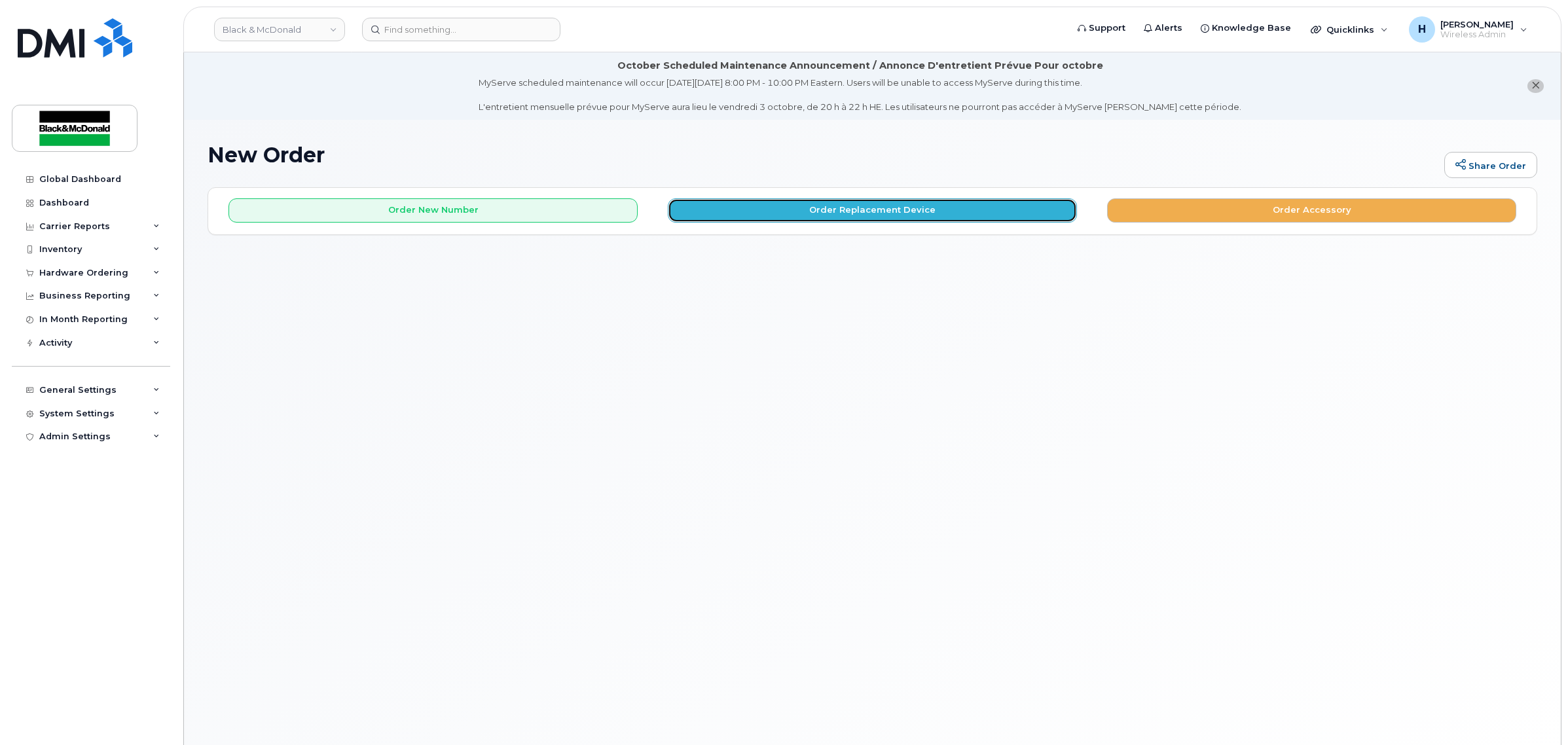
click at [849, 218] on button "Order Replacement Device" at bounding box center [872, 210] width 409 height 24
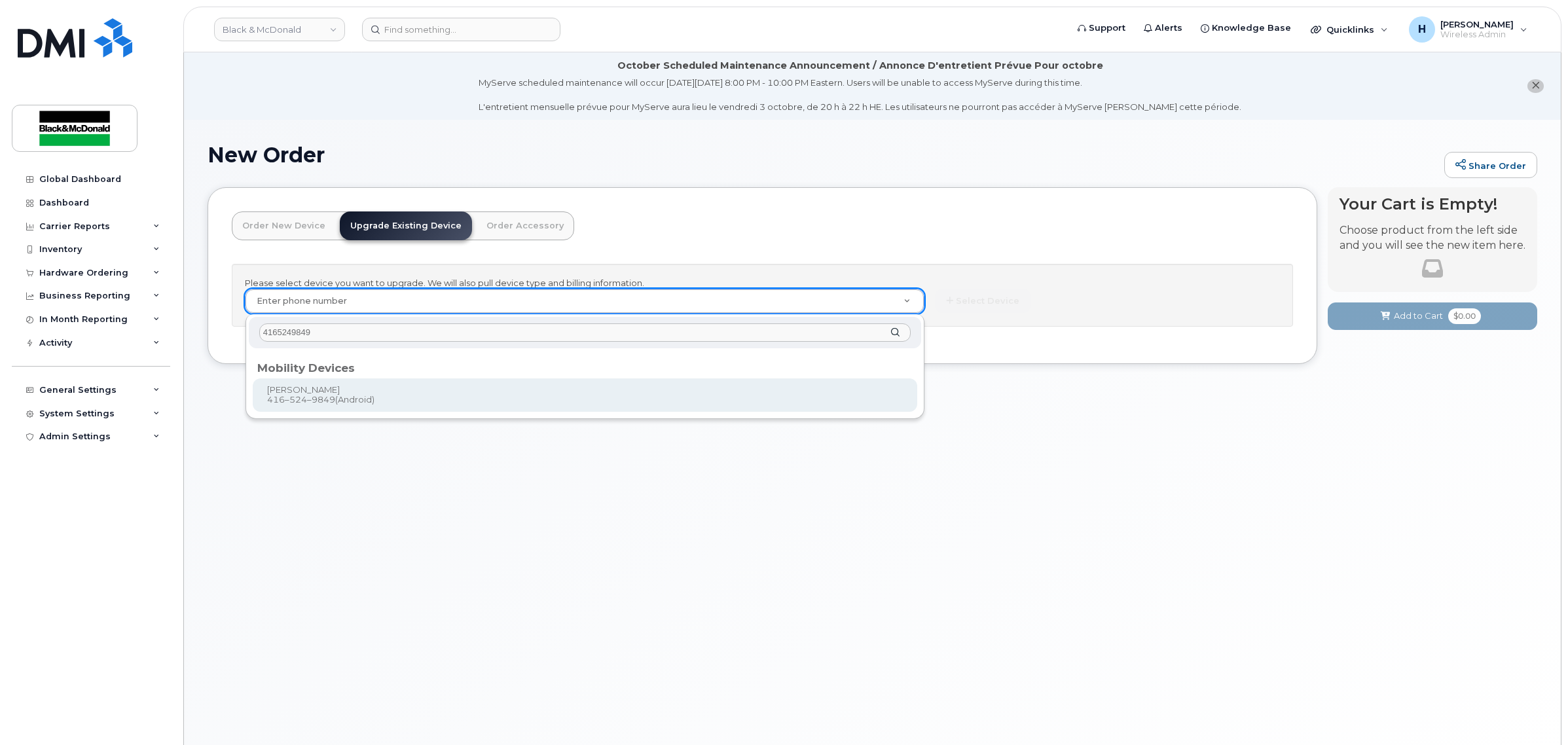
type input "4165249849"
type input "859368"
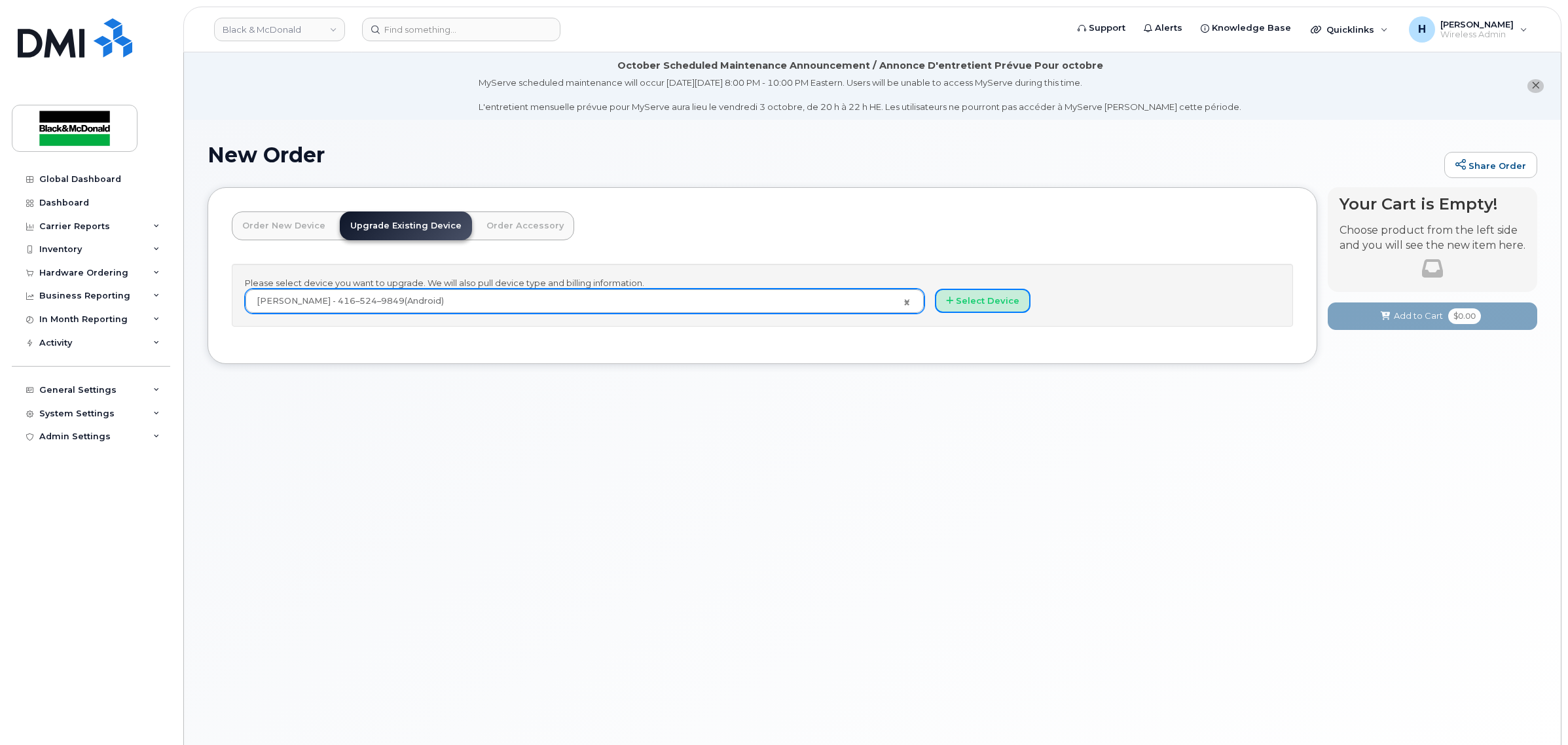
drag, startPoint x: 968, startPoint y: 299, endPoint x: 990, endPoint y: 267, distance: 38.8
click at [966, 298] on button "Select Device" at bounding box center [983, 300] width 96 height 24
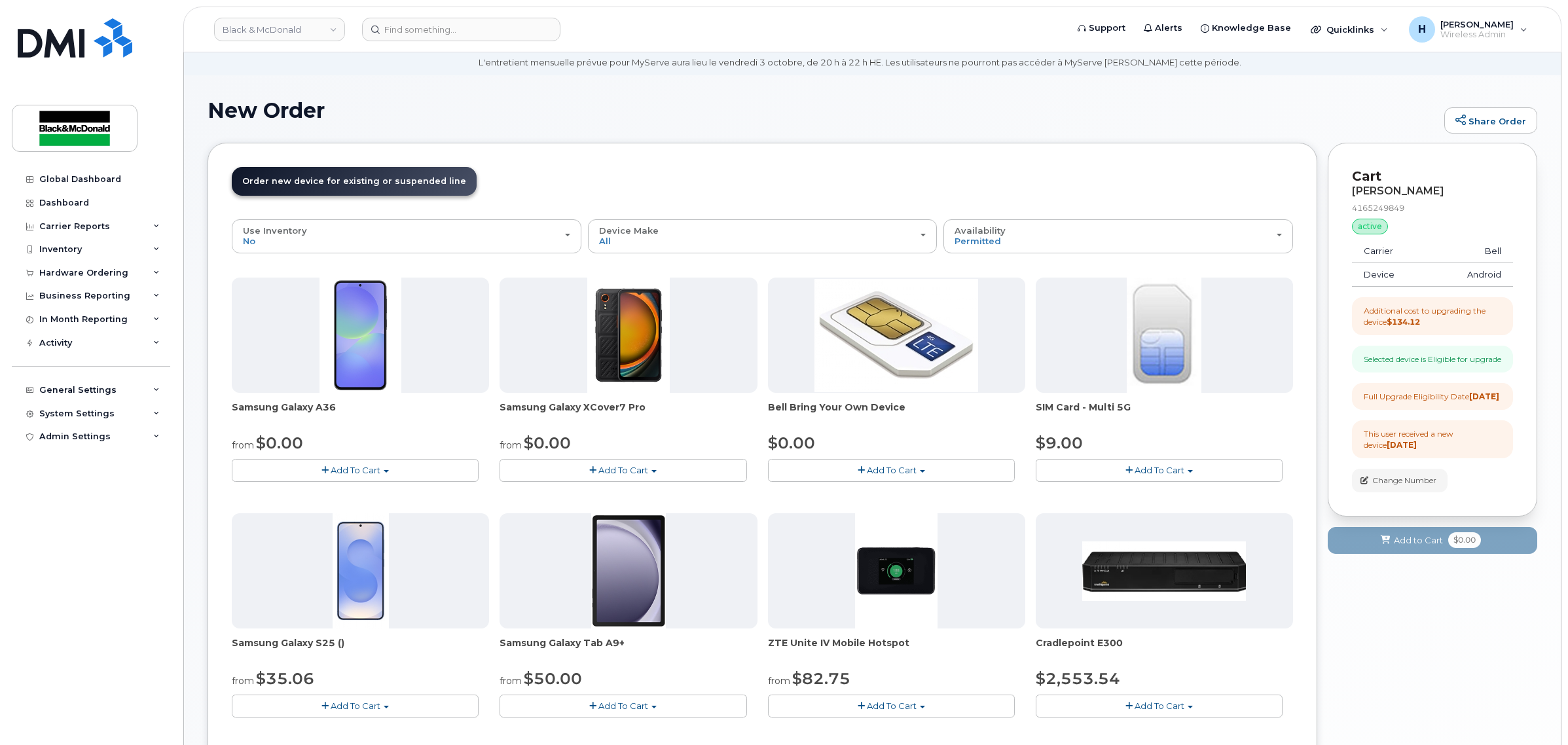
scroll to position [54, 0]
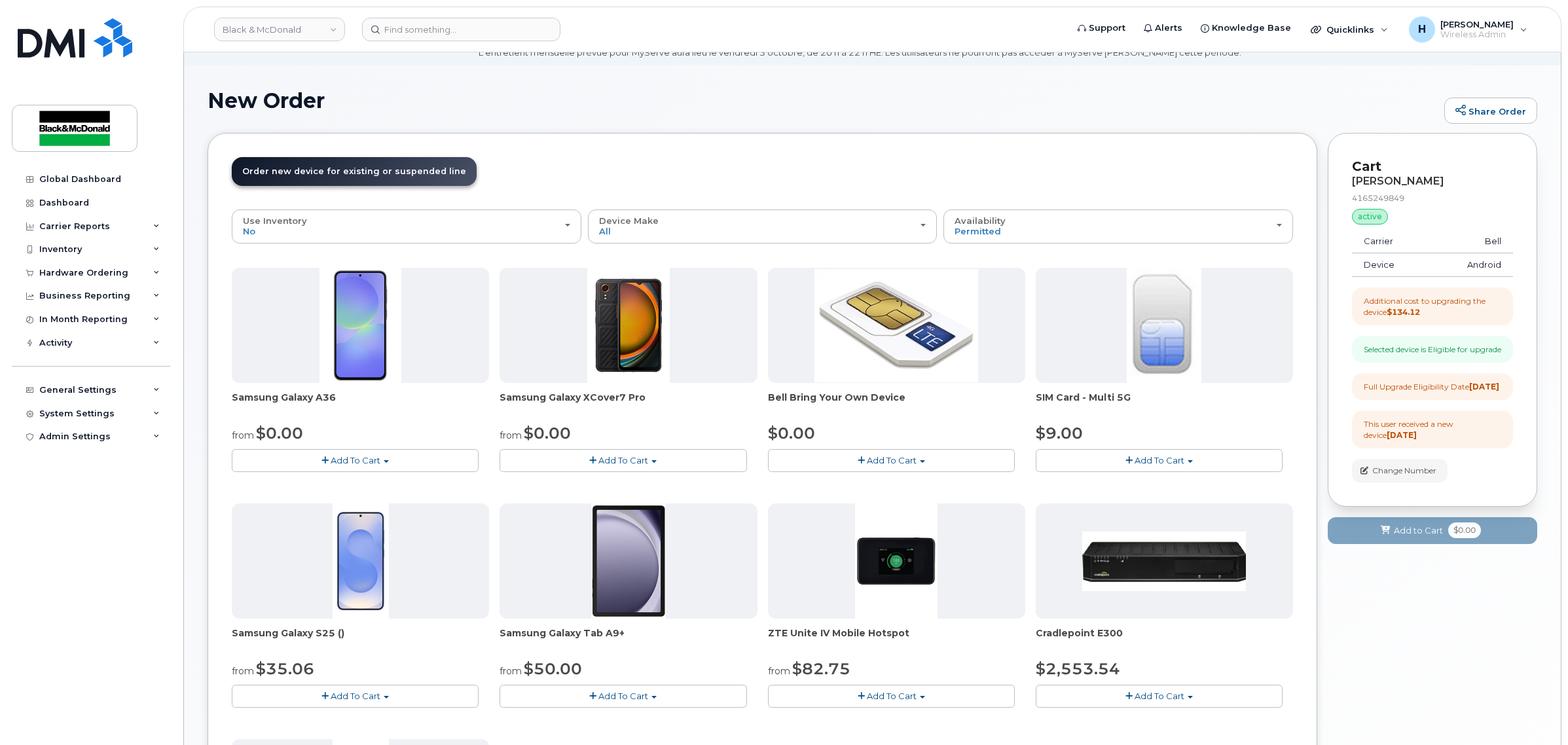
click at [368, 459] on span "Add To Cart" at bounding box center [356, 460] width 50 height 11
click at [347, 483] on link "$0.00 - 3 year term - voice & data plan" at bounding box center [329, 485] width 189 height 17
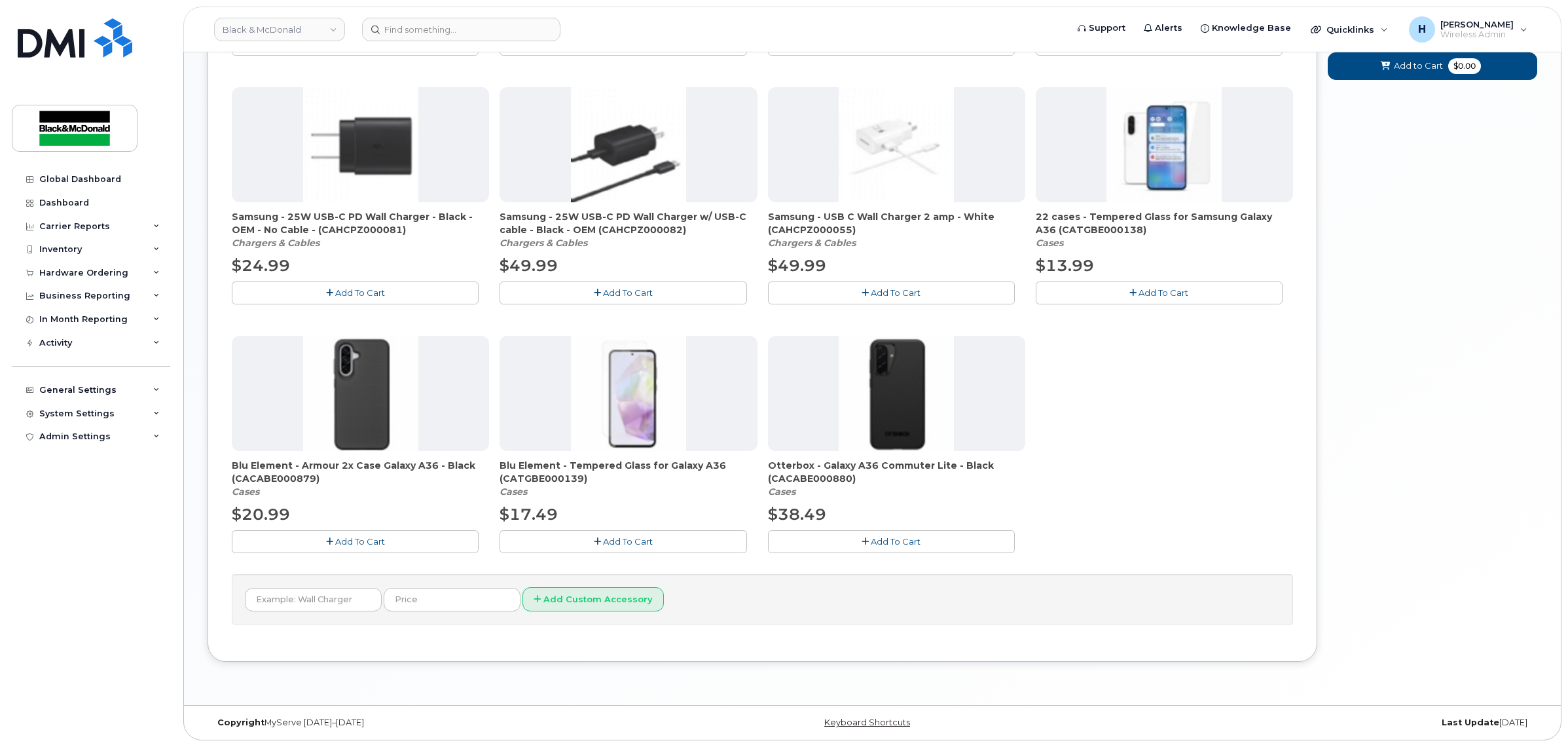
scroll to position [777, 0]
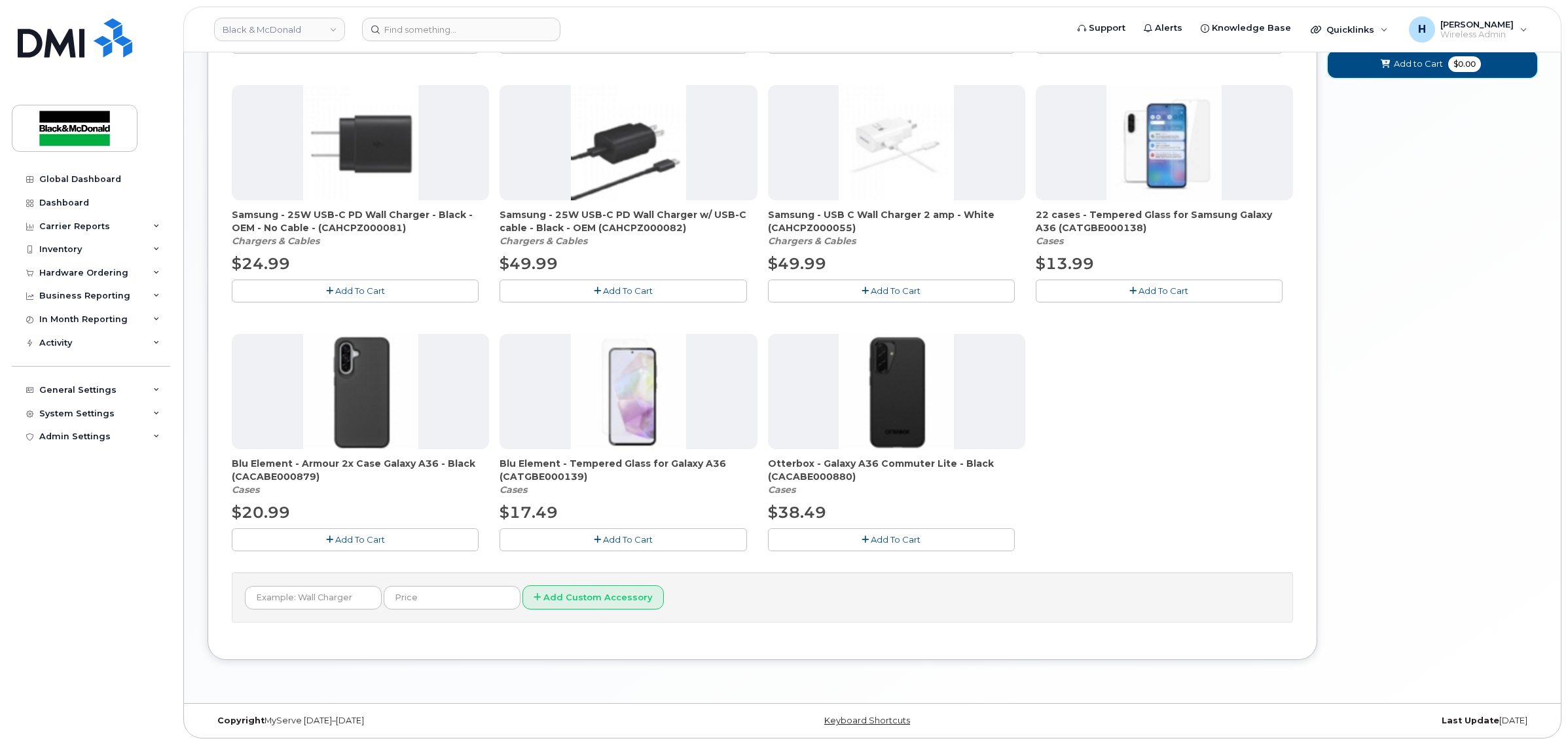
click at [1380, 68] on icon at bounding box center [1385, 64] width 9 height 8
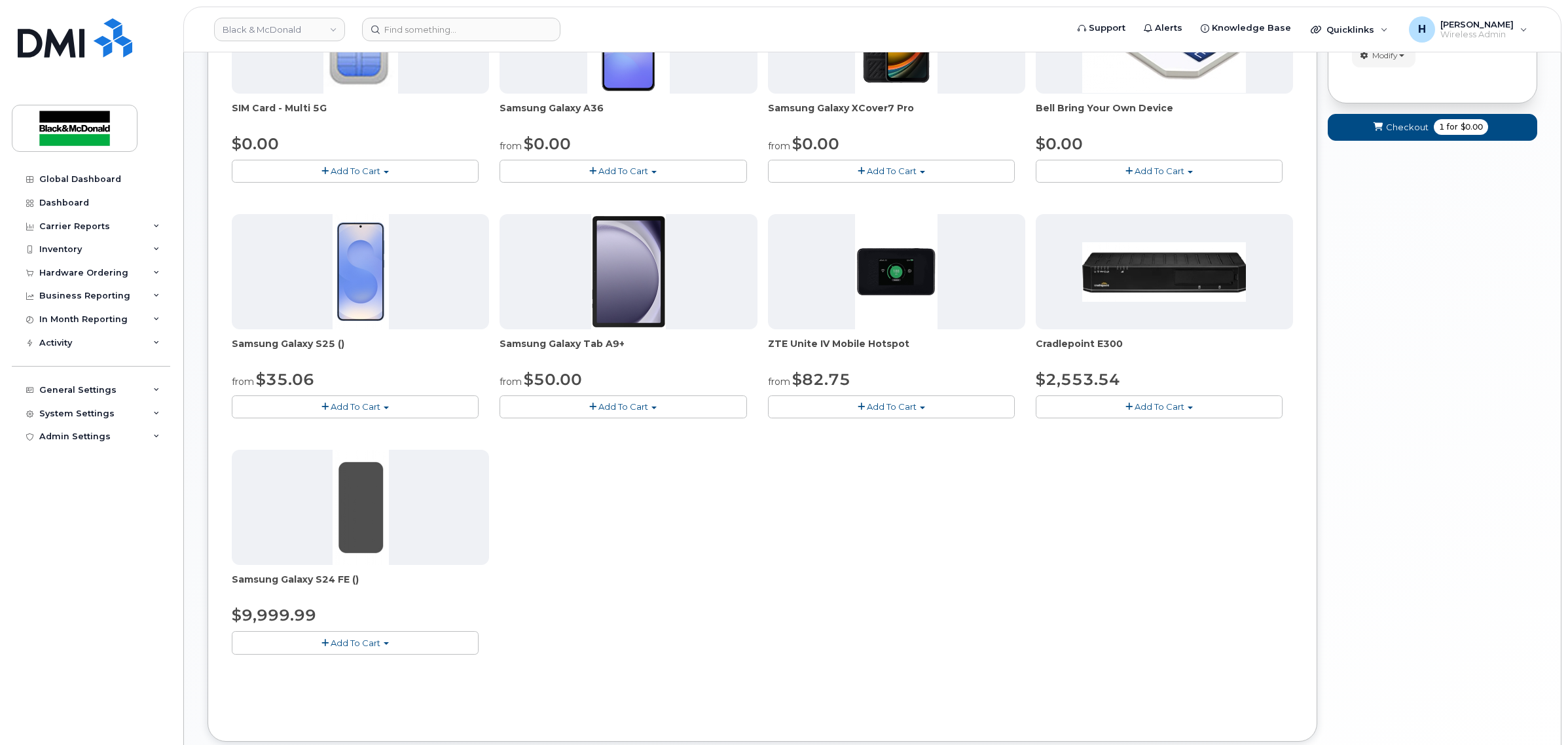
scroll to position [318, 0]
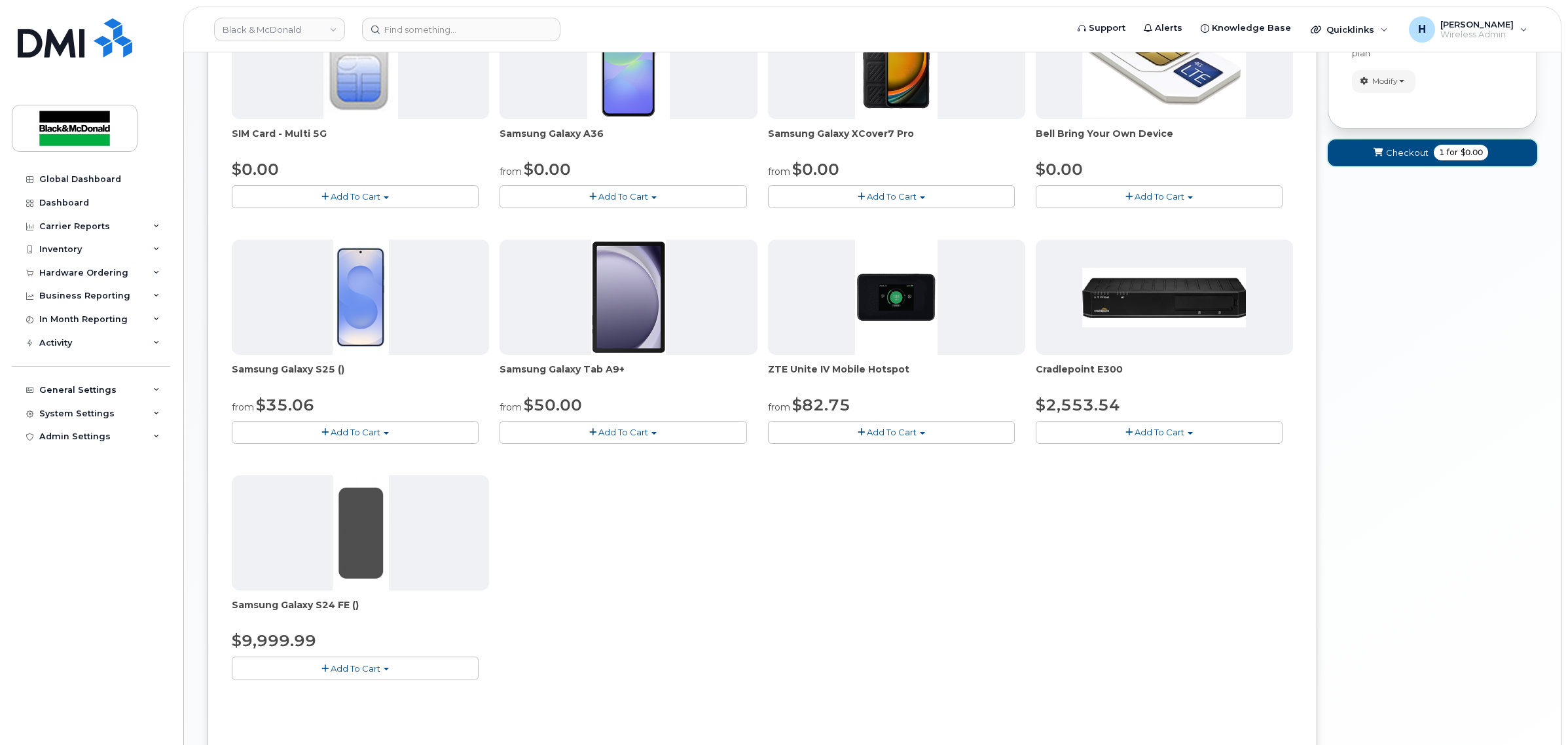
click at [1418, 151] on span "Checkout" at bounding box center [1407, 152] width 43 height 12
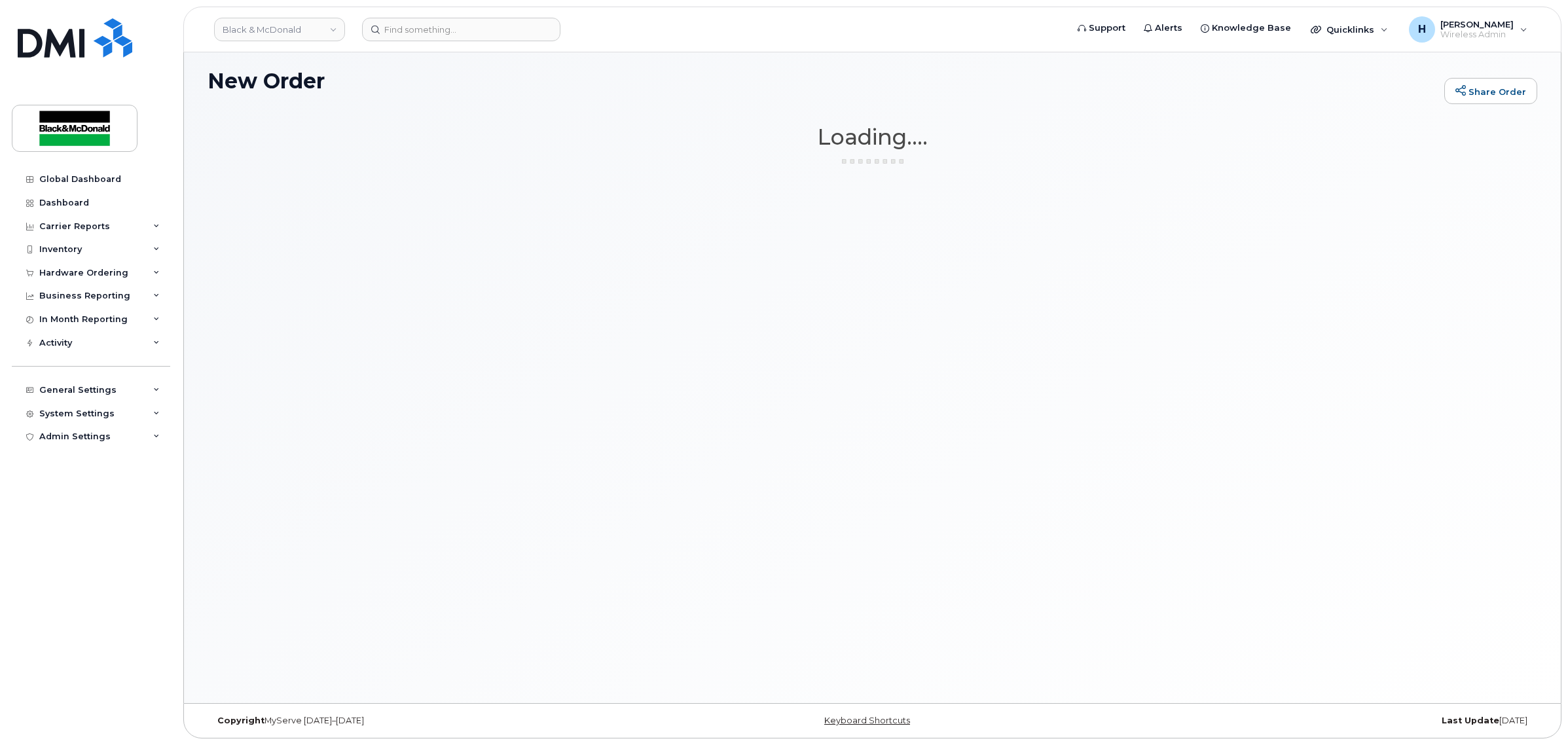
scroll to position [73, 0]
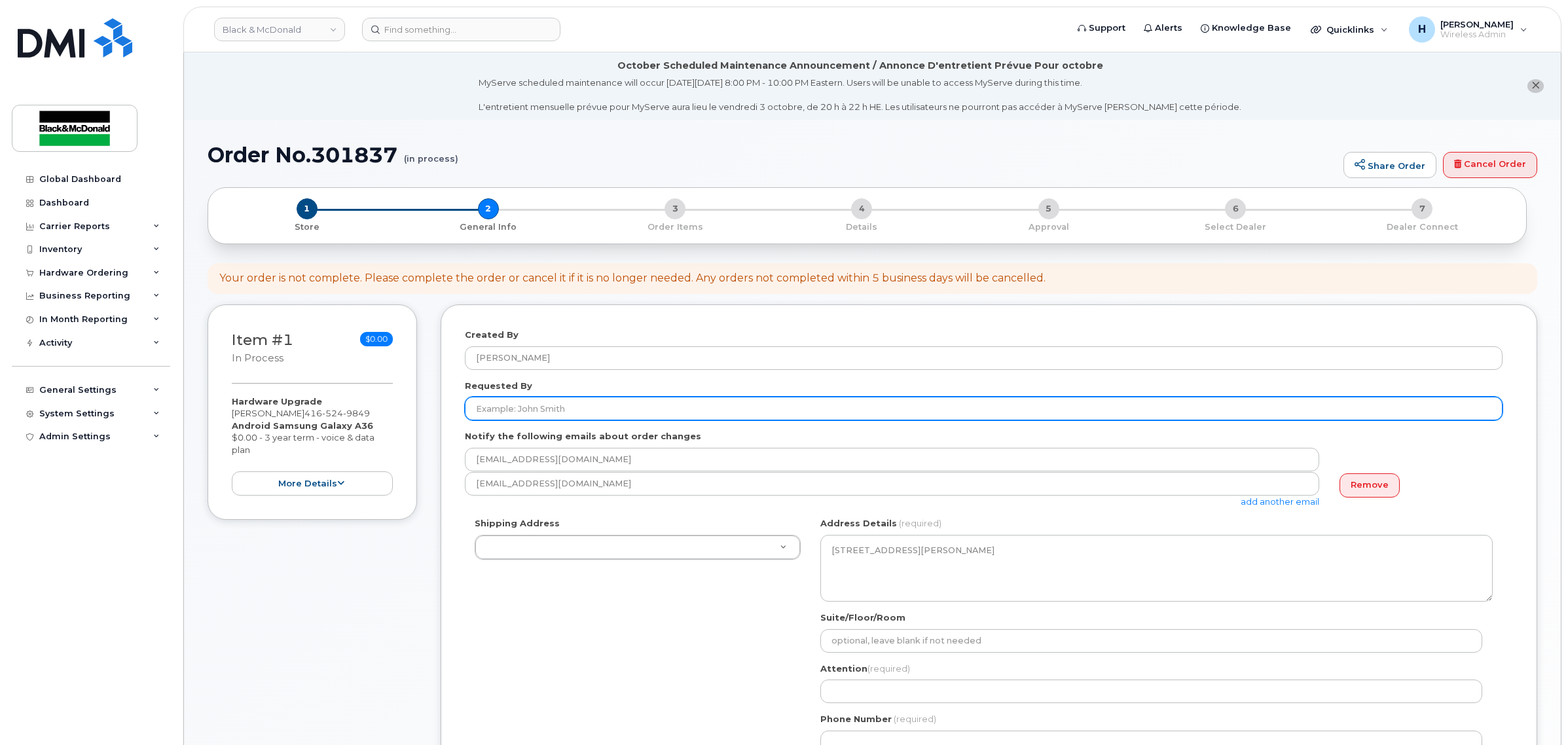
click at [498, 407] on input "Requested By" at bounding box center [984, 408] width 1038 height 23
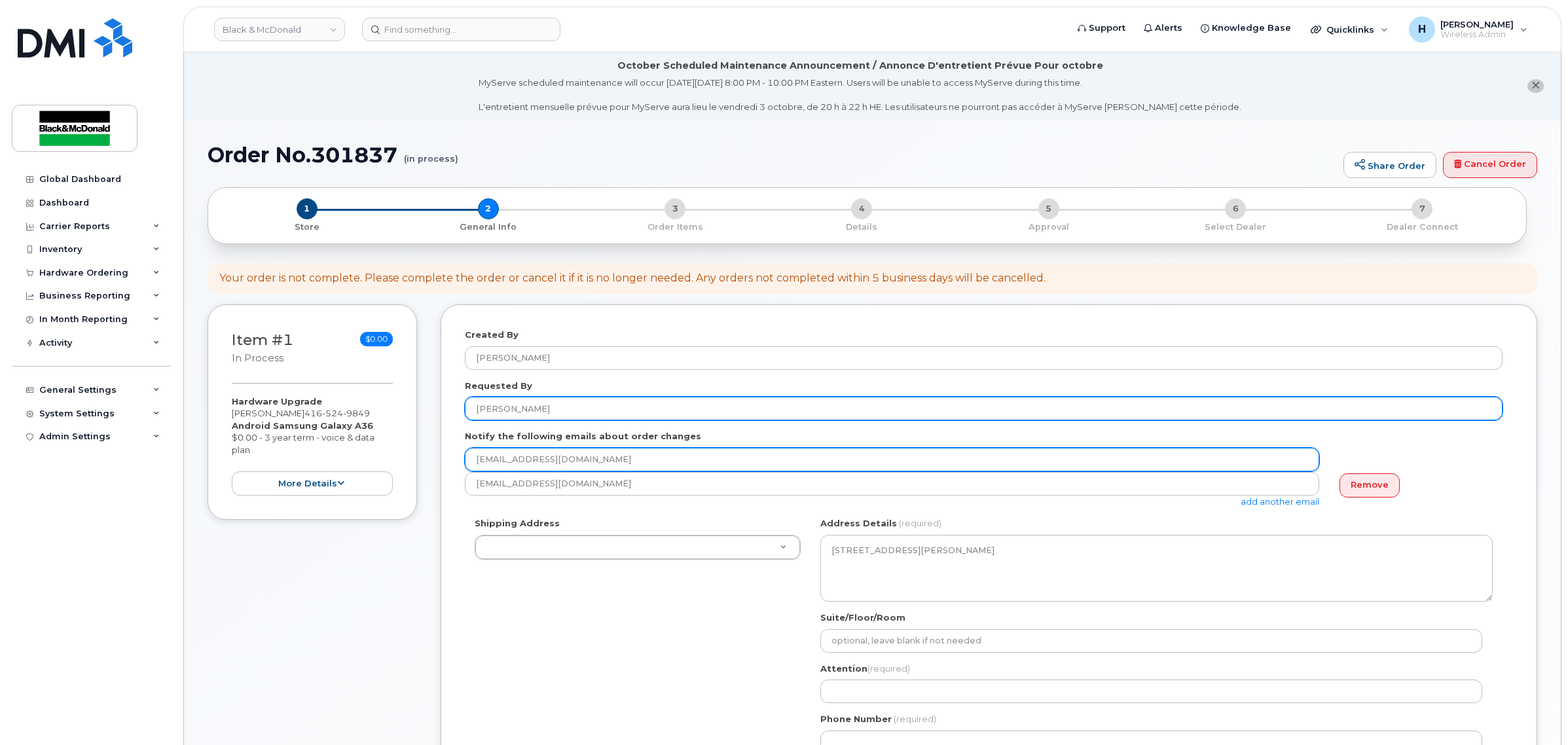
type input "[PERSON_NAME]"
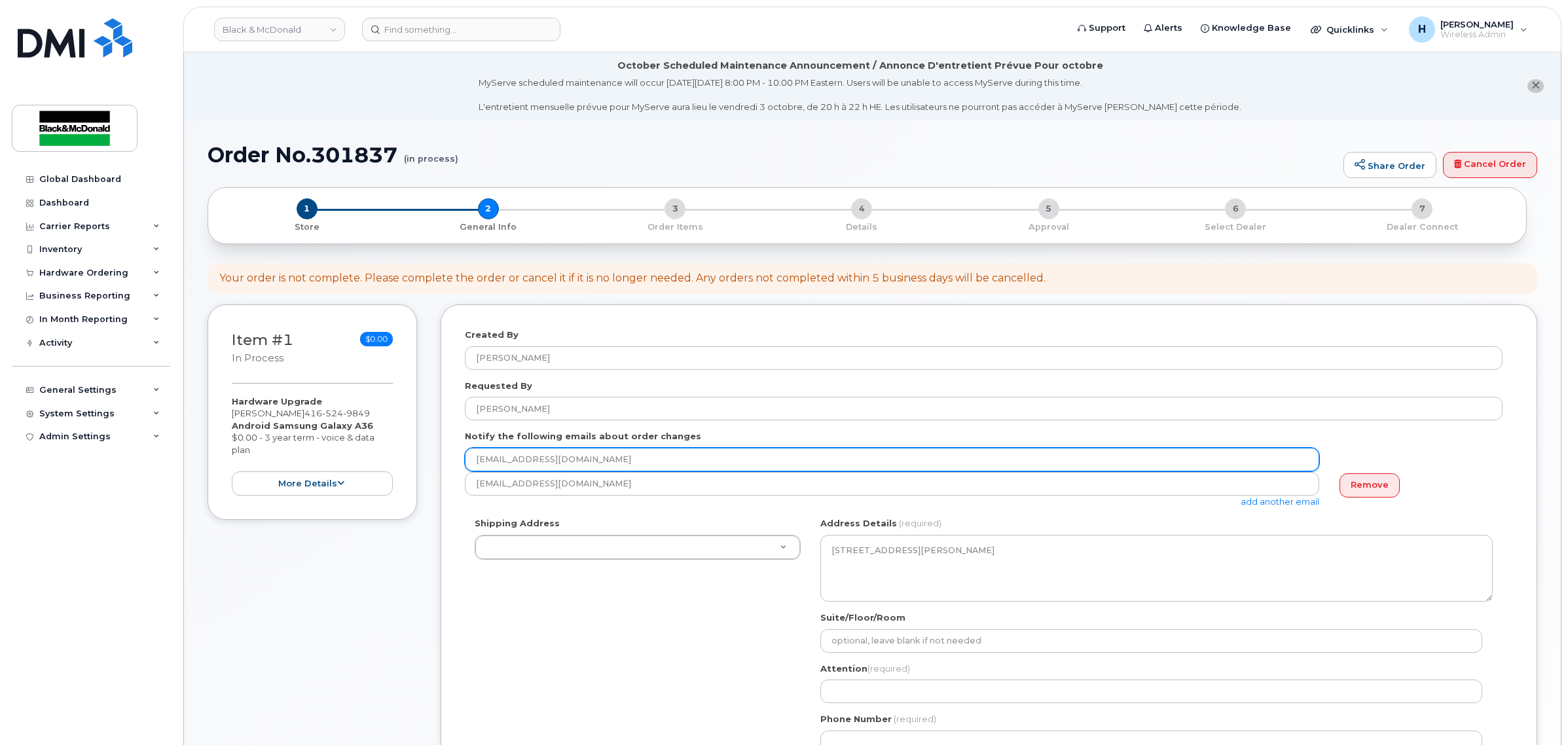
drag, startPoint x: 720, startPoint y: 462, endPoint x: 362, endPoint y: 471, distance: 358.1
click at [358, 467] on div "Item #1 in process $0.00 Hardware Upgrade [PERSON_NAME] [PHONE_NUMBER] Android …" at bounding box center [872, 642] width 1330 height 678
type input "[EMAIL_ADDRESS][DOMAIN_NAME]"
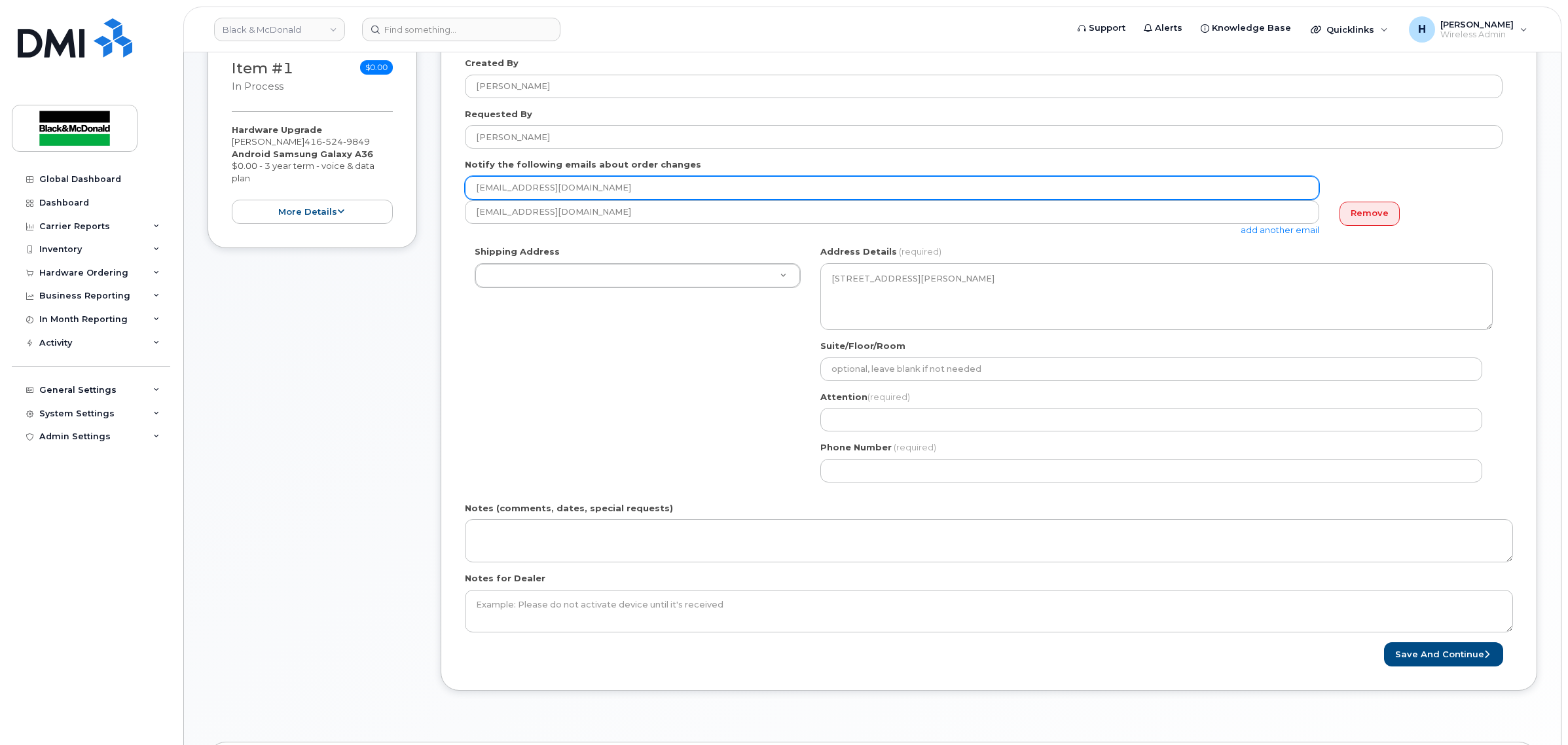
scroll to position [272, 0]
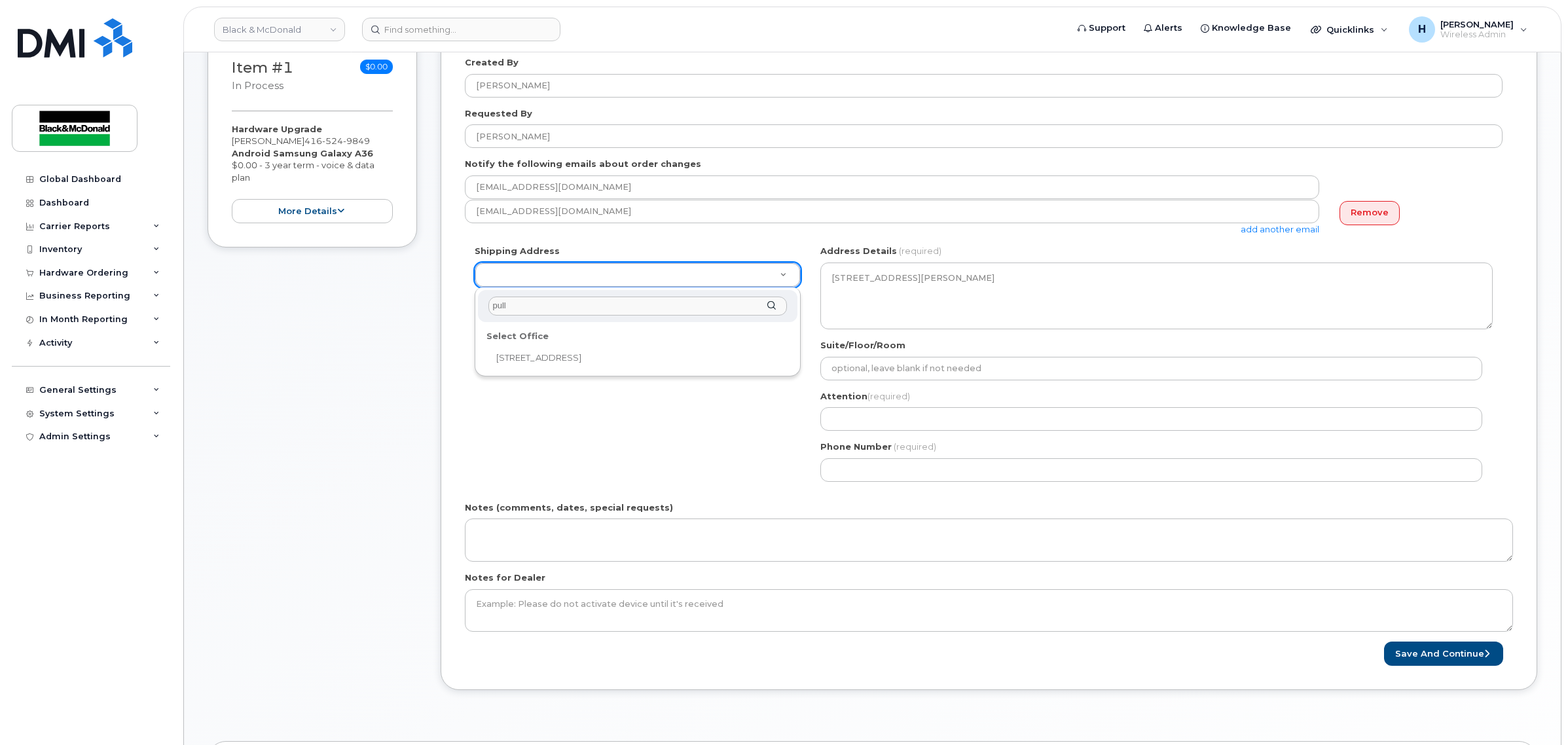
type input "pull"
click at [704, 343] on div "Select Office" at bounding box center [638, 336] width 312 height 20
select select
type textarea "31 Pullman Court Scarborough Ontario M1X1E4"
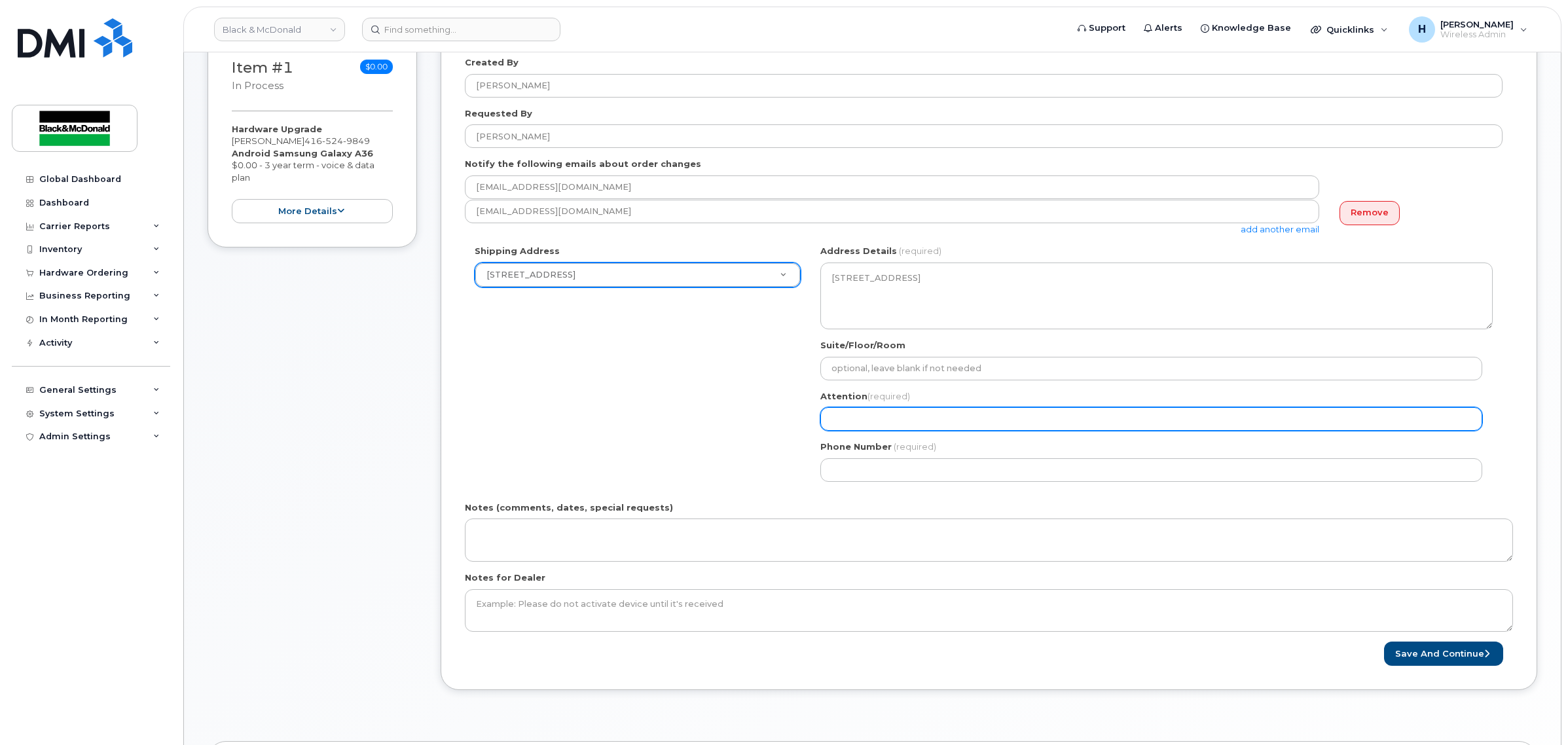
drag, startPoint x: 872, startPoint y: 433, endPoint x: 881, endPoint y: 427, distance: 10.8
click at [875, 432] on div "ON Scarborough Search your address... Manually edit your address Click to searc…" at bounding box center [1156, 368] width 692 height 246
click at [881, 426] on input "Attention (required)" at bounding box center [1151, 419] width 662 height 23
type input "A"
type input "S"
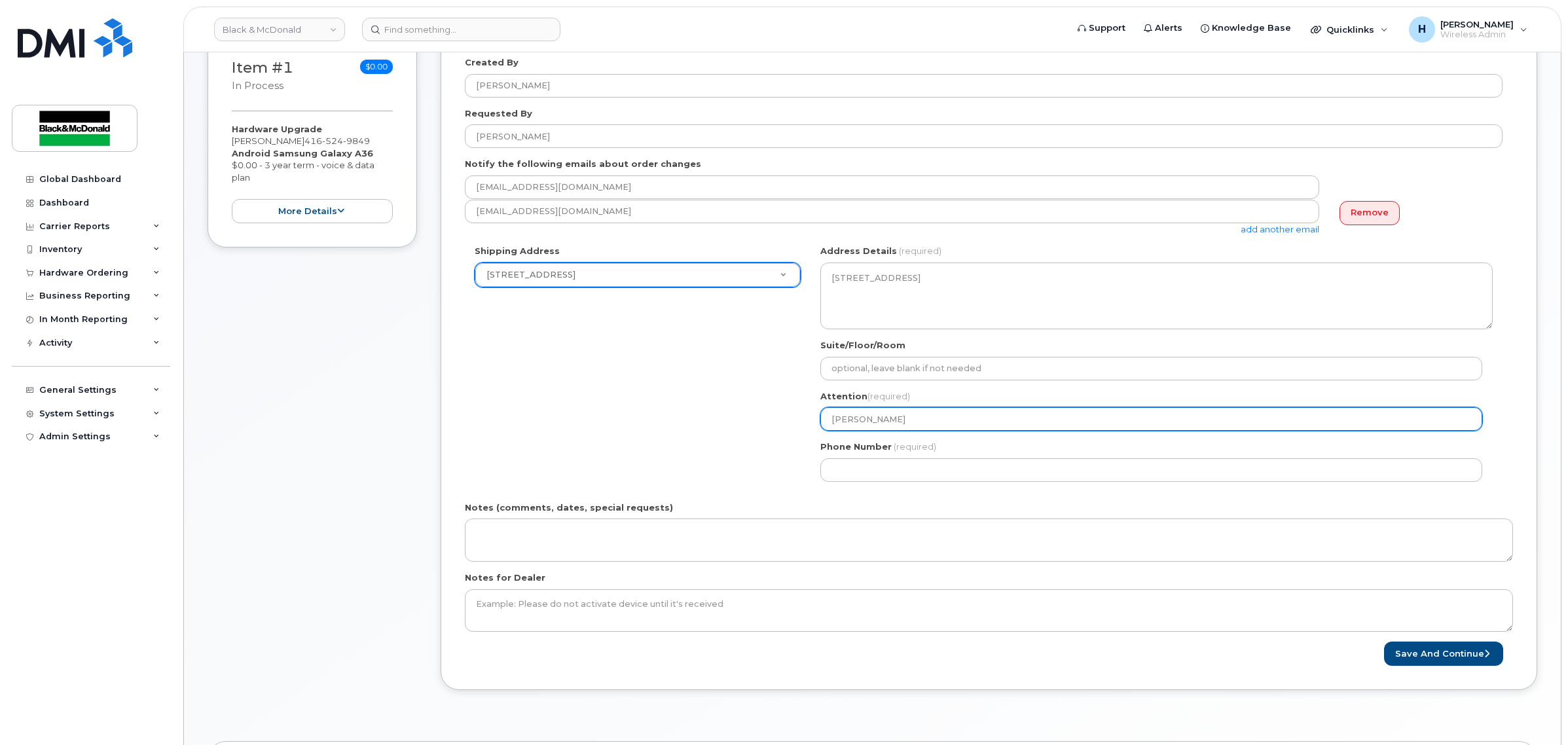
drag, startPoint x: 919, startPoint y: 427, endPoint x: 689, endPoint y: 427, distance: 230.0
click at [689, 427] on div "Shipping Address 31 Pullman Court 1011 Wilson Avenue 1071-26 Street NE 10717-18…" at bounding box center [984, 368] width 1038 height 246
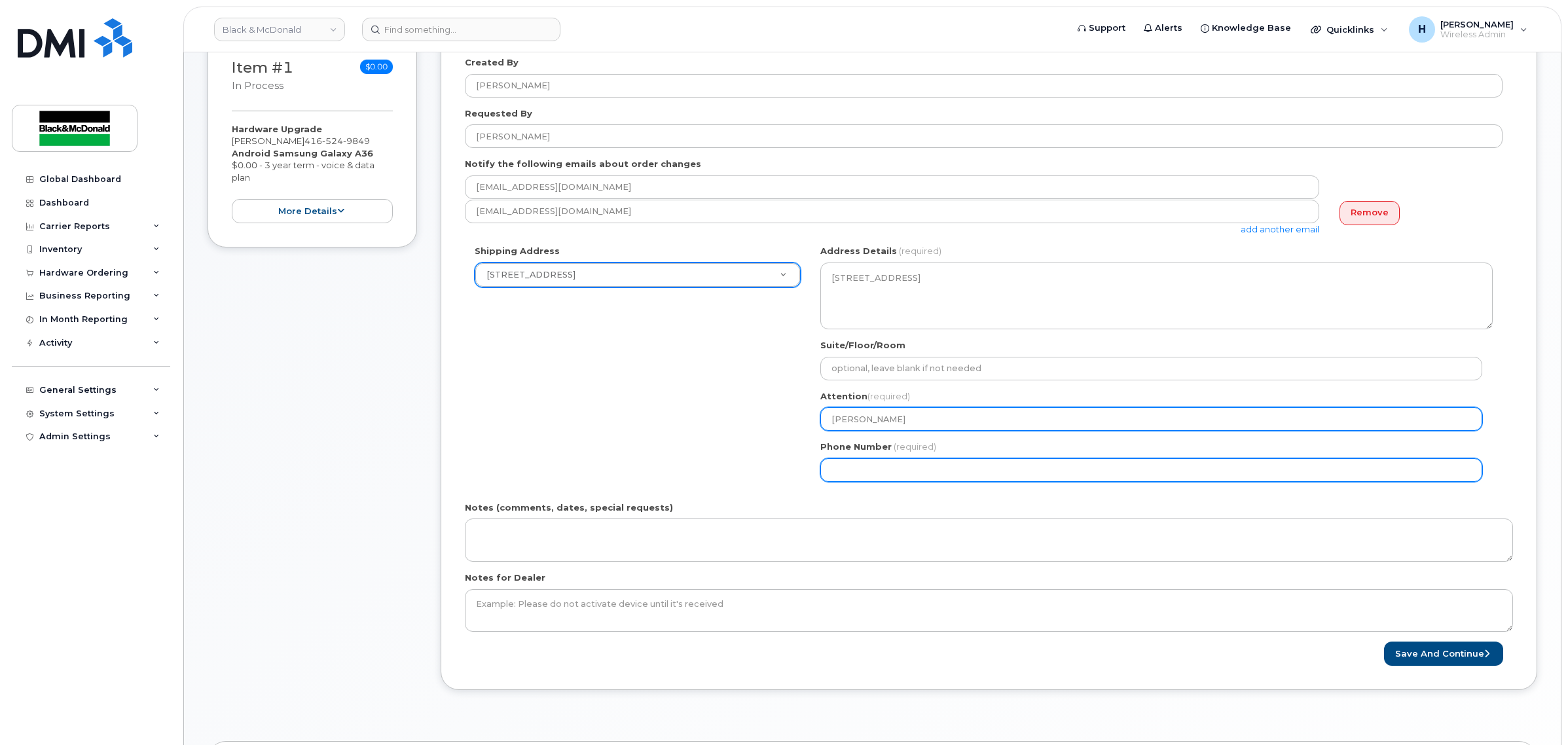
type input "[PERSON_NAME]"
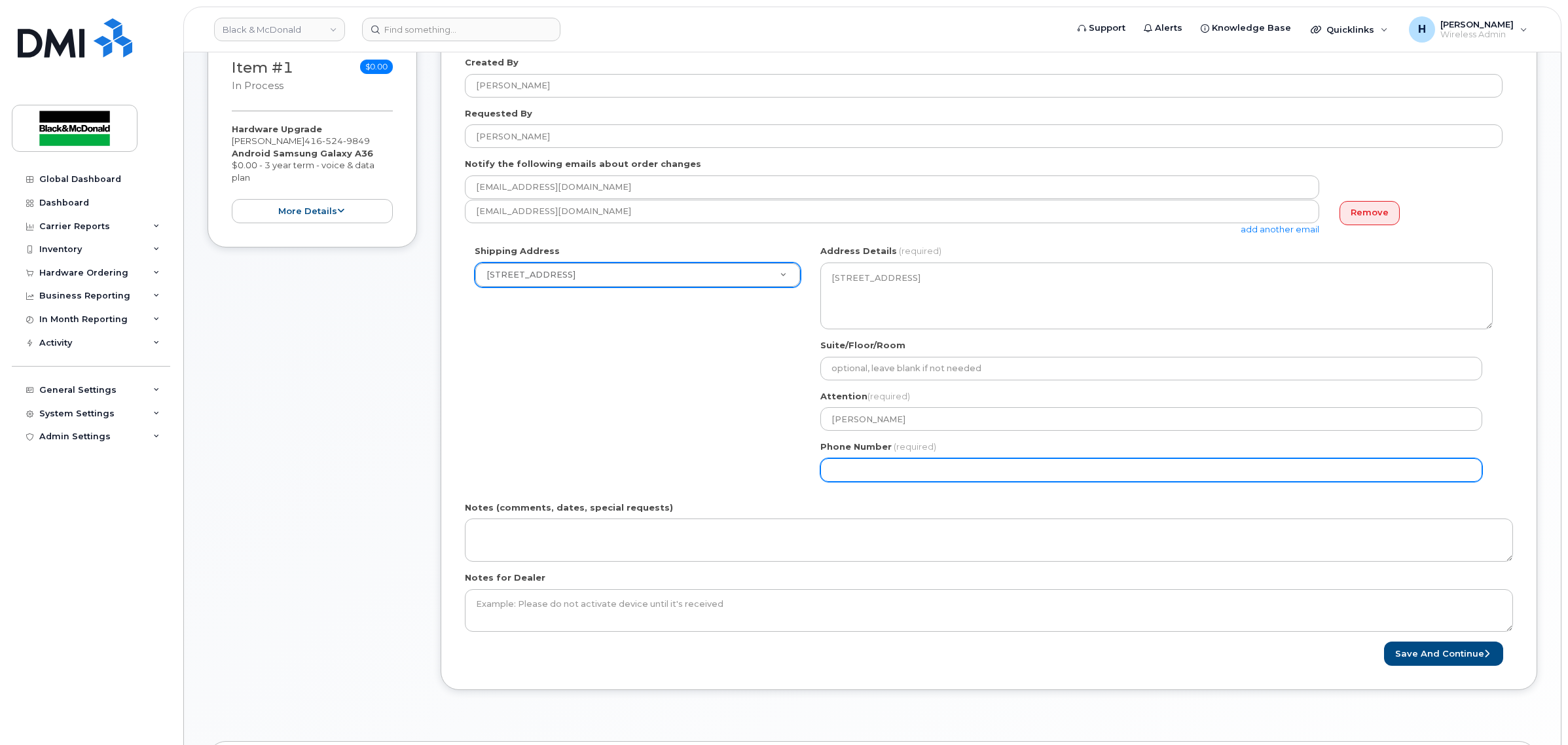
click at [884, 462] on input "Phone Number" at bounding box center [1151, 470] width 662 height 23
type input "6473175773"
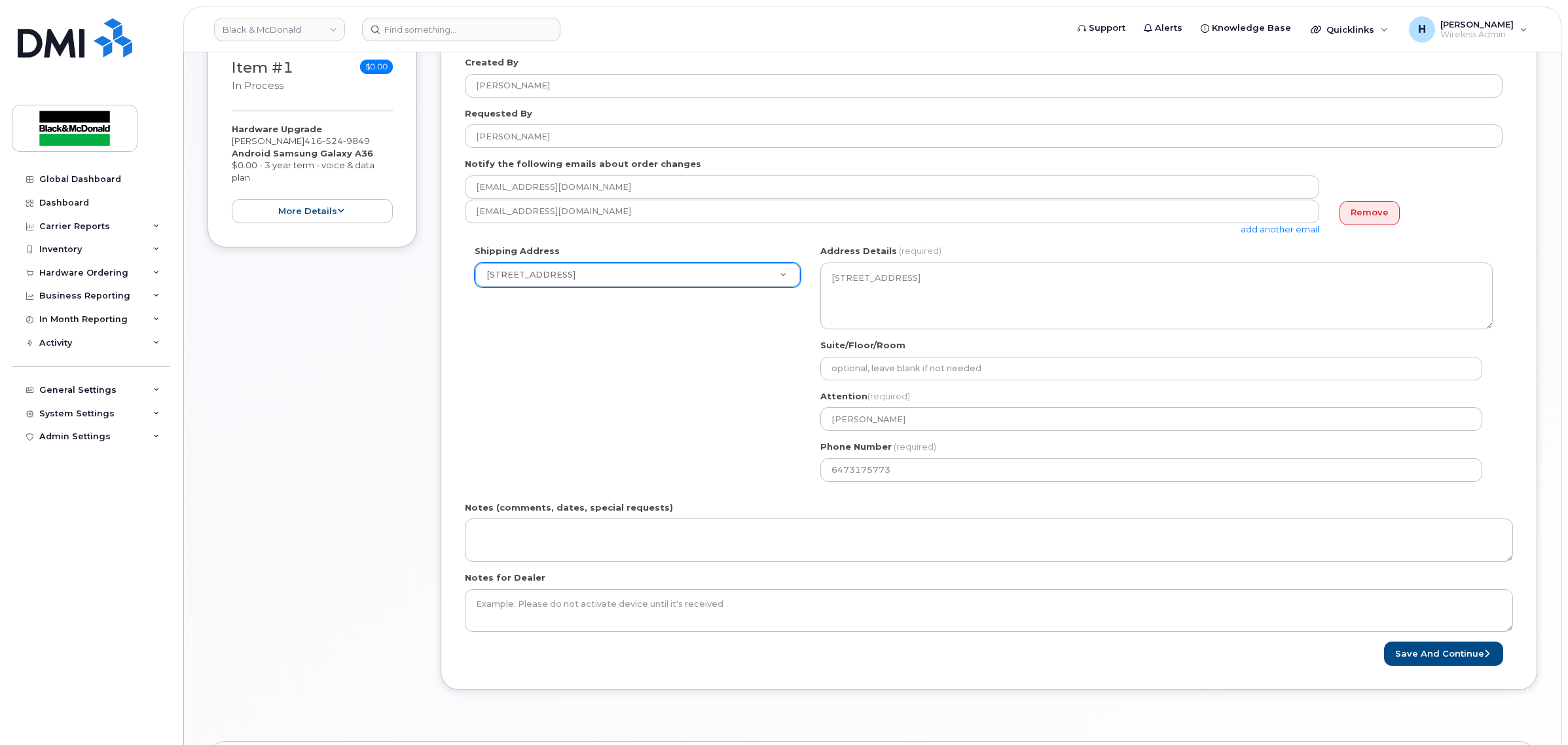
click at [541, 358] on div "Shipping Address 31 Pullman Court 1011 Wilson Avenue 1071-26 Street NE 10717-18…" at bounding box center [984, 368] width 1038 height 246
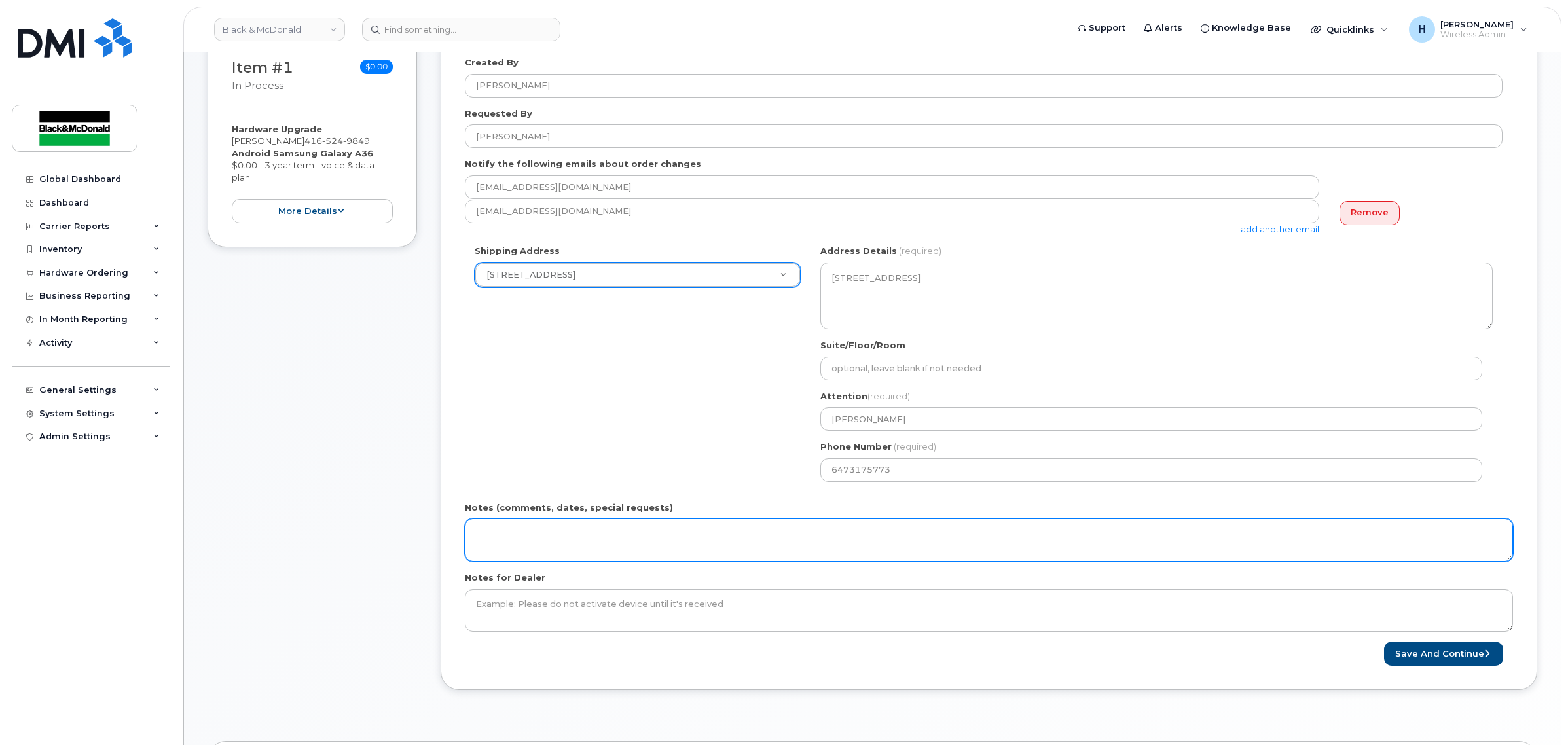
click at [588, 532] on textarea "Notes (comments, dates, special requests)" at bounding box center [989, 540] width 1048 height 43
drag, startPoint x: 565, startPoint y: 533, endPoint x: 599, endPoint y: 532, distance: 34.0
click at [599, 532] on textarea "Replacement device request as per managers" at bounding box center [989, 540] width 1048 height 43
click at [654, 538] on textarea "Replacement device as per managers" at bounding box center [989, 540] width 1048 height 43
type textarea "Replacement device as per managers request"
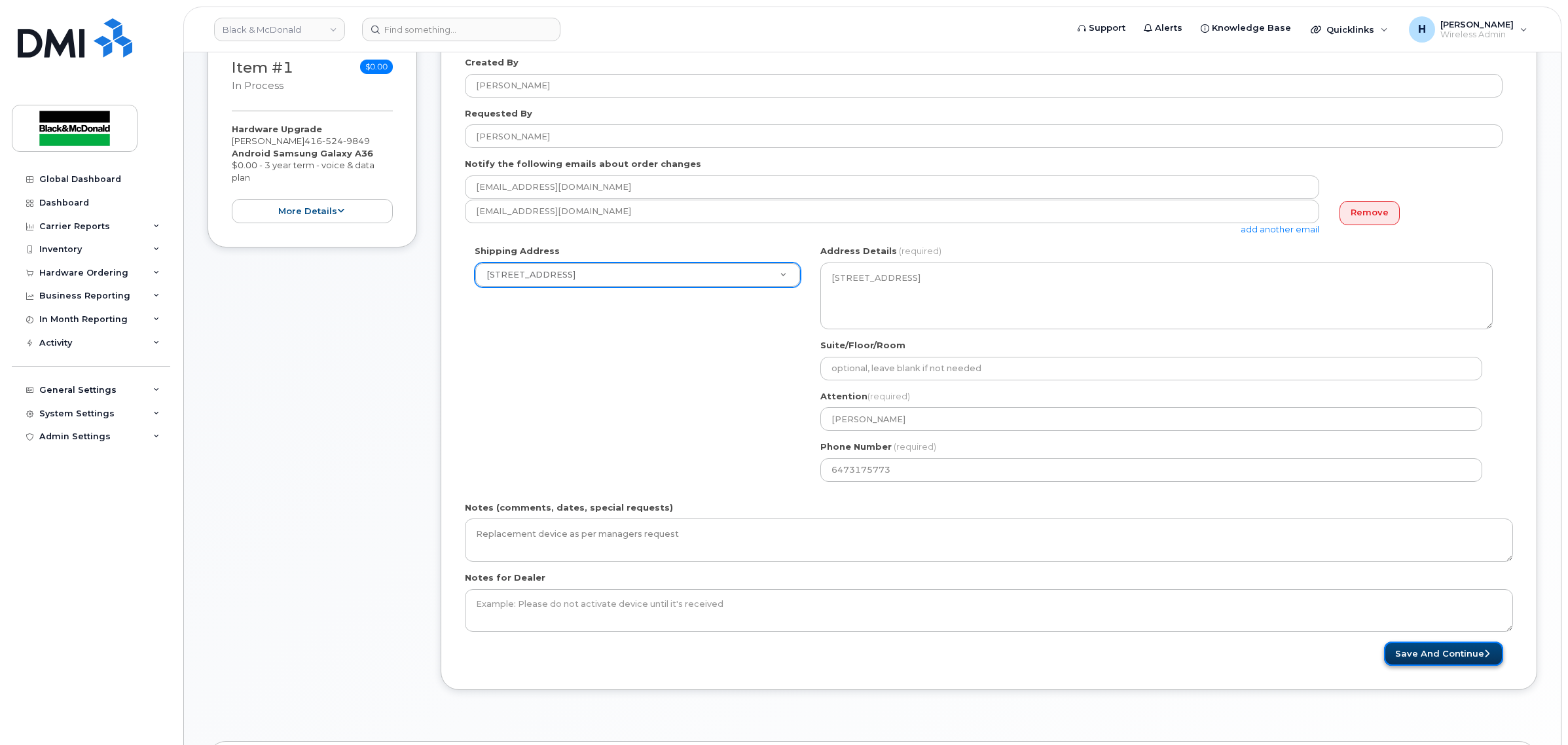
click at [1428, 649] on button "Save and Continue" at bounding box center [1443, 653] width 119 height 24
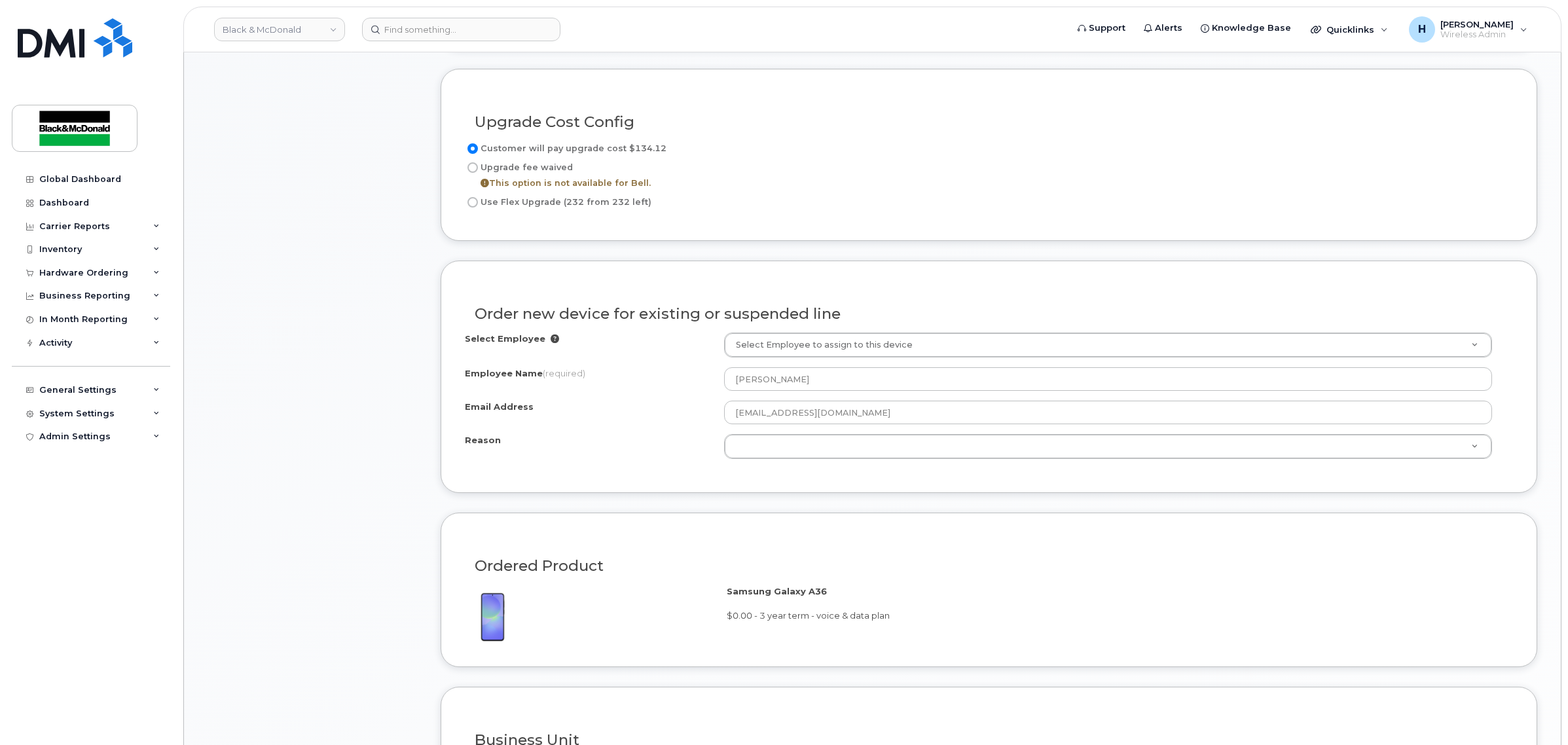
scroll to position [818, 0]
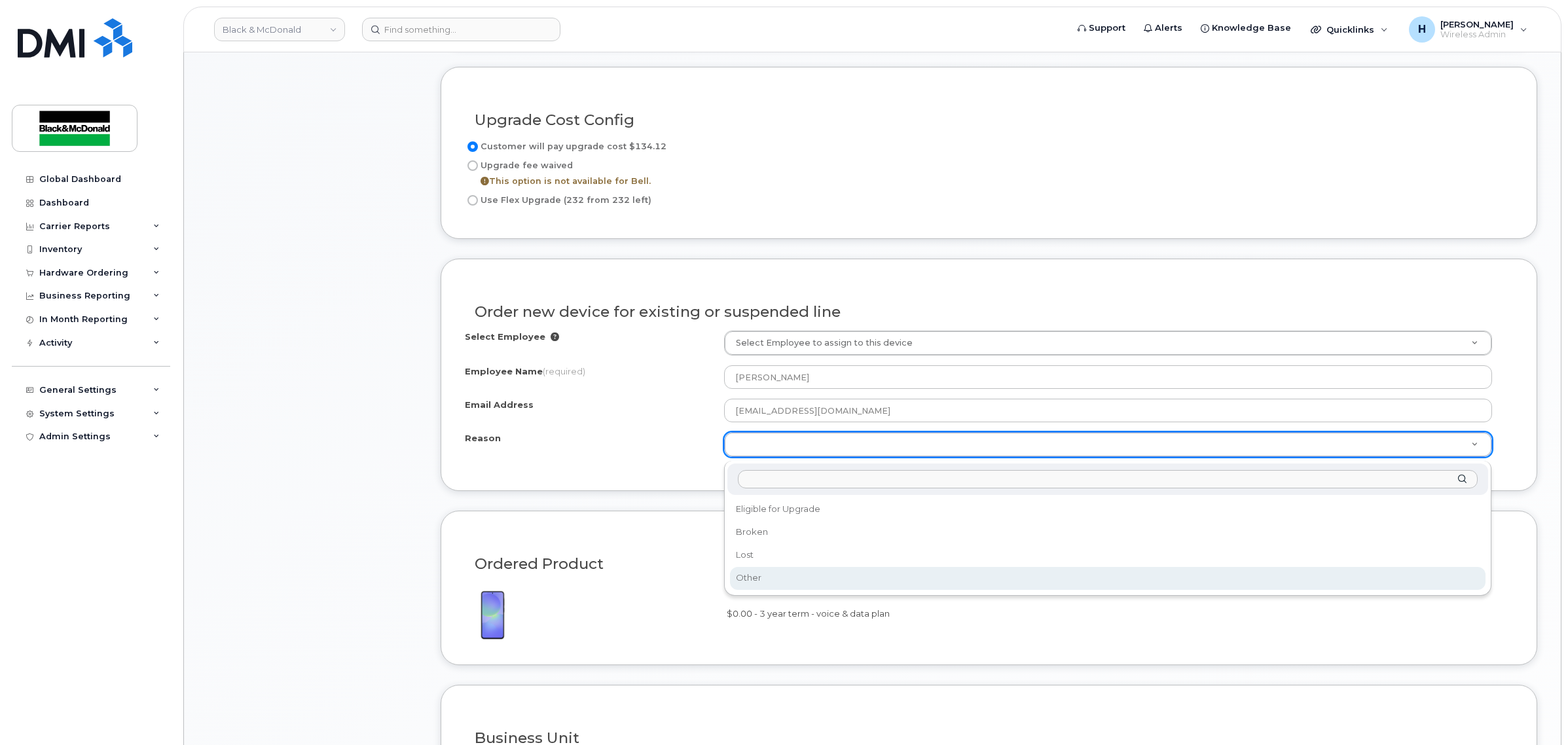
select select "other"
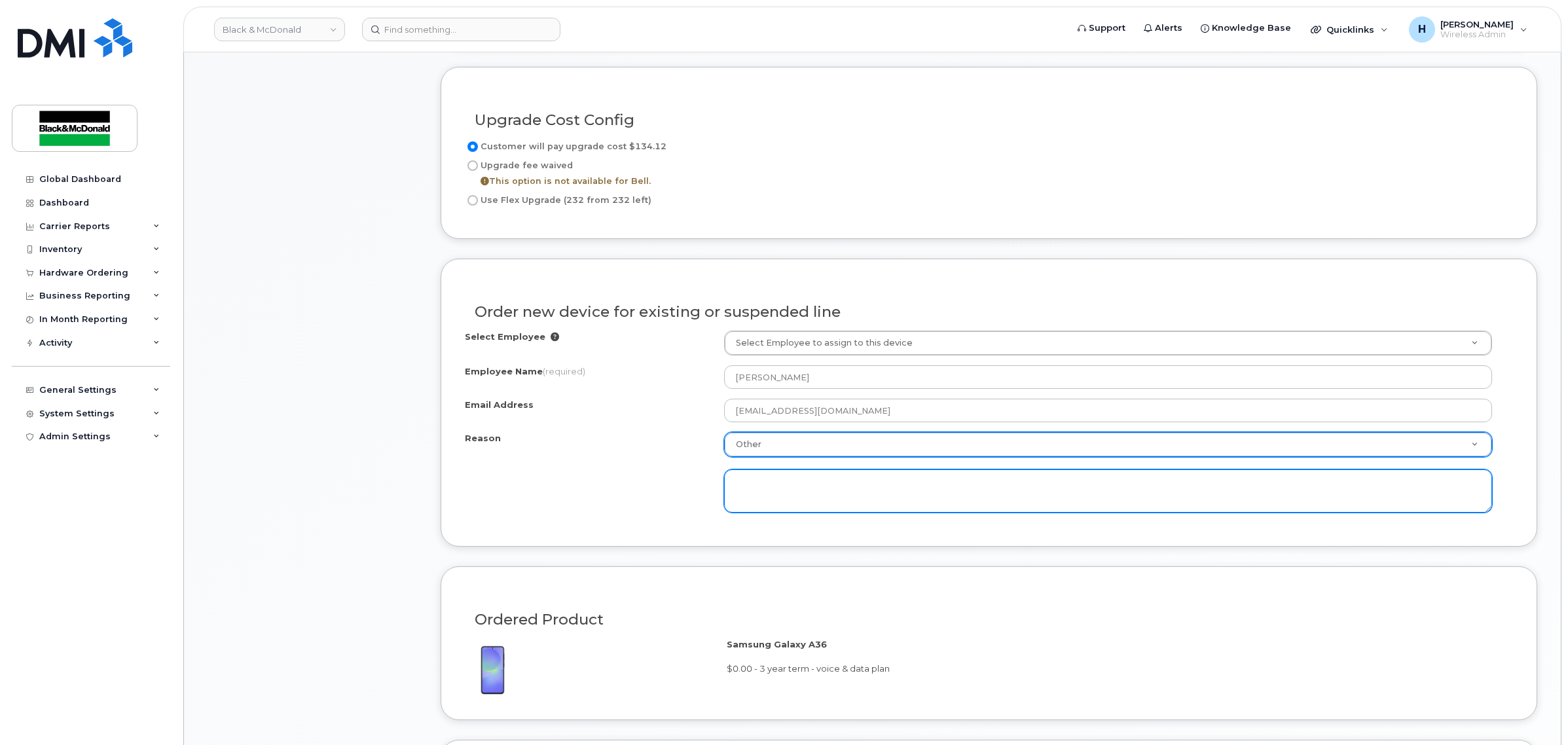
click at [801, 491] on textarea at bounding box center [1108, 491] width 768 height 43
drag, startPoint x: 786, startPoint y: 482, endPoint x: 721, endPoint y: 484, distance: 65.0
click at [721, 484] on div "Reason Other Reason Eligible for Upgrade Broken Lost Other DEvice not" at bounding box center [989, 472] width 1048 height 80
paste textarea "Rich is using an outdated model that is slow and experiencing persistent networ…"
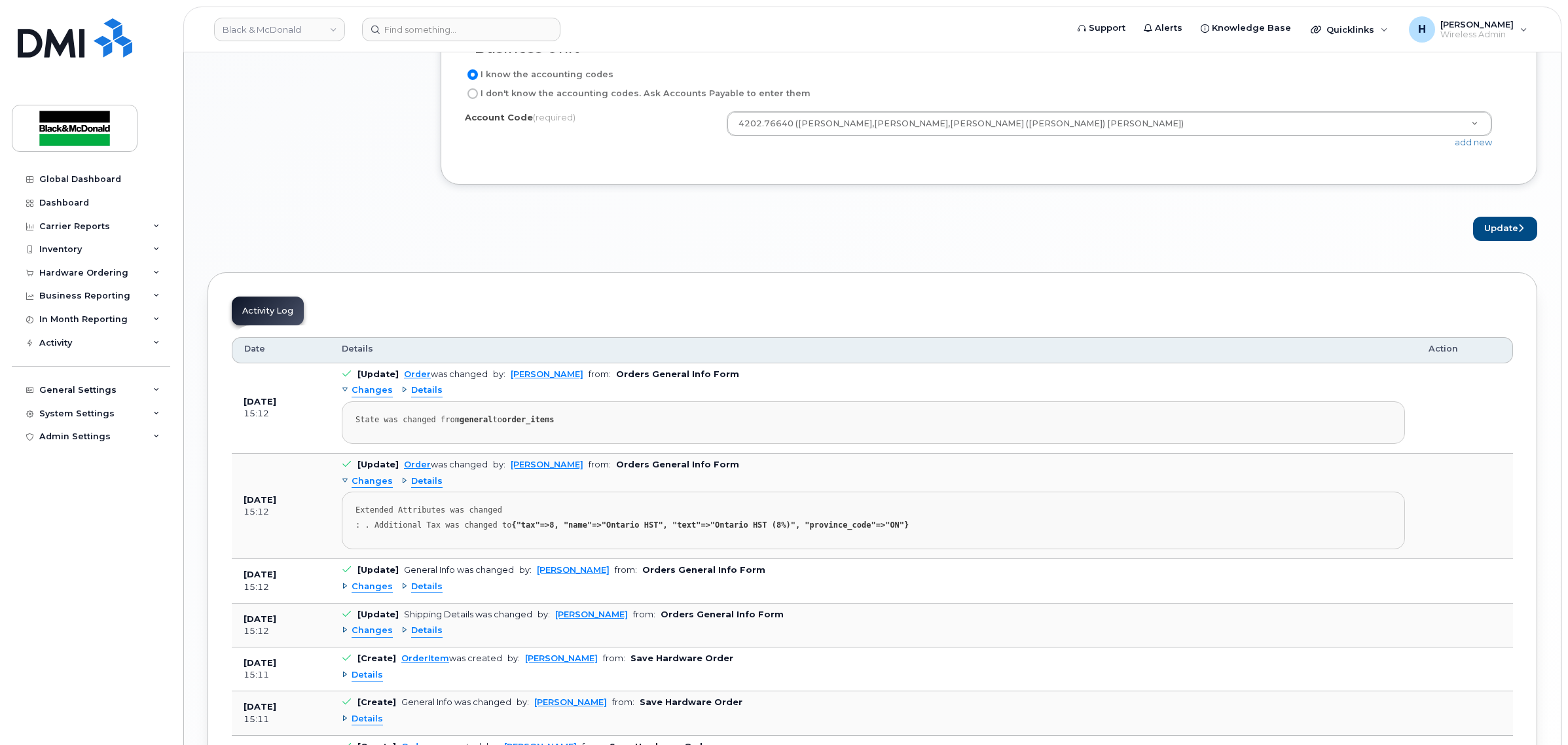
scroll to position [1554, 0]
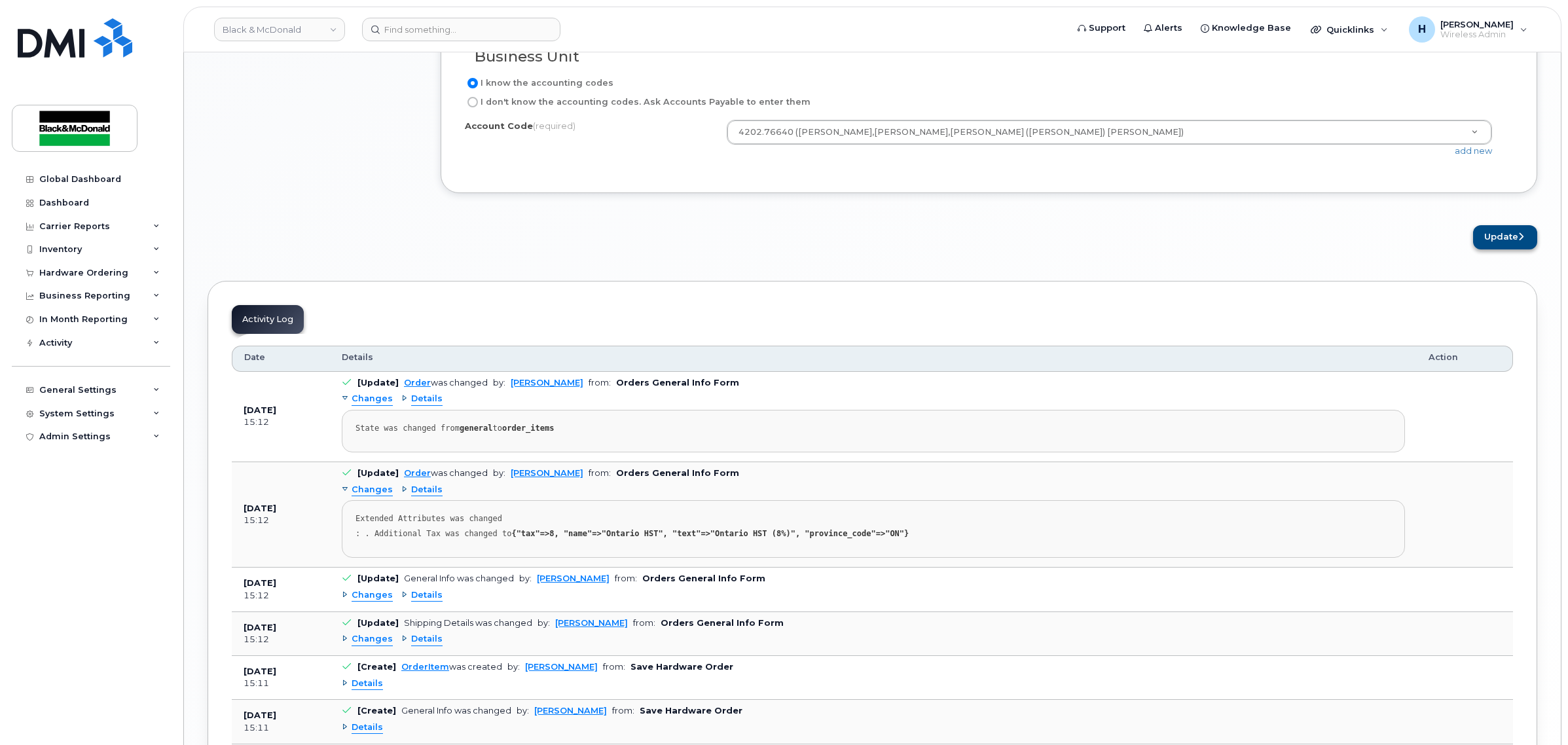
type textarea "Rich is using an outdated model that is slow and experiencing persistent networ…"
click at [1495, 239] on button "Update" at bounding box center [1505, 237] width 64 height 24
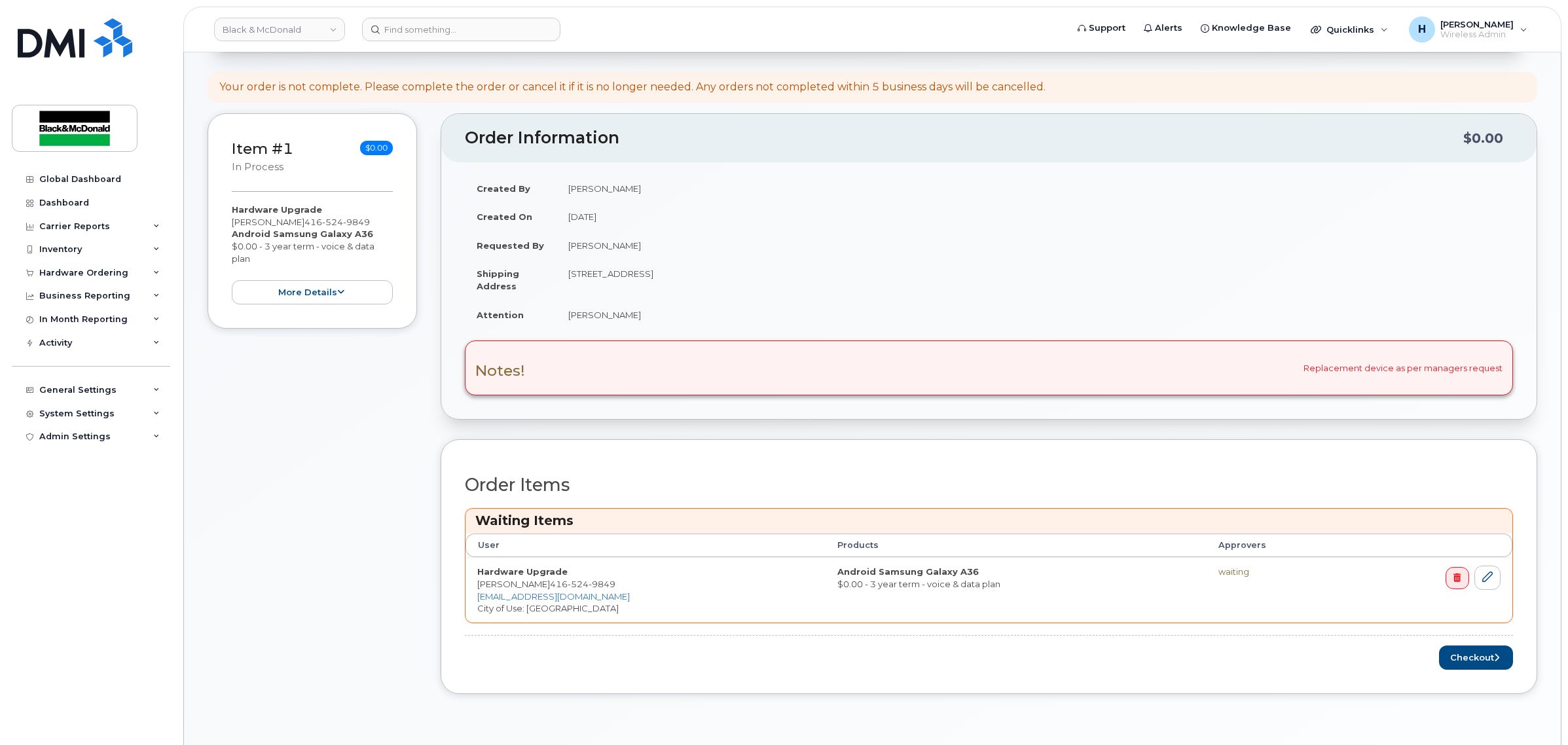
scroll to position [246, 0]
click at [1458, 658] on button "Checkout" at bounding box center [1475, 659] width 74 height 24
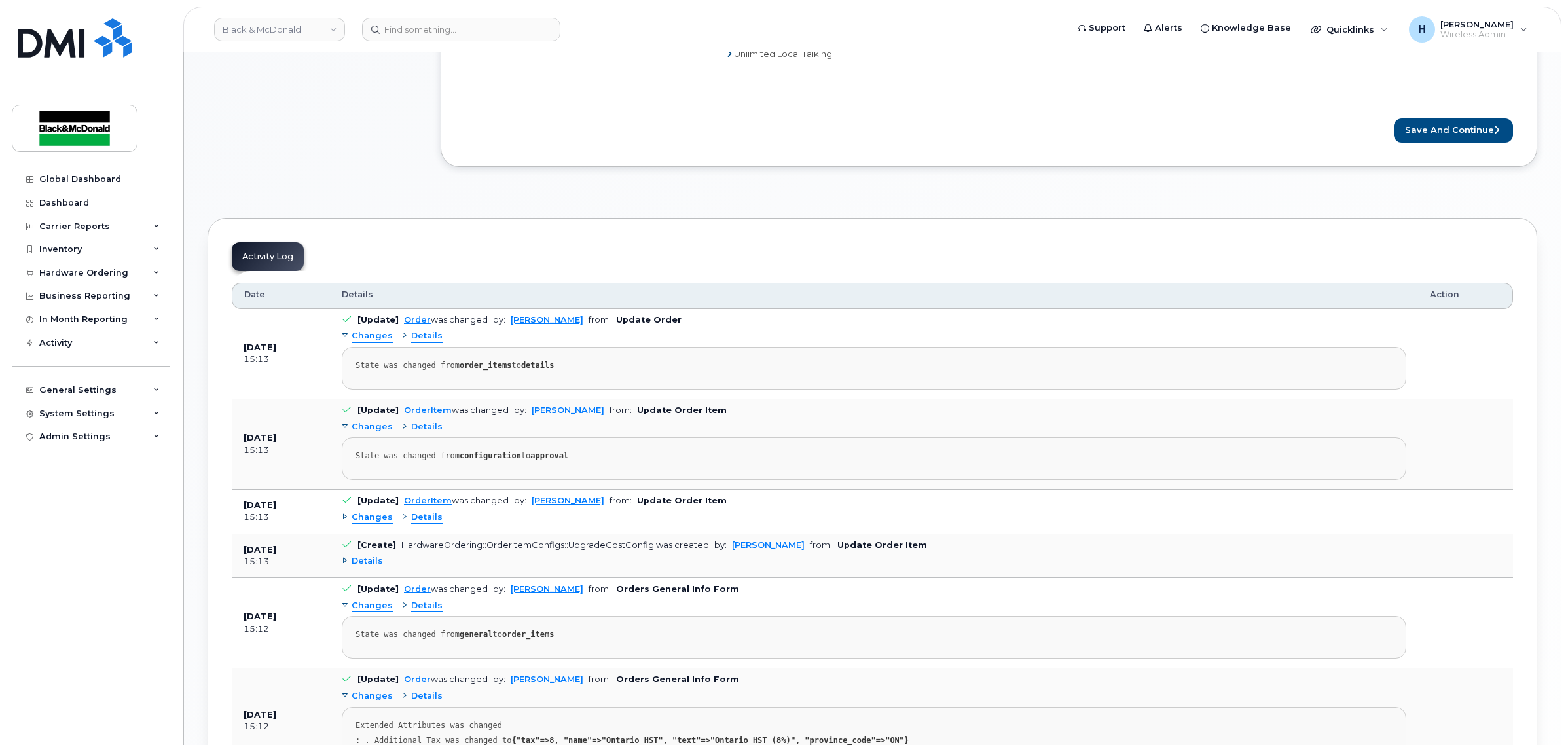
scroll to position [845, 0]
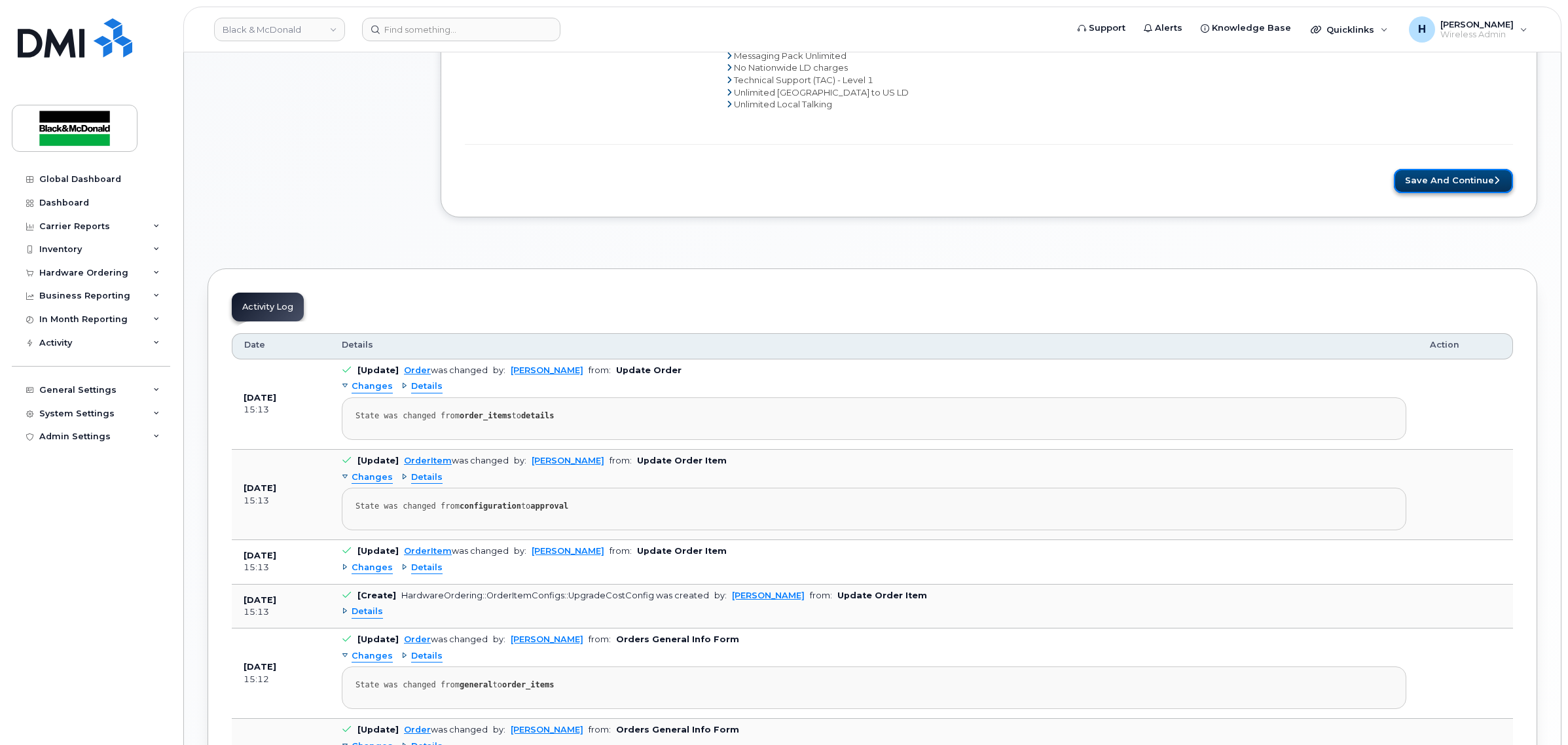
click at [1470, 187] on button "Save and Continue" at bounding box center [1453, 181] width 119 height 24
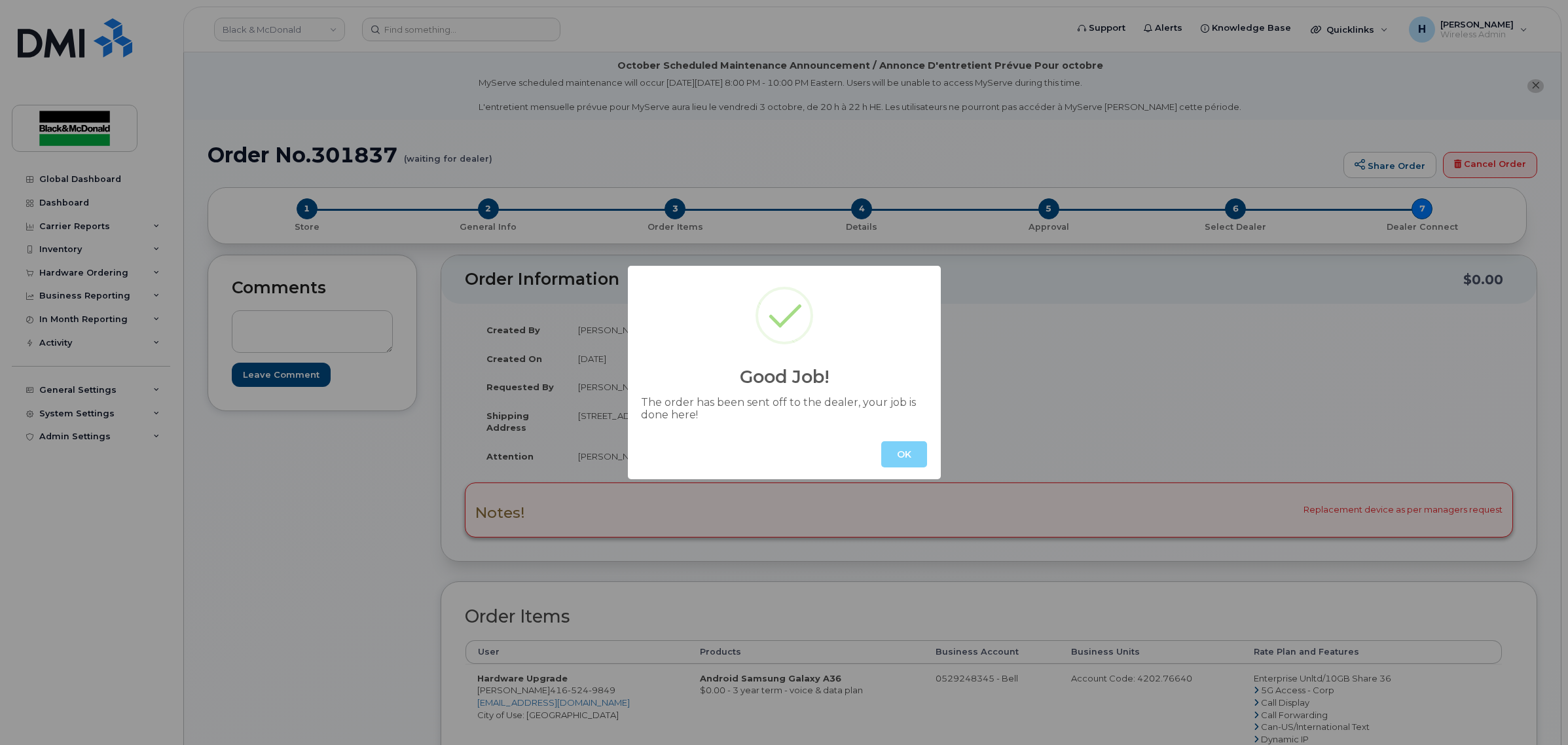
click at [895, 462] on button "OK" at bounding box center [904, 453] width 46 height 26
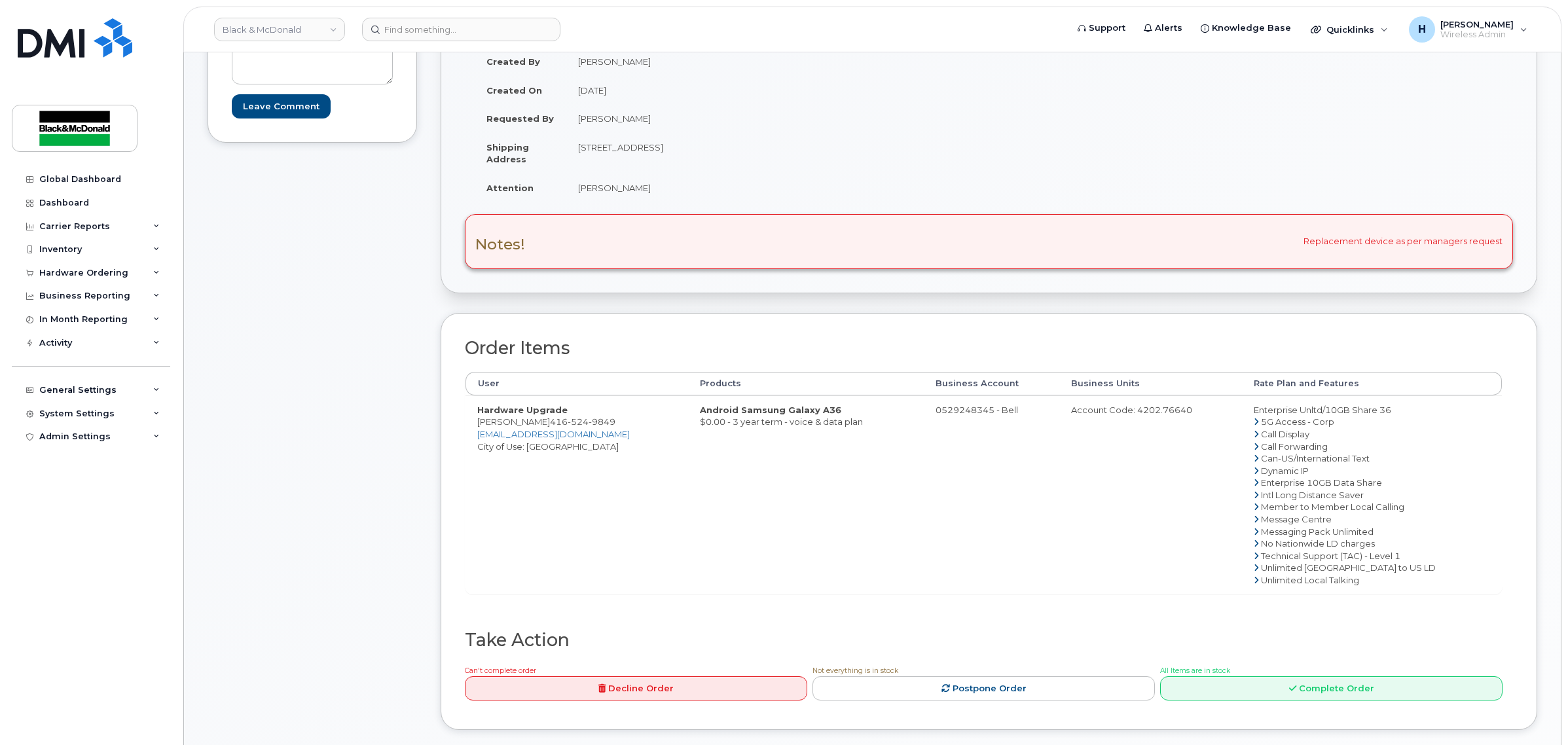
scroll to position [272, 0]
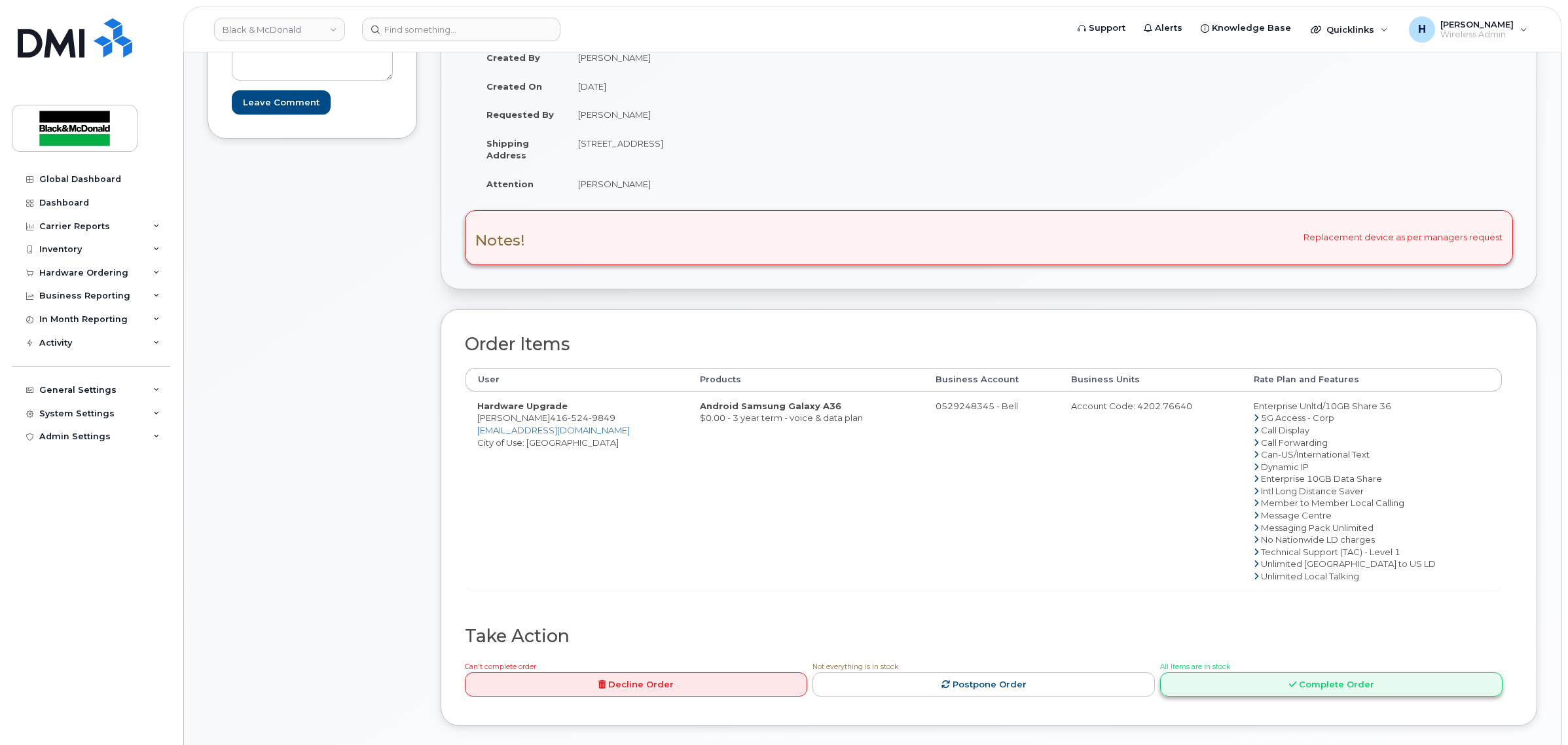
click at [1353, 689] on link "Complete Order" at bounding box center [1331, 684] width 343 height 24
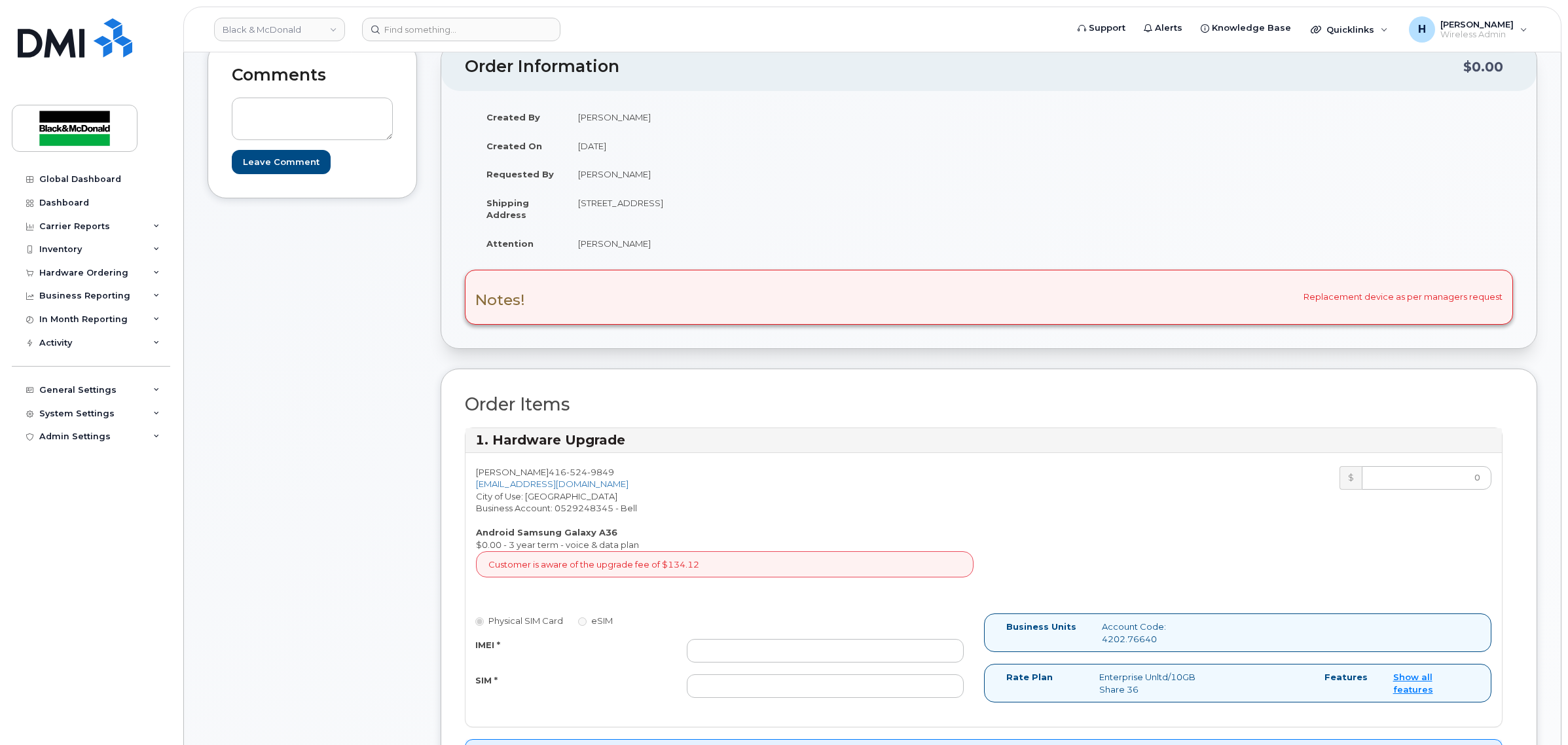
scroll to position [0, 0]
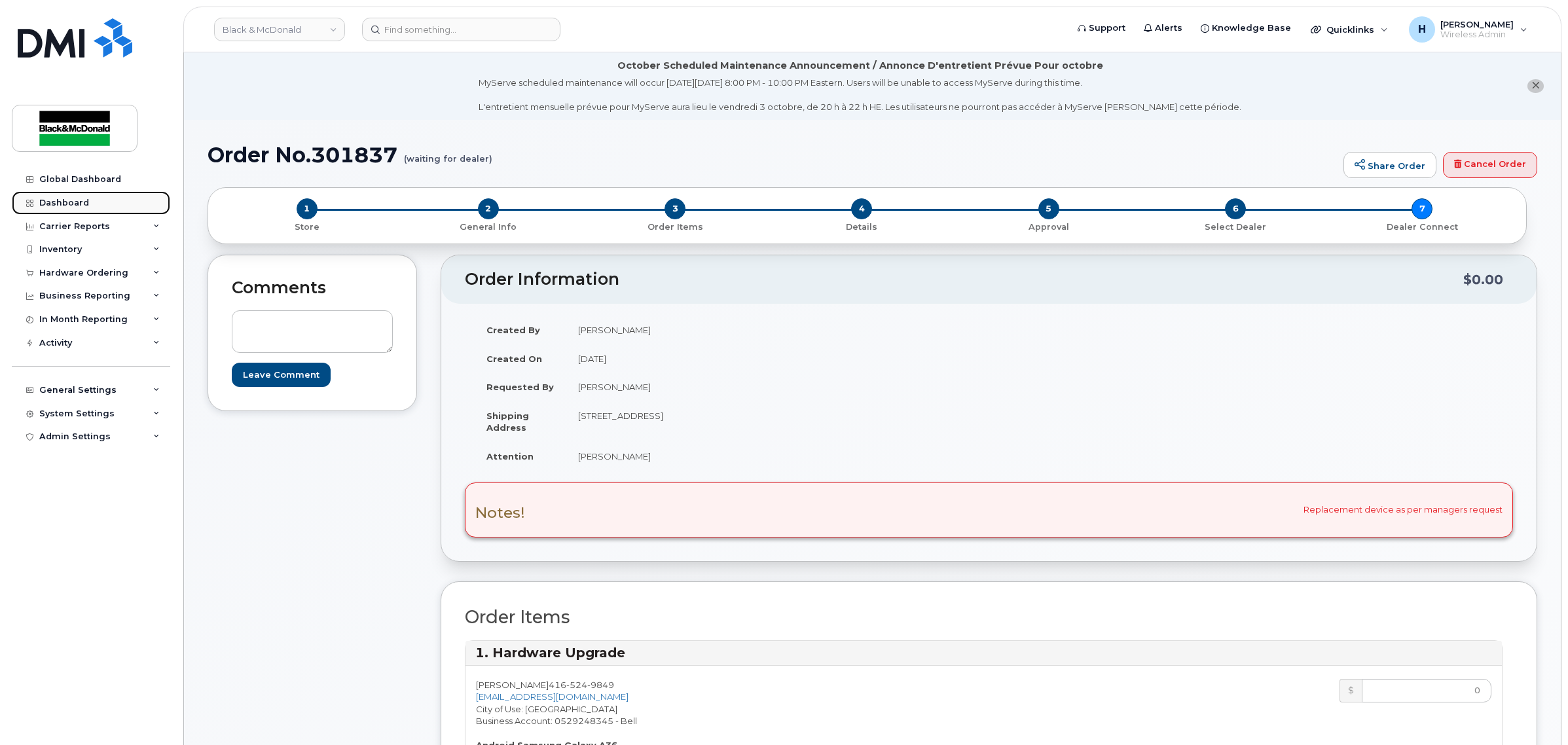
click at [68, 193] on link "Dashboard" at bounding box center [91, 202] width 158 height 23
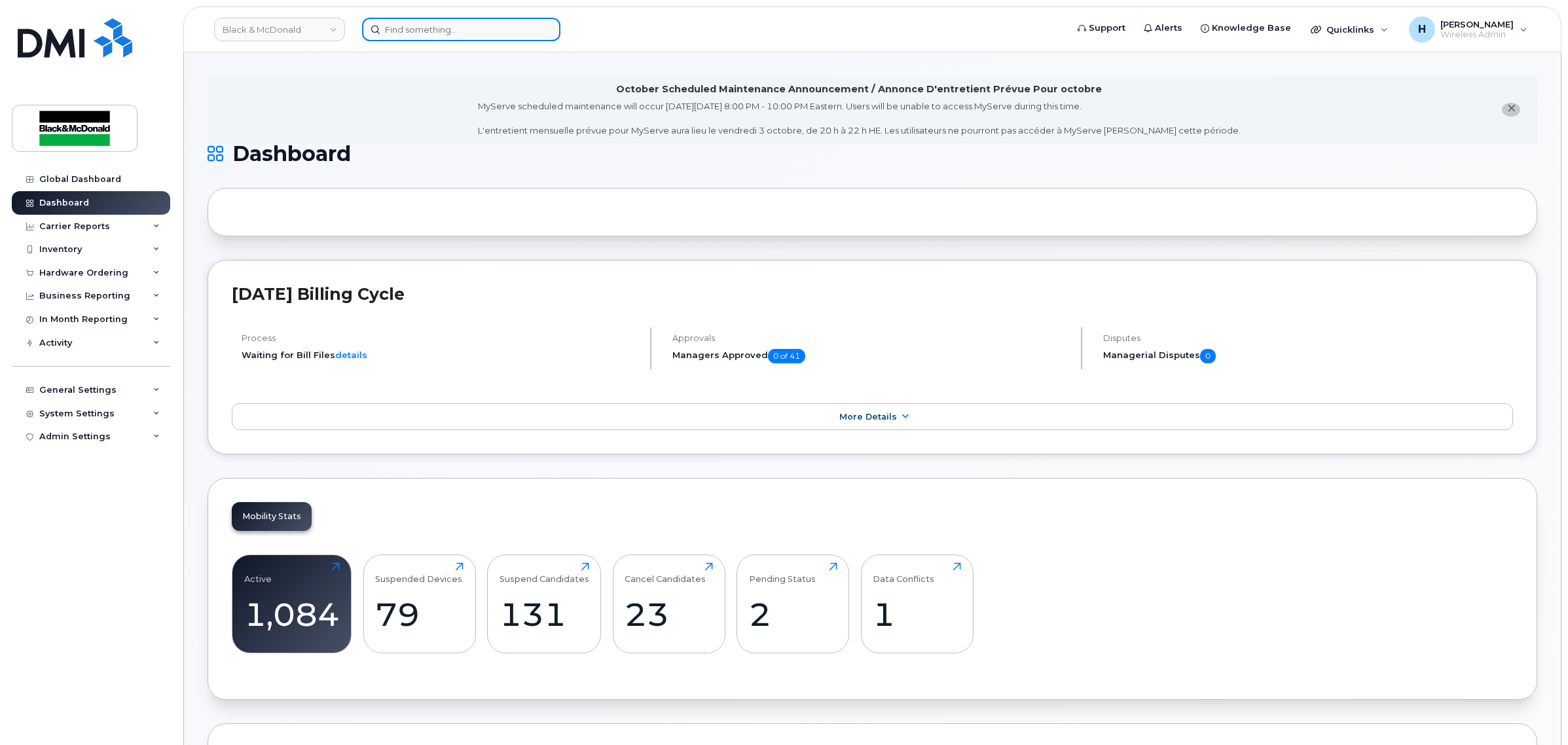
click at [473, 32] on input at bounding box center [461, 29] width 198 height 23
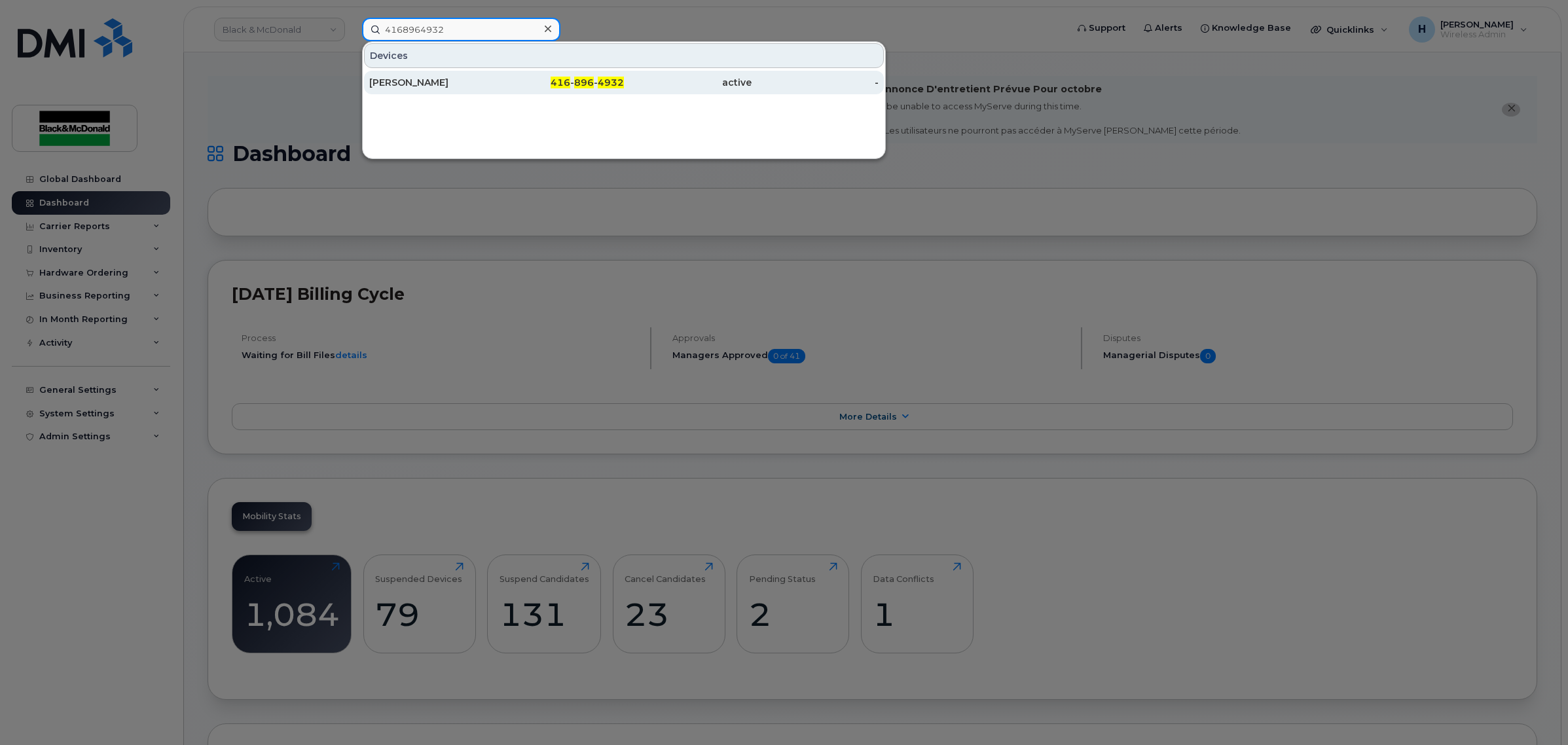
type input "4168964932"
click at [456, 86] on div "Jerry Dafonseca" at bounding box center [433, 82] width 128 height 13
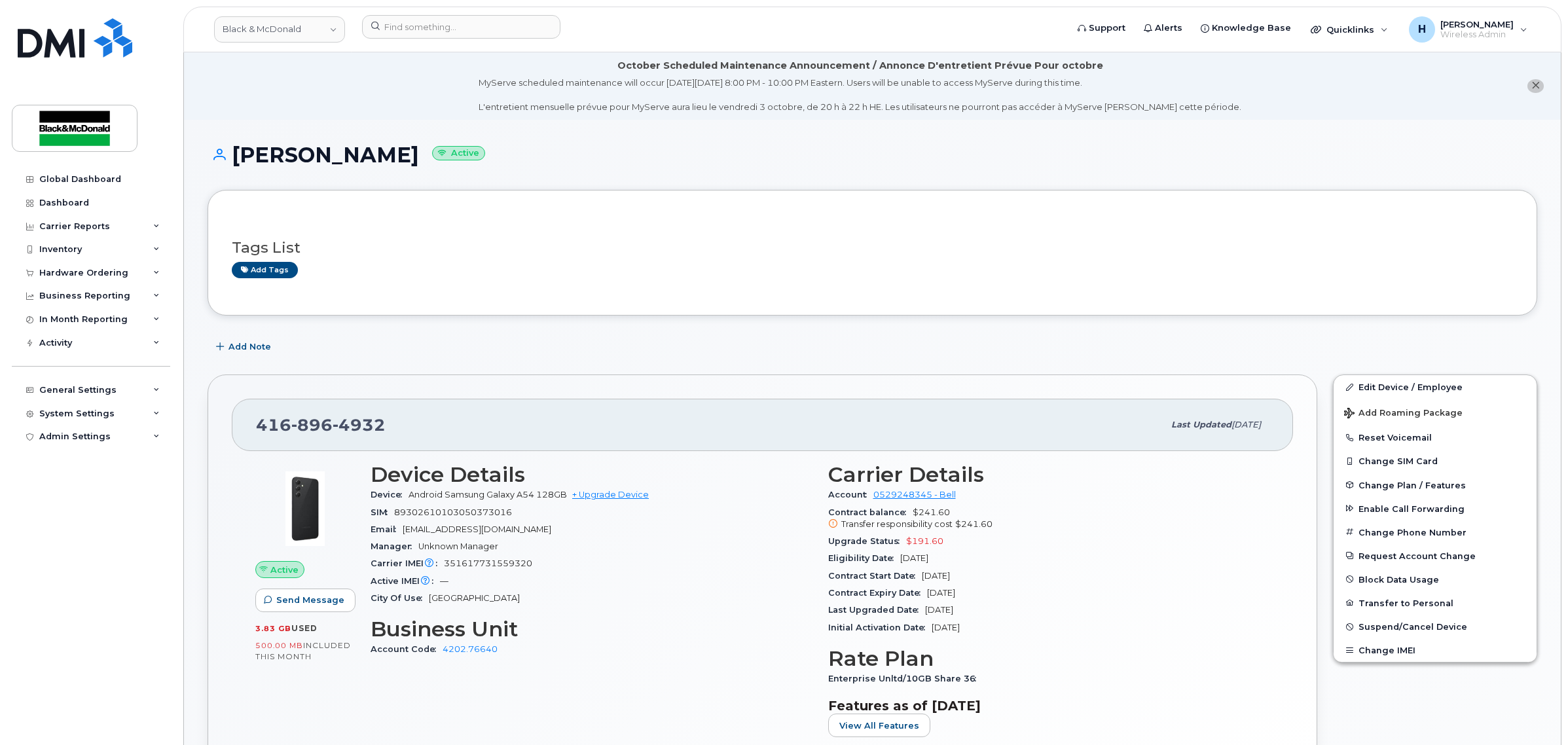
click at [889, 191] on div "Tags List Add tags" at bounding box center [872, 252] width 1330 height 126
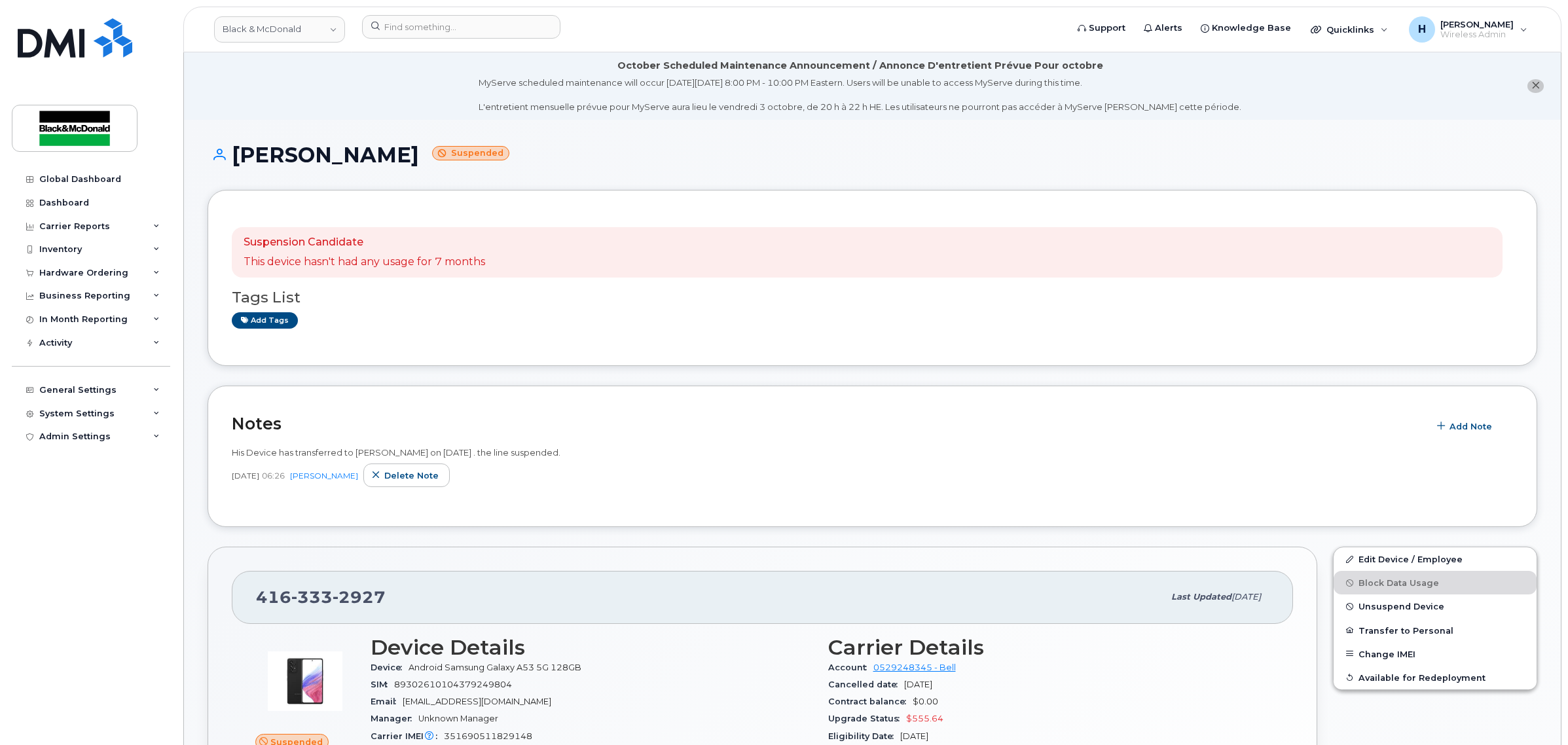
scroll to position [300, 0]
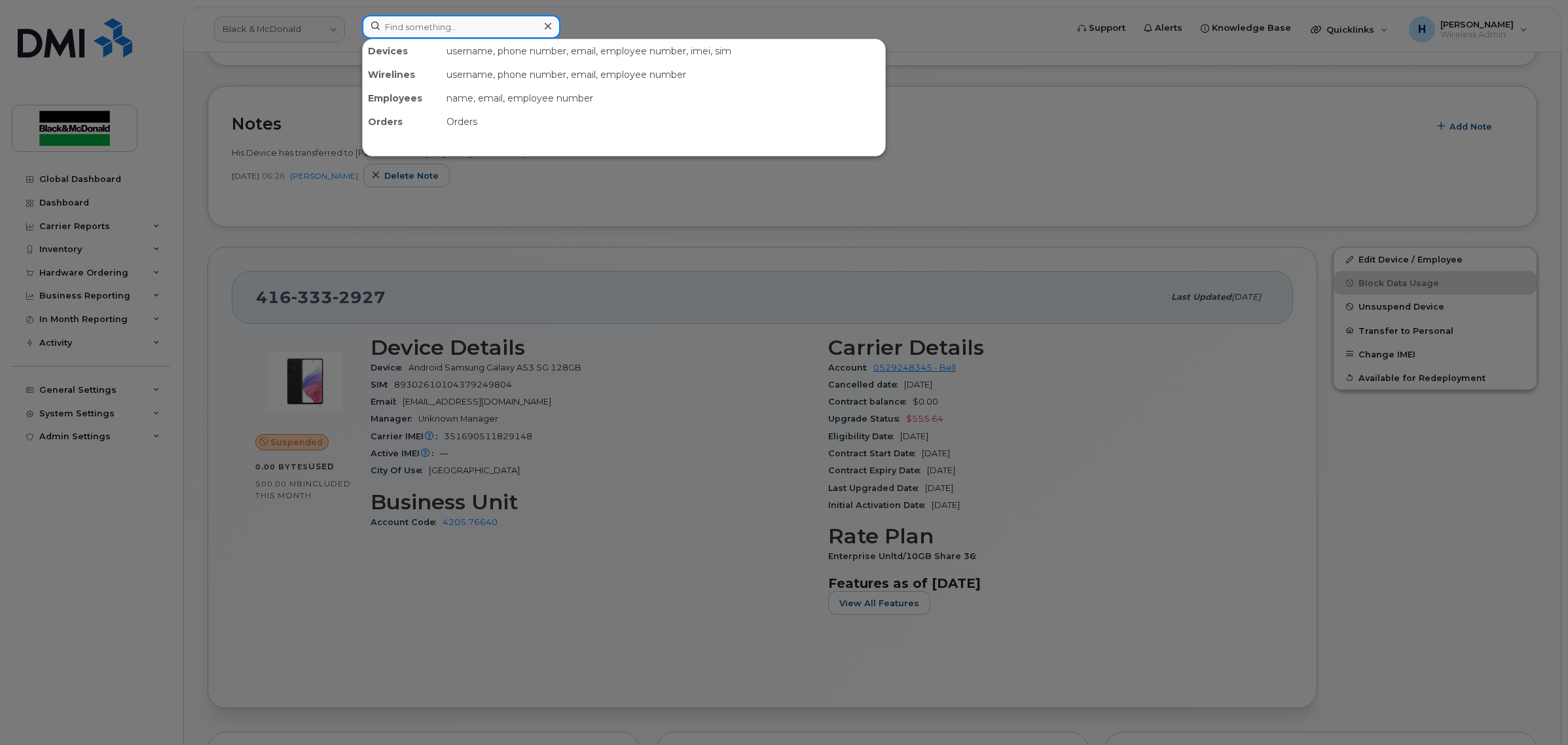
click at [438, 25] on input at bounding box center [461, 27] width 198 height 23
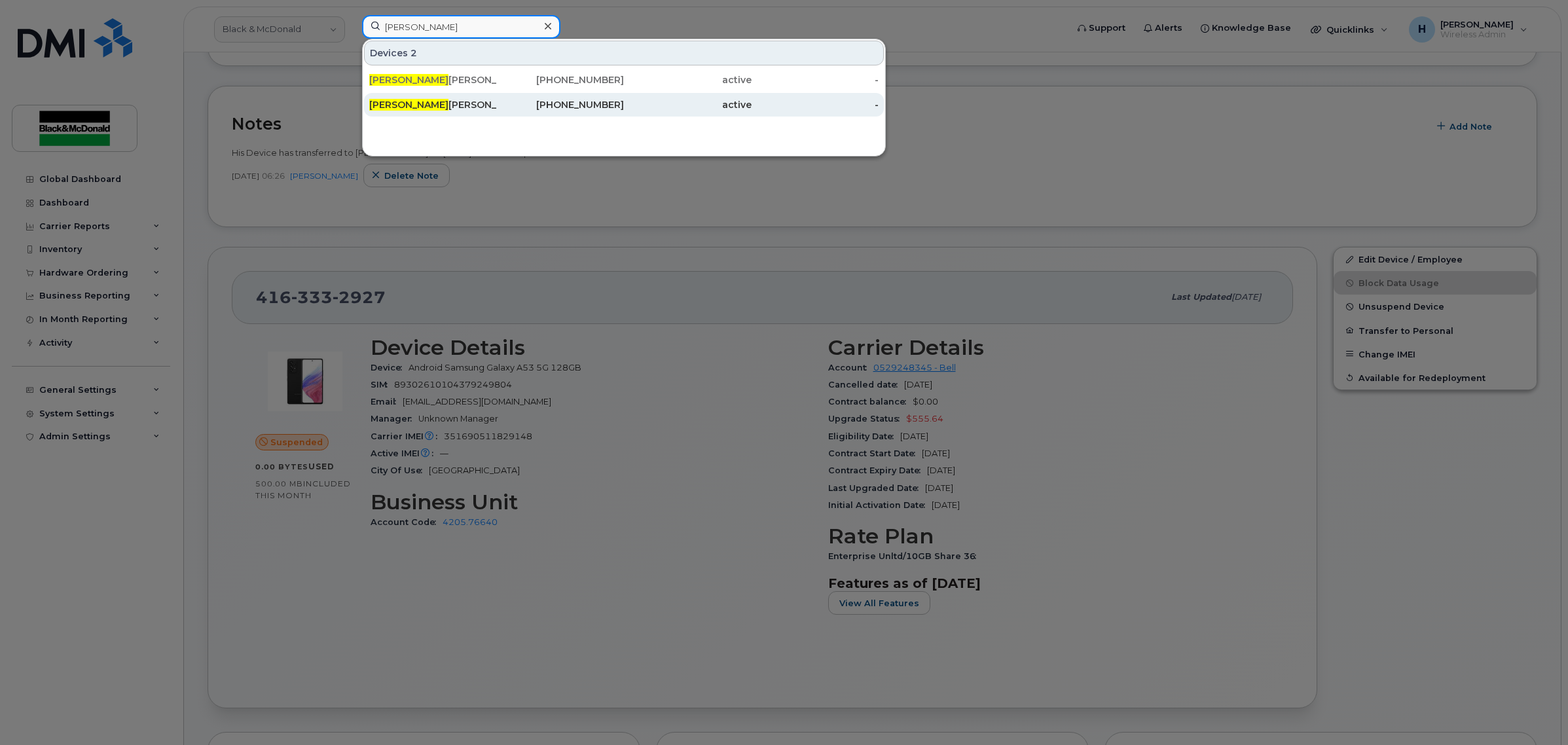
type input "cecilio"
click at [458, 102] on div "Cecilio Iribarren Ipad" at bounding box center [433, 105] width 128 height 13
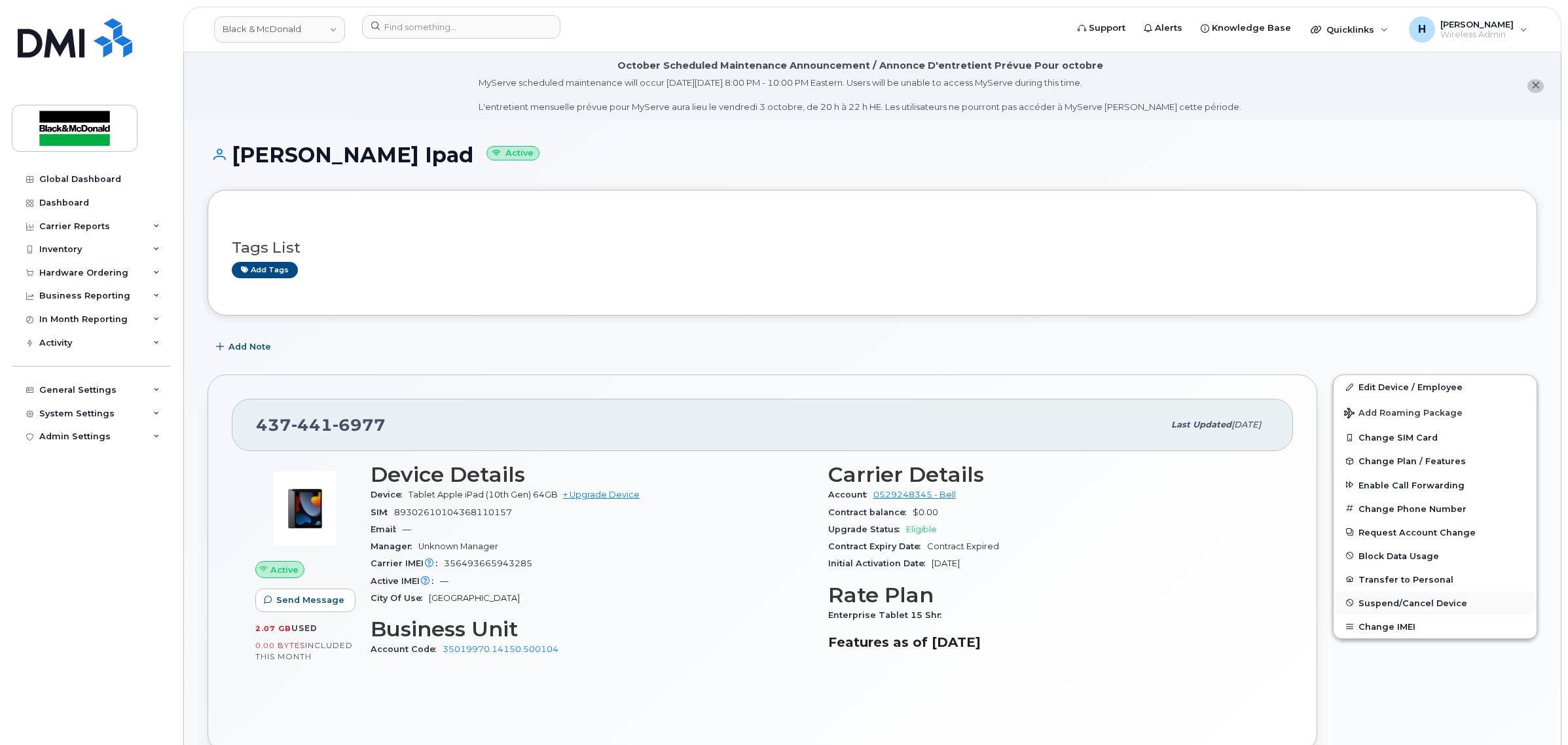
click at [1424, 602] on span "Suspend/Cancel Device" at bounding box center [1413, 602] width 108 height 10
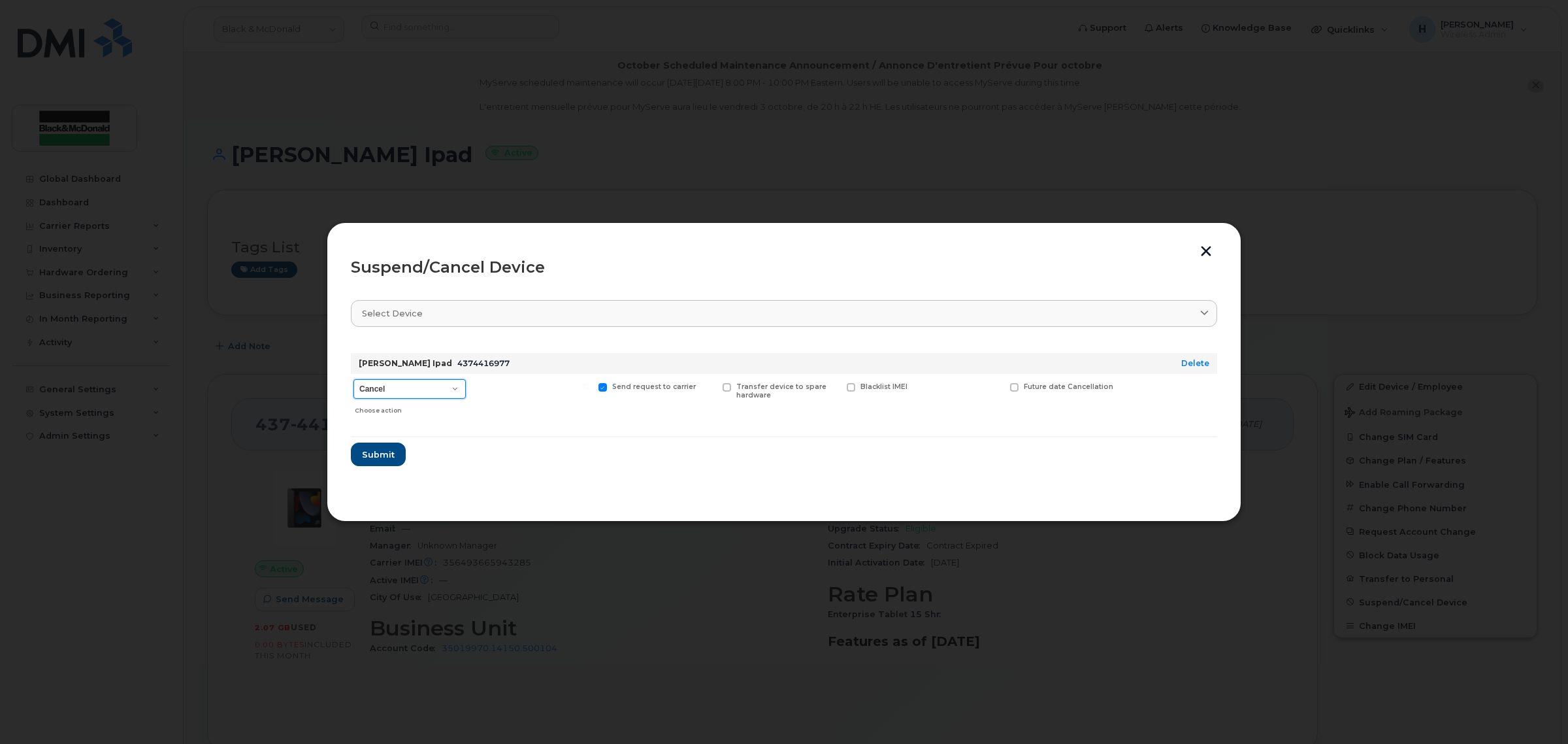
click at [409, 380] on select "Cancel Suspend - Extend Suspension Suspend - Reduced Rate Suspend - Full Rate S…" at bounding box center [409, 389] width 112 height 20
select select "[object Object]"
click at [354, 379] on select "Cancel Suspend - Extend Suspension Suspend - Reduced Rate Suspend - Full Rate S…" at bounding box center [409, 389] width 112 height 20
click at [378, 452] on span "Submit" at bounding box center [377, 454] width 32 height 12
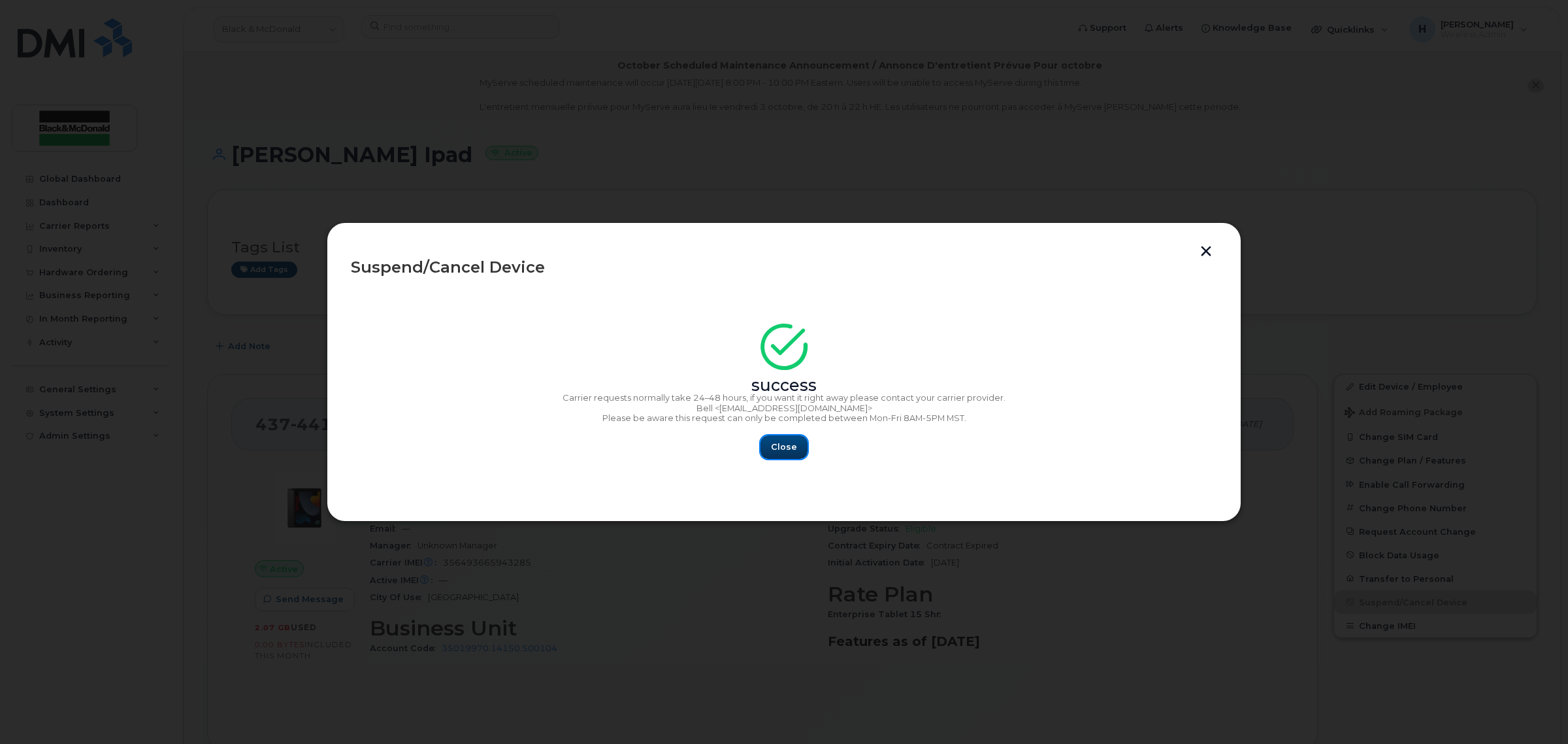
click at [782, 449] on span "Close" at bounding box center [784, 446] width 26 height 12
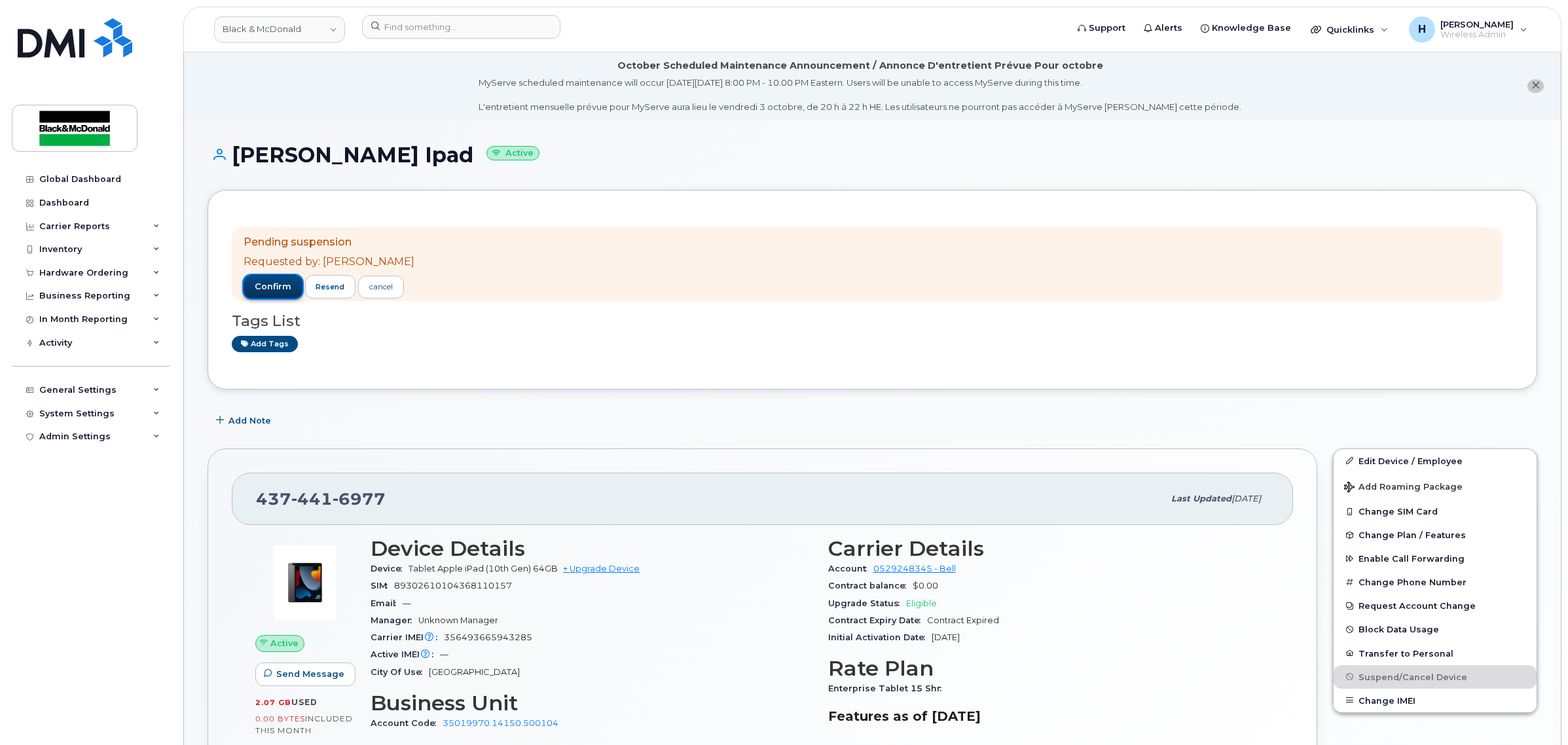
click at [276, 283] on span "confirm" at bounding box center [273, 287] width 37 height 12
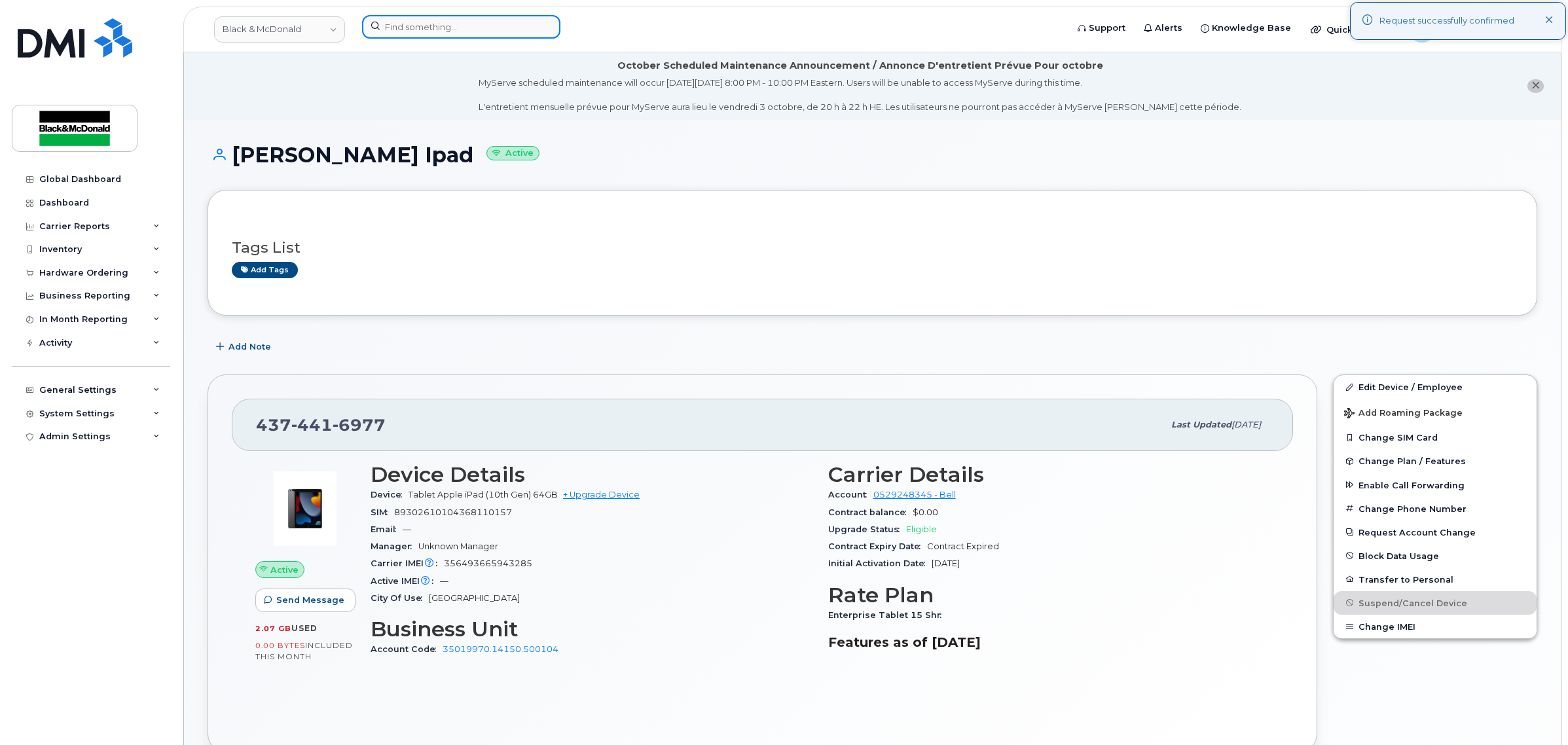
click at [432, 28] on input at bounding box center [461, 27] width 198 height 23
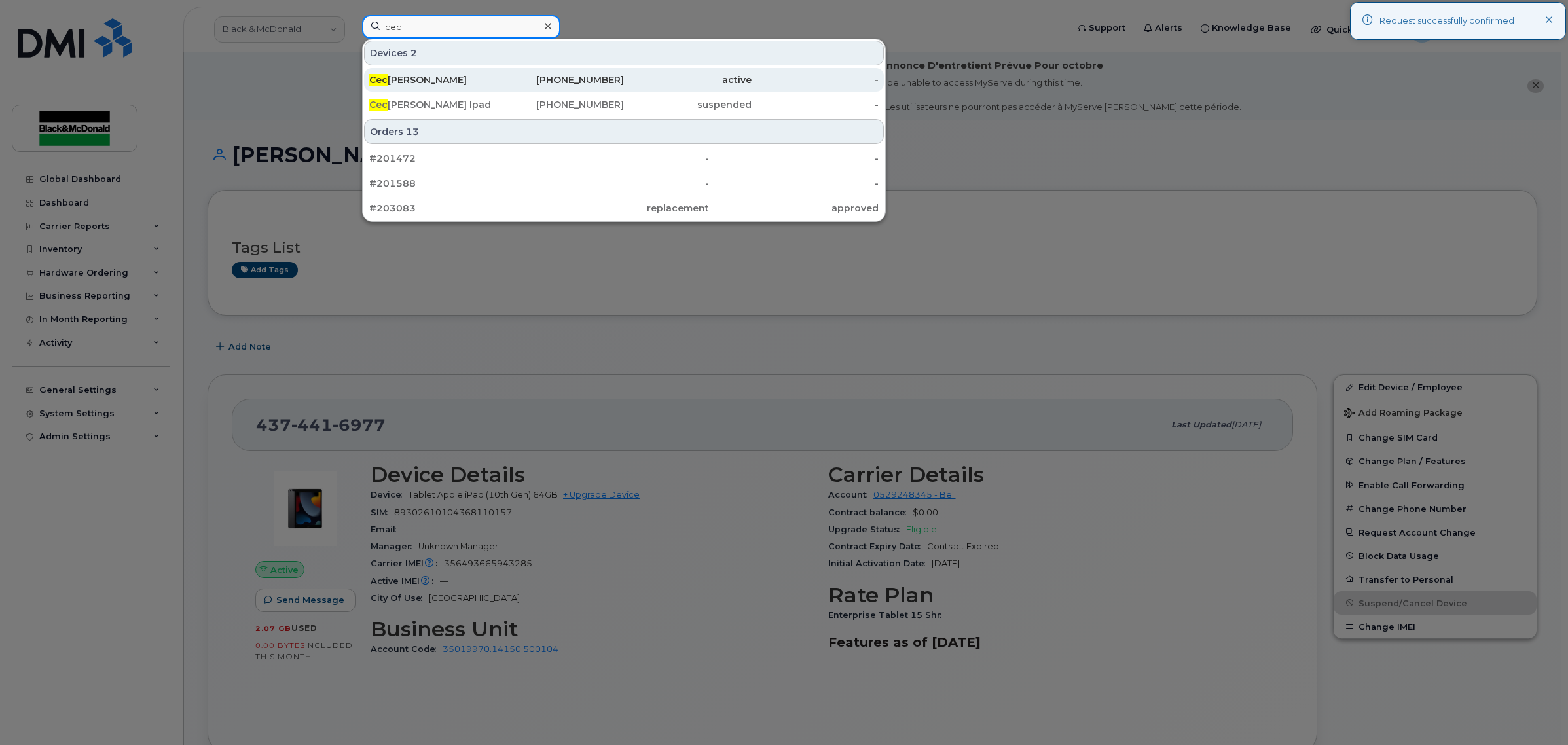
type input "cec"
click at [438, 73] on div "Cec ilio Iribarren" at bounding box center [433, 80] width 128 height 23
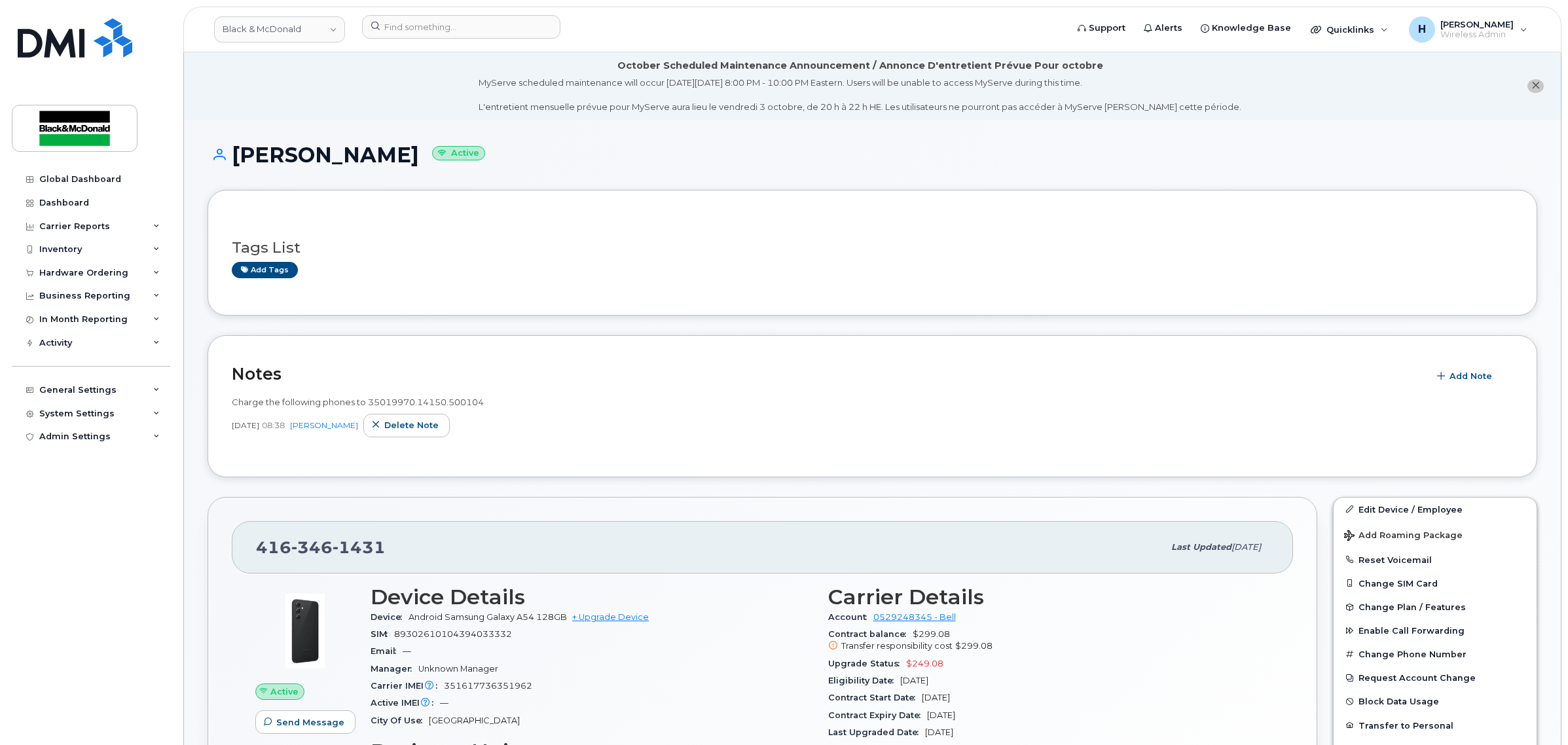
click at [1176, 398] on div "Charge the following phones to 35019970.14150.500104" at bounding box center [872, 402] width 1281 height 12
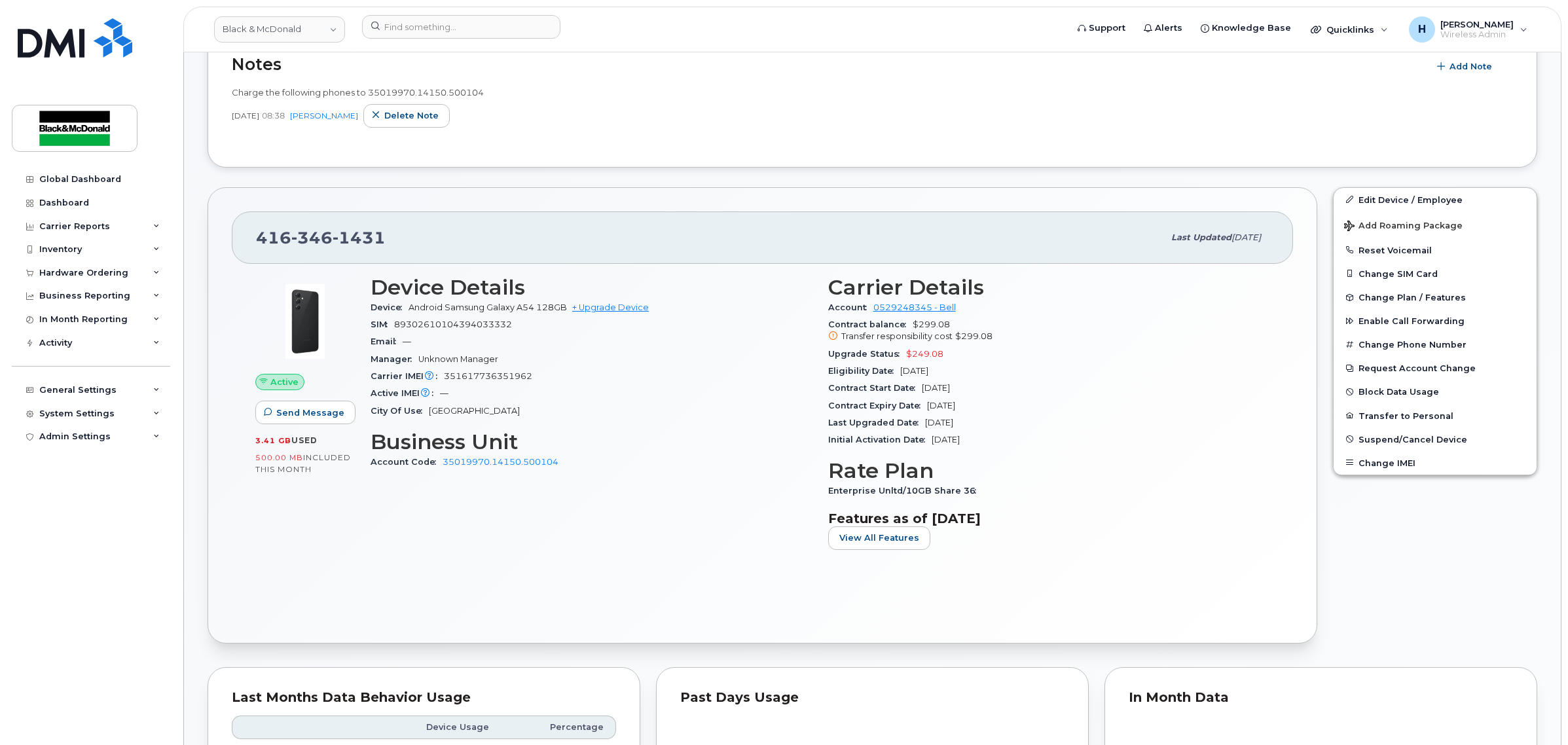
scroll to position [218, 0]
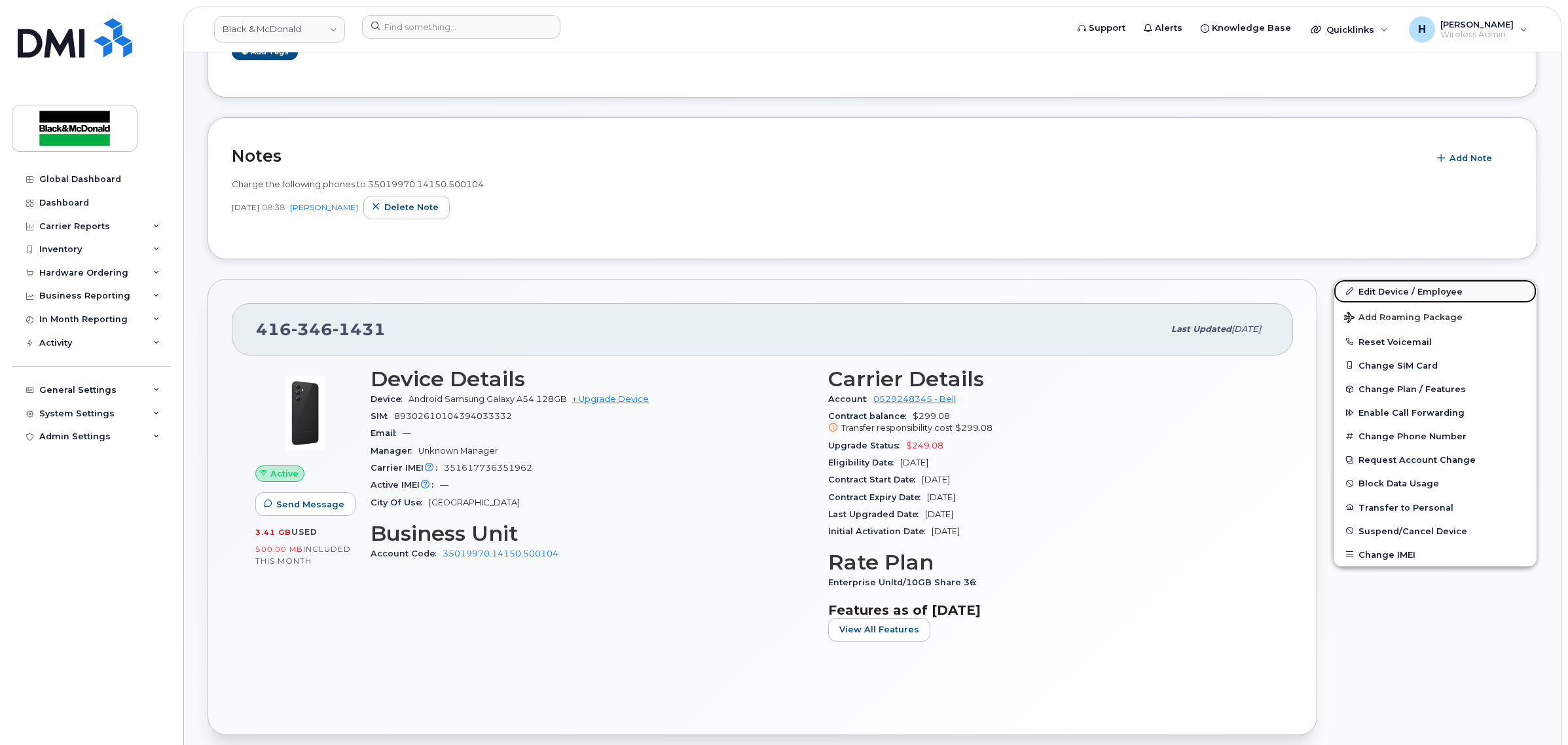
click at [1405, 282] on link "Edit Device / Employee" at bounding box center [1435, 291] width 203 height 23
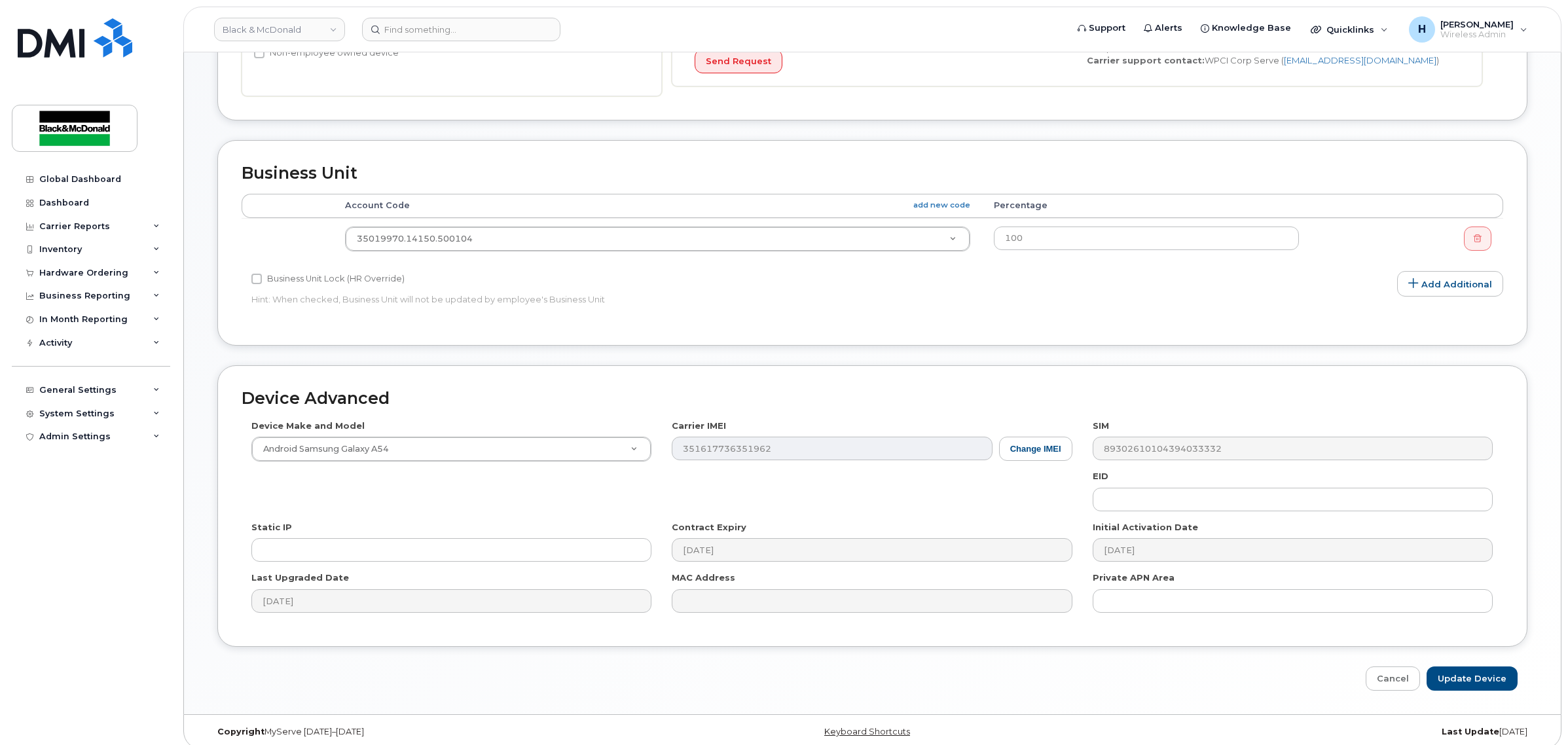
scroll to position [463, 0]
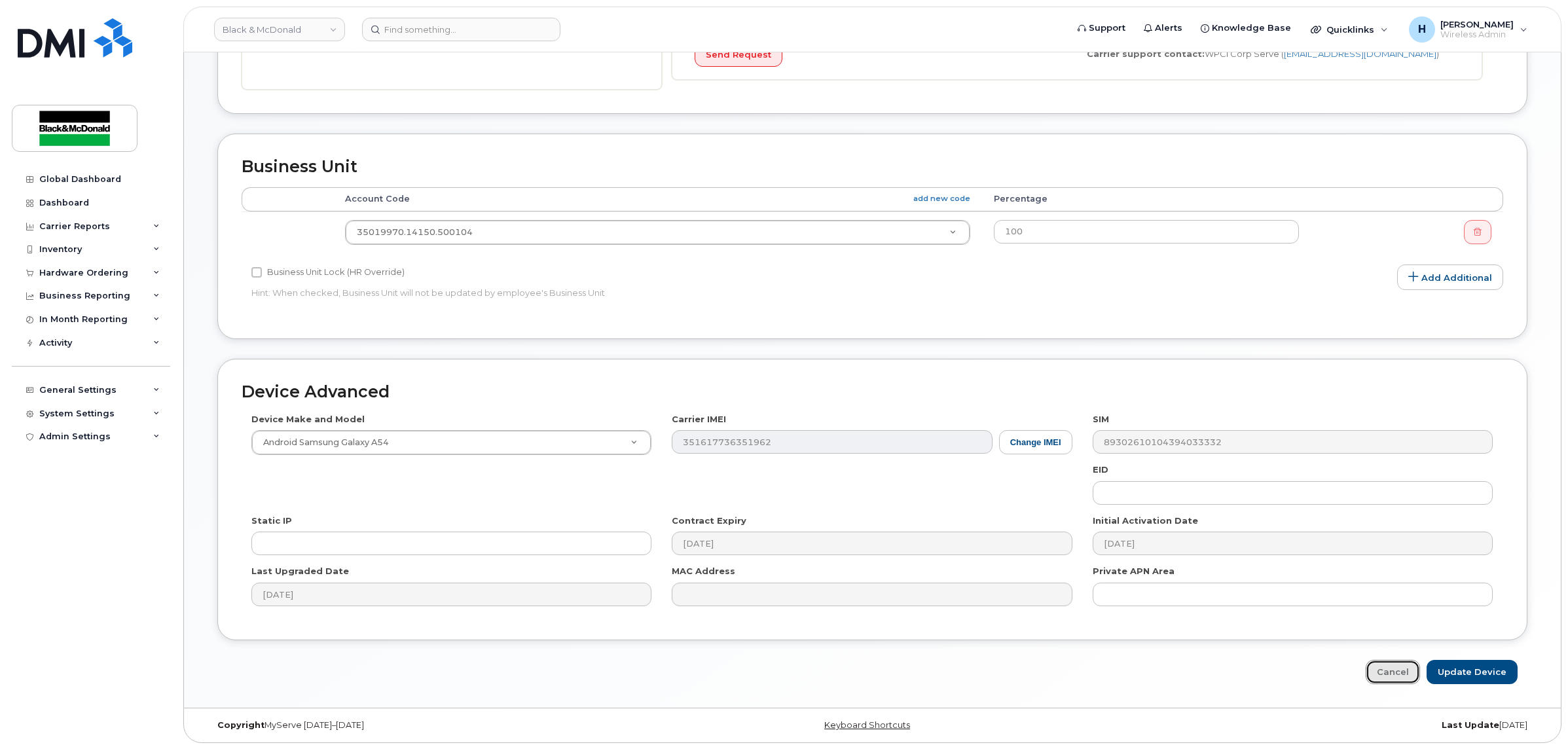
drag, startPoint x: 1395, startPoint y: 669, endPoint x: 1313, endPoint y: 581, distance: 120.3
click at [1395, 669] on link "Cancel" at bounding box center [1392, 672] width 54 height 24
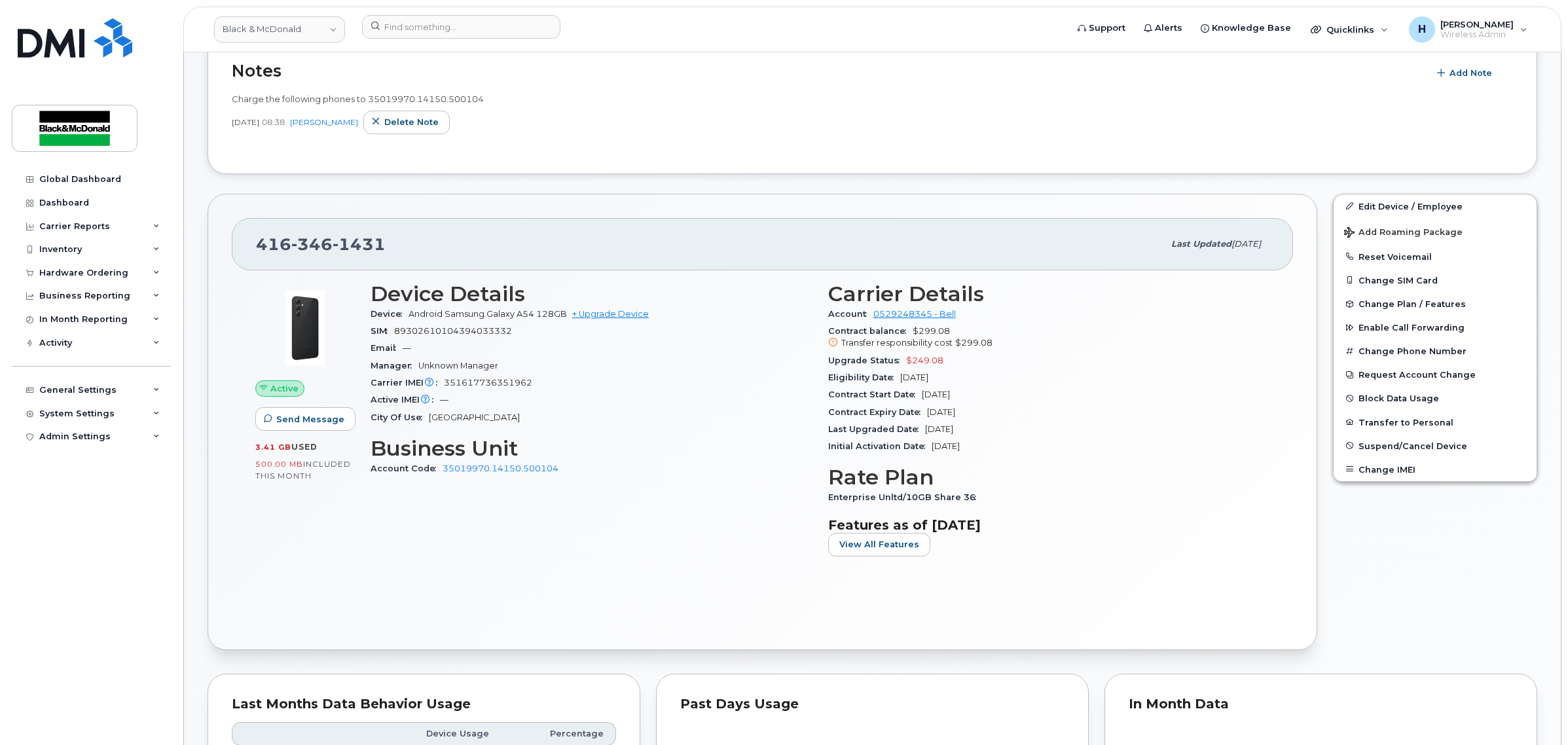
scroll to position [300, 0]
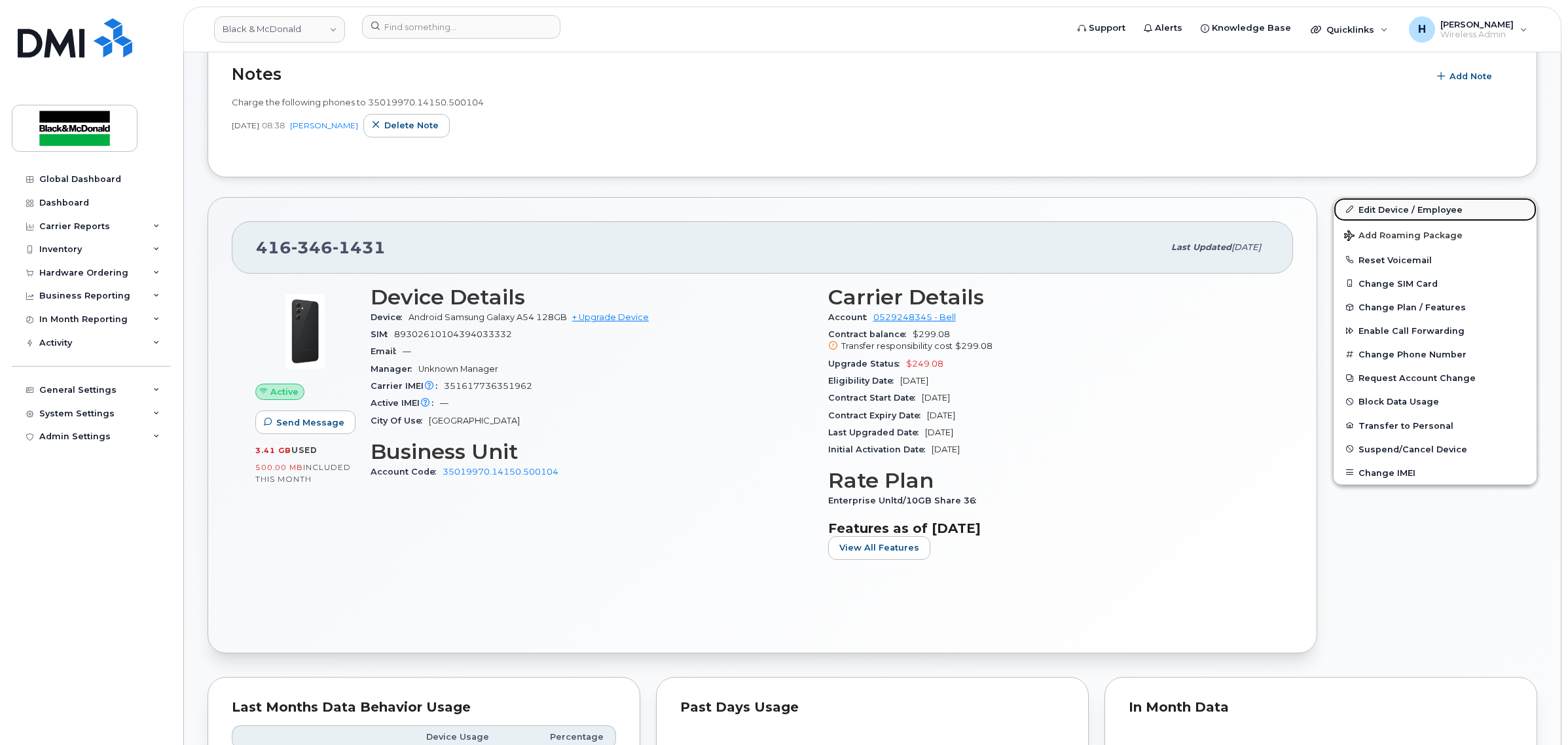
click at [1415, 211] on link "Edit Device / Employee" at bounding box center [1435, 209] width 203 height 23
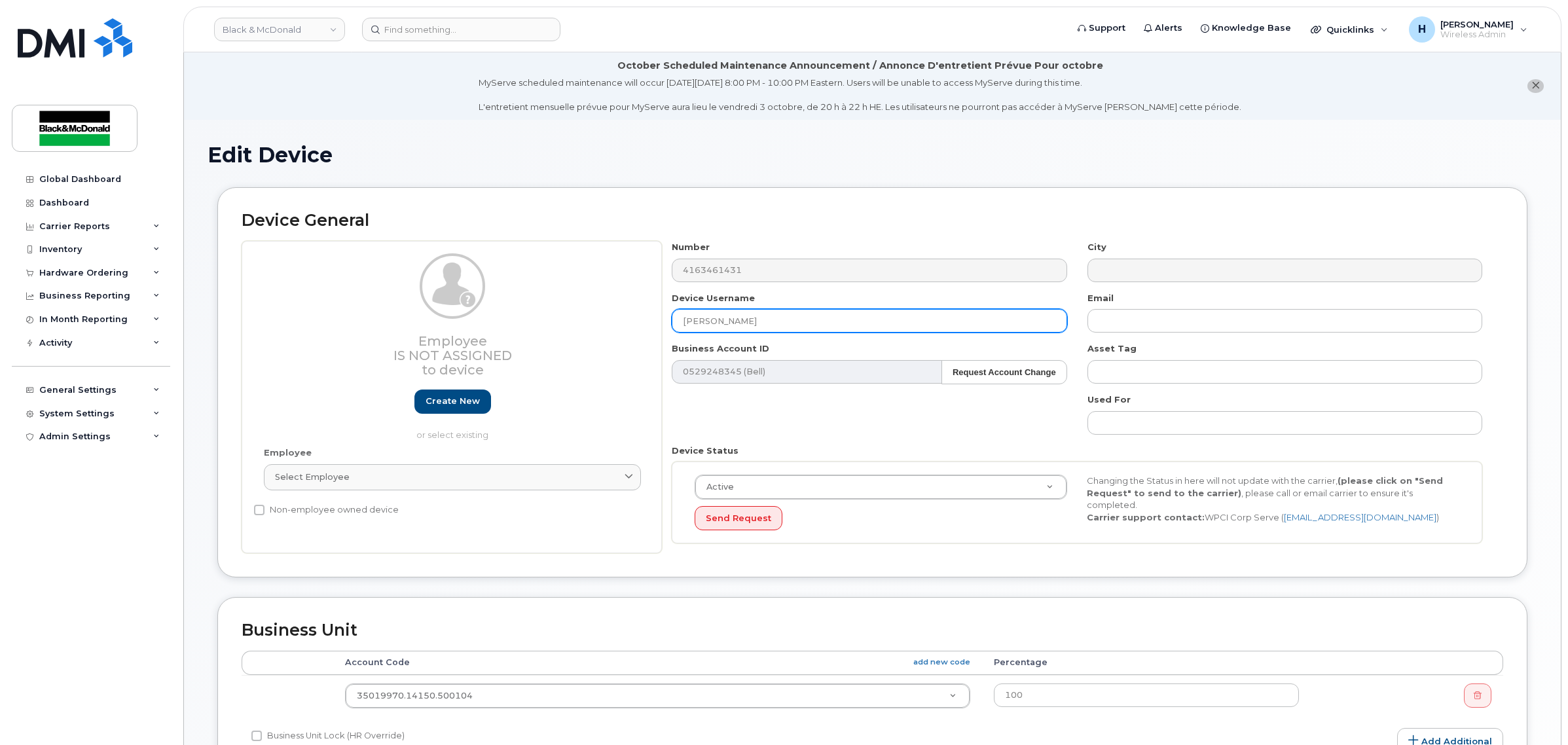
drag, startPoint x: 774, startPoint y: 326, endPoint x: 619, endPoint y: 315, distance: 155.4
click at [619, 315] on div "Employee Is not assigned to device Create new or select existing Employee Selec…" at bounding box center [872, 397] width 1261 height 312
paste input "Shane Smith"
type input "[PERSON_NAME]"
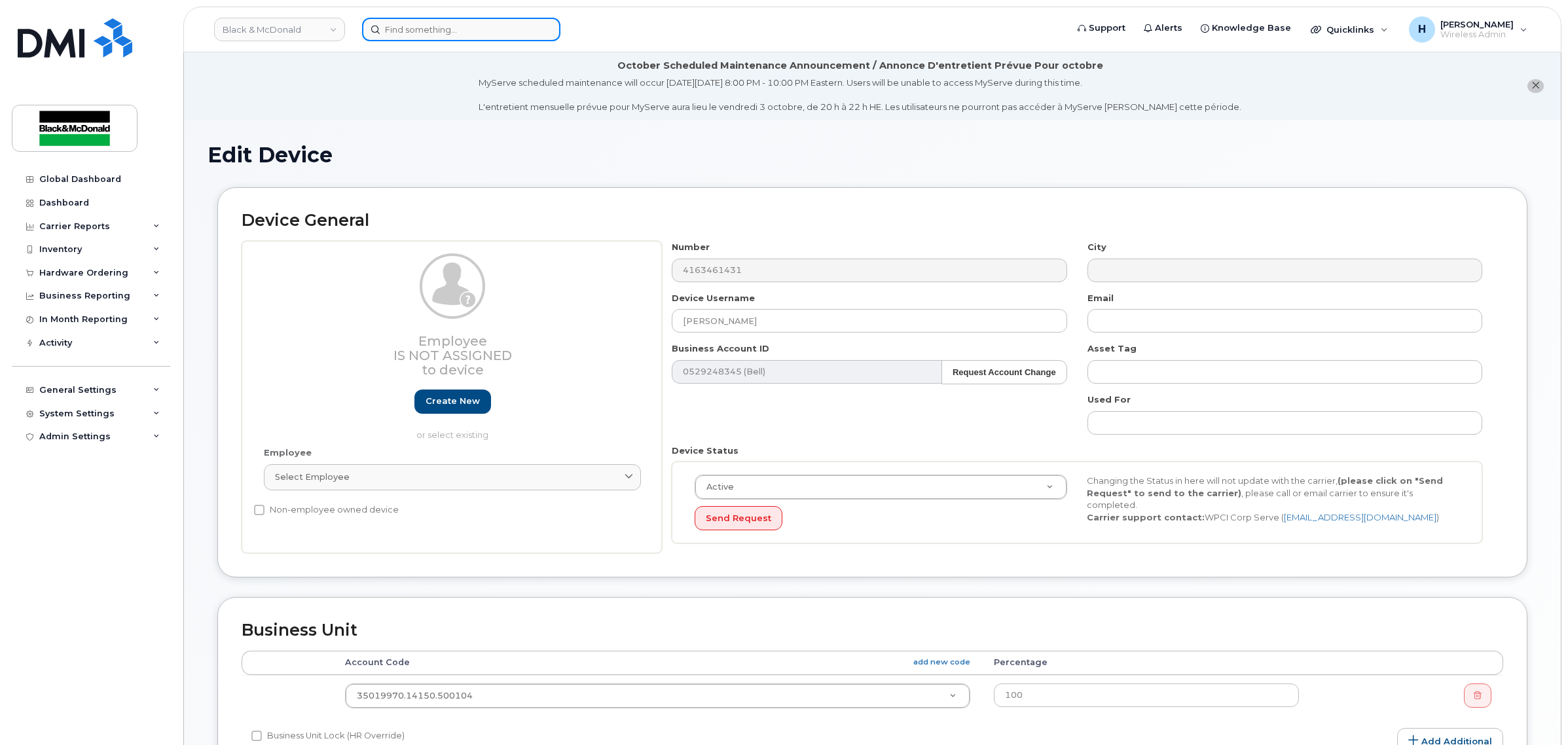
click at [455, 30] on input at bounding box center [461, 29] width 198 height 23
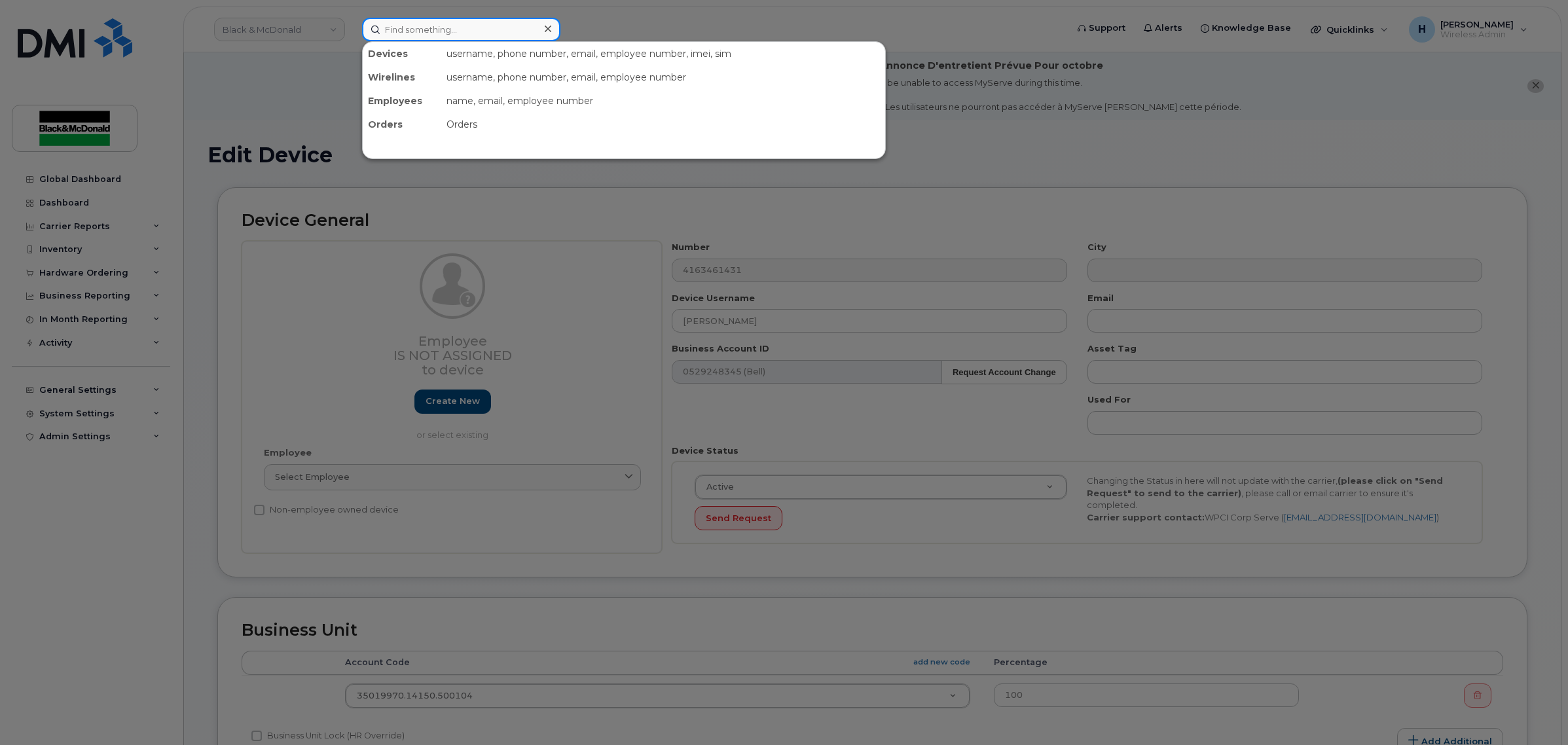
paste input "[PERSON_NAME]"
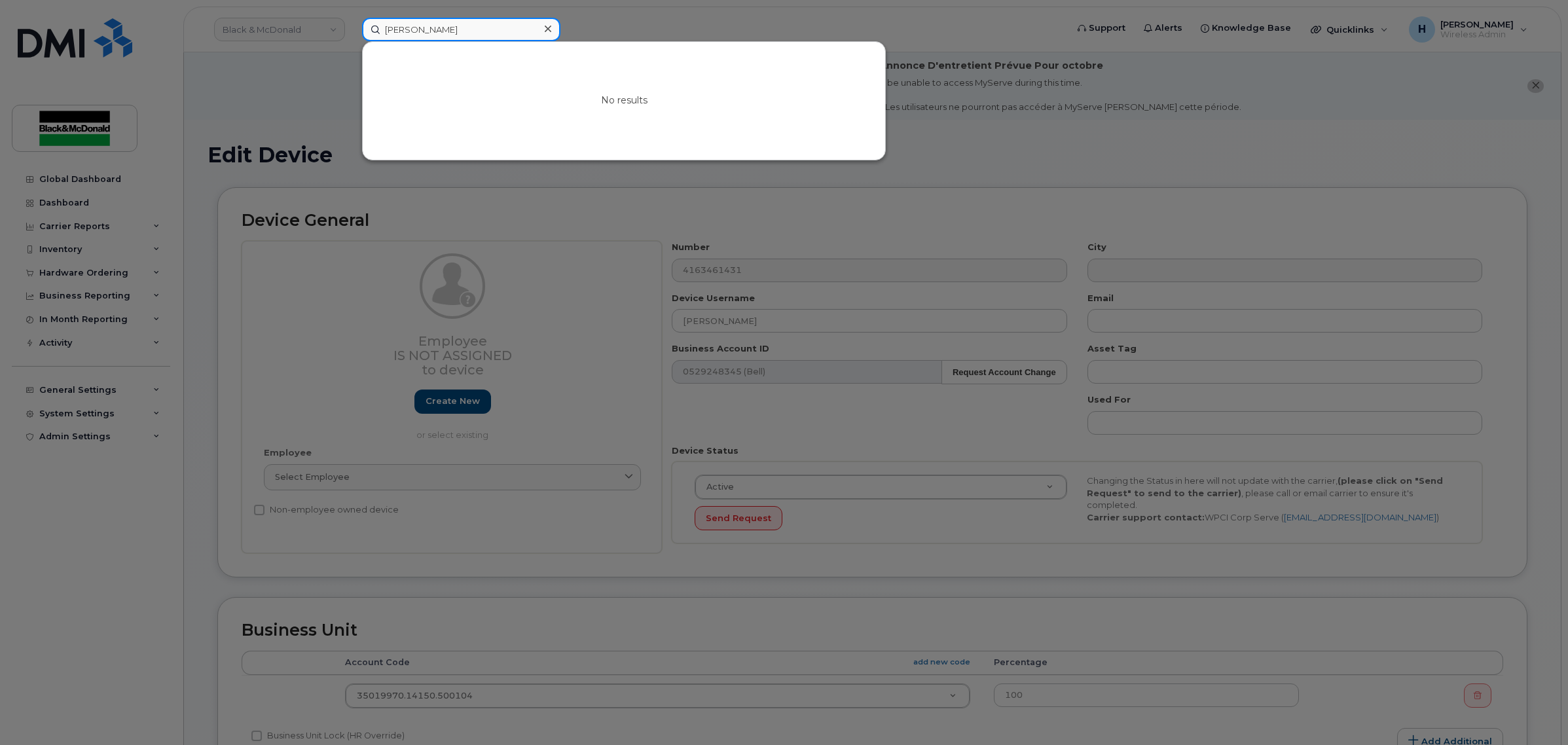
type input "[PERSON_NAME]"
click at [664, 29] on div at bounding box center [784, 372] width 1568 height 745
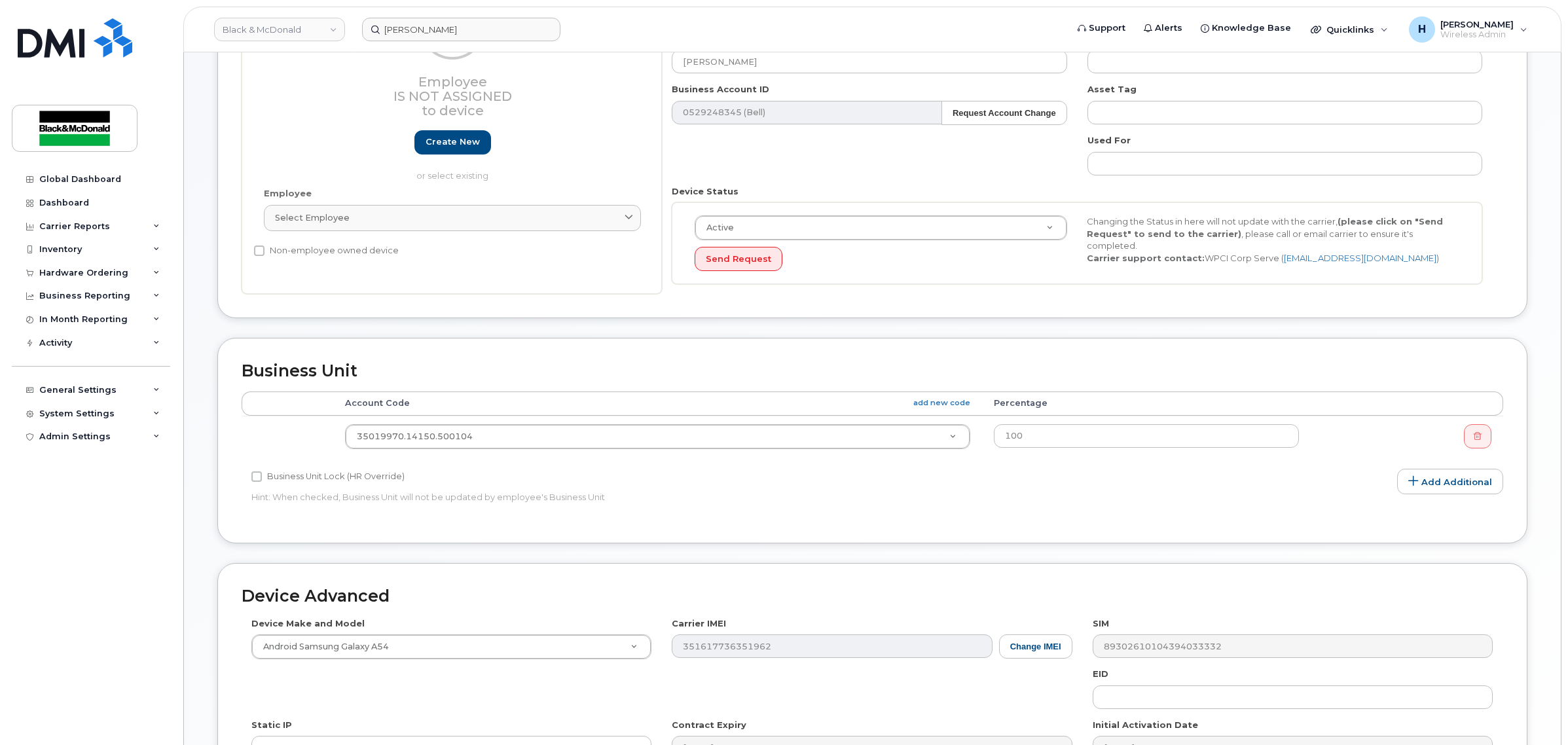
scroll to position [470, 0]
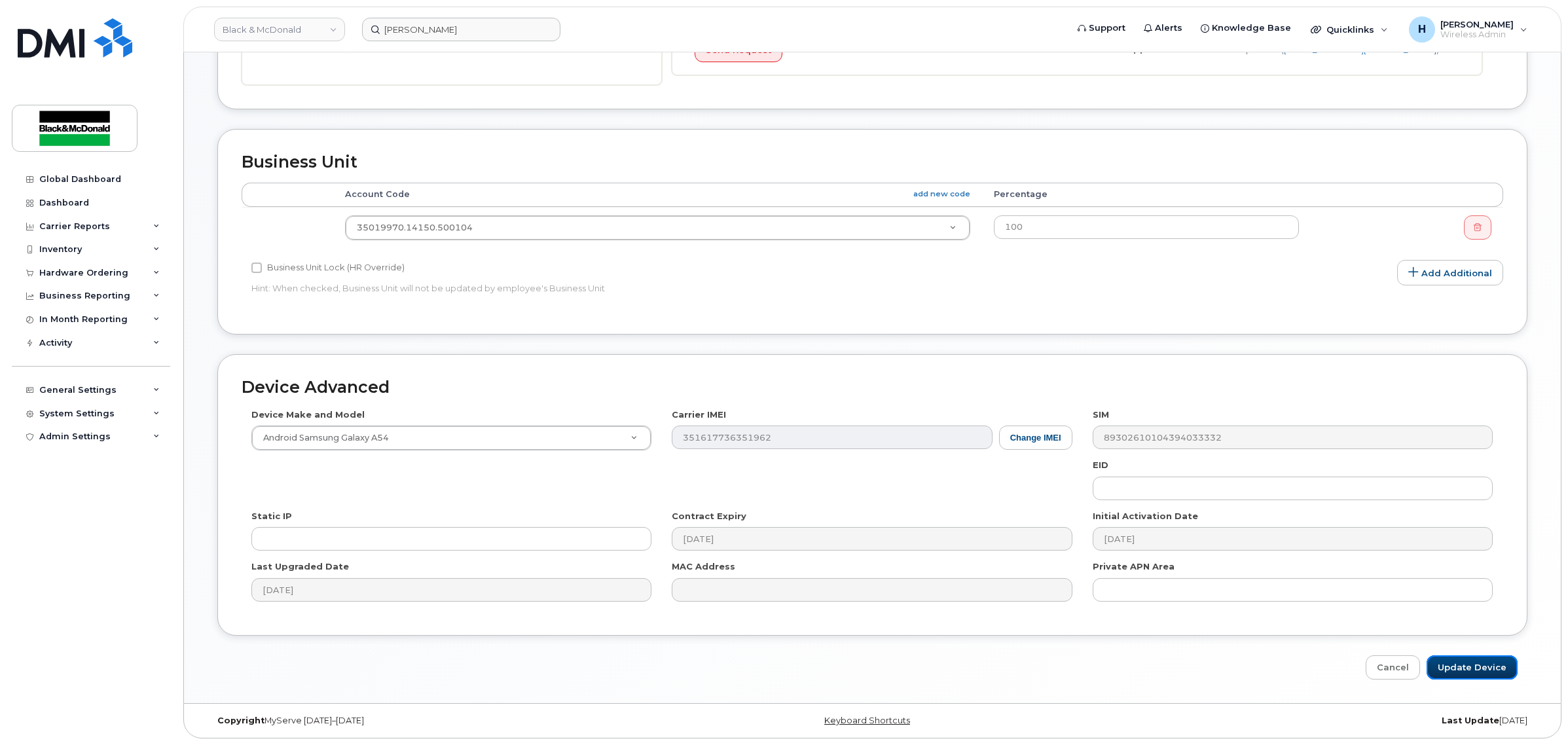
drag, startPoint x: 1478, startPoint y: 671, endPoint x: 1118, endPoint y: 385, distance: 459.8
click at [1478, 671] on input "Update Device" at bounding box center [1471, 667] width 91 height 24
type input "Saving..."
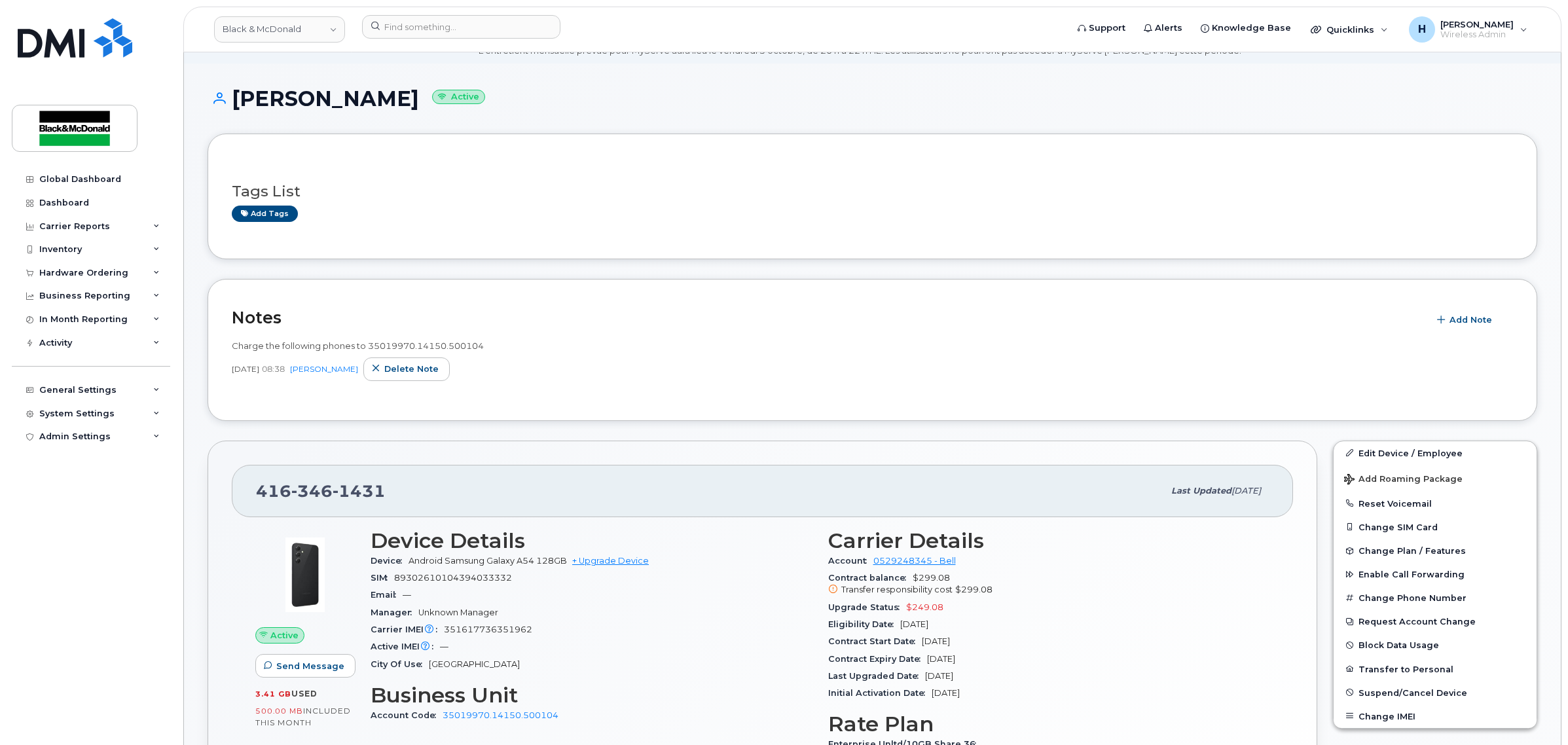
scroll to position [54, 0]
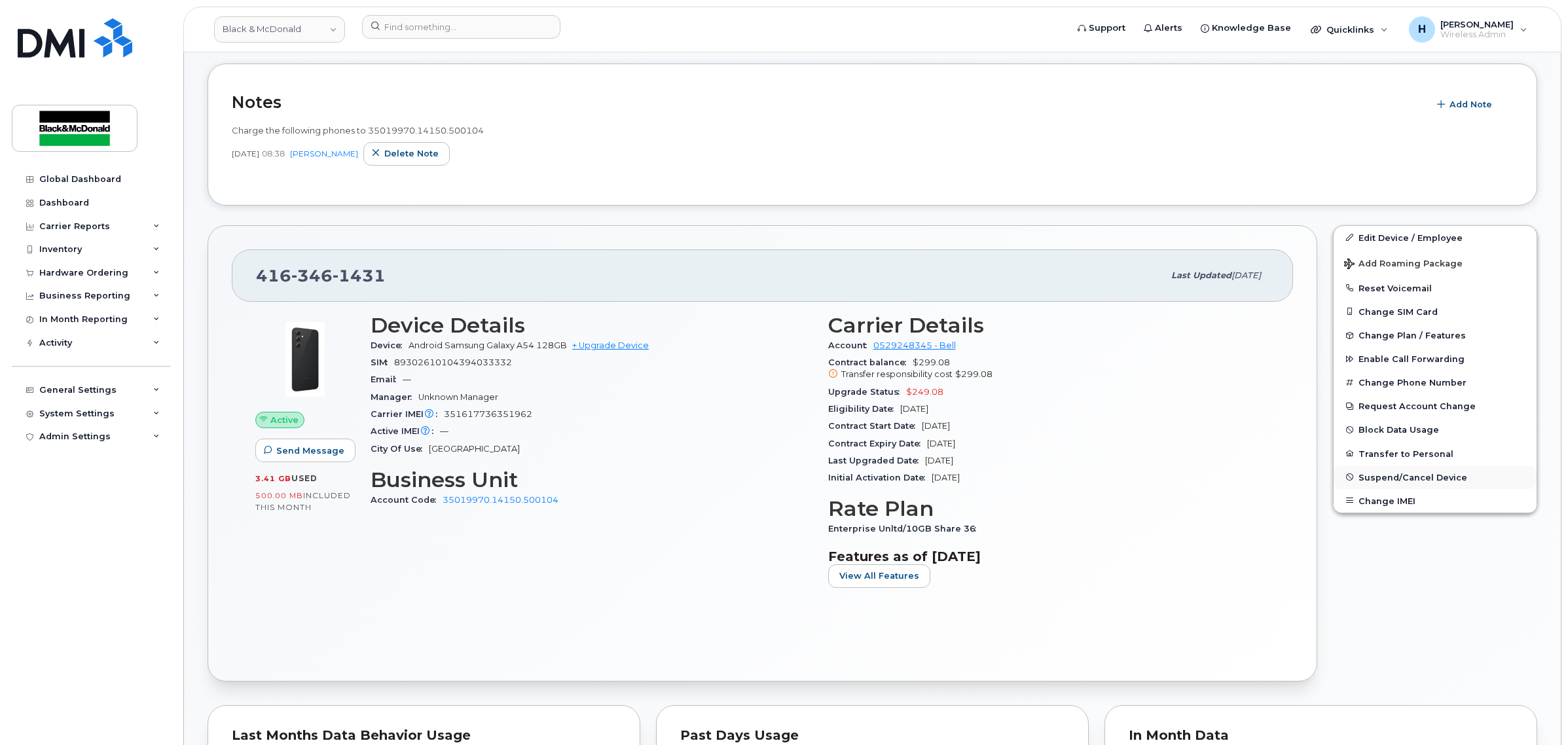
scroll to position [272, 0]
click at [1408, 374] on button "Change Phone Number" at bounding box center [1435, 382] width 203 height 23
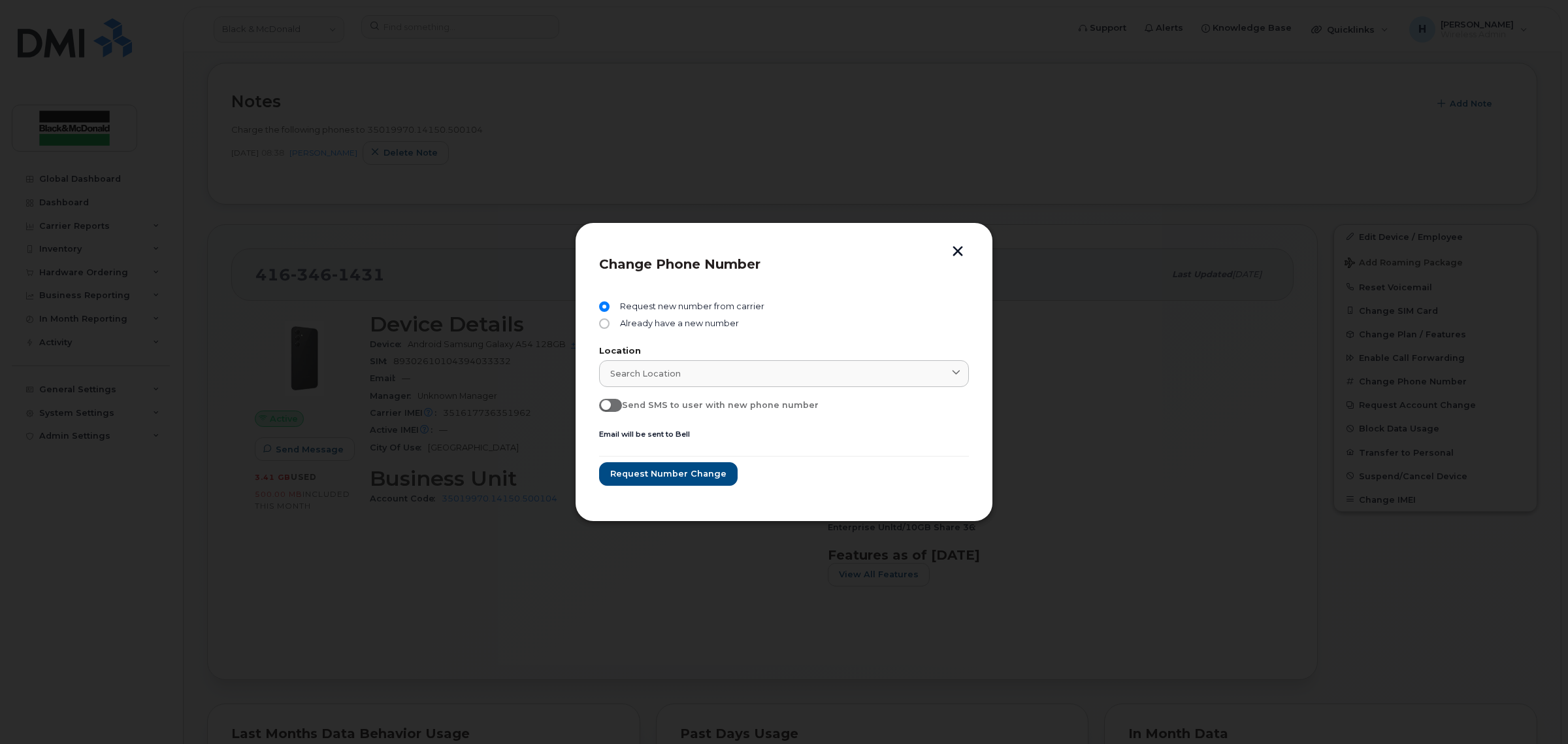
click at [959, 251] on button "button" at bounding box center [958, 252] width 20 height 13
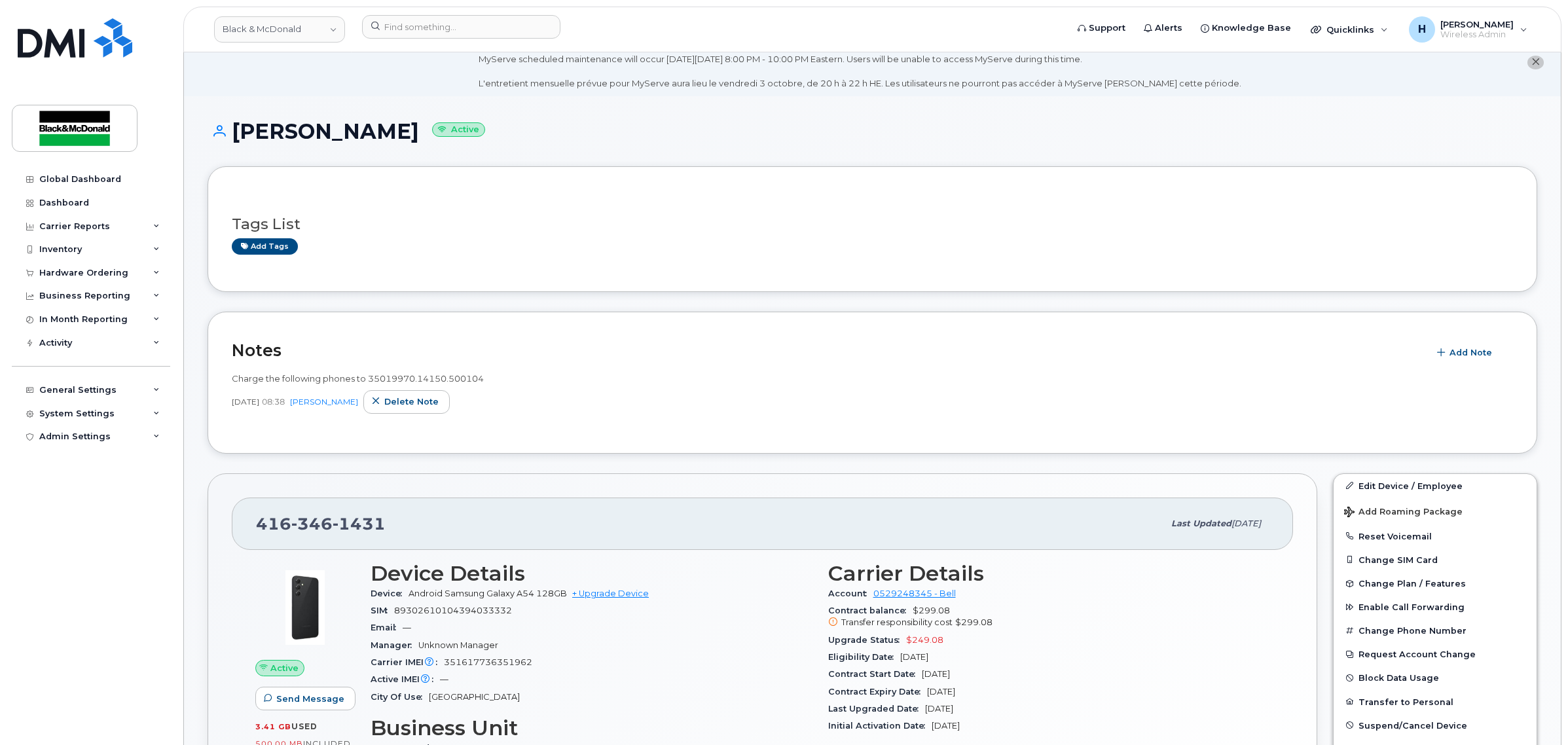
scroll to position [27, 0]
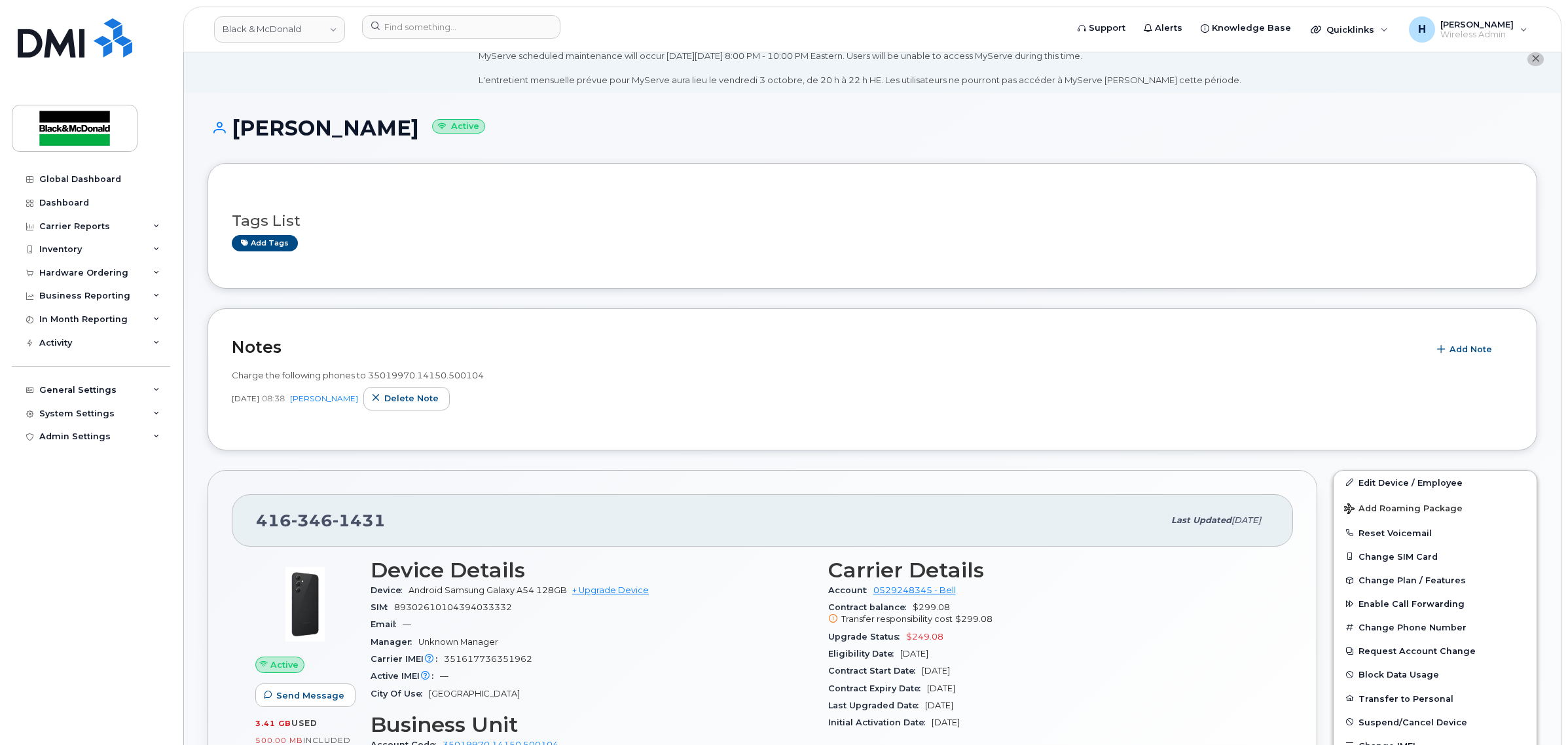
click at [655, 264] on div "Tags List Add tags" at bounding box center [872, 226] width 1281 height 78
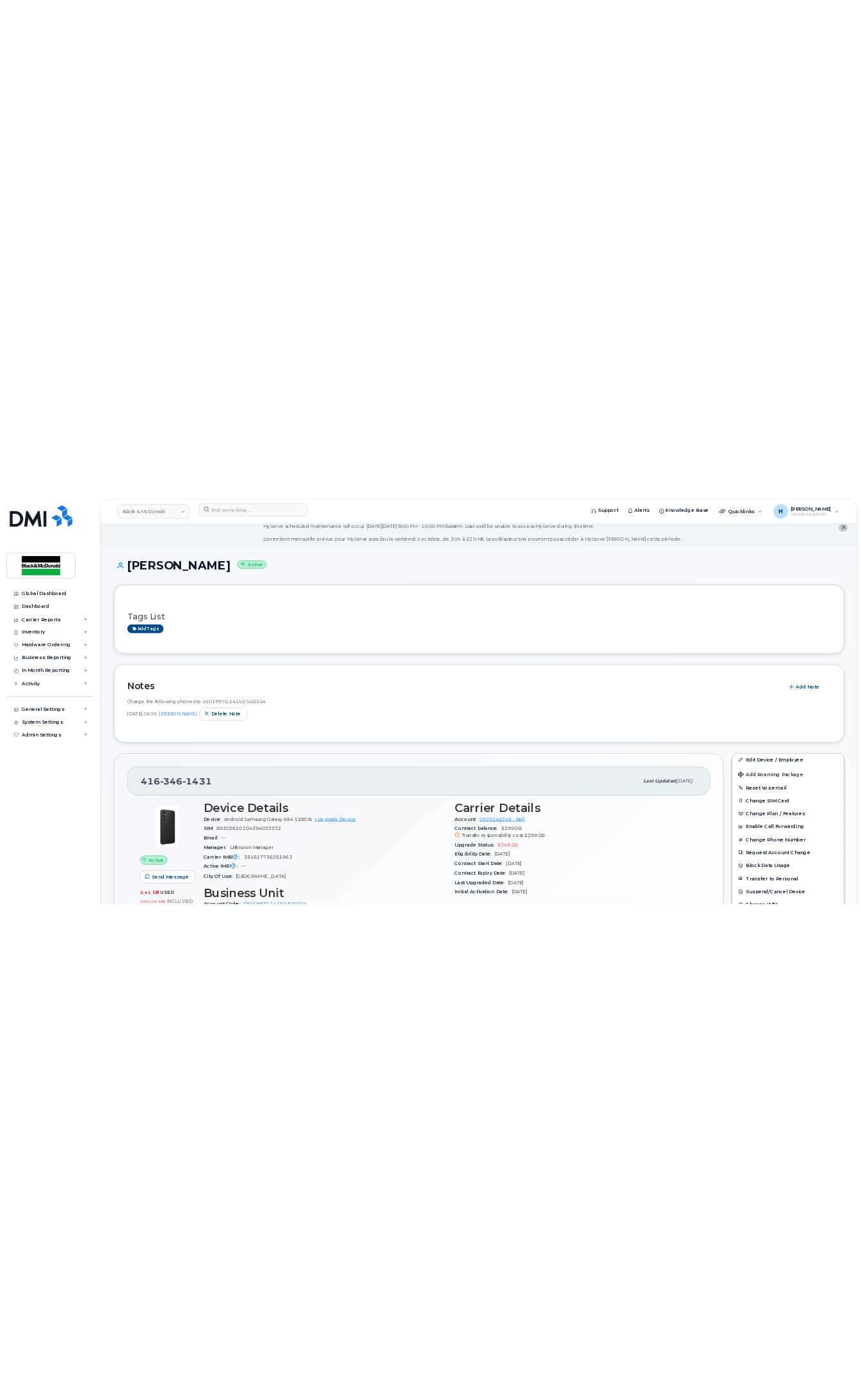
scroll to position [0, 0]
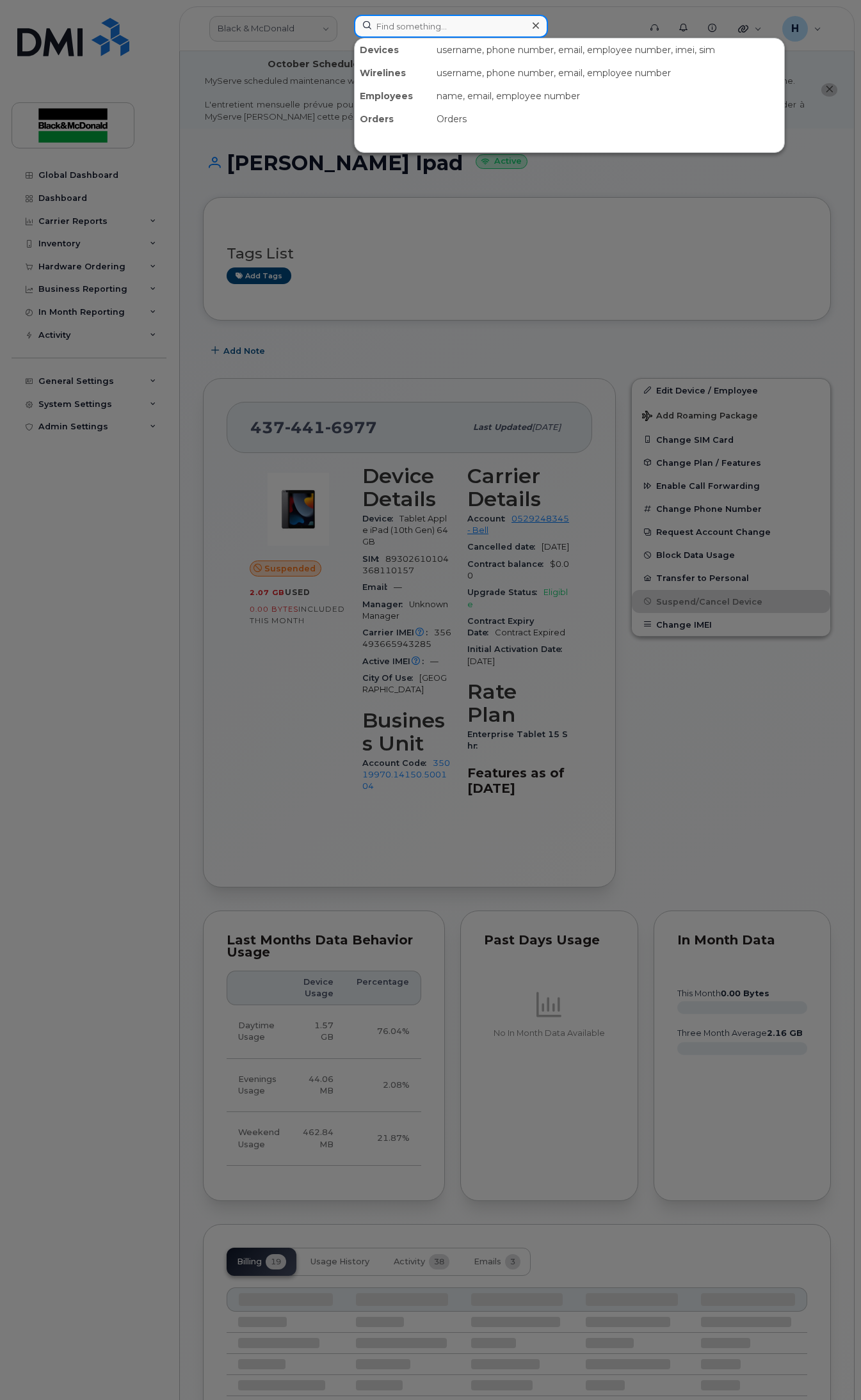
click at [395, 25] on input at bounding box center [451, 26] width 194 height 23
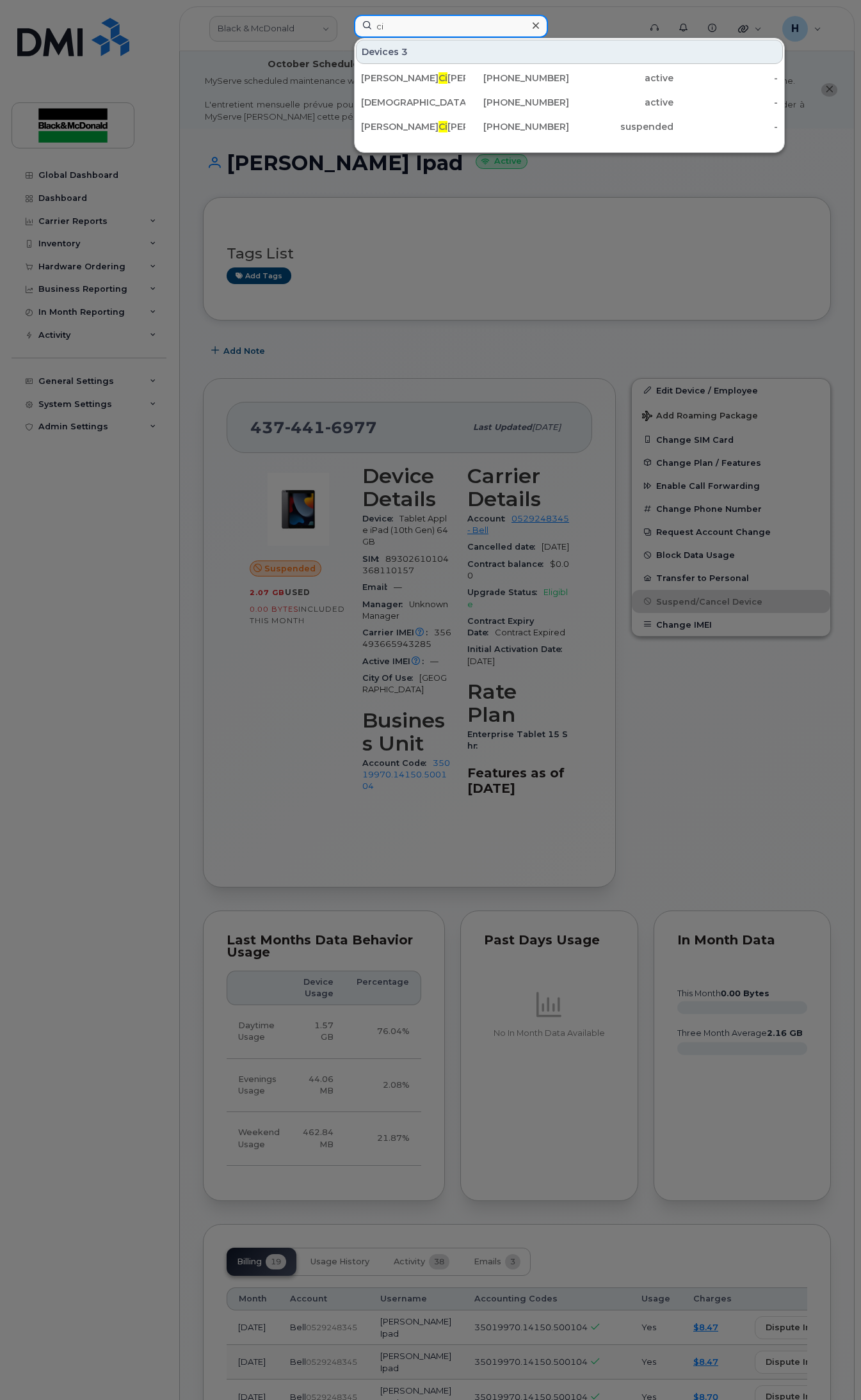
type input "c"
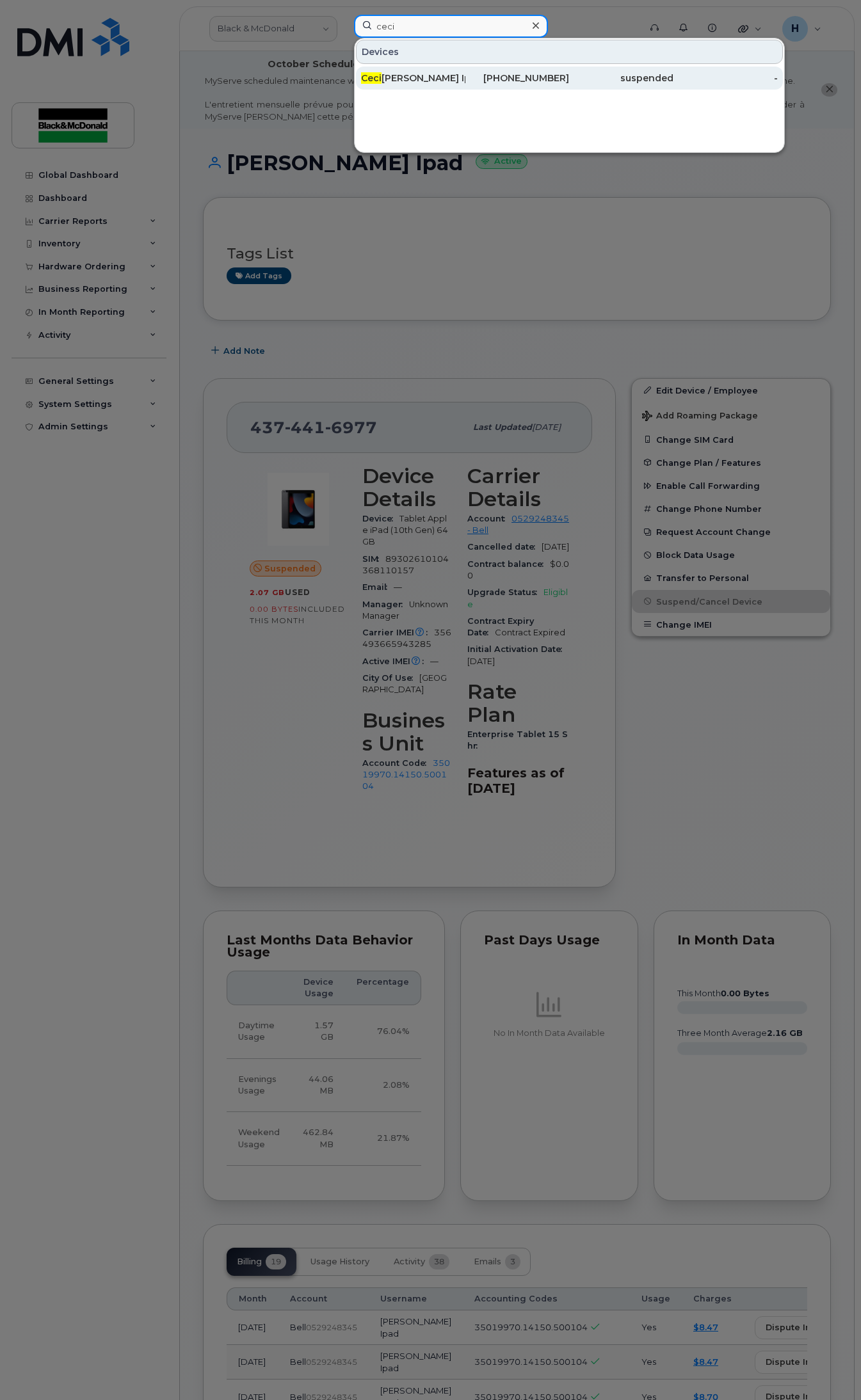
type input "ceci"
click at [410, 69] on div "[PERSON_NAME] Ipad" at bounding box center [413, 78] width 104 height 23
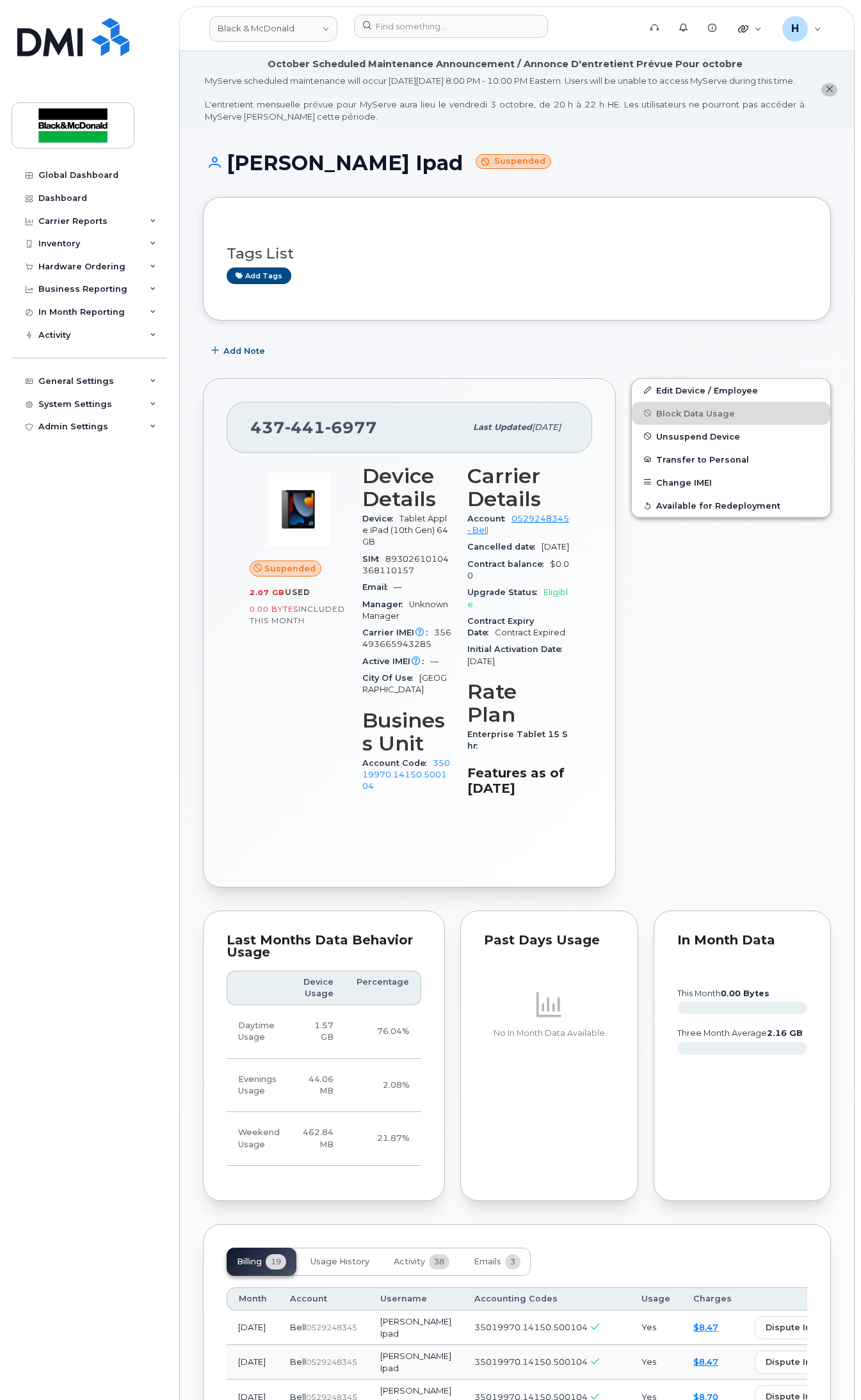
click at [735, 737] on div "Edit Device / Employee Block Data Usage Unsuspend Device Transfer to Personal C…" at bounding box center [731, 633] width 215 height 525
